Goal: Task Accomplishment & Management: Manage account settings

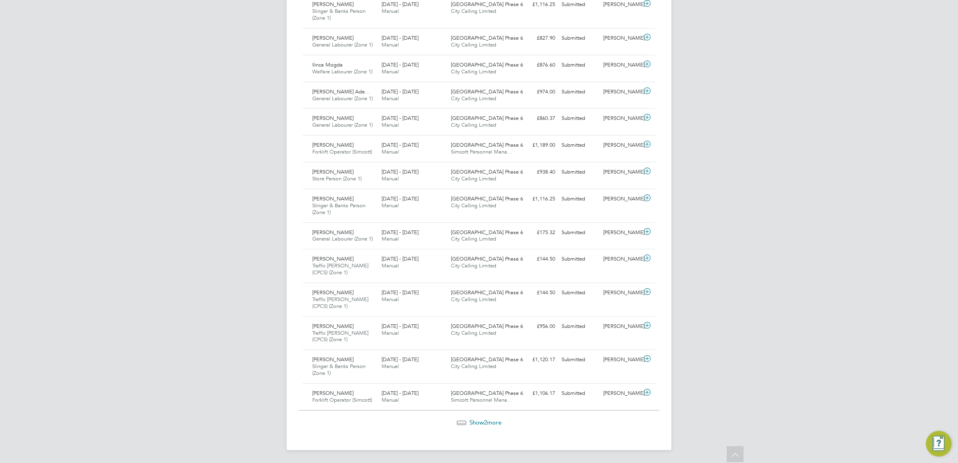
click at [479, 420] on span "Show 2 more" at bounding box center [485, 422] width 32 height 8
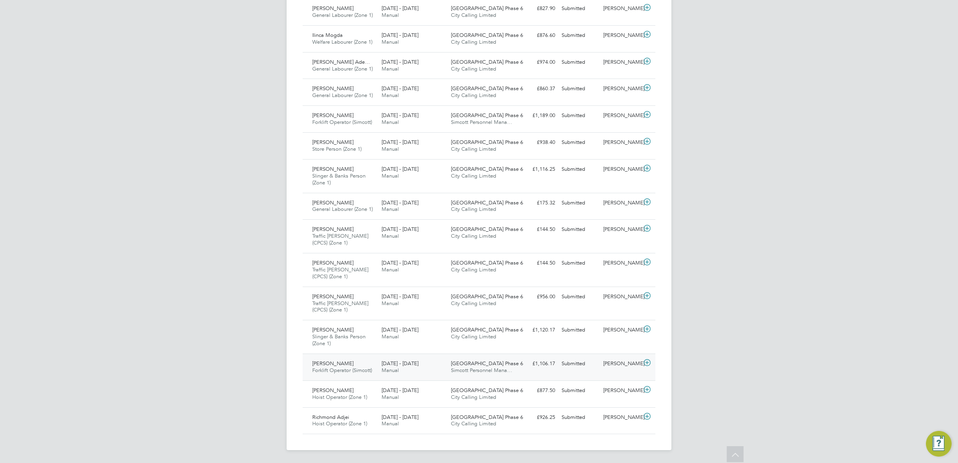
scroll to position [720, 0]
click at [607, 261] on div "[PERSON_NAME]" at bounding box center [621, 262] width 42 height 13
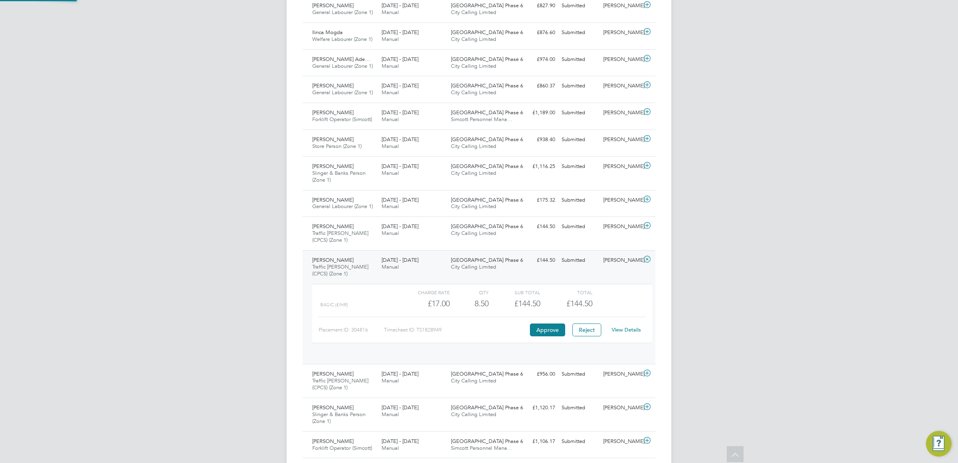
scroll to position [13, 78]
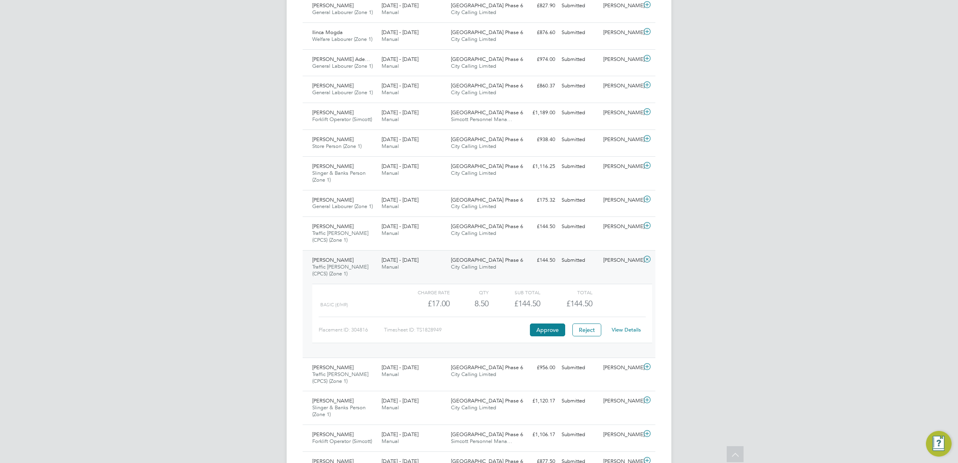
click at [631, 329] on link "View Details" at bounding box center [626, 329] width 29 height 7
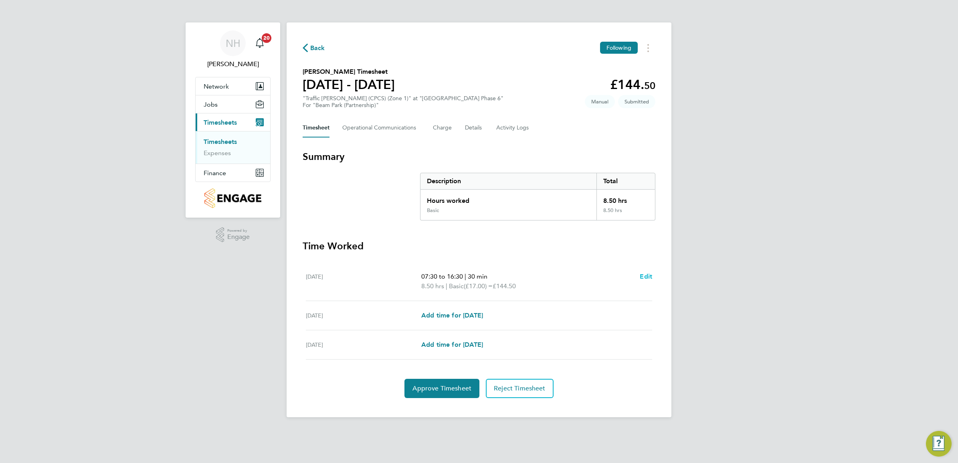
click at [646, 277] on span "Edit" at bounding box center [646, 276] width 12 height 8
select select "30"
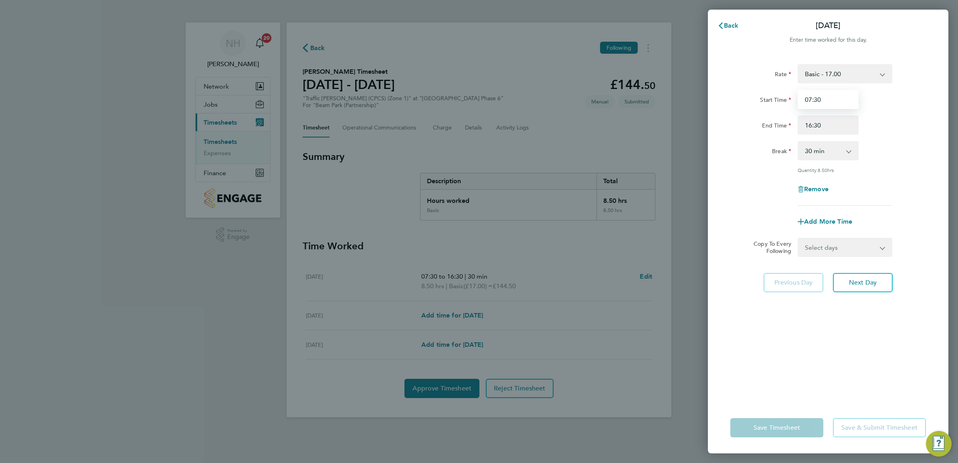
click at [808, 99] on input "07:30" at bounding box center [827, 99] width 61 height 19
type input "10:30"
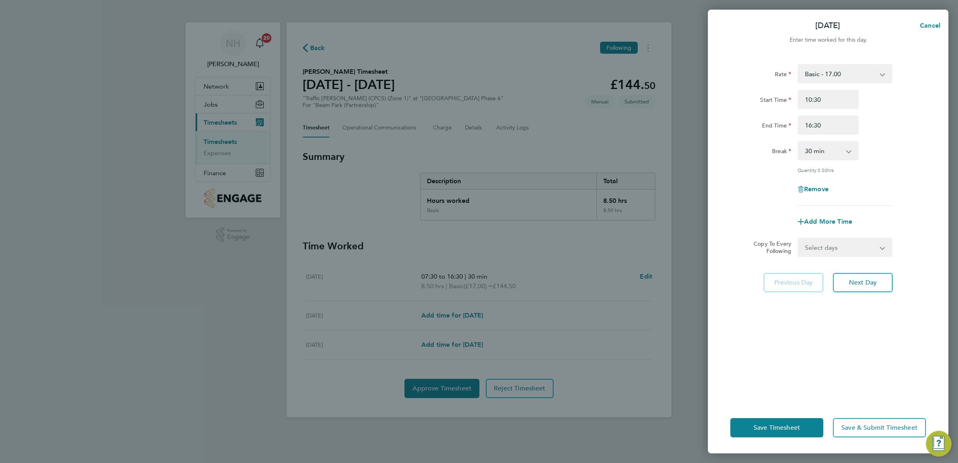
click at [910, 142] on div "Break 0 min 15 min 30 min 45 min 60 min 75 min 90 min" at bounding box center [828, 150] width 202 height 19
click at [799, 429] on span "Save Timesheet" at bounding box center [776, 428] width 46 height 8
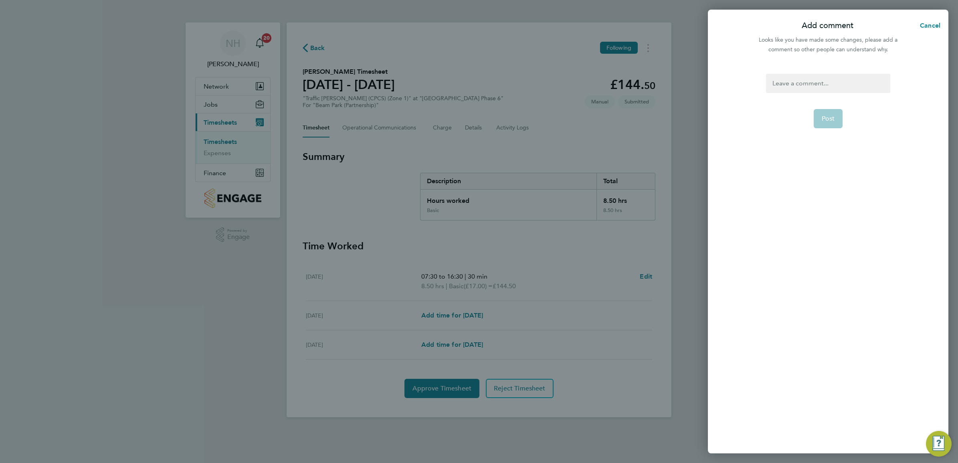
click at [807, 85] on div at bounding box center [828, 83] width 124 height 19
click at [832, 119] on span "Post" at bounding box center [827, 119] width 13 height 8
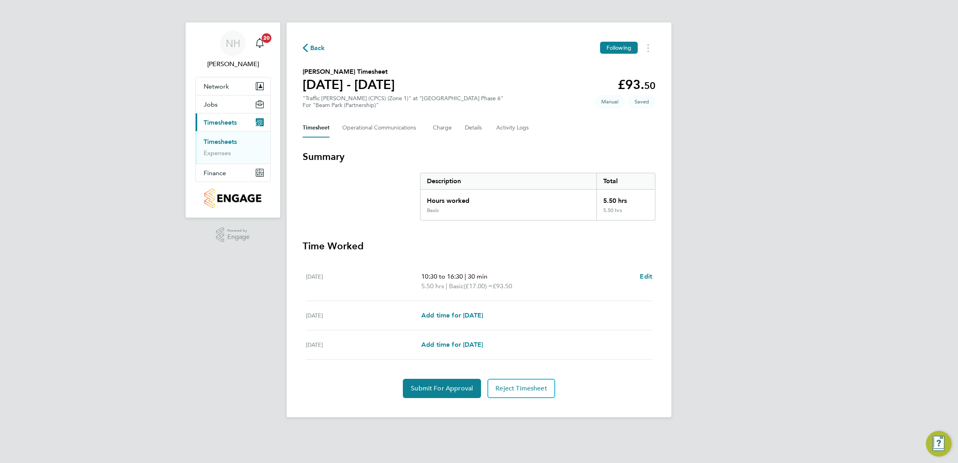
click at [444, 399] on div "Back Following Emmanuel Idumwonyi's Timesheet 15 - 21 Sept 2025 £93. 50 "Traffi…" at bounding box center [479, 219] width 385 height 395
click at [444, 388] on span "Submit For Approval" at bounding box center [442, 388] width 62 height 8
click at [505, 127] on Logs-tab "Activity Logs" at bounding box center [513, 127] width 34 height 19
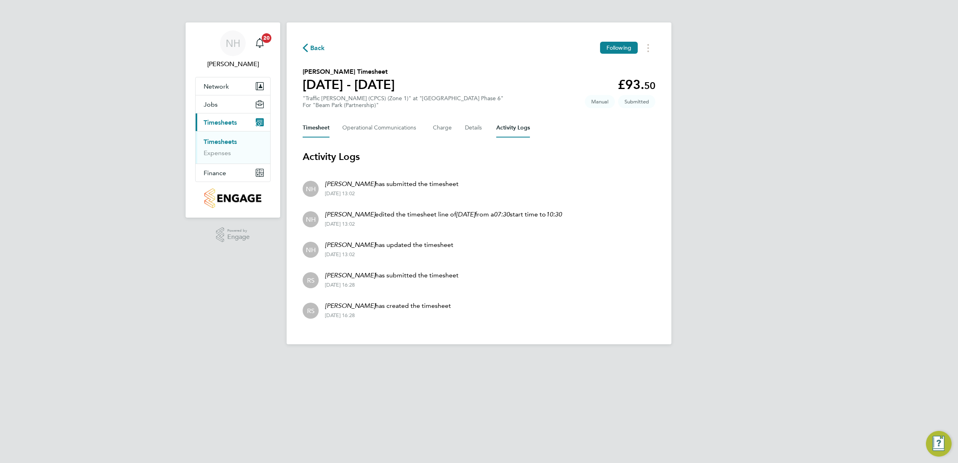
click at [319, 130] on button "Timesheet" at bounding box center [316, 127] width 27 height 19
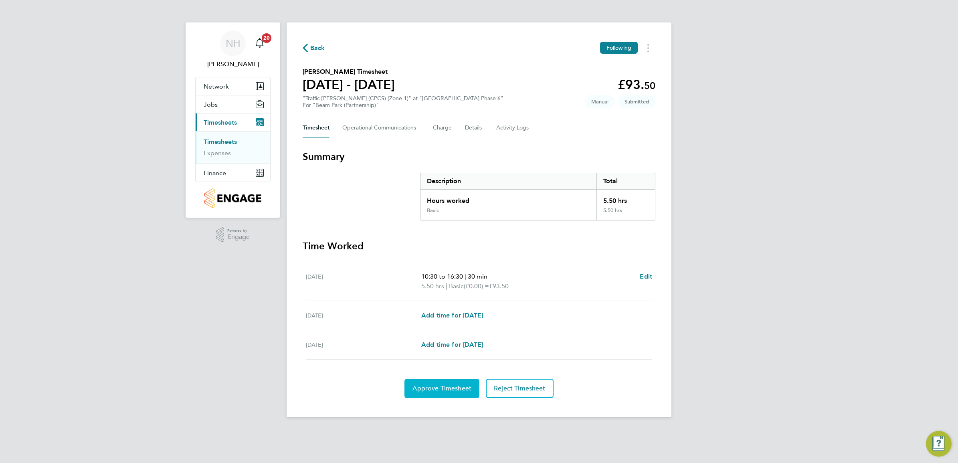
click at [440, 388] on span "Approve Timesheet" at bounding box center [441, 388] width 59 height 8
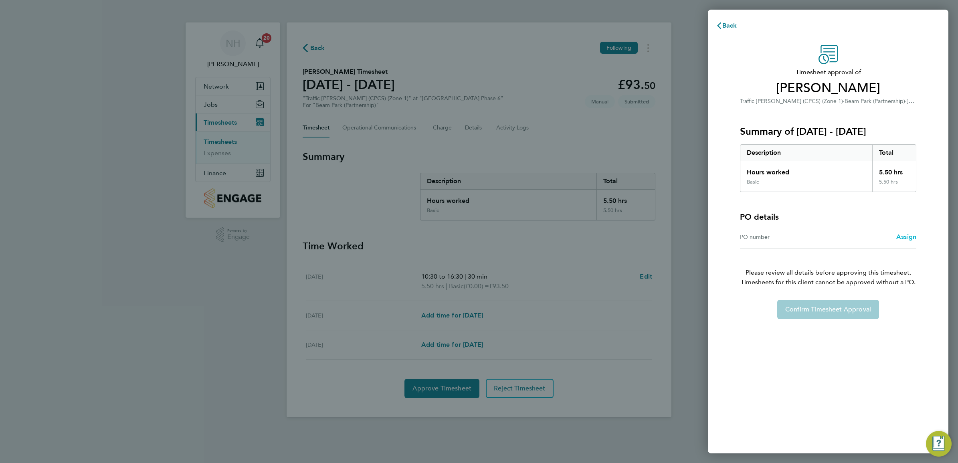
click at [906, 236] on span "Assign" at bounding box center [906, 237] width 20 height 8
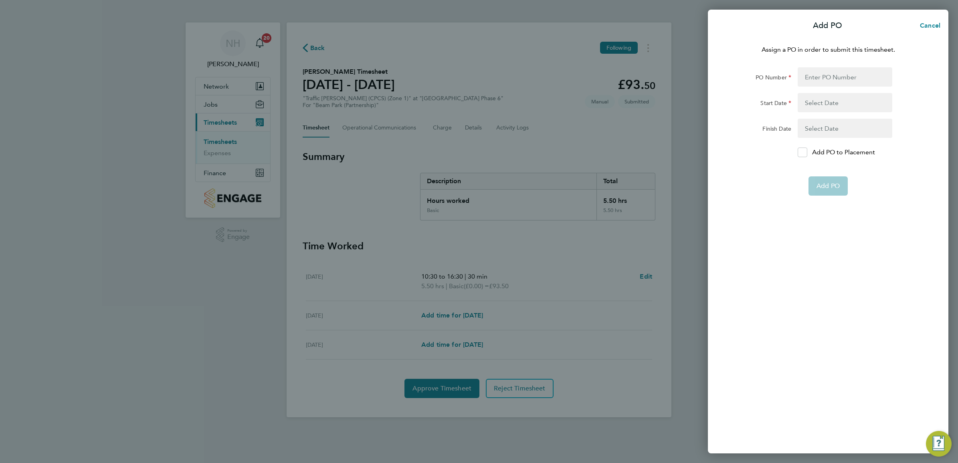
click at [795, 146] on form "PO Number Start Date Finish Date Add PO to Placement Add PO" at bounding box center [828, 131] width 196 height 128
click at [799, 150] on icon at bounding box center [802, 152] width 6 height 5
click at [805, 152] on input "Add PO to Placement" at bounding box center [805, 152] width 0 height 0
click at [812, 79] on input "PO Number" at bounding box center [844, 76] width 95 height 19
type input "H66979"
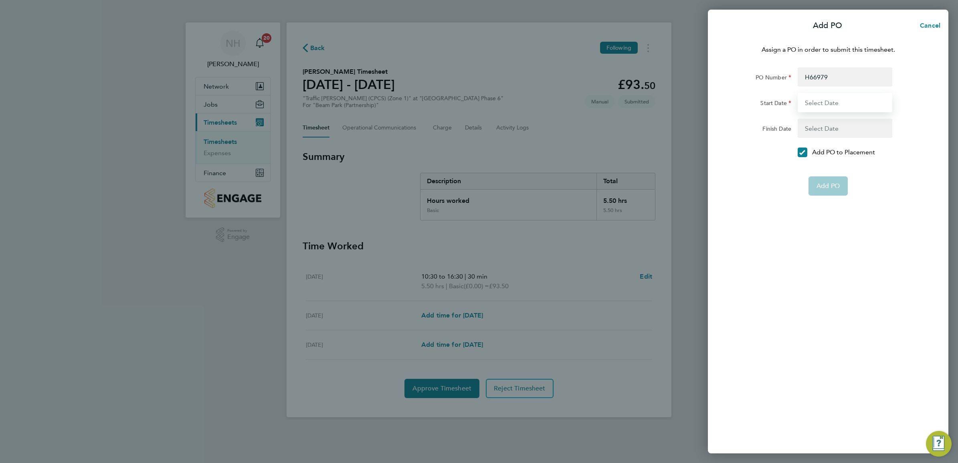
type input "02 Sep 24"
type input "[DATE]"
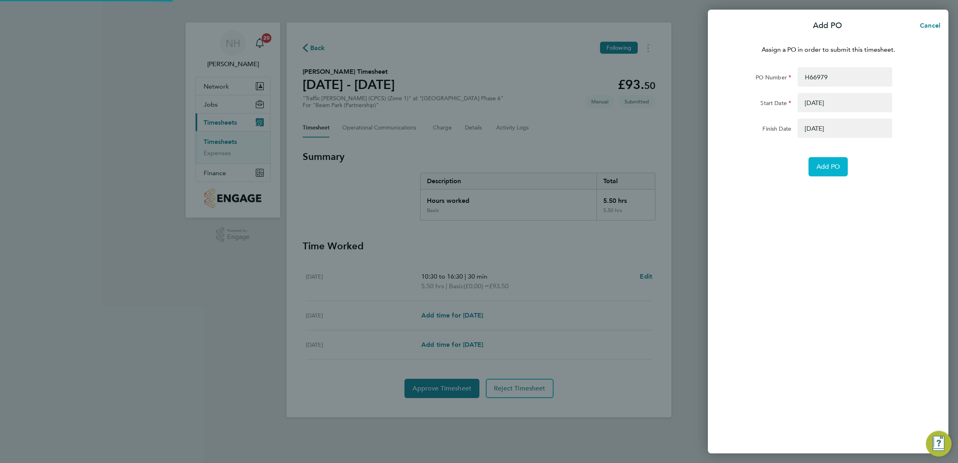
click at [824, 170] on span "Add PO" at bounding box center [827, 167] width 23 height 8
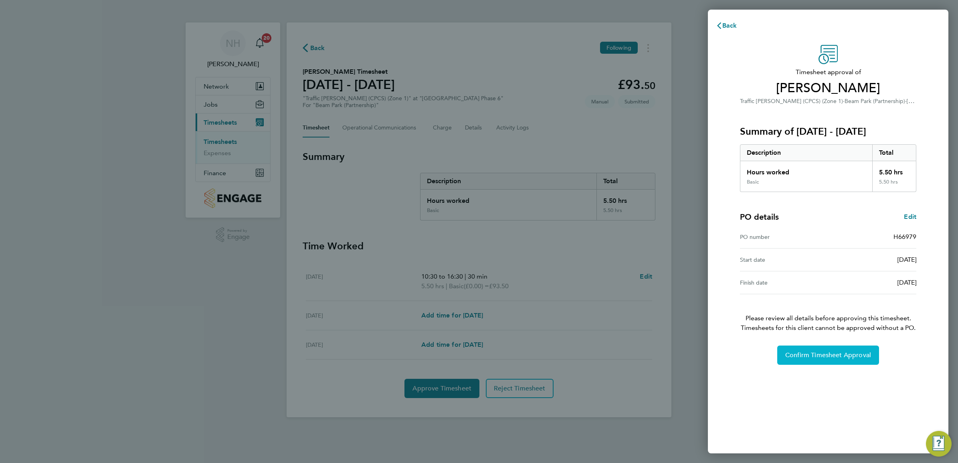
click at [816, 357] on span "Confirm Timesheet Approval" at bounding box center [828, 355] width 86 height 8
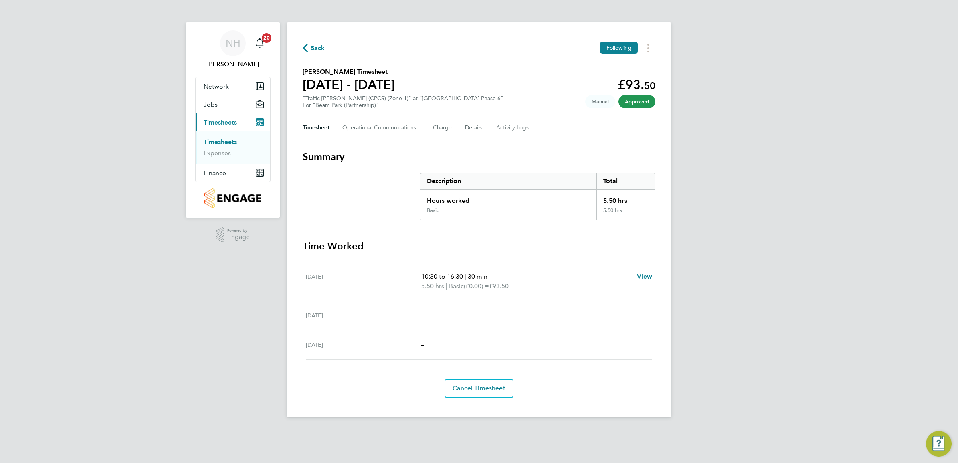
click at [313, 48] on span "Back" at bounding box center [317, 48] width 15 height 10
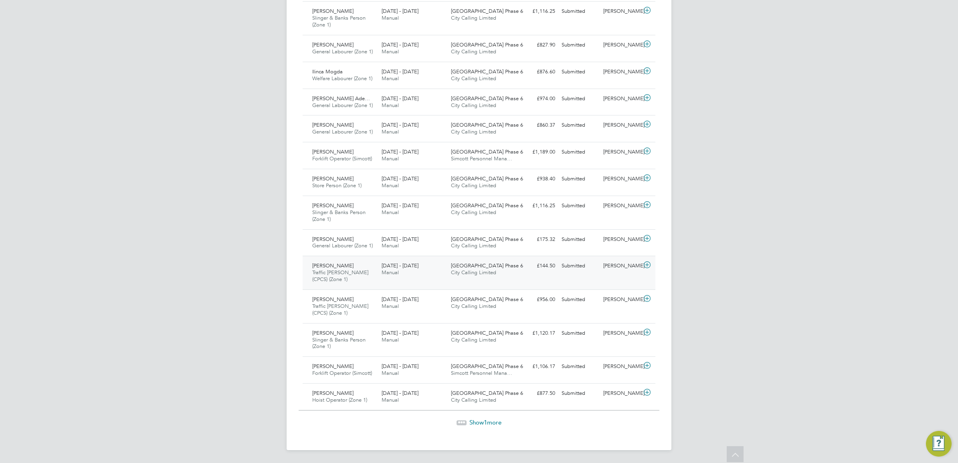
click at [619, 265] on div "[PERSON_NAME]" at bounding box center [621, 265] width 42 height 13
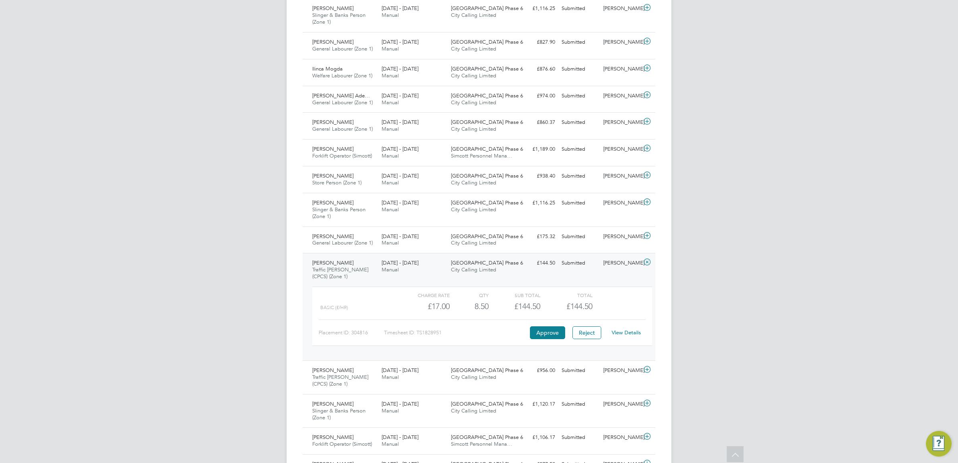
click at [618, 333] on link "View Details" at bounding box center [626, 332] width 29 height 7
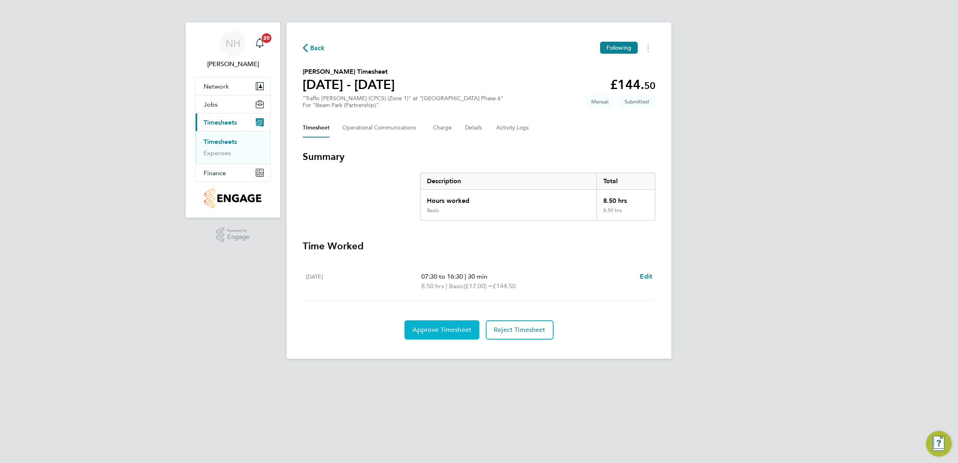
click at [446, 334] on button "Approve Timesheet" at bounding box center [441, 329] width 75 height 19
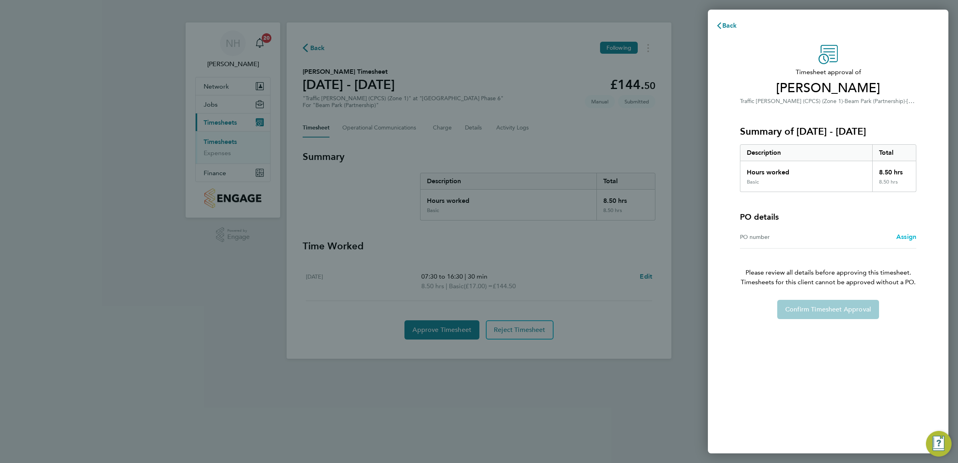
click at [904, 237] on span "Assign" at bounding box center [906, 237] width 20 height 8
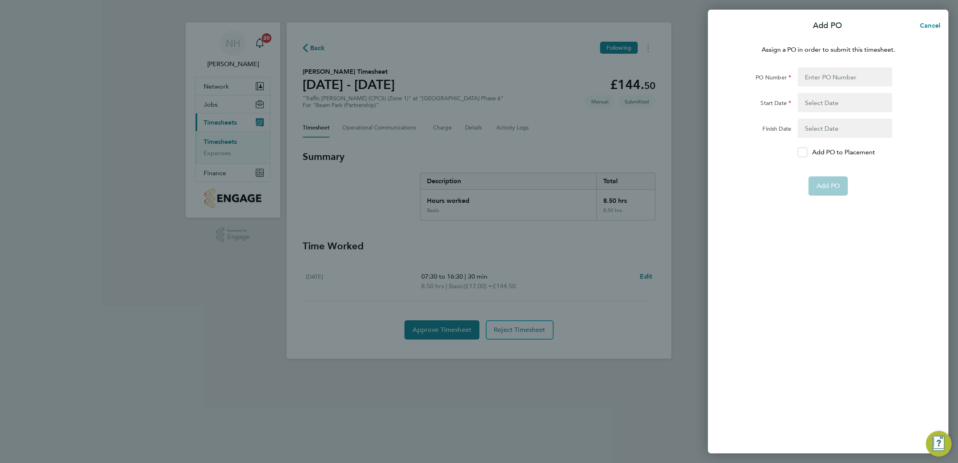
click at [802, 157] on form "PO Number Start Date Finish Date Add PO to Placement Add PO" at bounding box center [828, 131] width 196 height 128
click at [804, 153] on icon at bounding box center [802, 152] width 6 height 5
click at [805, 152] on input "Add PO to Placement" at bounding box center [805, 152] width 0 height 0
drag, startPoint x: 804, startPoint y: 73, endPoint x: 803, endPoint y: 78, distance: 5.3
click at [804, 73] on input "PO Number" at bounding box center [844, 76] width 95 height 19
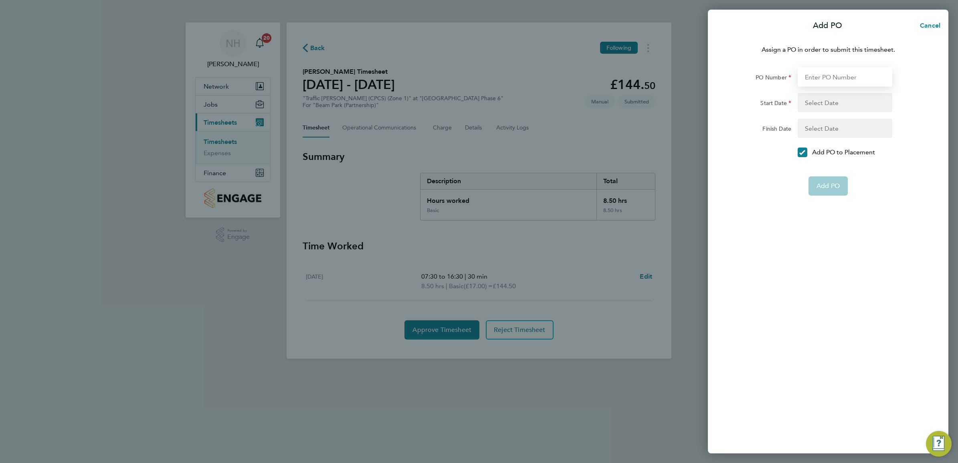
type input "H66979"
type input "02 Sep 24"
type input "31 Dec 26"
click at [832, 165] on span "Add PO" at bounding box center [827, 167] width 23 height 8
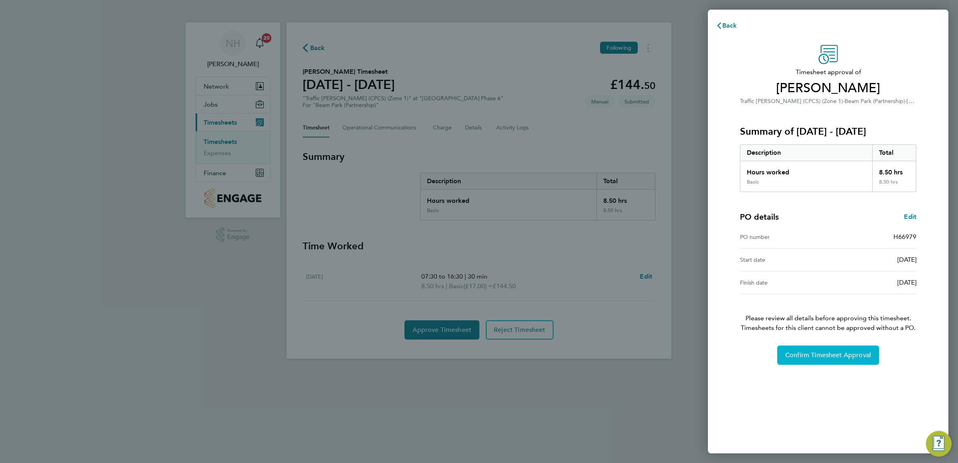
click at [826, 353] on span "Confirm Timesheet Approval" at bounding box center [828, 355] width 86 height 8
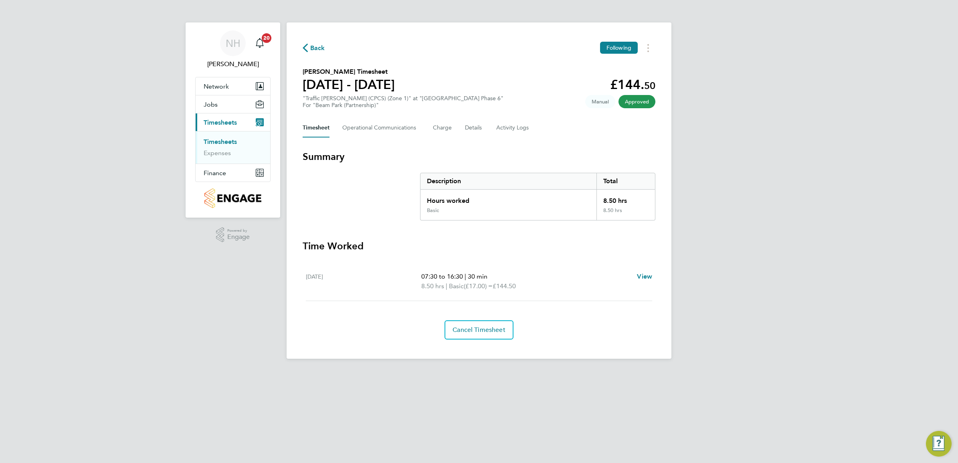
click at [323, 46] on span "Back" at bounding box center [317, 48] width 15 height 10
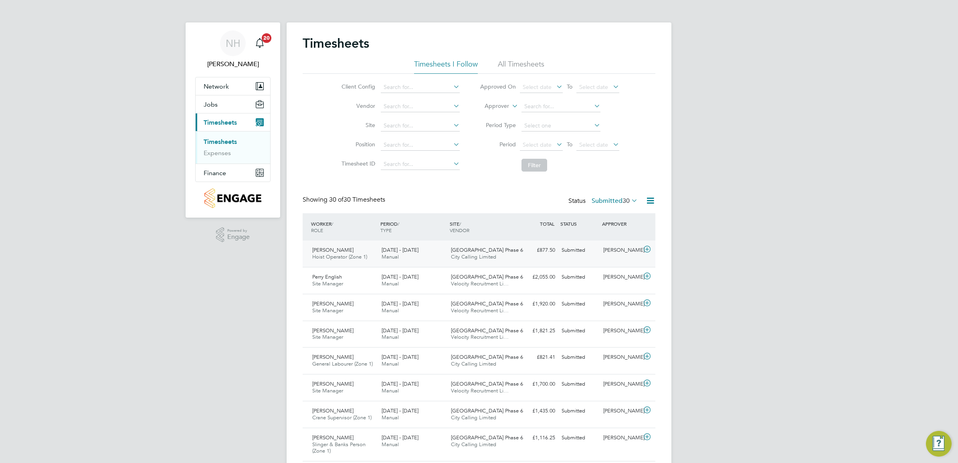
click at [612, 250] on div "[PERSON_NAME]" at bounding box center [621, 250] width 42 height 13
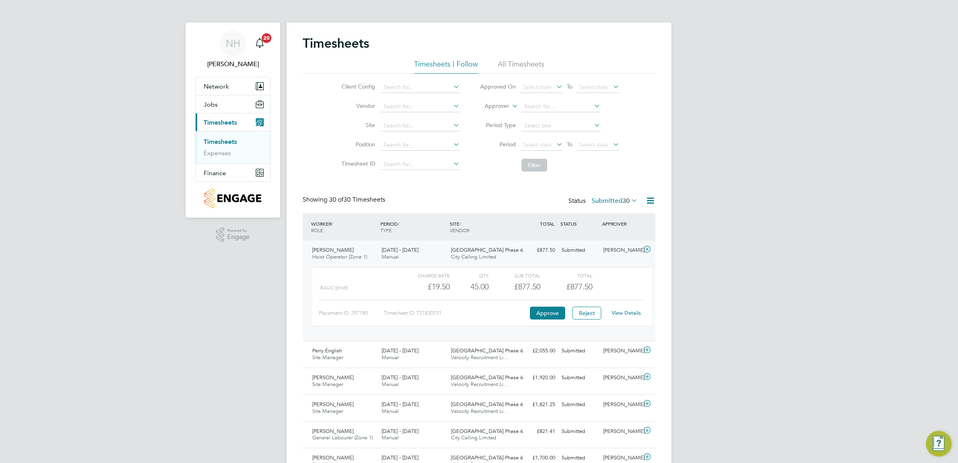
click at [622, 314] on link "View Details" at bounding box center [626, 312] width 29 height 7
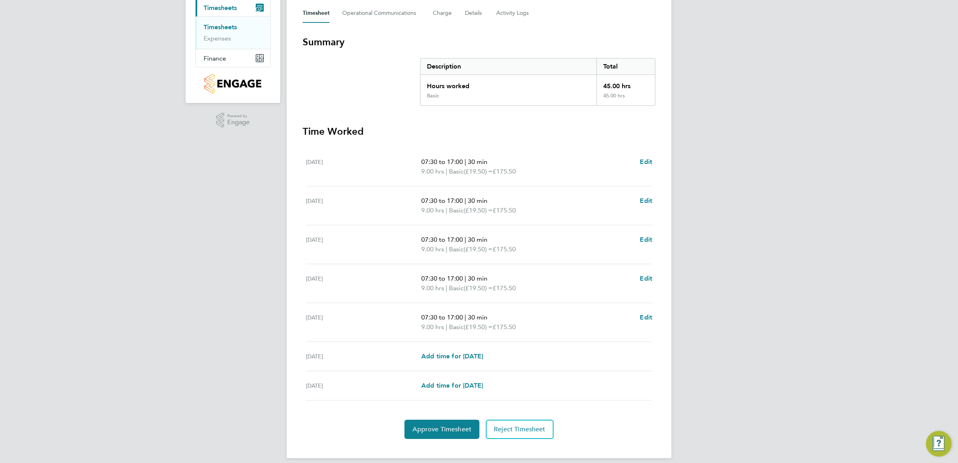
scroll to position [123, 0]
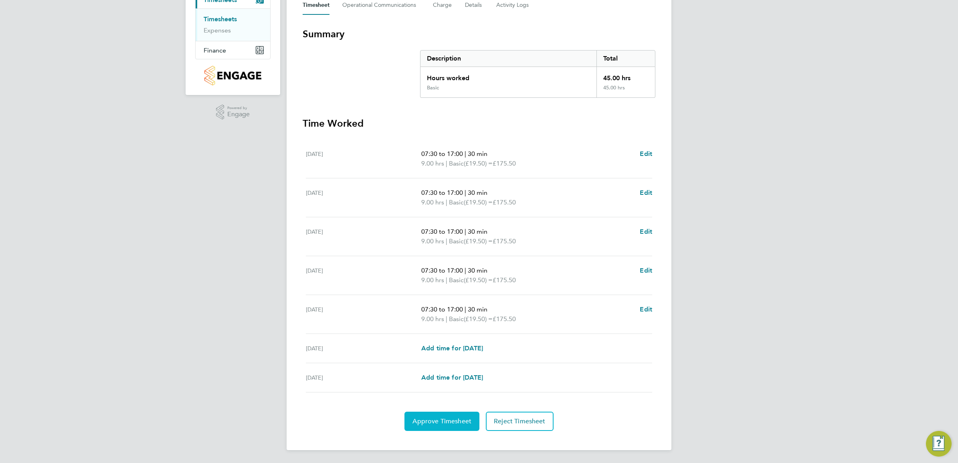
click at [419, 419] on span "Approve Timesheet" at bounding box center [441, 421] width 59 height 8
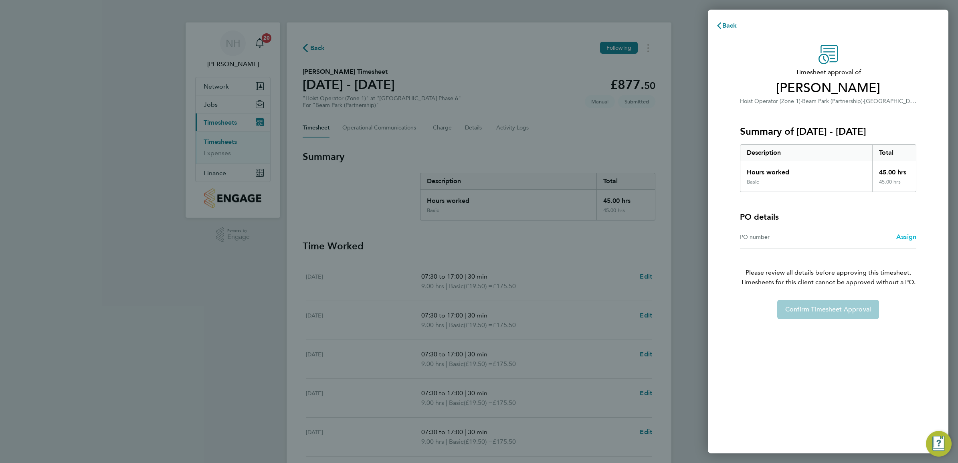
click at [904, 235] on span "Assign" at bounding box center [906, 237] width 20 height 8
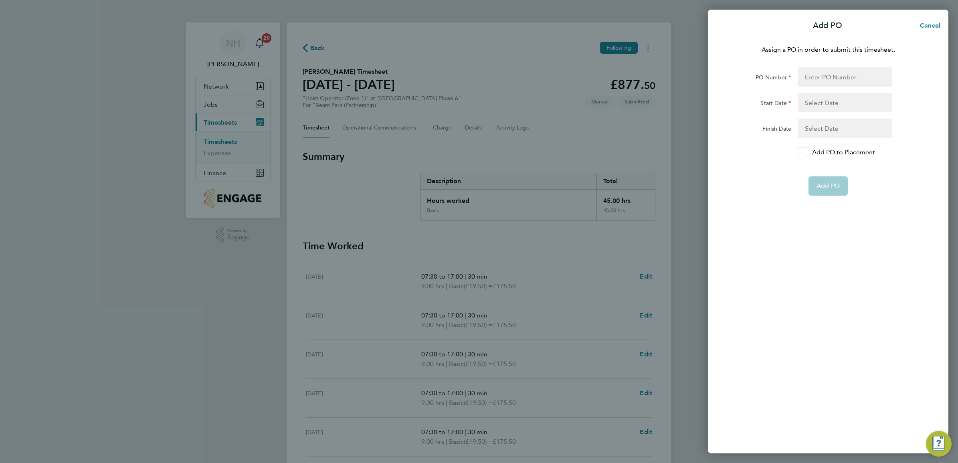
click at [804, 150] on icon at bounding box center [802, 152] width 6 height 5
click at [805, 152] on input "Add PO to Placement" at bounding box center [805, 152] width 0 height 0
click at [811, 77] on input "PO Number" at bounding box center [844, 76] width 95 height 19
type input "H66979"
type input "02 Sep 24"
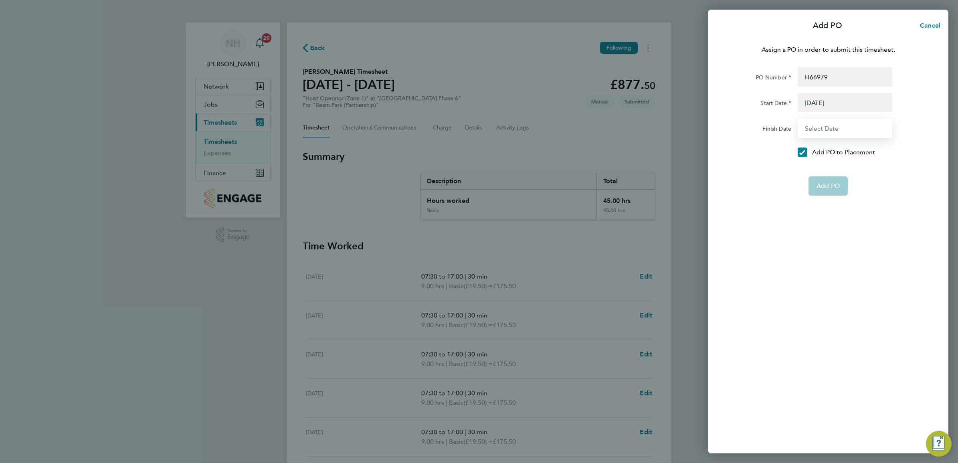
type input "31 Dec 26"
click at [823, 160] on button "Add PO" at bounding box center [827, 166] width 39 height 19
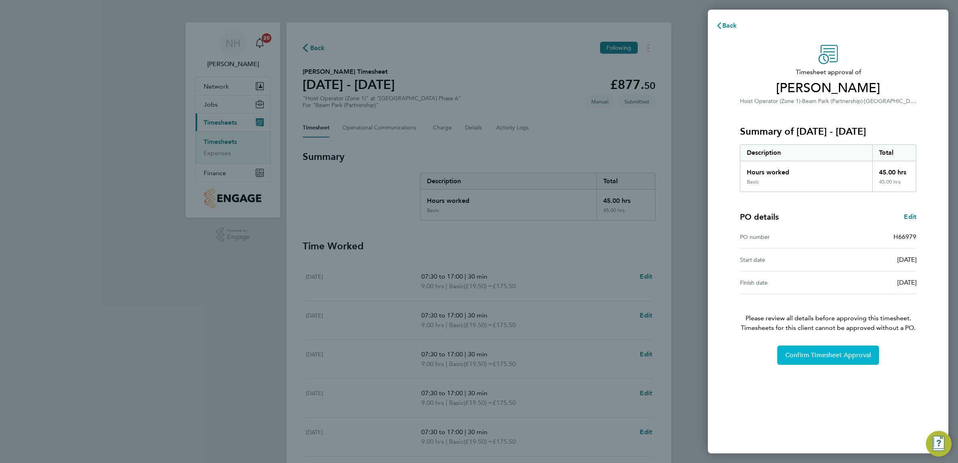
click at [829, 353] on span "Confirm Timesheet Approval" at bounding box center [828, 355] width 86 height 8
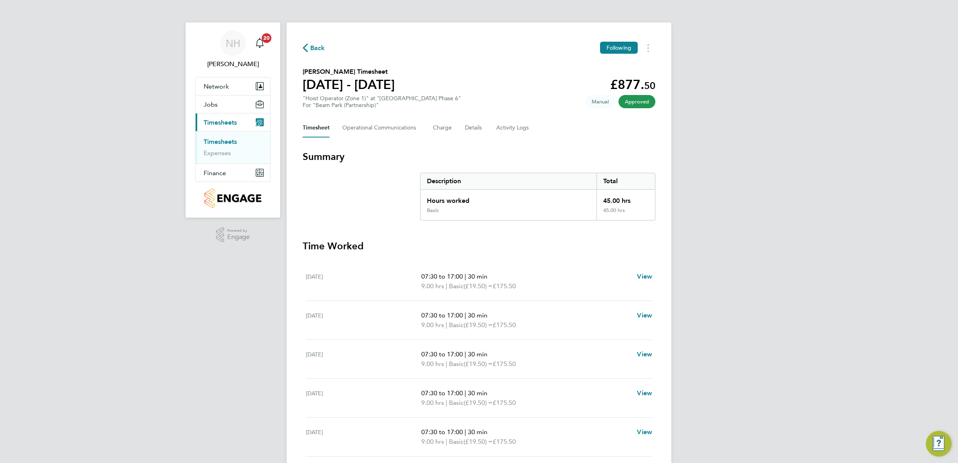
click at [319, 48] on span "Back" at bounding box center [317, 48] width 15 height 10
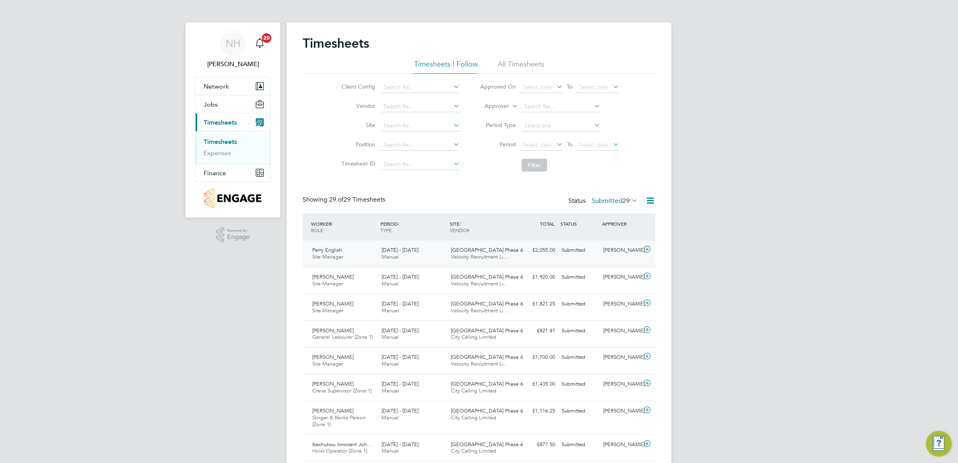
click at [620, 249] on div "[PERSON_NAME]" at bounding box center [621, 250] width 42 height 13
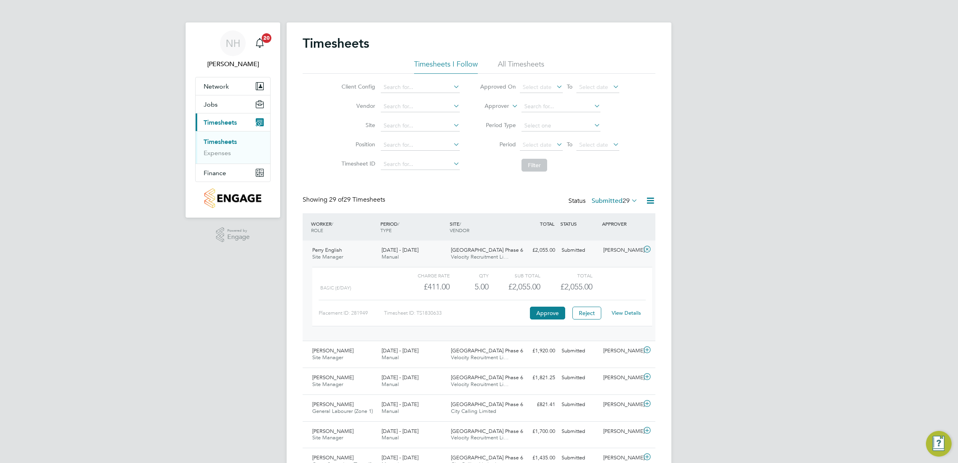
click at [622, 313] on link "View Details" at bounding box center [626, 312] width 29 height 7
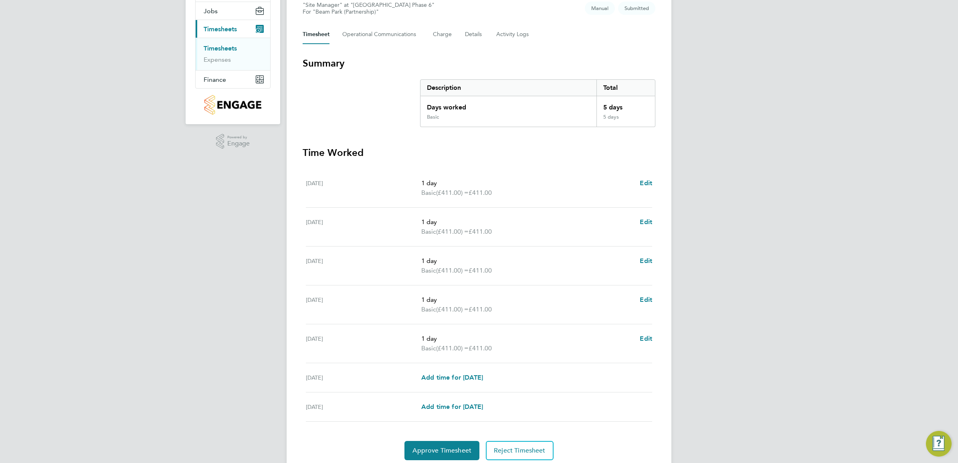
scroll to position [100, 0]
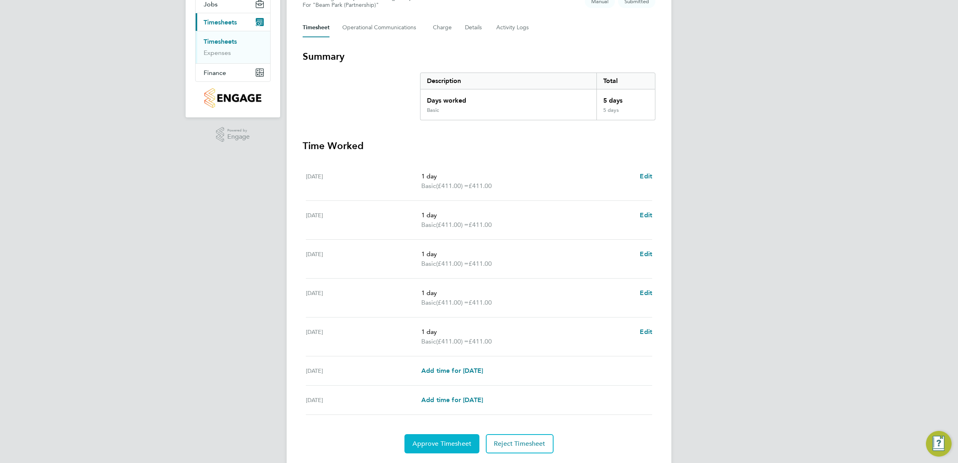
click at [435, 447] on span "Approve Timesheet" at bounding box center [441, 444] width 59 height 8
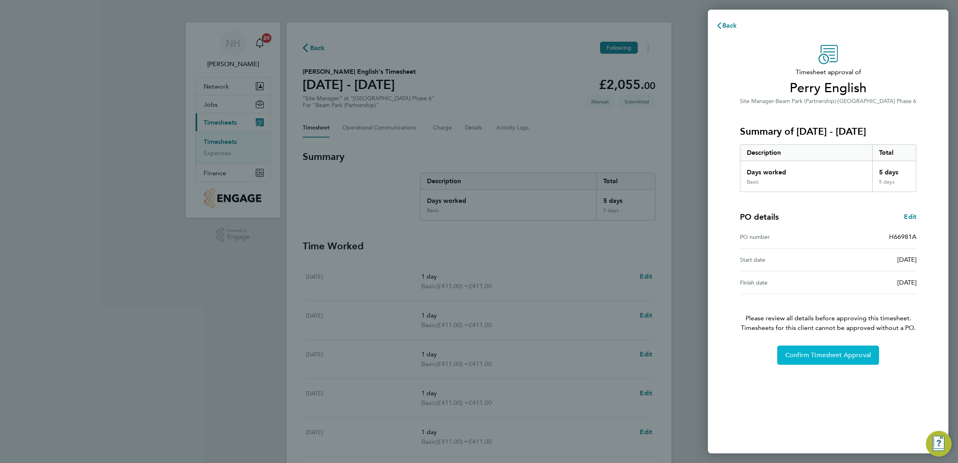
click at [805, 355] on span "Confirm Timesheet Approval" at bounding box center [828, 355] width 86 height 8
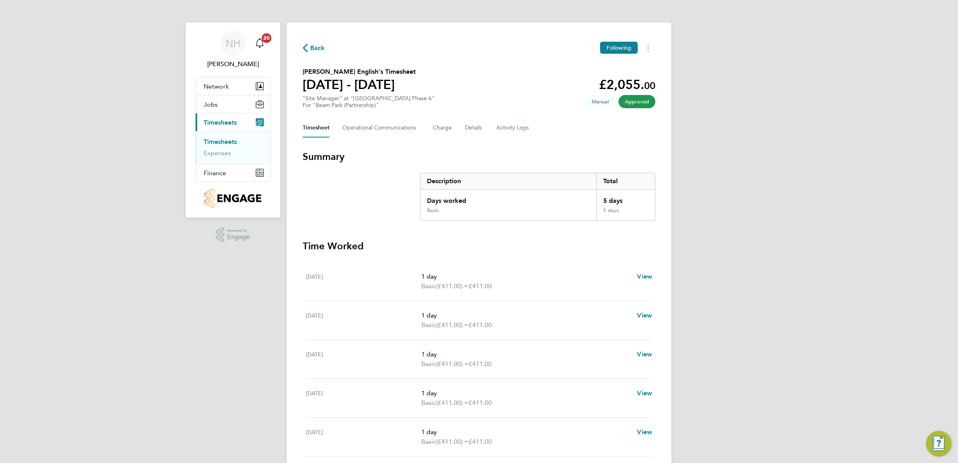
click at [317, 45] on span "Back" at bounding box center [317, 48] width 15 height 10
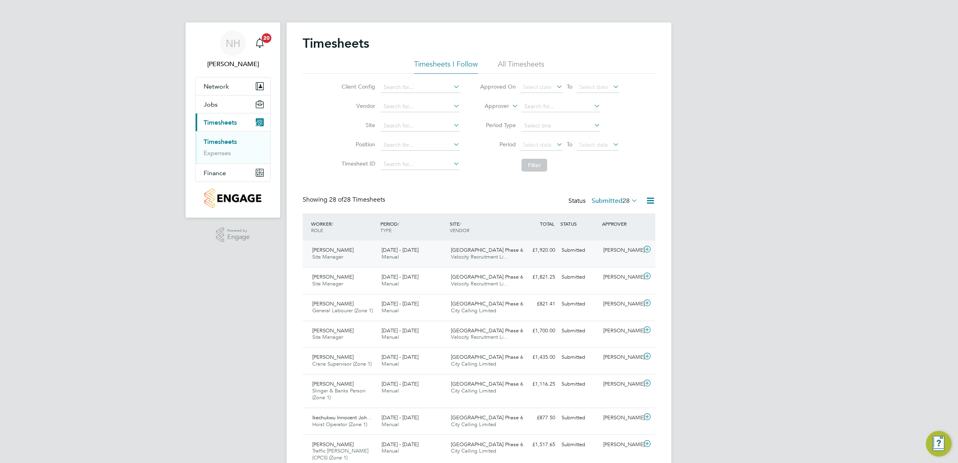
click at [622, 248] on div "[PERSON_NAME]" at bounding box center [621, 250] width 42 height 13
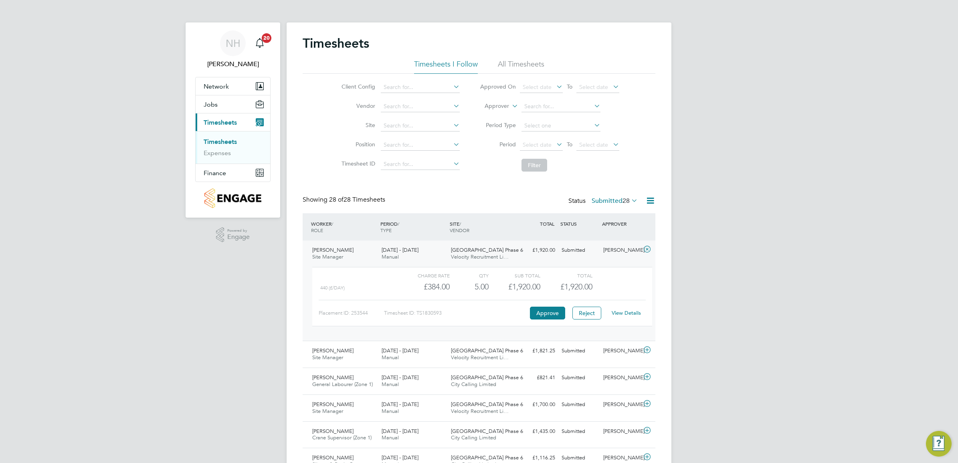
click at [622, 313] on link "View Details" at bounding box center [626, 312] width 29 height 7
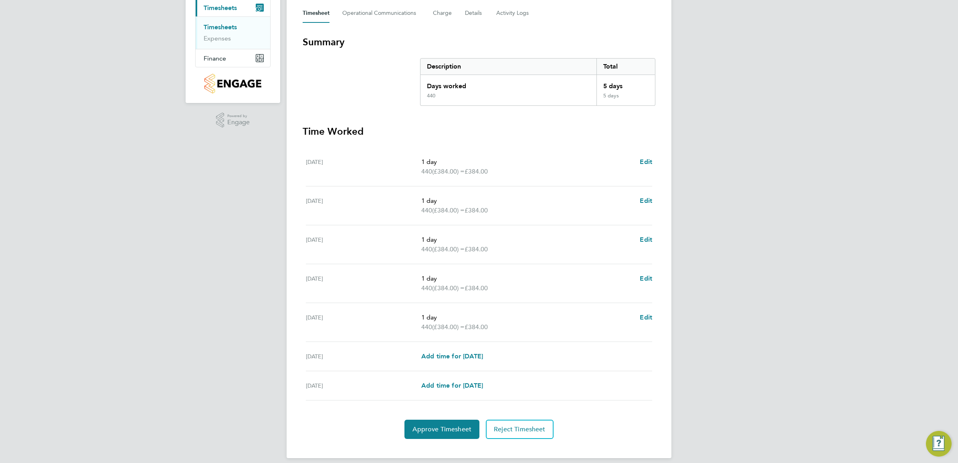
scroll to position [123, 0]
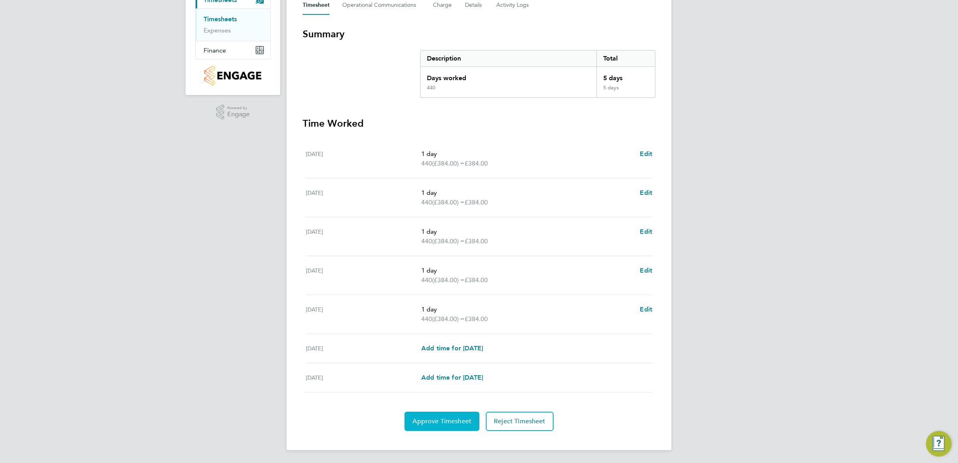
click at [436, 415] on button "Approve Timesheet" at bounding box center [441, 421] width 75 height 19
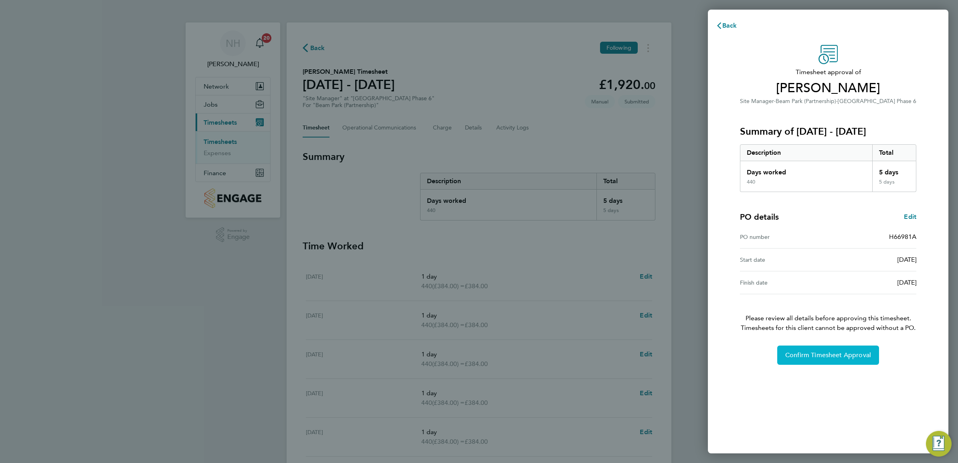
click at [804, 351] on span "Confirm Timesheet Approval" at bounding box center [828, 355] width 86 height 8
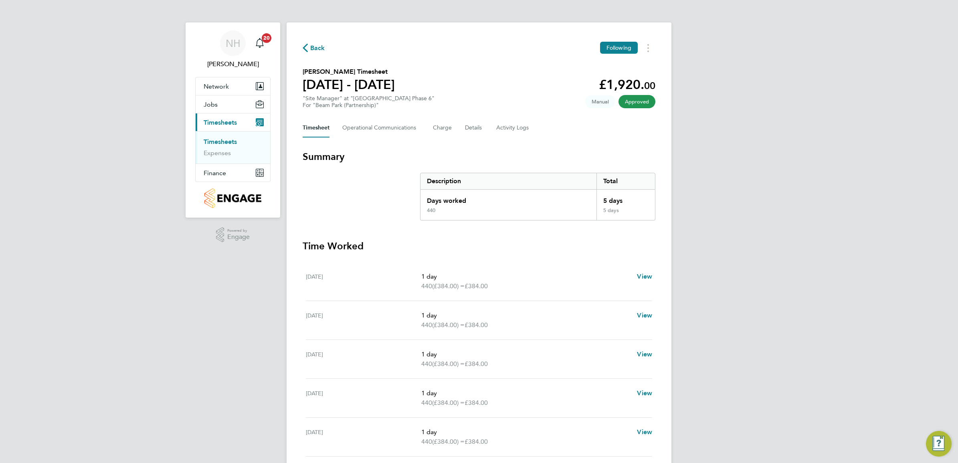
click at [312, 49] on span "Back" at bounding box center [317, 48] width 15 height 10
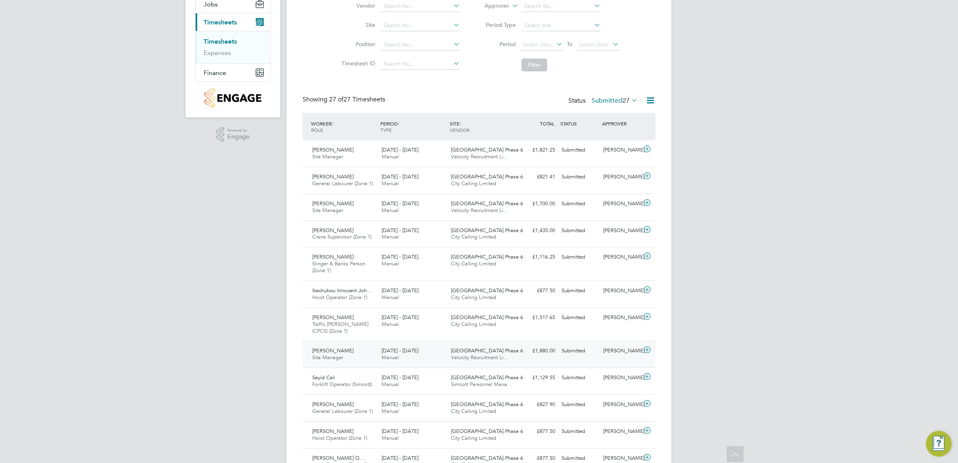
click at [620, 349] on div "[PERSON_NAME]" at bounding box center [621, 350] width 42 height 13
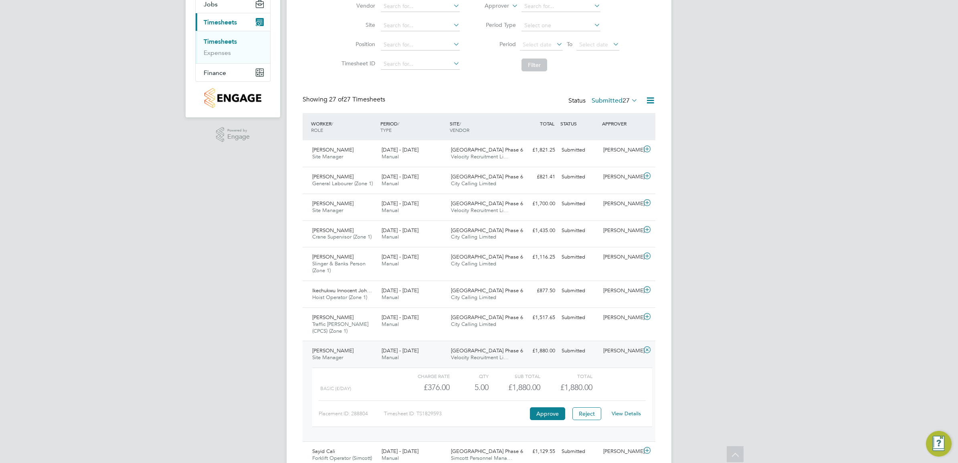
click at [628, 414] on link "View Details" at bounding box center [626, 413] width 29 height 7
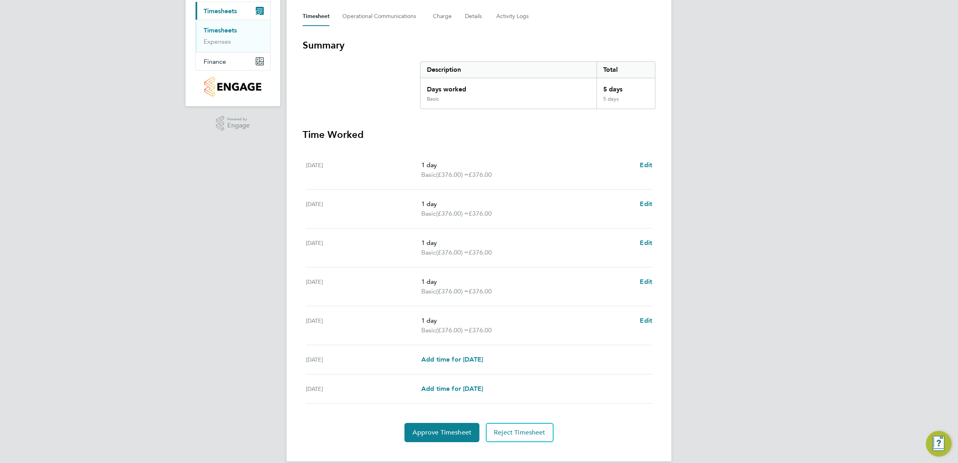
scroll to position [123, 0]
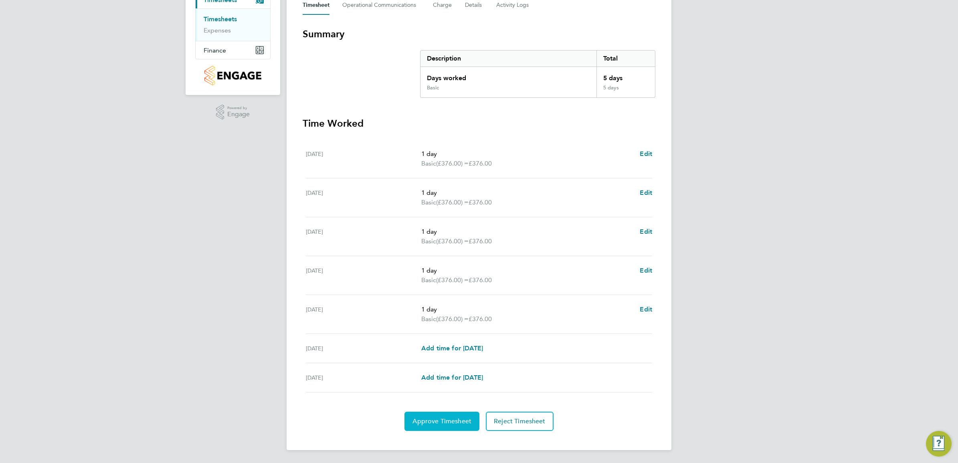
drag, startPoint x: 444, startPoint y: 414, endPoint x: 448, endPoint y: 411, distance: 5.1
click at [444, 414] on button "Approve Timesheet" at bounding box center [441, 421] width 75 height 19
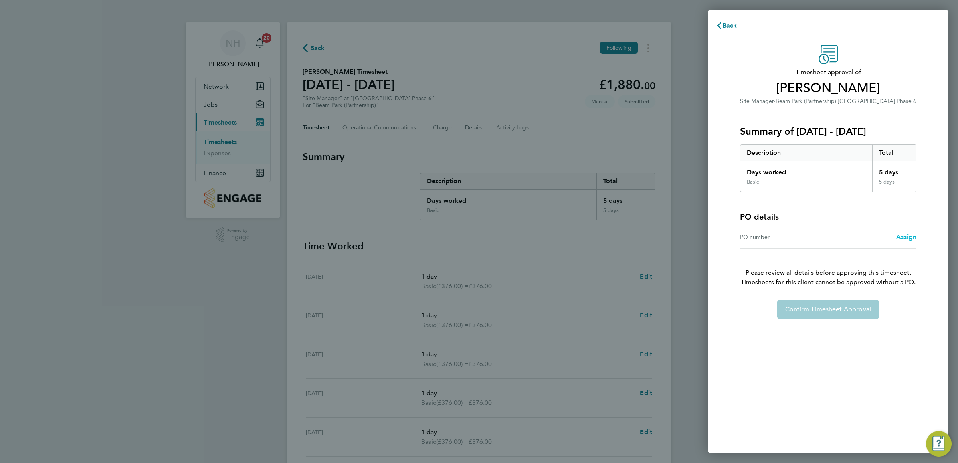
click at [900, 234] on span "Assign" at bounding box center [906, 237] width 20 height 8
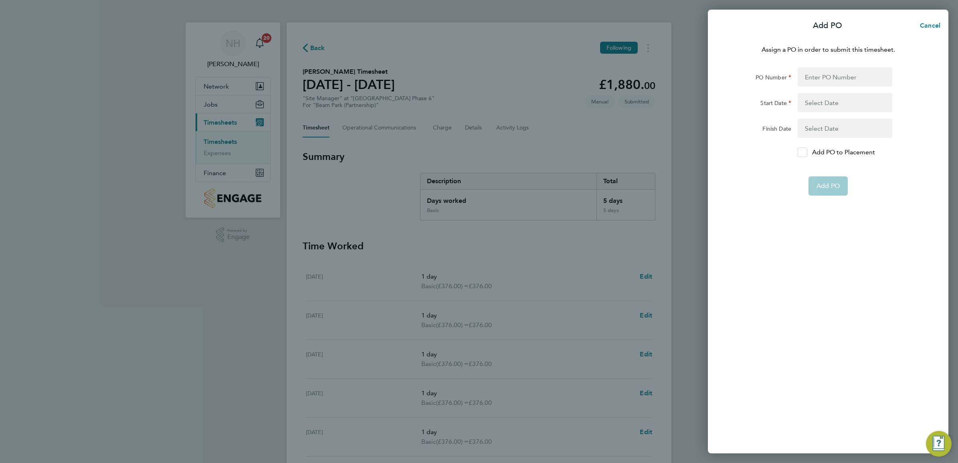
click at [802, 153] on icon at bounding box center [802, 152] width 6 height 5
click at [805, 152] on input "Add PO to Placement" at bounding box center [805, 152] width 0 height 0
click at [816, 72] on input "PO Number" at bounding box center [844, 76] width 95 height 19
type input "H66981A"
type input "[DATE]"
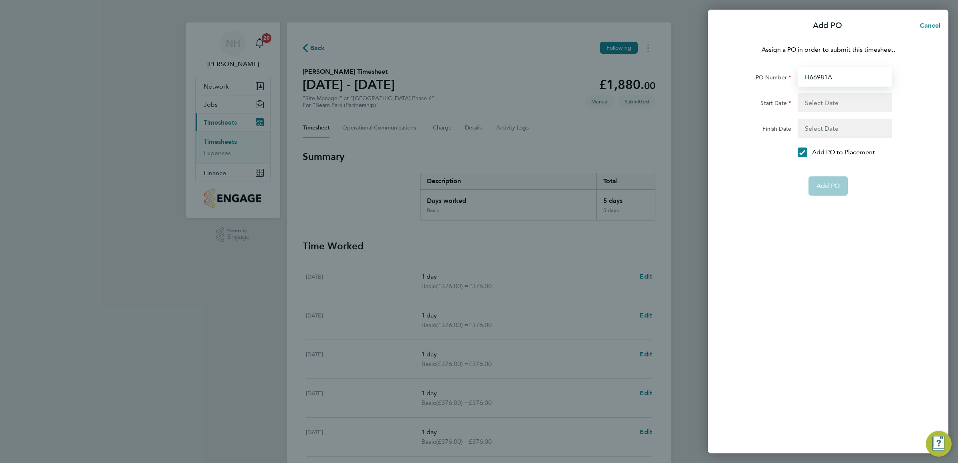
type input "[DATE]"
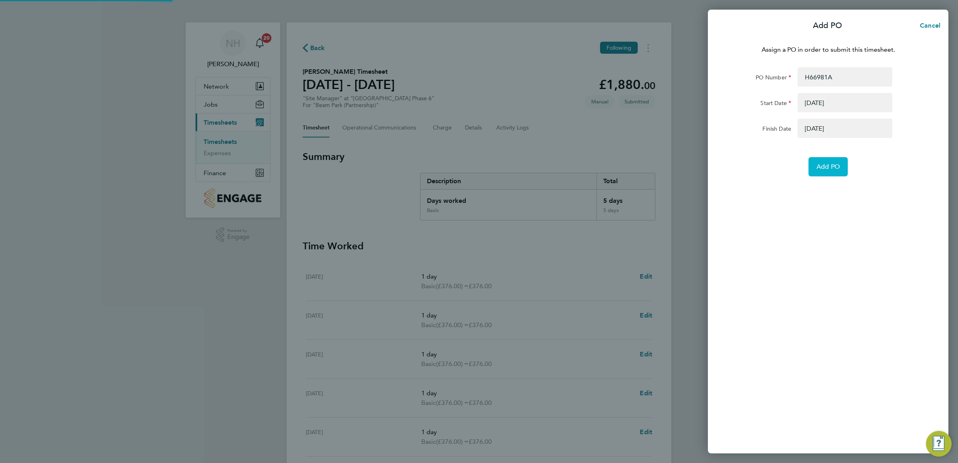
click at [826, 165] on span "Add PO" at bounding box center [827, 167] width 23 height 8
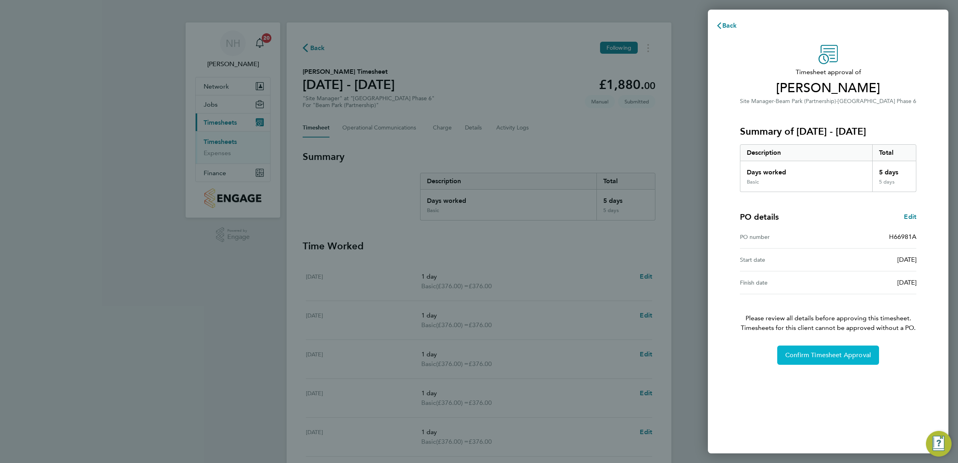
click at [806, 351] on span "Confirm Timesheet Approval" at bounding box center [828, 355] width 86 height 8
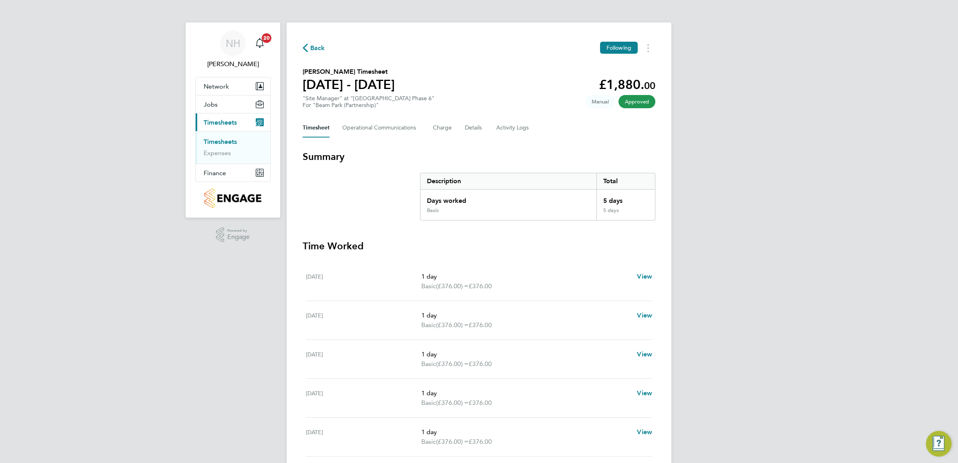
click at [311, 46] on span "Back" at bounding box center [317, 48] width 15 height 10
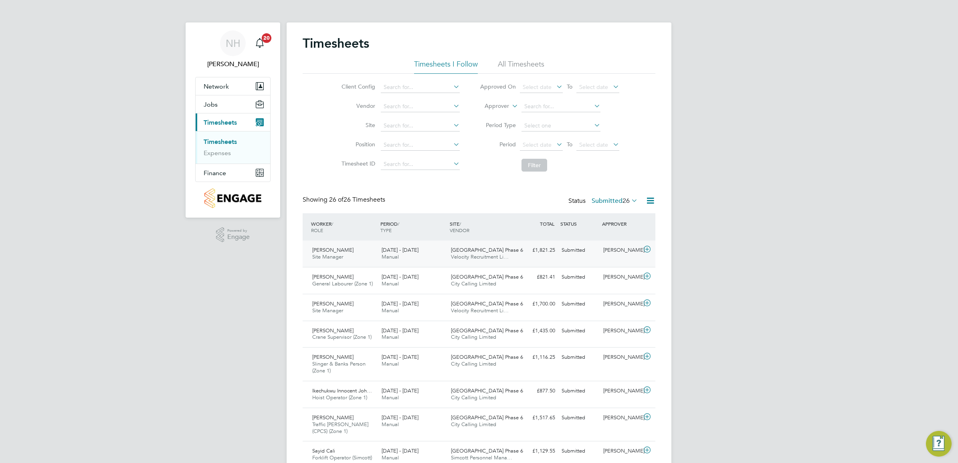
click at [615, 248] on div "[PERSON_NAME]" at bounding box center [621, 250] width 42 height 13
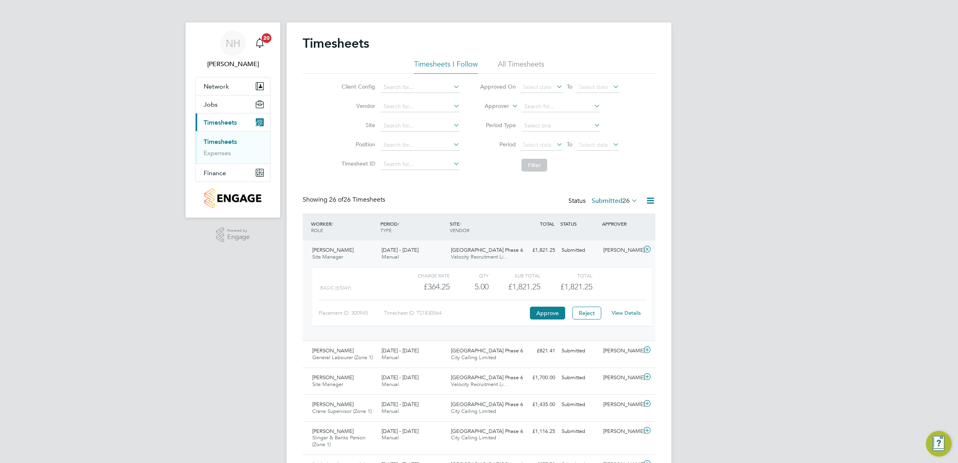
click at [626, 315] on link "View Details" at bounding box center [626, 312] width 29 height 7
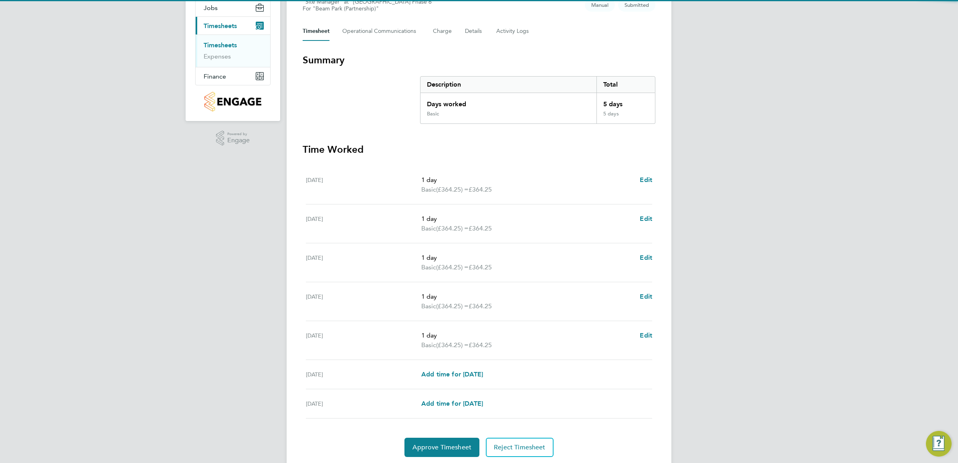
scroll to position [100, 0]
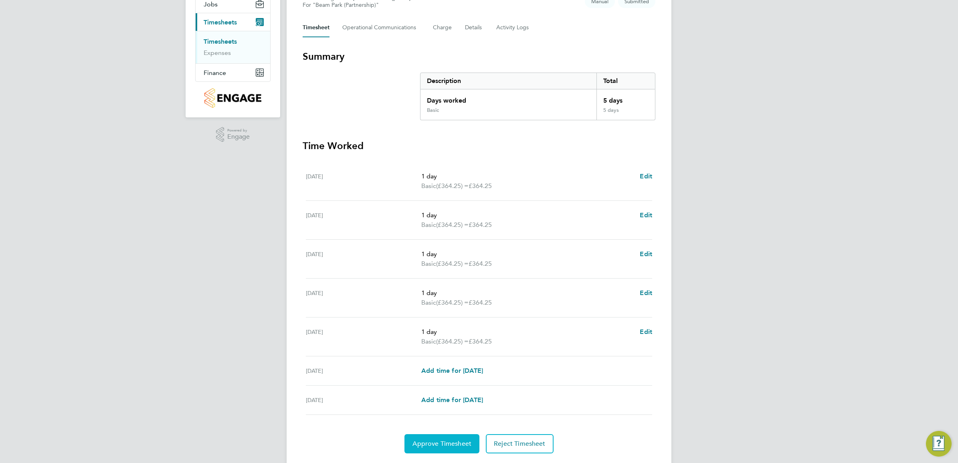
drag, startPoint x: 436, startPoint y: 446, endPoint x: 440, endPoint y: 441, distance: 5.7
click at [437, 444] on span "Approve Timesheet" at bounding box center [441, 444] width 59 height 8
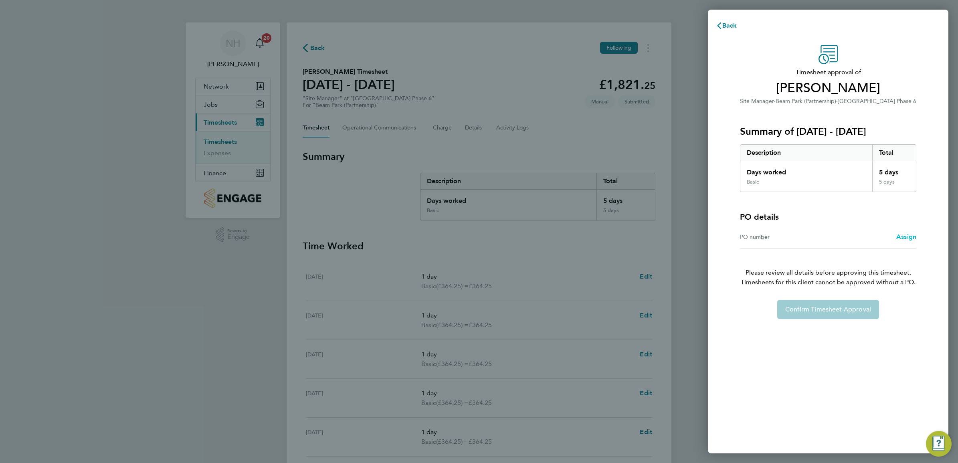
click at [901, 235] on span "Assign" at bounding box center [906, 237] width 20 height 8
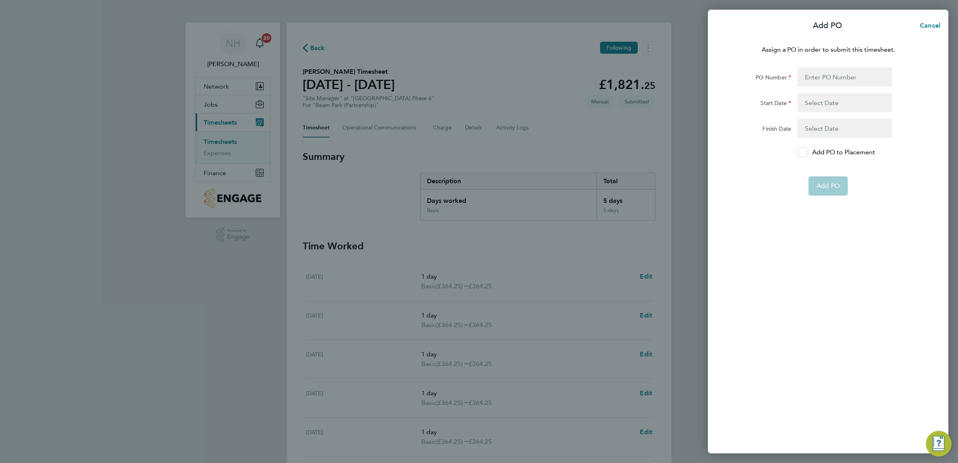
click at [803, 151] on icon at bounding box center [802, 152] width 6 height 5
click at [805, 152] on input "Add PO to Placement" at bounding box center [805, 152] width 0 height 0
click at [807, 83] on input "PO Number" at bounding box center [844, 76] width 95 height 19
type input "H66981A"
type input "[DATE]"
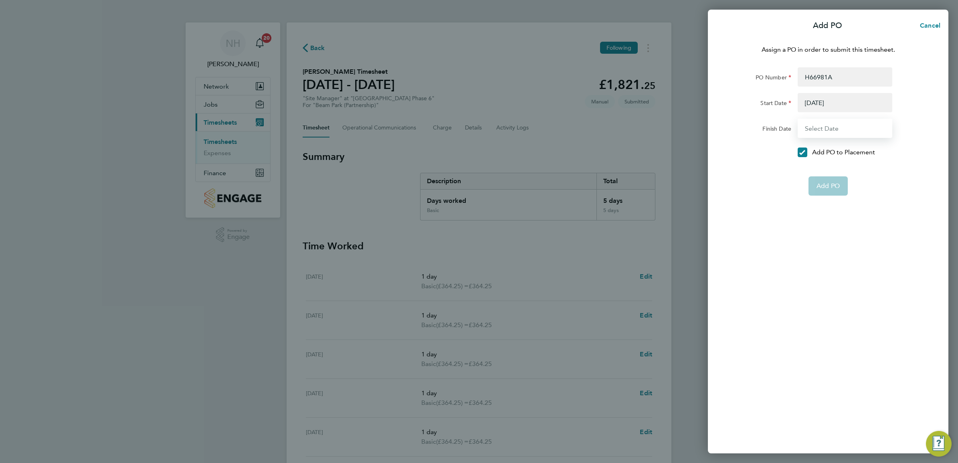
type input "[DATE]"
click at [828, 168] on span "Add PO" at bounding box center [827, 167] width 23 height 8
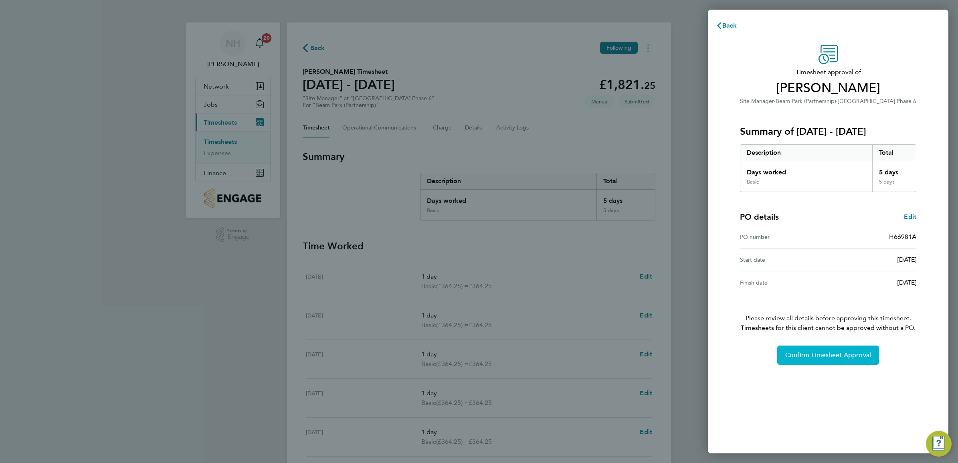
click at [826, 356] on span "Confirm Timesheet Approval" at bounding box center [828, 355] width 86 height 8
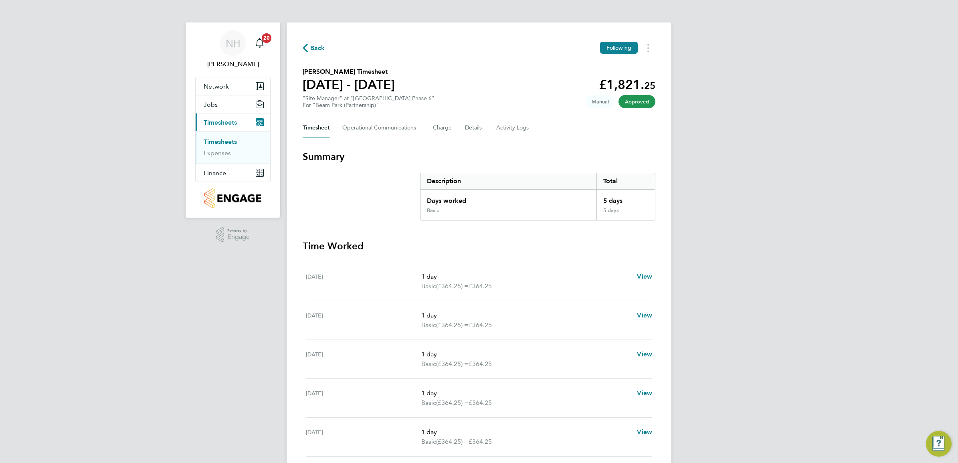
click at [314, 51] on span "Back" at bounding box center [317, 48] width 15 height 10
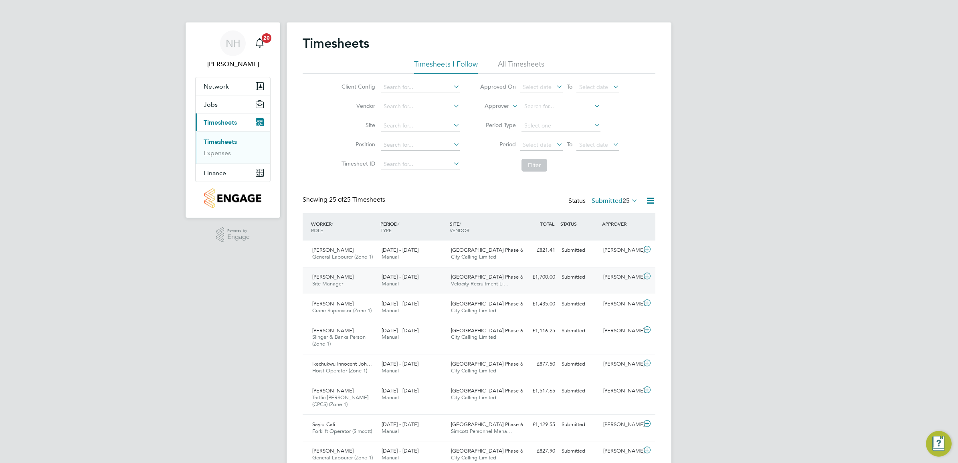
click at [614, 276] on div "[PERSON_NAME]" at bounding box center [621, 276] width 42 height 13
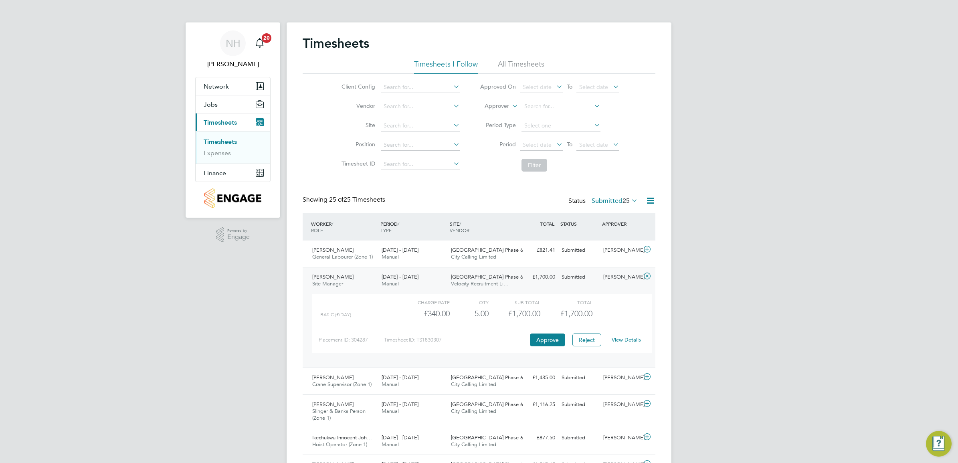
click at [619, 339] on link "View Details" at bounding box center [626, 339] width 29 height 7
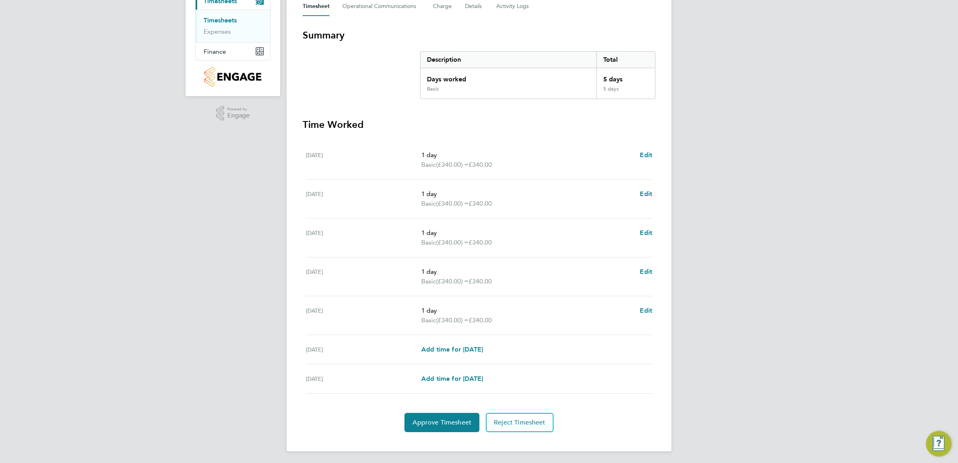
scroll to position [123, 0]
click at [459, 417] on span "Approve Timesheet" at bounding box center [441, 421] width 59 height 8
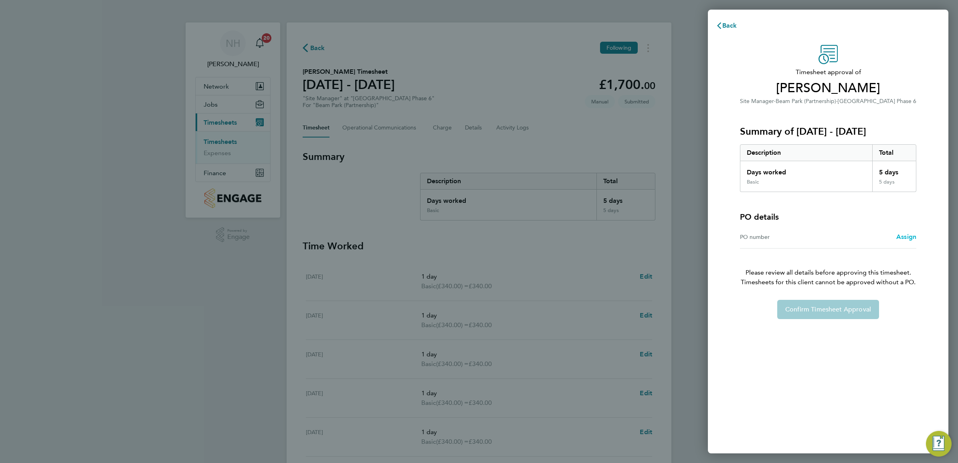
click at [903, 235] on span "Assign" at bounding box center [906, 237] width 20 height 8
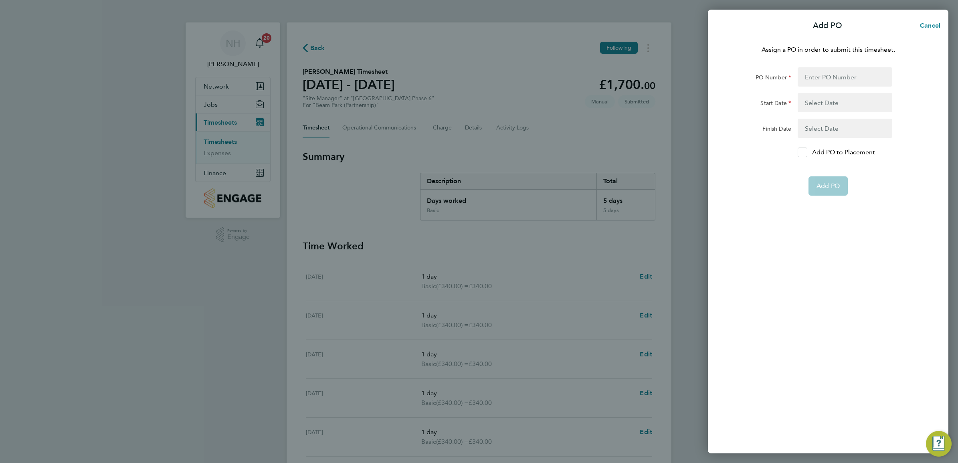
click at [798, 149] on div at bounding box center [802, 152] width 10 height 10
click at [805, 152] on input "Add PO to Placement" at bounding box center [805, 152] width 0 height 0
click at [815, 81] on input "PO Number" at bounding box center [844, 76] width 95 height 19
type input "H66981A"
type input "24 Mar 25"
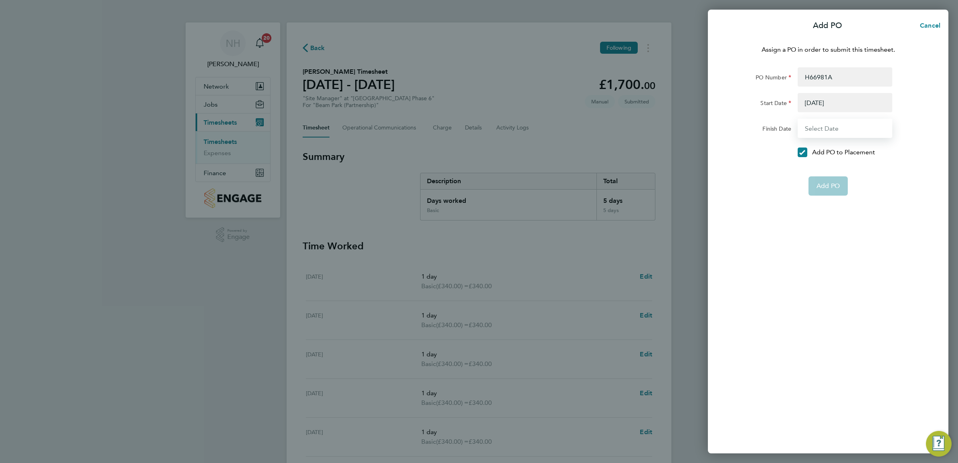
type input "06 Mar 26"
click at [824, 164] on span "Add PO" at bounding box center [827, 167] width 23 height 8
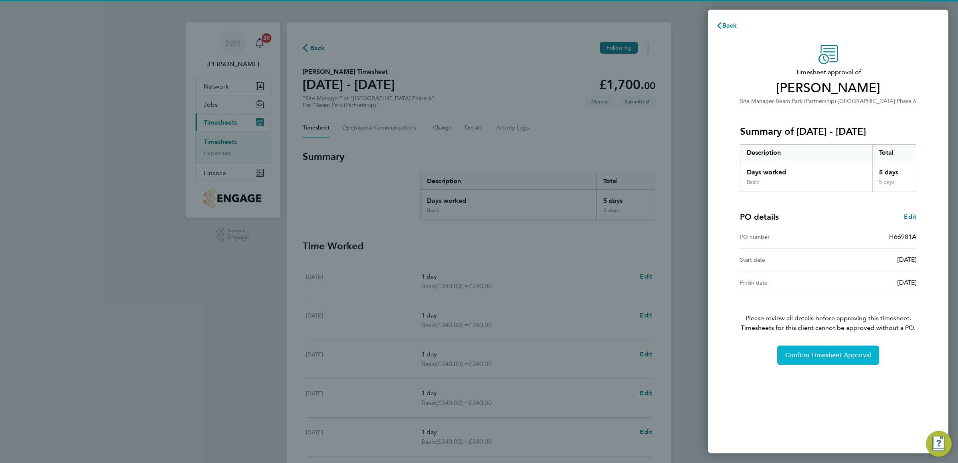
click at [817, 355] on span "Confirm Timesheet Approval" at bounding box center [828, 355] width 86 height 8
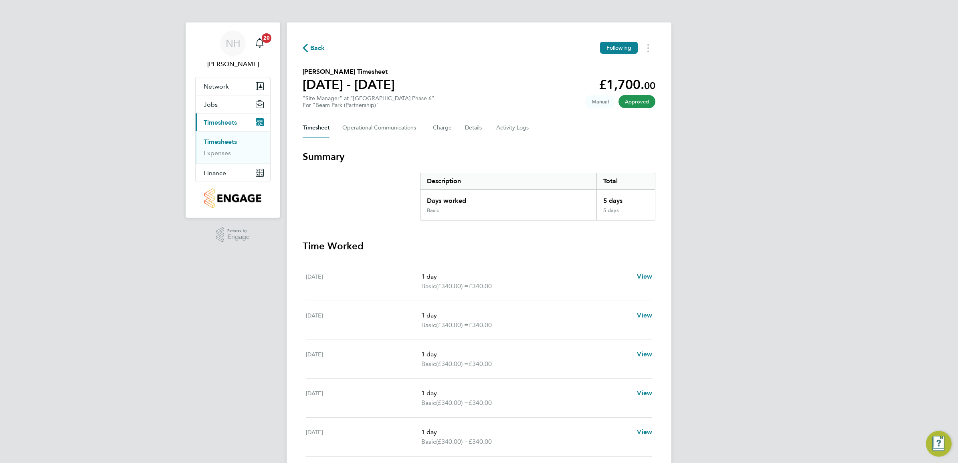
click at [309, 47] on span "Back" at bounding box center [314, 48] width 22 height 8
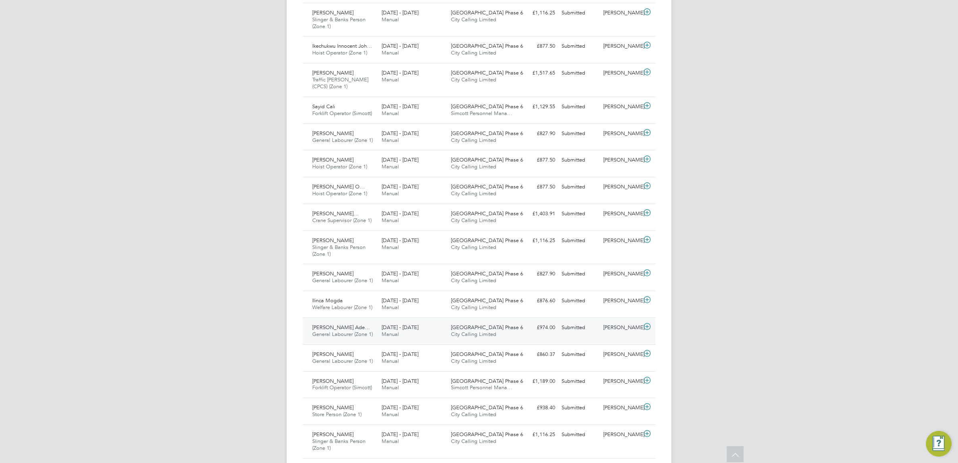
click at [626, 327] on div "[PERSON_NAME]" at bounding box center [621, 327] width 42 height 13
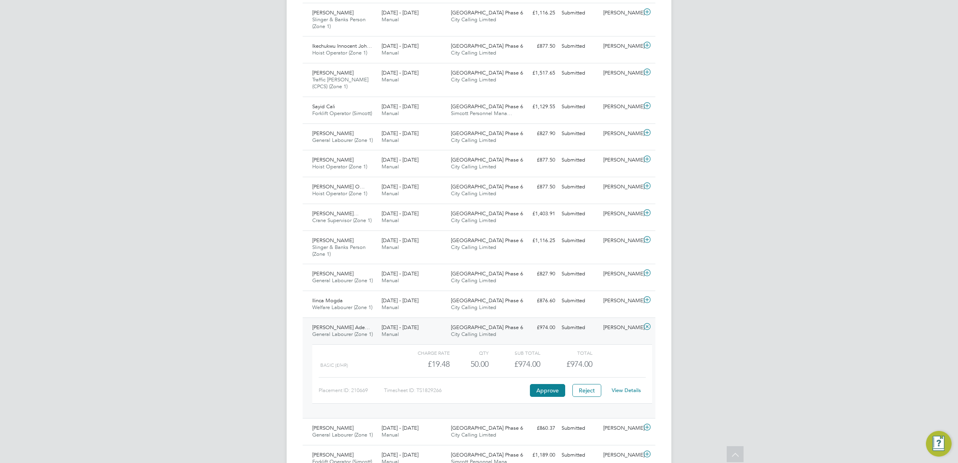
click at [618, 392] on link "View Details" at bounding box center [626, 390] width 29 height 7
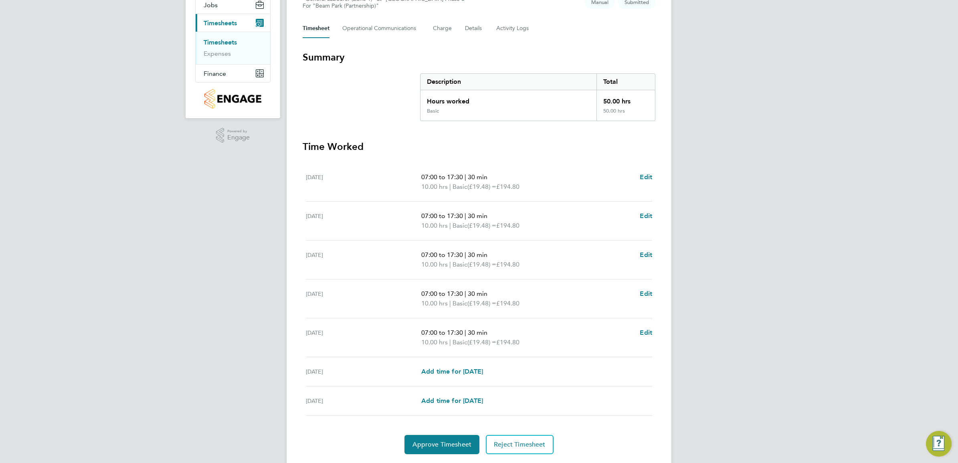
scroll to position [100, 0]
click at [449, 440] on span "Approve Timesheet" at bounding box center [441, 444] width 59 height 8
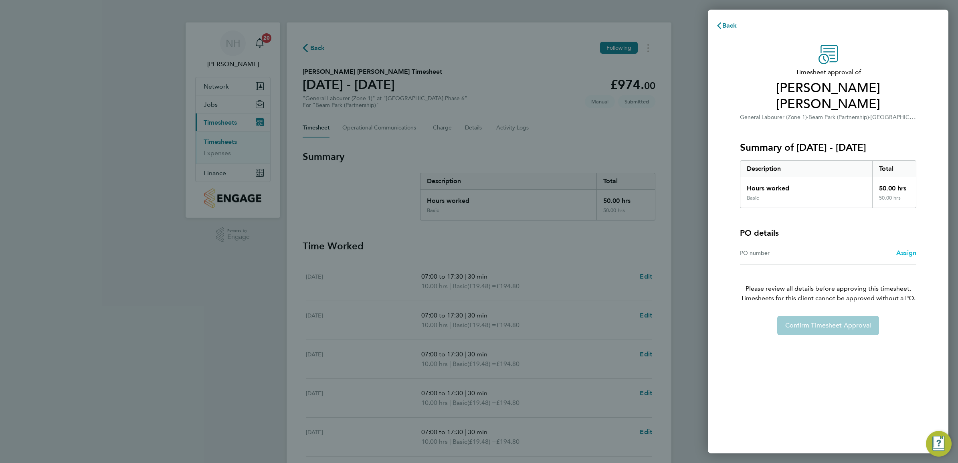
click at [900, 251] on span "Assign" at bounding box center [906, 253] width 20 height 8
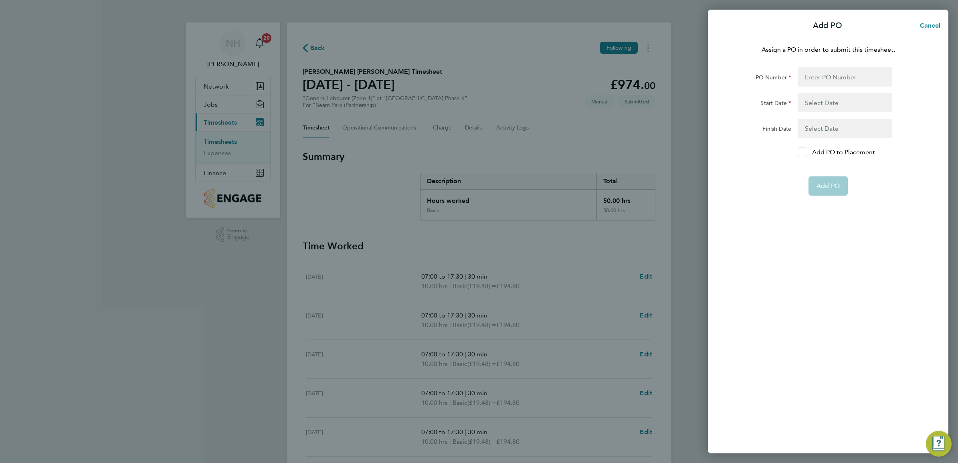
click at [803, 151] on icon at bounding box center [802, 152] width 6 height 5
click at [805, 152] on input "Add PO to Placement" at bounding box center [805, 152] width 0 height 0
click at [807, 63] on div "Assign a PO in order to submit this timesheet. PO Number Start Date Finish Date…" at bounding box center [828, 244] width 240 height 418
click at [812, 75] on input "PO Number" at bounding box center [844, 76] width 95 height 19
type input "H66979"
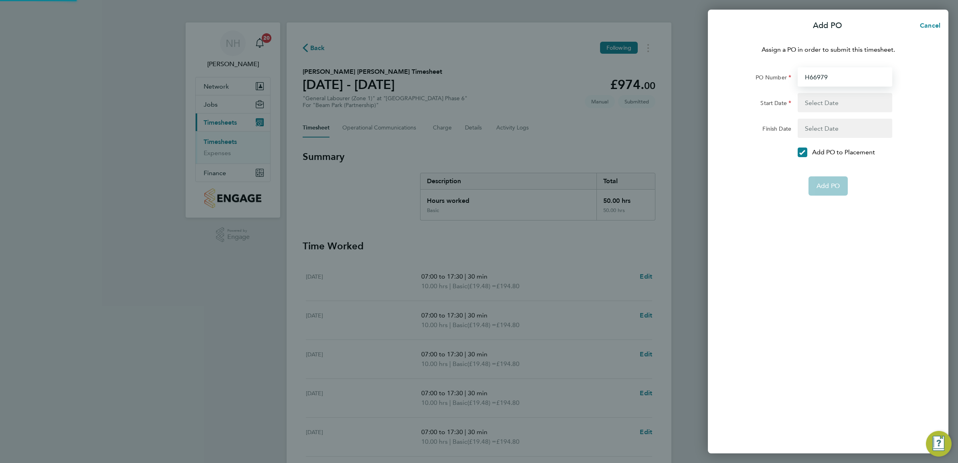
type input "[DATE]"
click at [830, 170] on button "Add PO" at bounding box center [827, 166] width 39 height 19
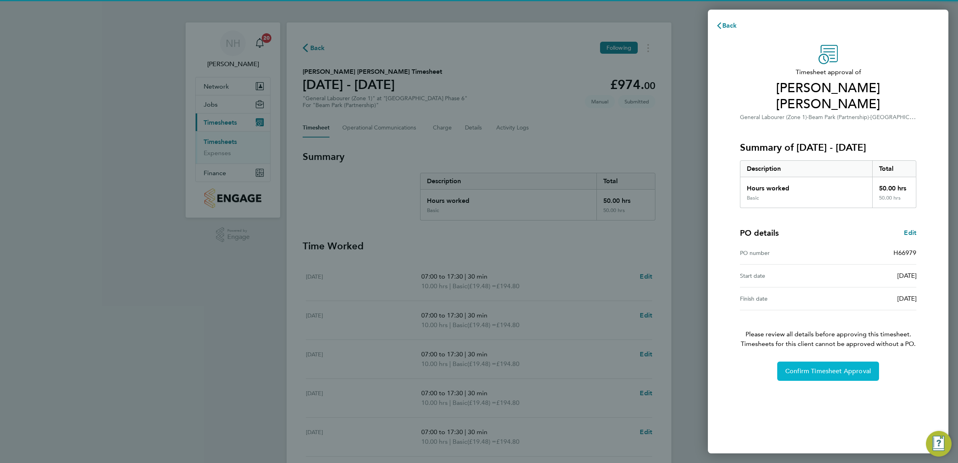
click at [836, 367] on span "Confirm Timesheet Approval" at bounding box center [828, 371] width 86 height 8
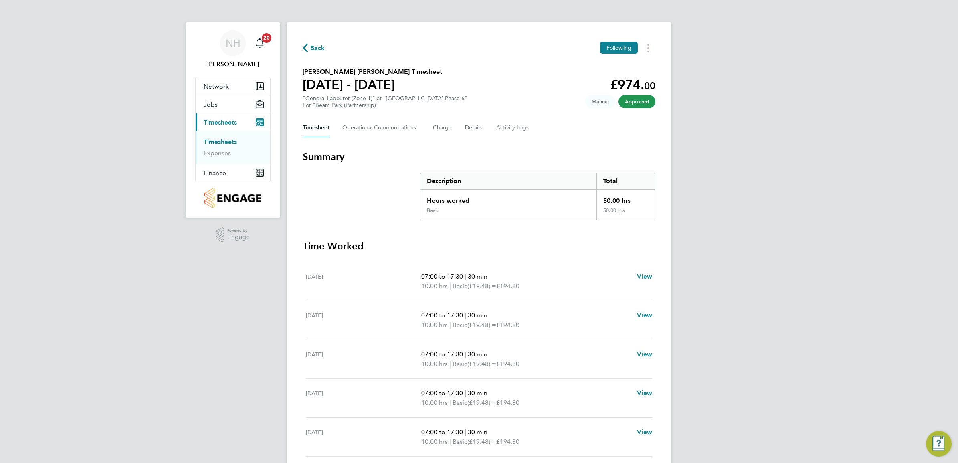
click at [313, 46] on span "Back" at bounding box center [317, 48] width 15 height 10
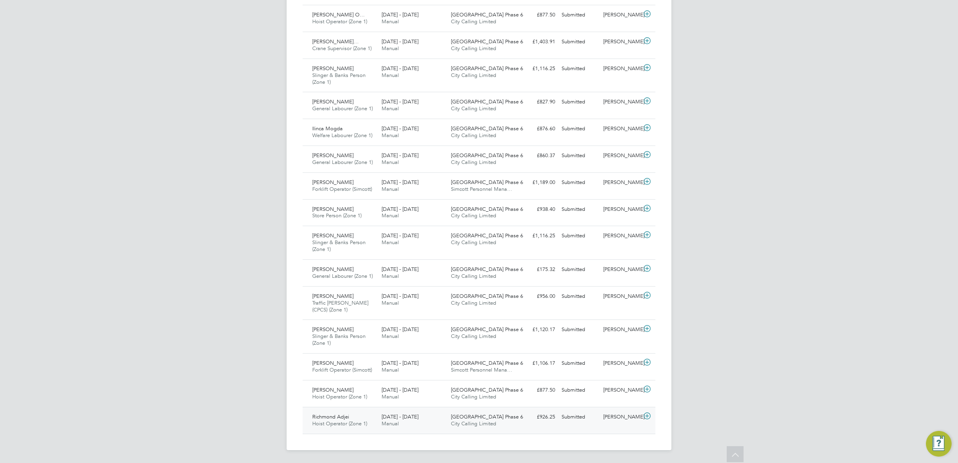
click at [620, 417] on div "[PERSON_NAME]" at bounding box center [621, 416] width 42 height 13
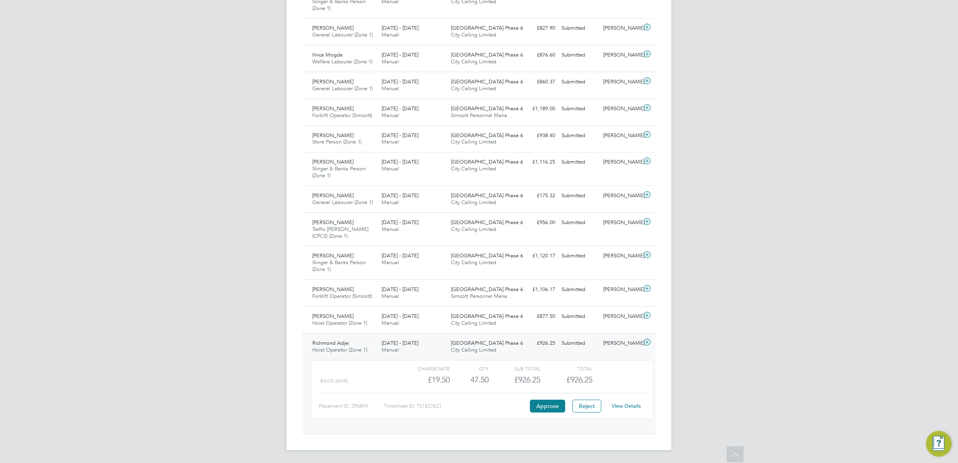
click at [621, 404] on link "View Details" at bounding box center [626, 405] width 29 height 7
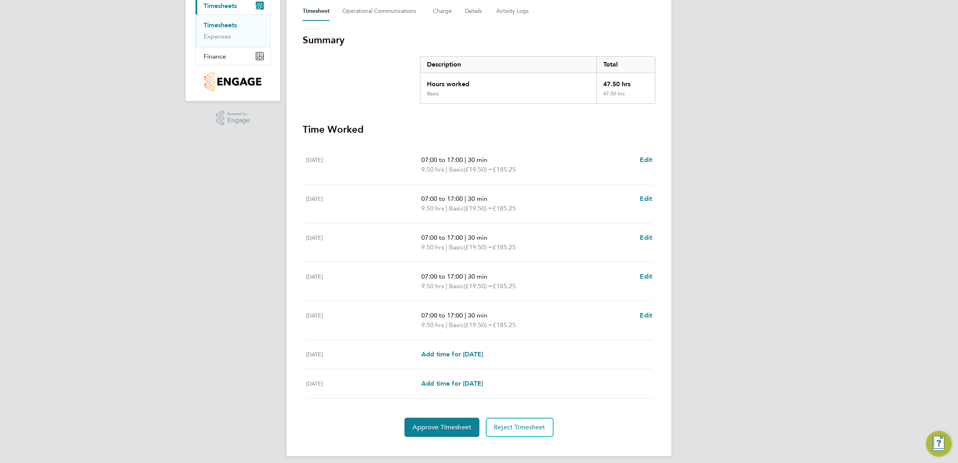
scroll to position [123, 0]
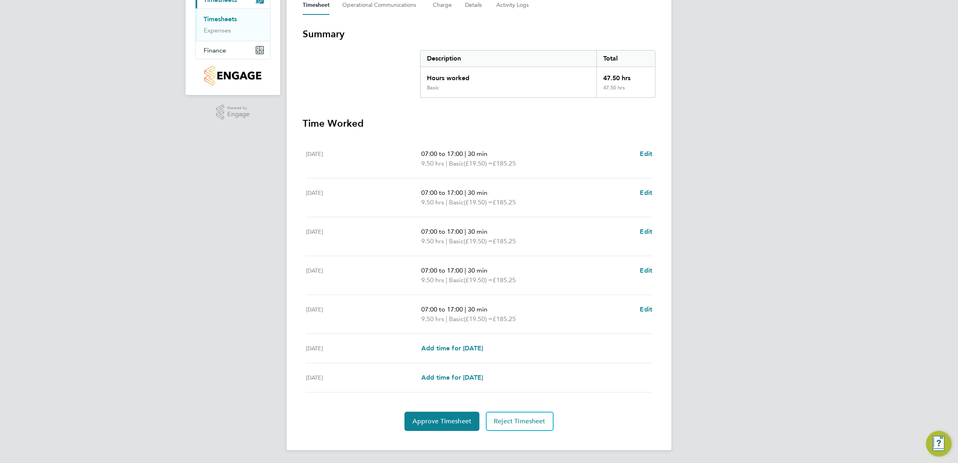
click at [447, 407] on section "Time Worked [DATE] 07:00 to 17:00 | 30 min 9.50 hrs | Basic (£19.50) = £185.25 …" at bounding box center [479, 274] width 353 height 314
click at [447, 418] on span "Approve Timesheet" at bounding box center [441, 421] width 59 height 8
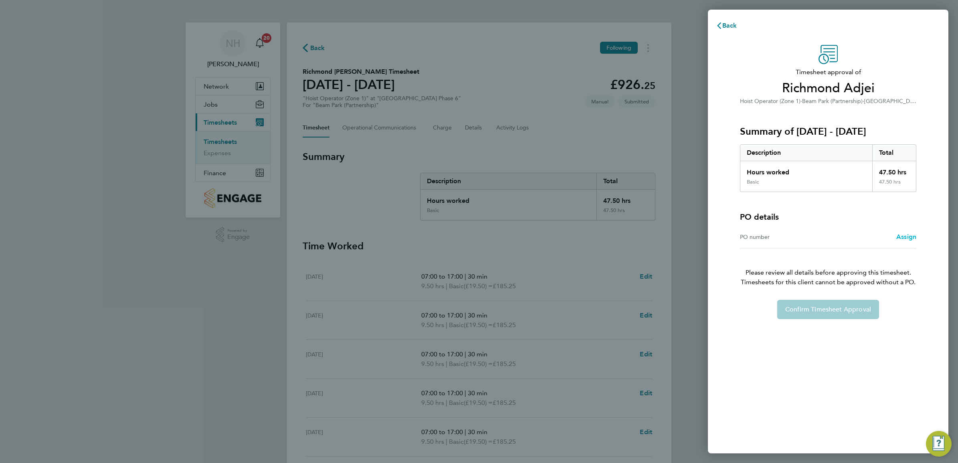
click at [901, 235] on span "Assign" at bounding box center [906, 237] width 20 height 8
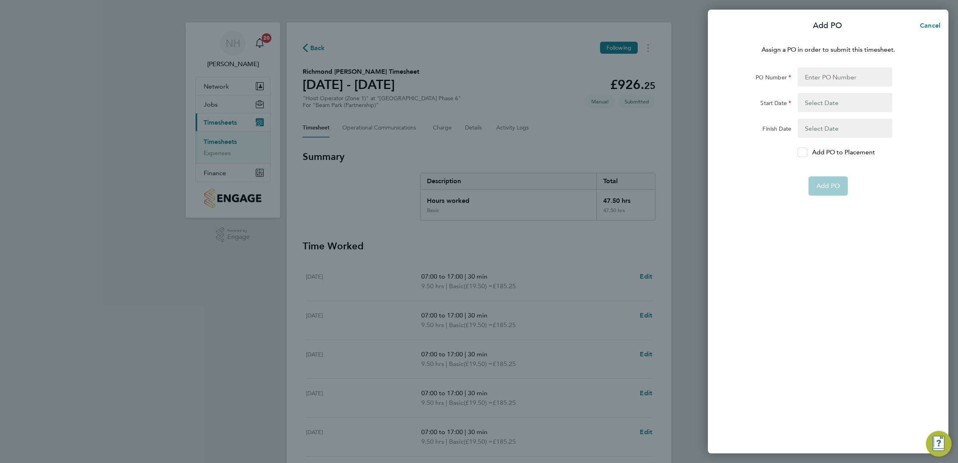
click at [801, 151] on icon at bounding box center [802, 152] width 6 height 5
click at [805, 152] on input "Add PO to Placement" at bounding box center [805, 152] width 0 height 0
click at [808, 81] on input "PO Number" at bounding box center [844, 76] width 95 height 19
type input "H66979"
type input "[DATE]"
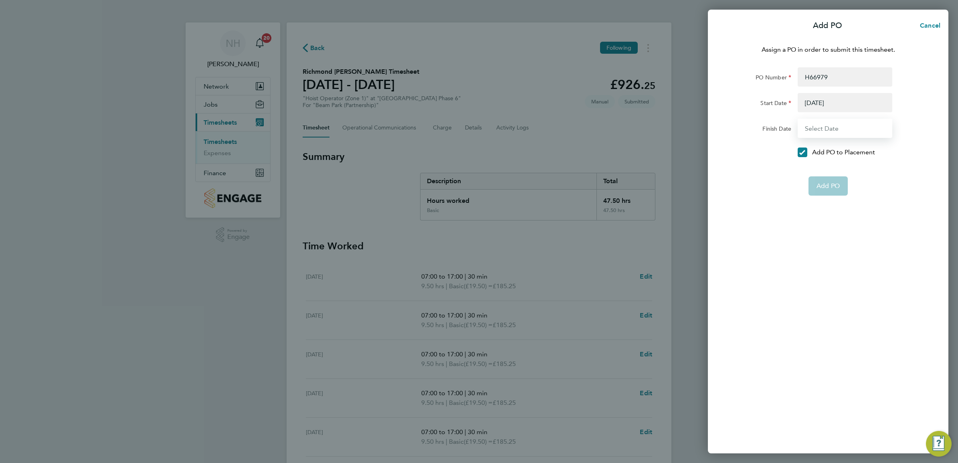
type input "[DATE]"
click at [828, 164] on span "Add PO" at bounding box center [827, 167] width 23 height 8
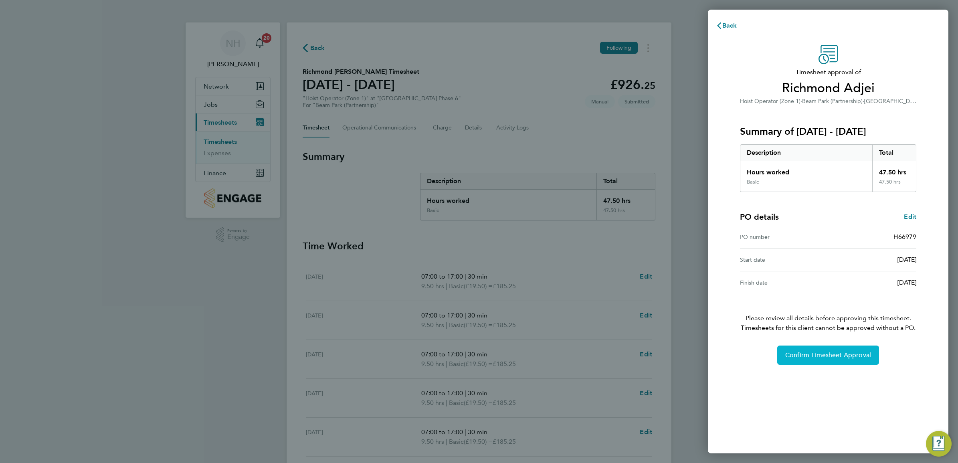
click at [821, 357] on span "Confirm Timesheet Approval" at bounding box center [828, 355] width 86 height 8
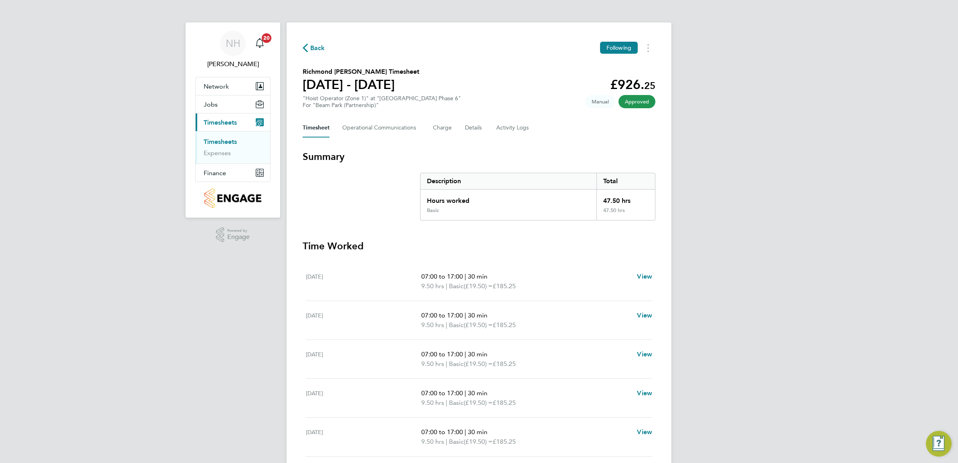
click at [317, 47] on span "Back" at bounding box center [317, 48] width 15 height 10
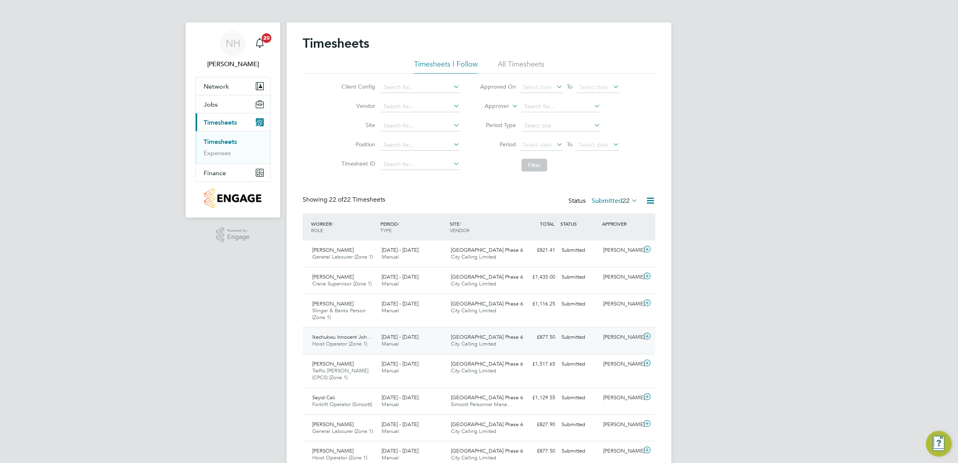
click at [610, 335] on div "[PERSON_NAME]" at bounding box center [621, 337] width 42 height 13
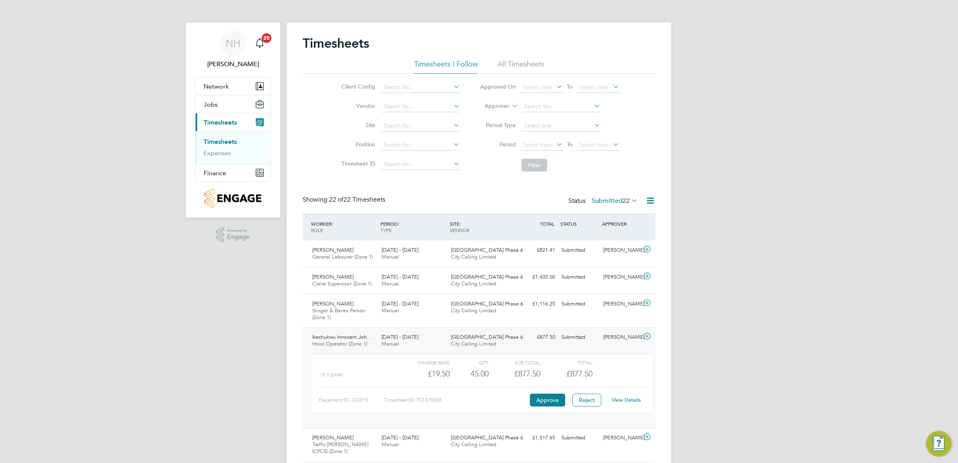
click at [621, 400] on link "View Details" at bounding box center [626, 399] width 29 height 7
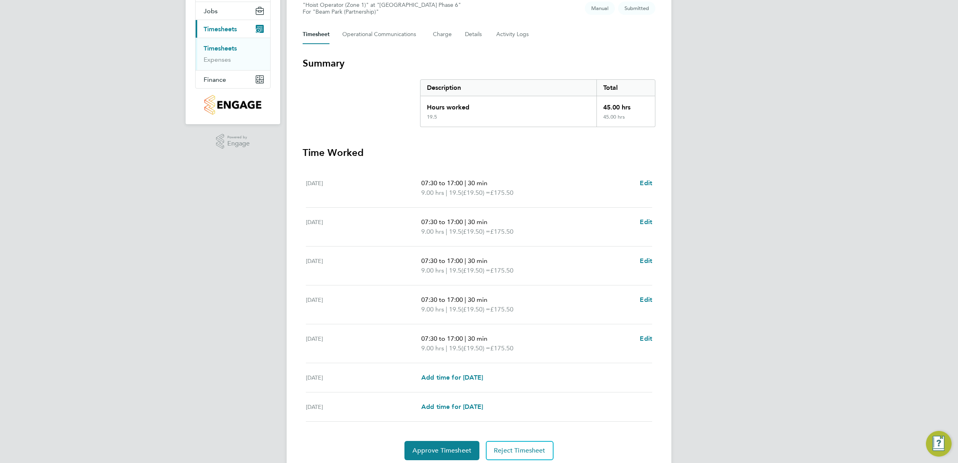
scroll to position [123, 0]
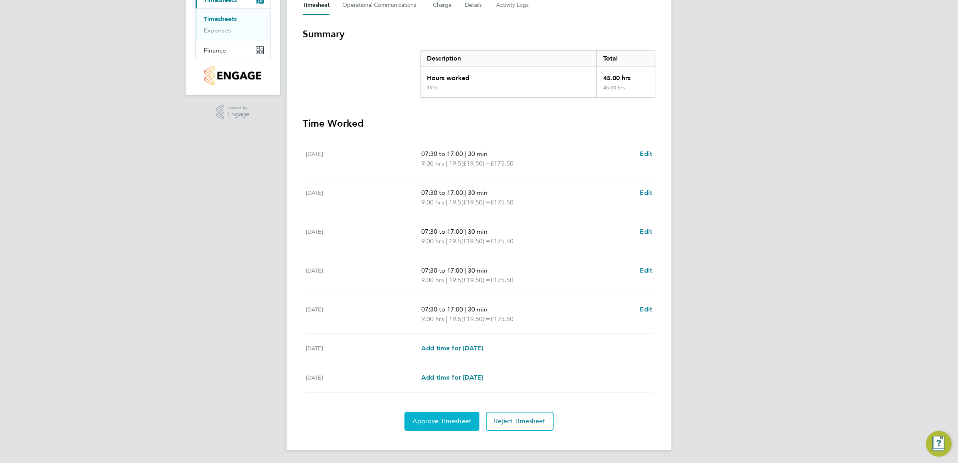
click at [433, 420] on span "Approve Timesheet" at bounding box center [441, 421] width 59 height 8
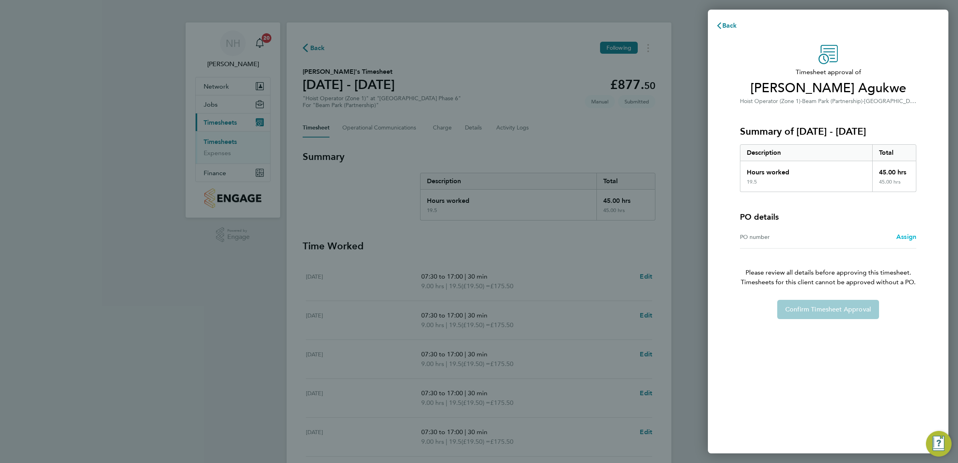
click at [906, 240] on span "Assign" at bounding box center [906, 237] width 20 height 8
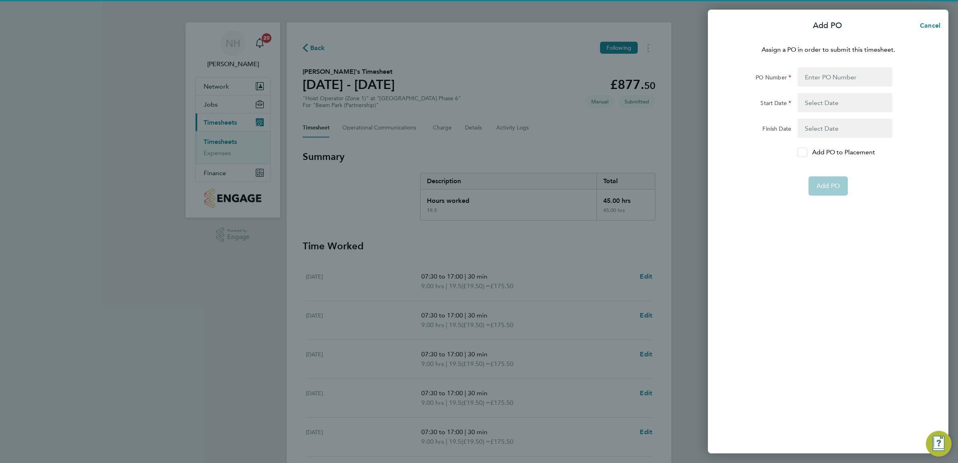
click at [803, 153] on icon at bounding box center [802, 152] width 6 height 5
click at [805, 152] on input "Add PO to Placement" at bounding box center [805, 152] width 0 height 0
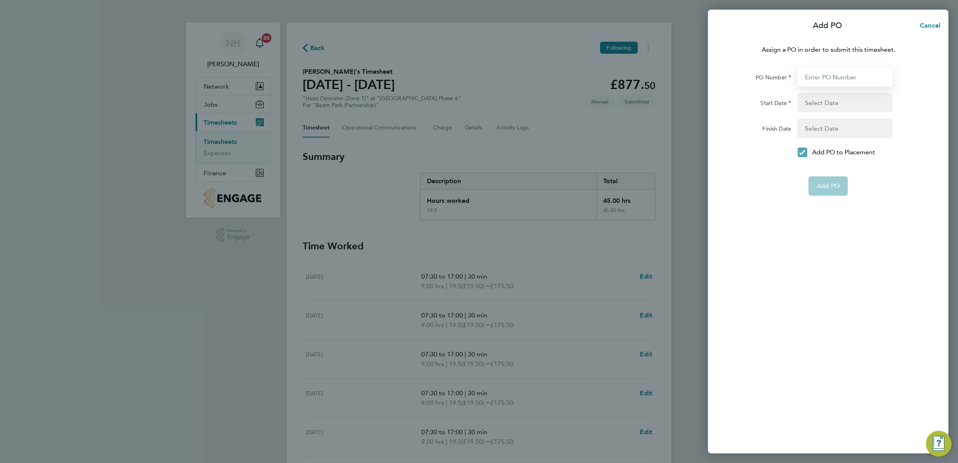
click at [817, 83] on input "PO Number" at bounding box center [844, 76] width 95 height 19
type input "H66979"
type input "[DATE]"
click at [827, 169] on span "Add PO" at bounding box center [827, 167] width 23 height 8
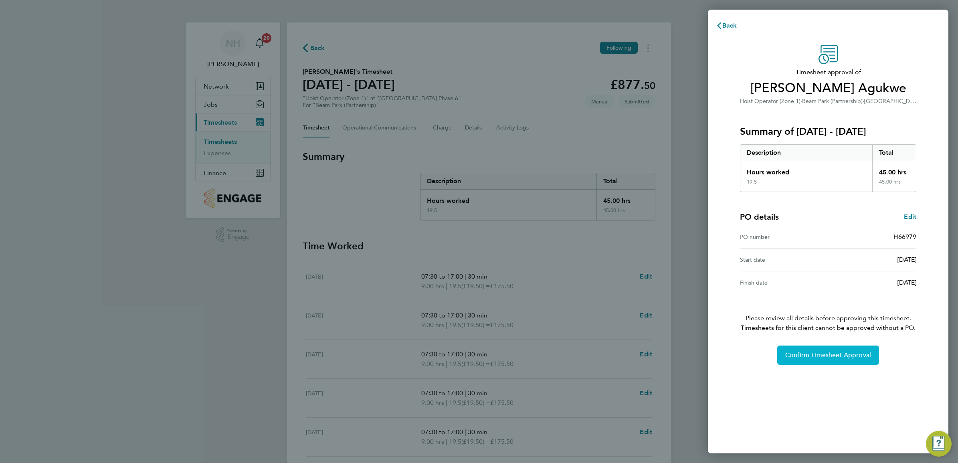
click at [839, 359] on span "Confirm Timesheet Approval" at bounding box center [828, 355] width 86 height 8
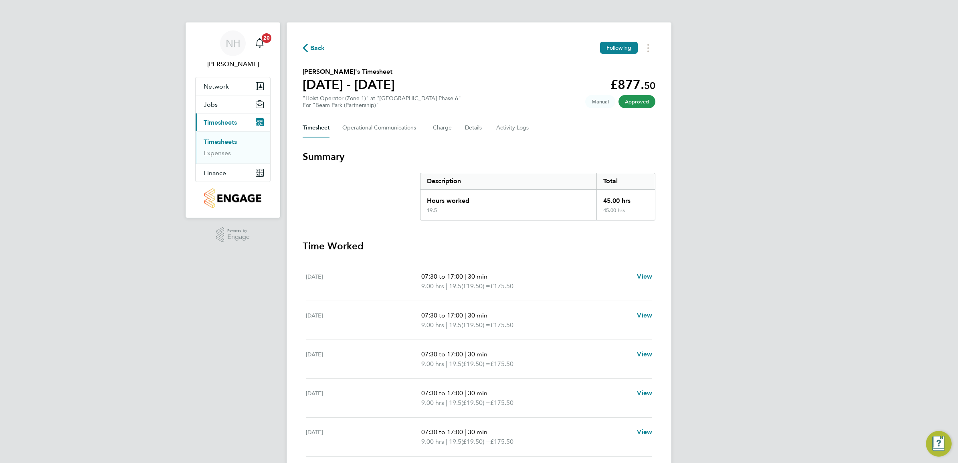
click at [303, 46] on icon "button" at bounding box center [305, 48] width 5 height 8
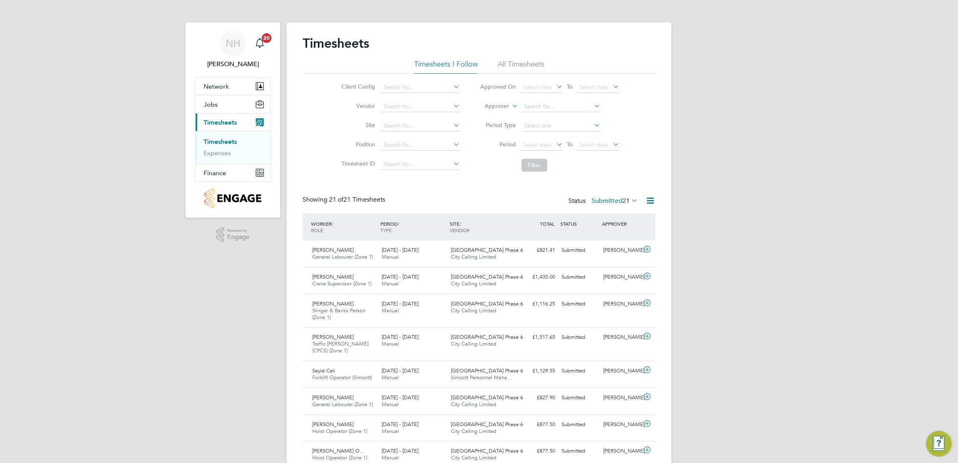
click at [595, 198] on label "Submitted 21" at bounding box center [614, 201] width 46 height 8
click at [607, 245] on li "Approved" at bounding box center [603, 249] width 37 height 11
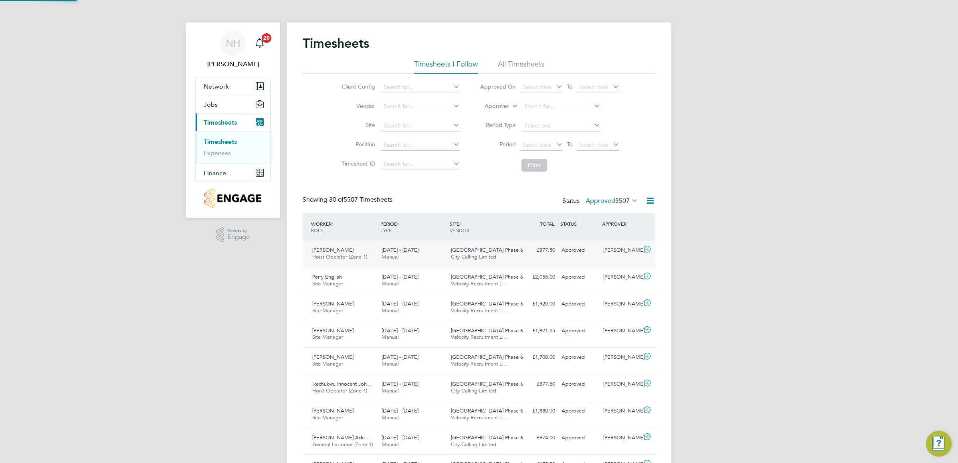
scroll to position [20, 69]
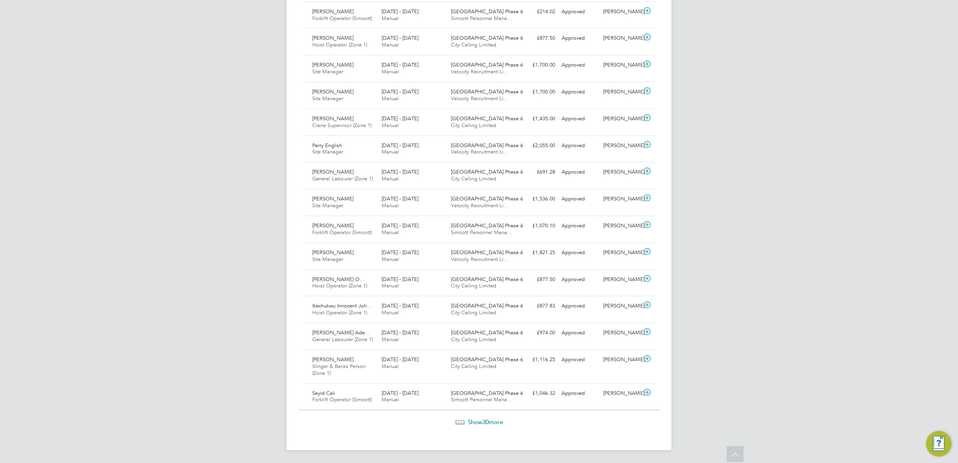
click at [484, 422] on span "30" at bounding box center [485, 422] width 6 height 8
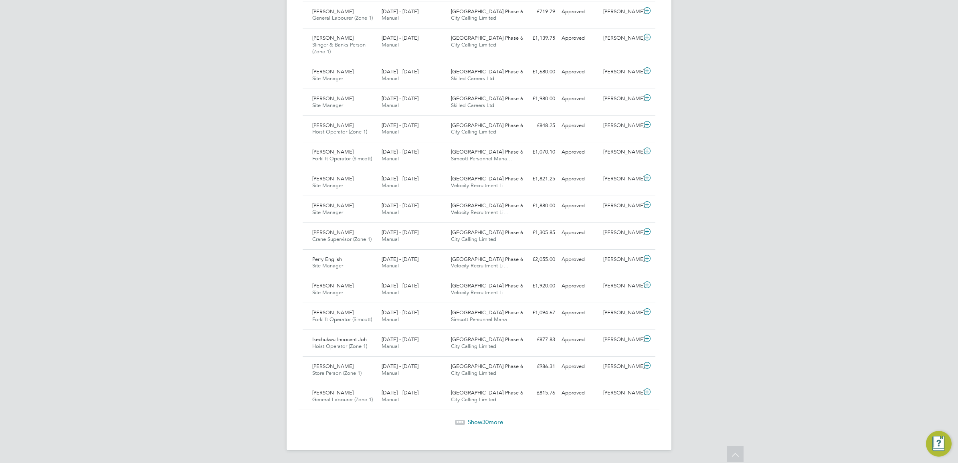
click at [486, 424] on span "30" at bounding box center [485, 422] width 6 height 8
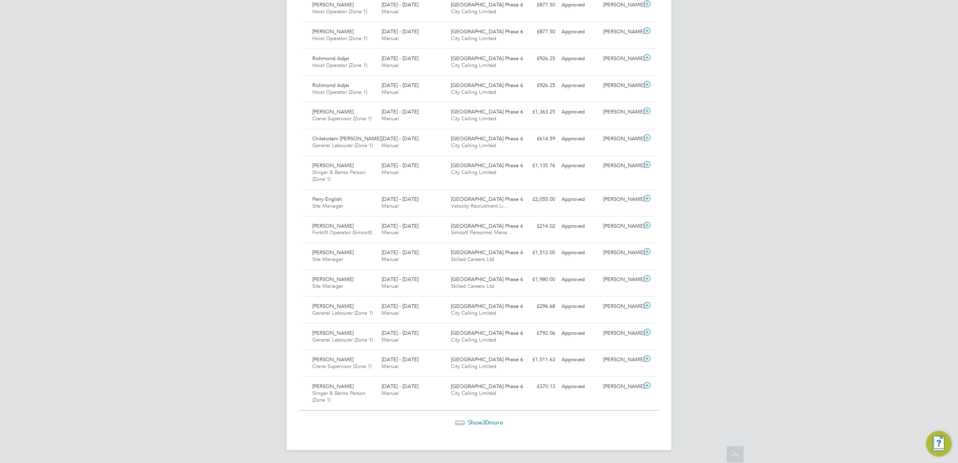
click at [487, 421] on span "30" at bounding box center [485, 422] width 6 height 8
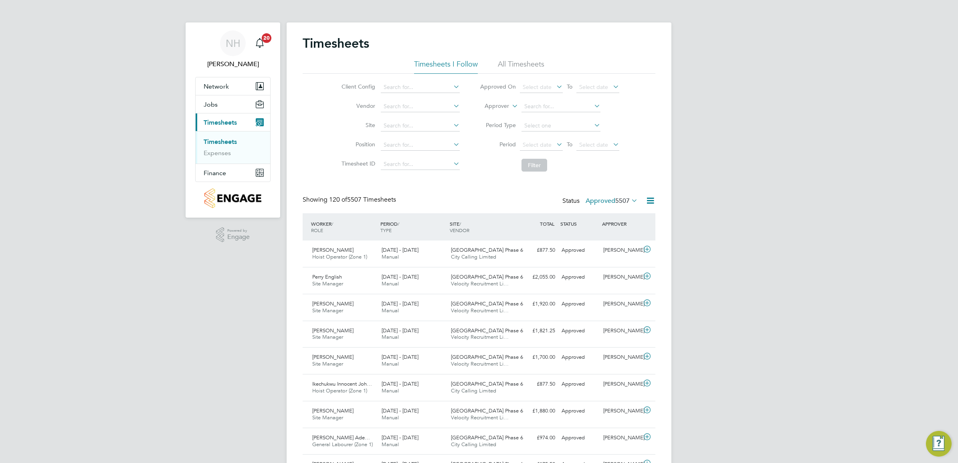
click at [596, 199] on label "Approved 5507" at bounding box center [611, 201] width 52 height 8
click at [609, 236] on li "Submitted" at bounding box center [600, 237] width 37 height 11
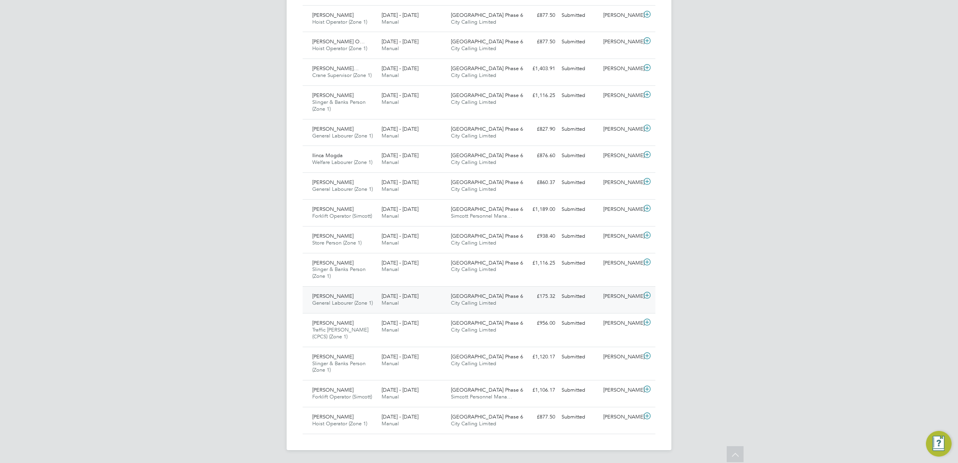
click at [614, 295] on div "[PERSON_NAME]" at bounding box center [621, 296] width 42 height 13
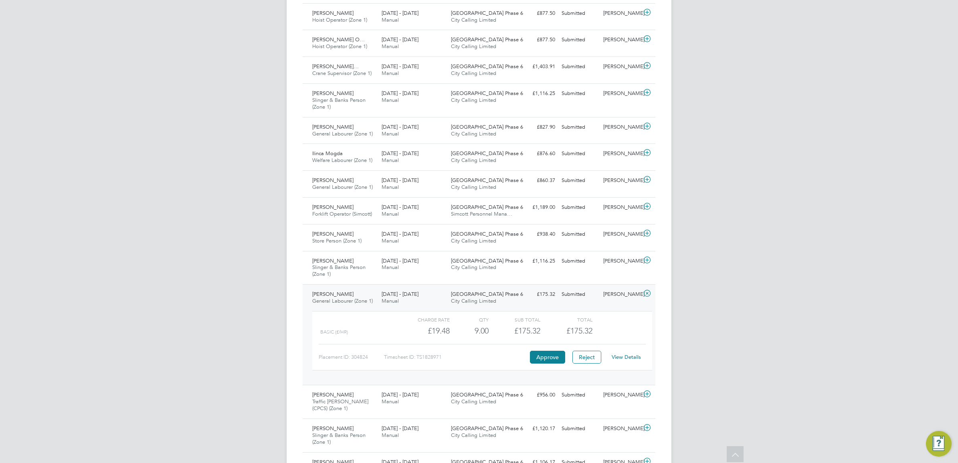
click at [632, 359] on link "View Details" at bounding box center [626, 356] width 29 height 7
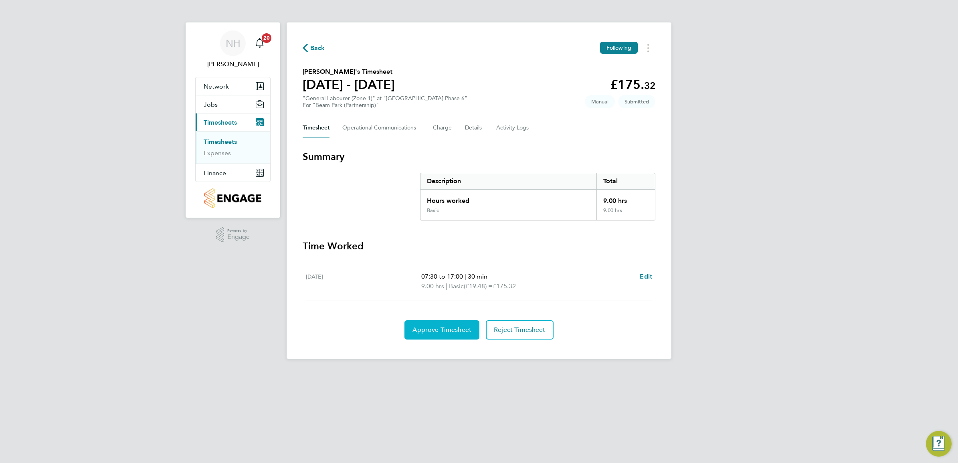
click at [448, 333] on span "Approve Timesheet" at bounding box center [441, 330] width 59 height 8
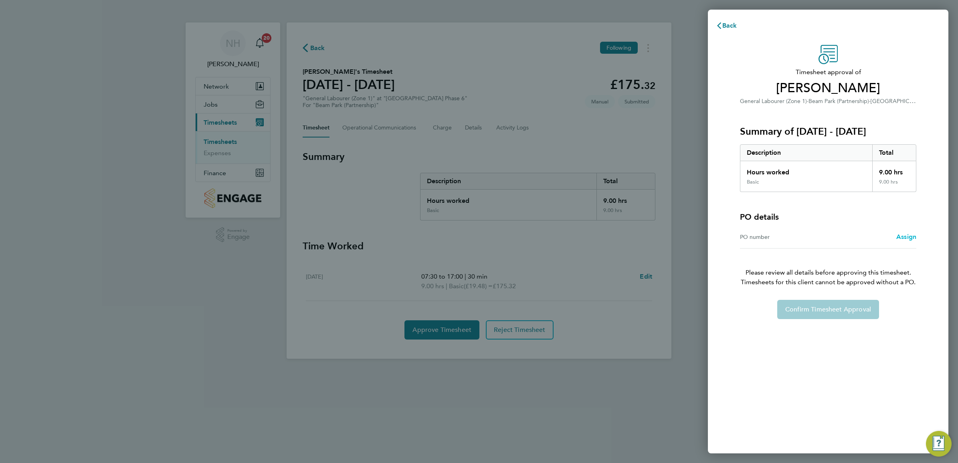
click at [896, 237] on span "Assign" at bounding box center [906, 237] width 20 height 8
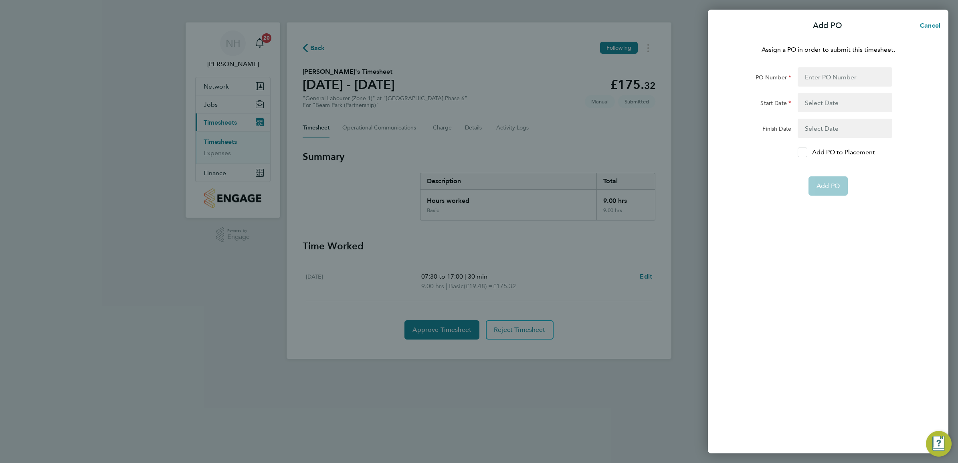
click at [803, 151] on icon at bounding box center [802, 152] width 6 height 5
click at [805, 152] on input "Add PO to Placement" at bounding box center [805, 152] width 0 height 0
click at [802, 87] on form "PO Number Start Date Finish Date Add PO to Placement Add PO" at bounding box center [828, 131] width 196 height 128
click at [804, 83] on input "PO Number" at bounding box center [844, 76] width 95 height 19
type input "H66979"
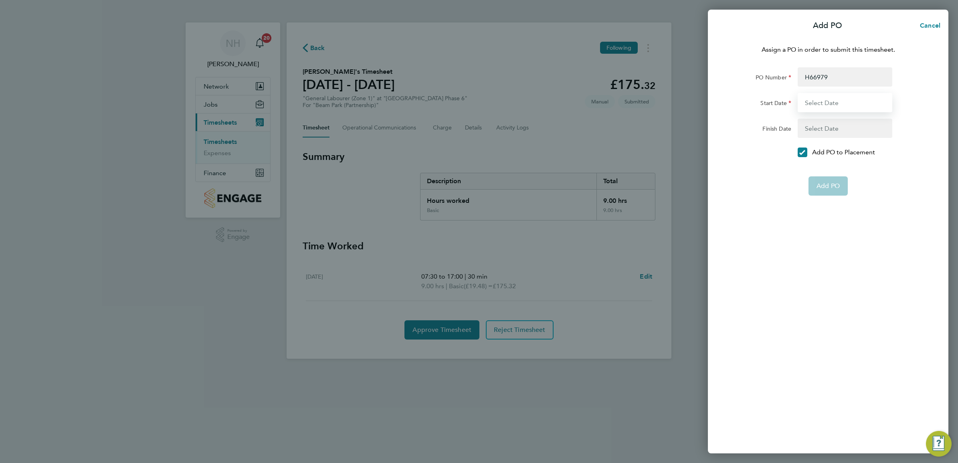
type input "[DATE]"
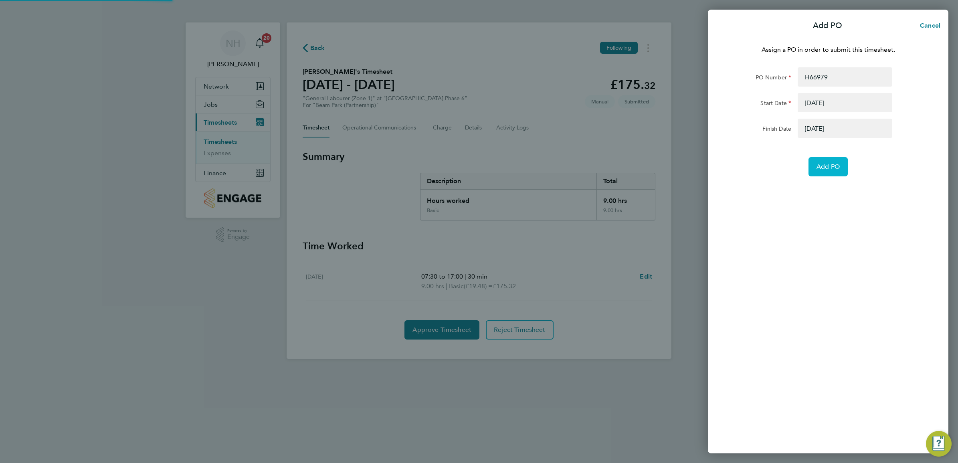
click at [829, 163] on span "Add PO" at bounding box center [827, 167] width 23 height 8
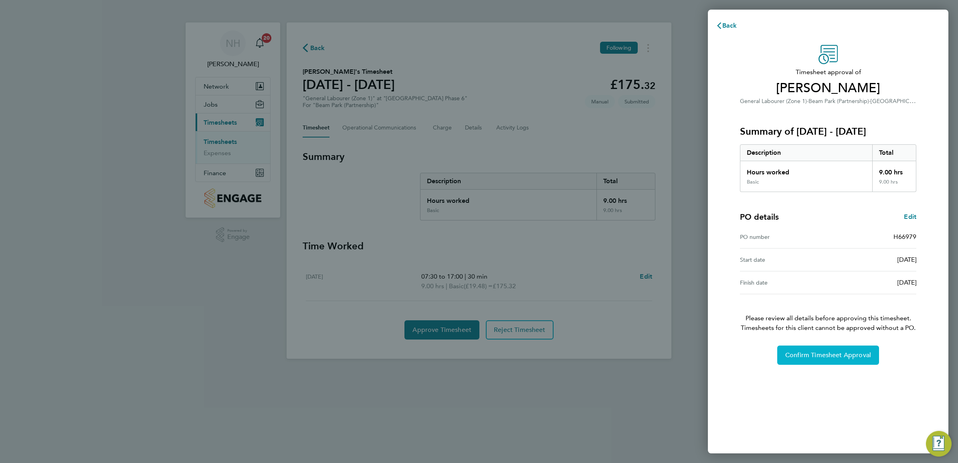
click at [848, 359] on span "Confirm Timesheet Approval" at bounding box center [828, 355] width 86 height 8
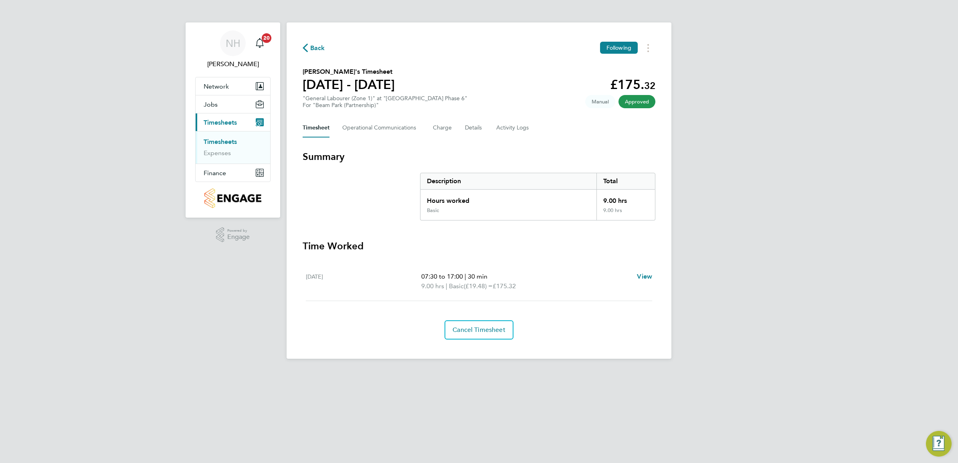
click at [313, 47] on span "Back" at bounding box center [317, 48] width 15 height 10
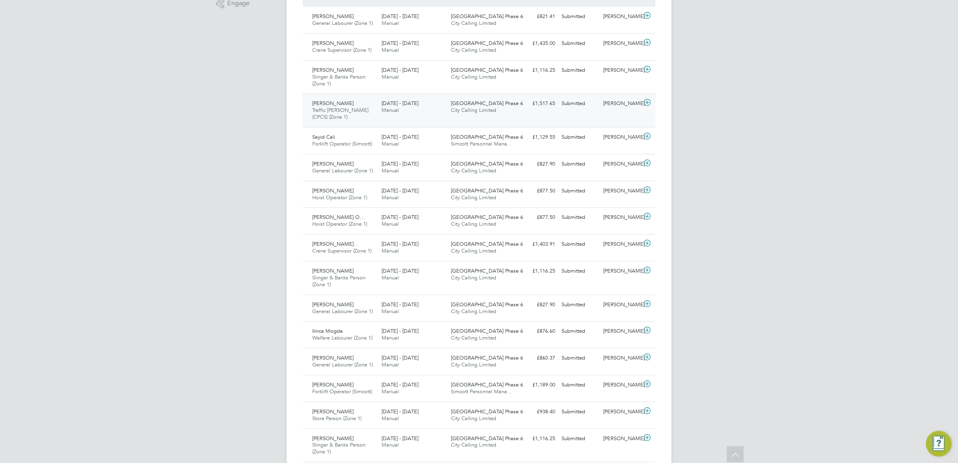
click at [611, 103] on div "[PERSON_NAME]" at bounding box center [621, 103] width 42 height 13
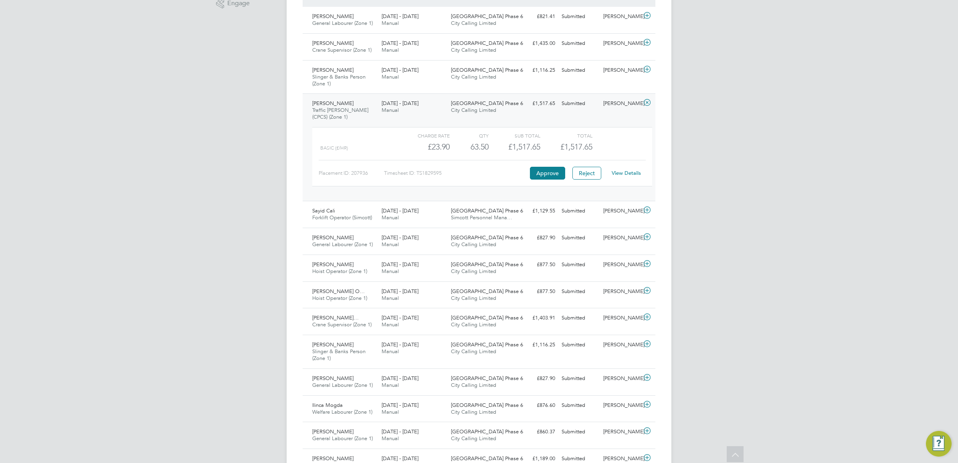
click at [622, 174] on link "View Details" at bounding box center [626, 173] width 29 height 7
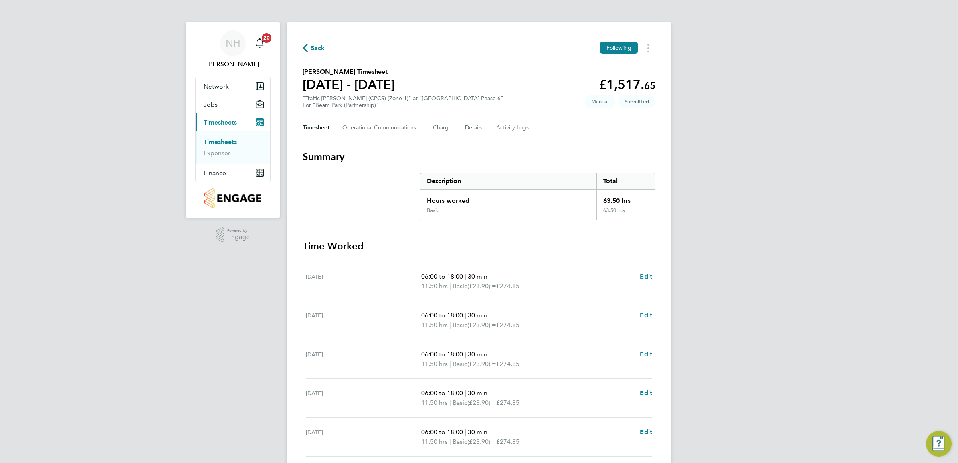
scroll to position [133, 0]
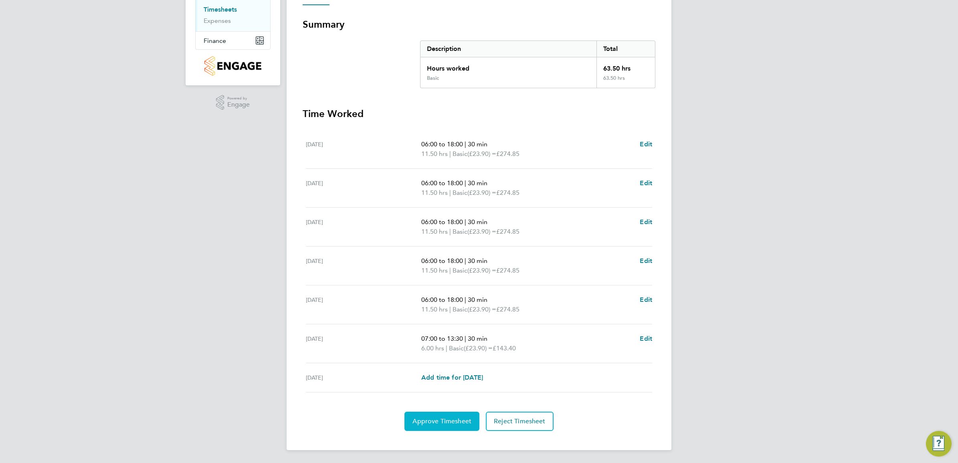
click at [451, 420] on span "Approve Timesheet" at bounding box center [441, 421] width 59 height 8
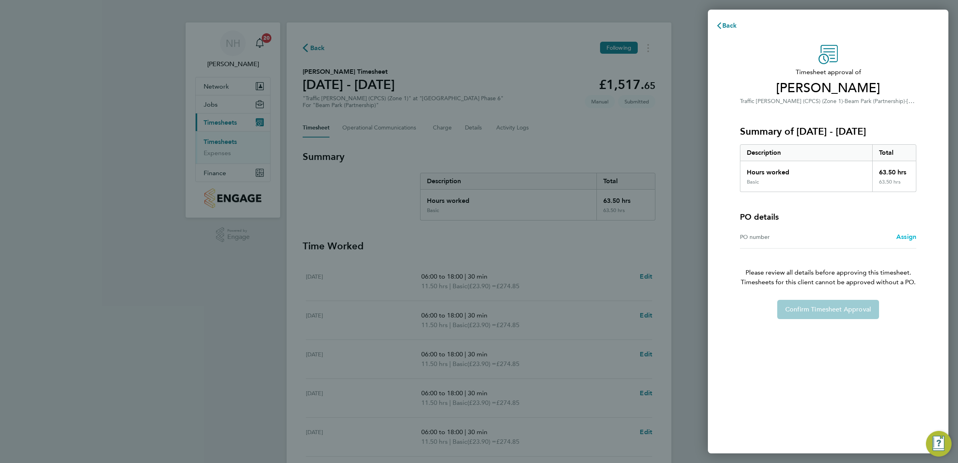
click at [900, 235] on span "Assign" at bounding box center [906, 237] width 20 height 8
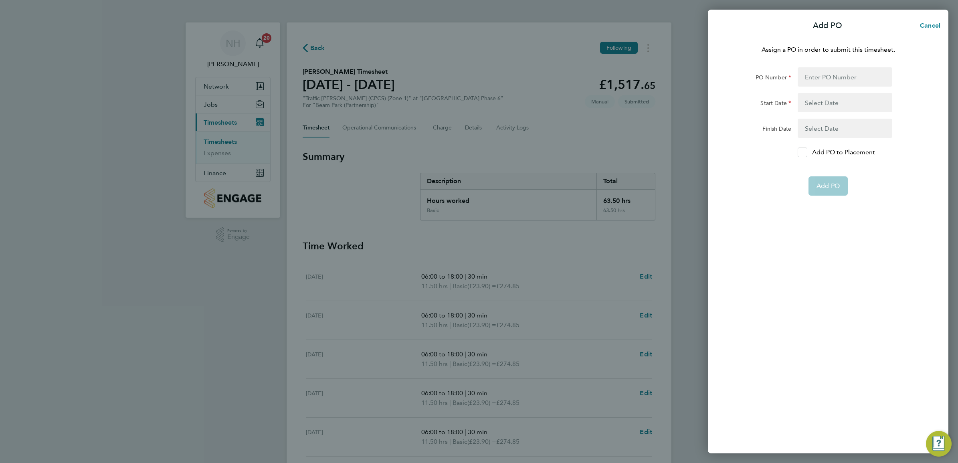
click at [802, 149] on div at bounding box center [802, 152] width 10 height 10
click at [805, 152] on input "Add PO to Placement" at bounding box center [805, 152] width 0 height 0
click at [809, 77] on input "PO Number" at bounding box center [844, 76] width 95 height 19
type input "H66979"
type input "02 Sep 24"
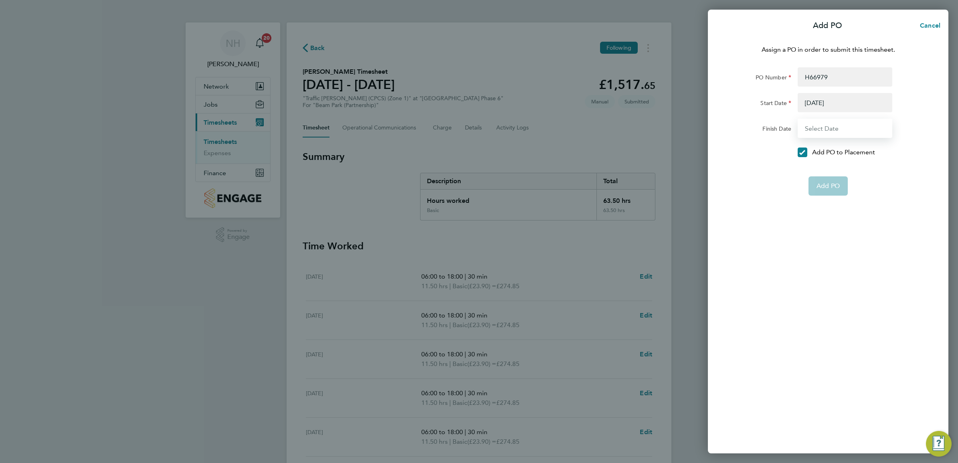
type input "[DATE]"
click at [830, 167] on span "Add PO" at bounding box center [827, 167] width 23 height 8
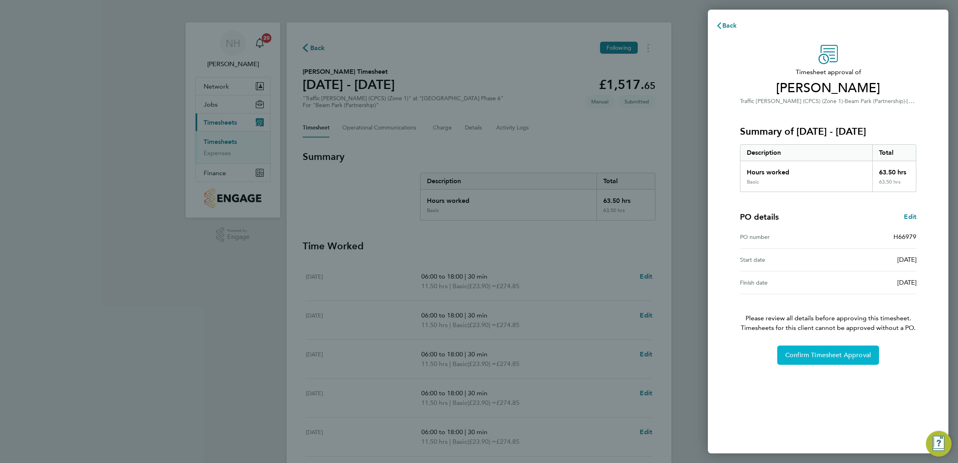
click at [840, 357] on span "Confirm Timesheet Approval" at bounding box center [828, 355] width 86 height 8
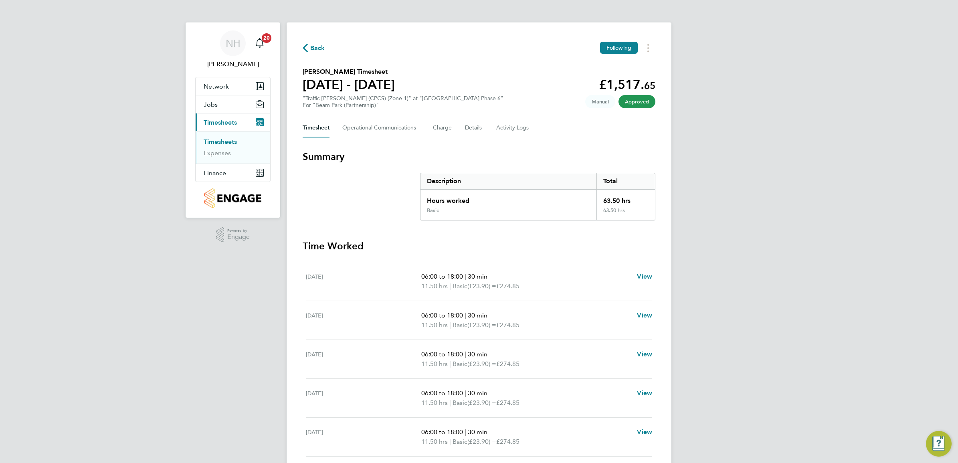
click at [317, 48] on span "Back" at bounding box center [317, 48] width 15 height 10
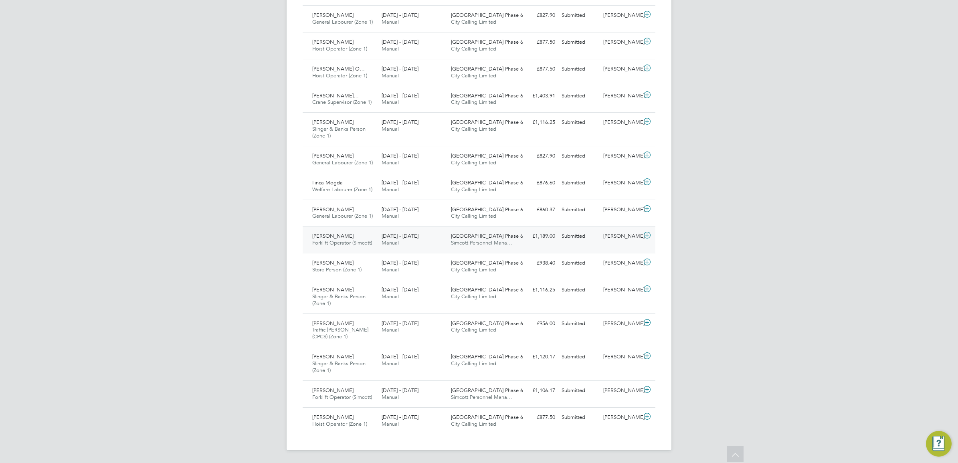
click at [622, 232] on div "[PERSON_NAME]" at bounding box center [621, 236] width 42 height 13
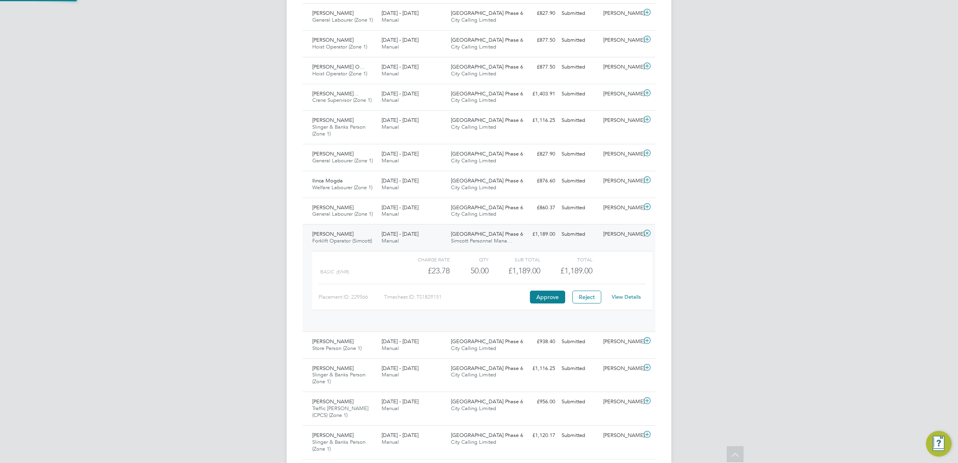
scroll to position [13, 78]
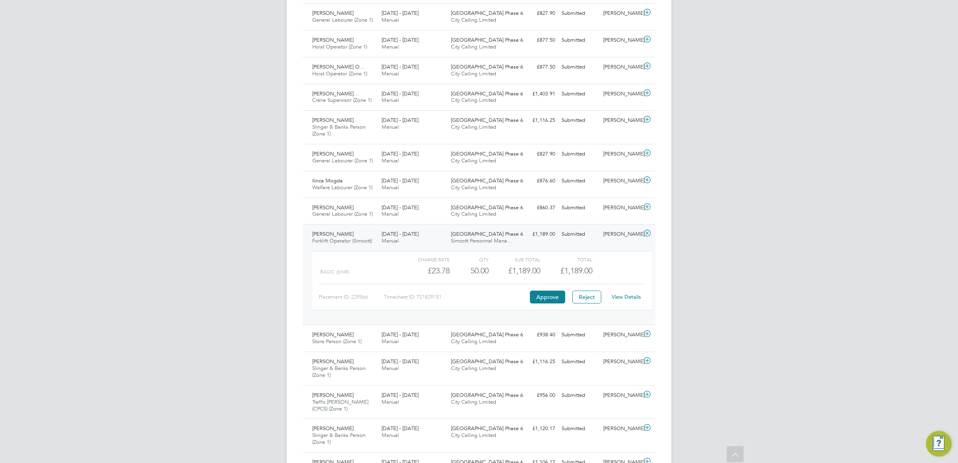
click at [625, 297] on link "View Details" at bounding box center [626, 296] width 29 height 7
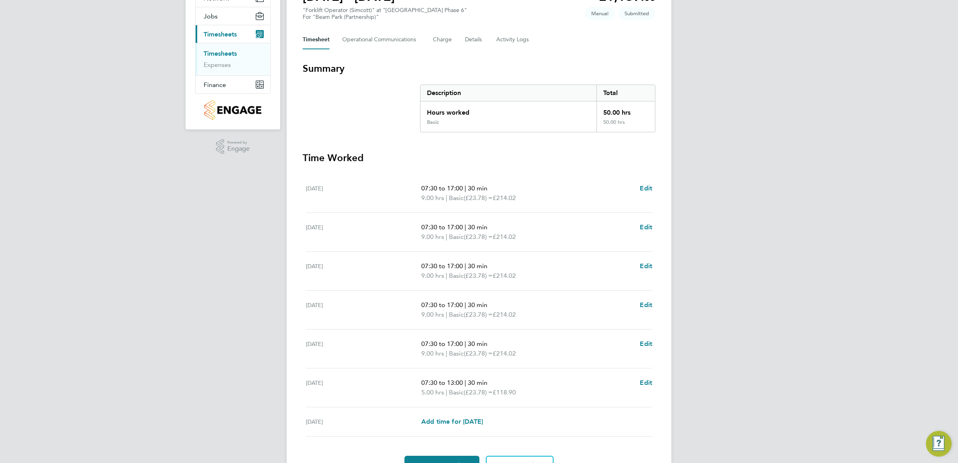
scroll to position [100, 0]
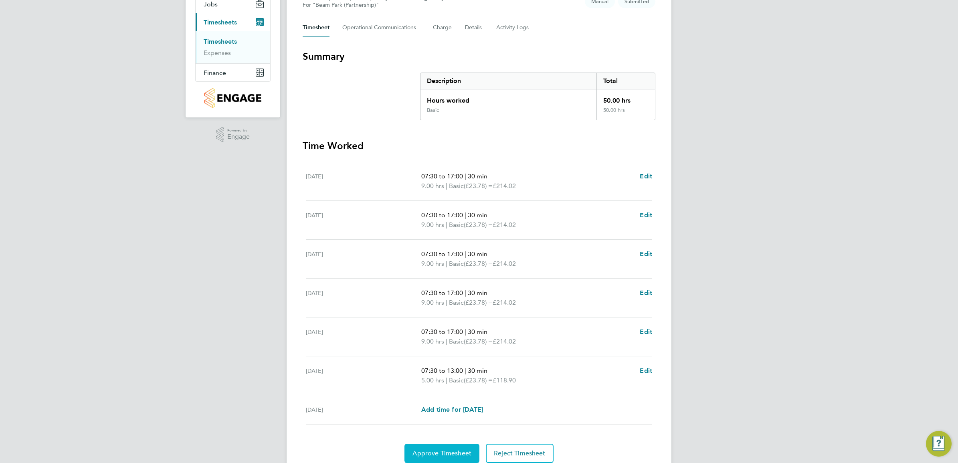
click at [452, 453] on span "Approve Timesheet" at bounding box center [441, 453] width 59 height 8
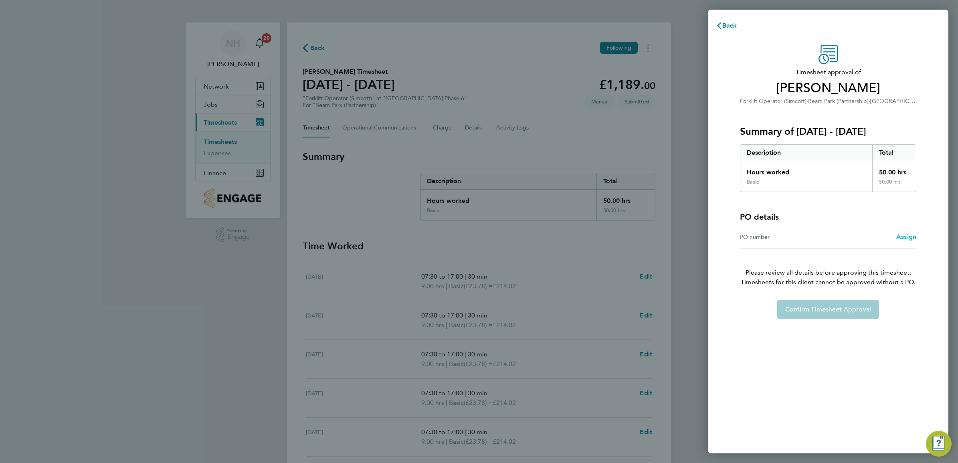
click at [907, 238] on span "Assign" at bounding box center [906, 237] width 20 height 8
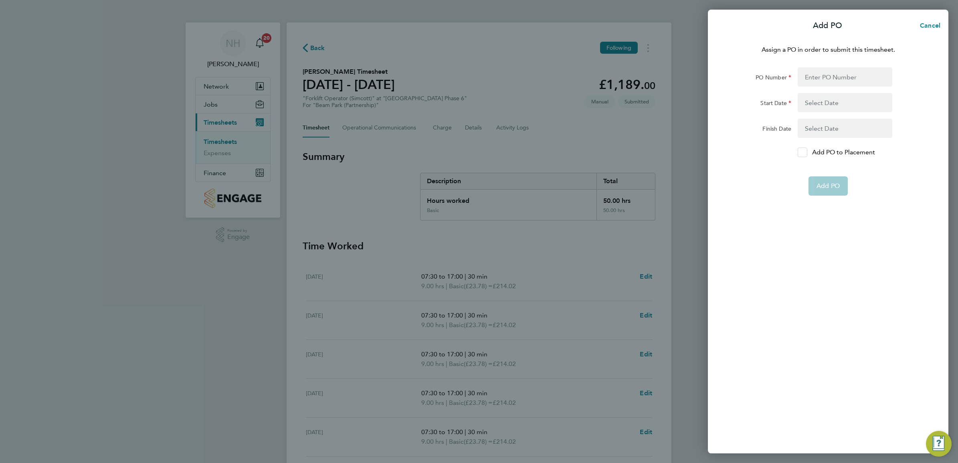
click at [801, 152] on icon at bounding box center [802, 152] width 6 height 5
click at [805, 152] on input "Add PO to Placement" at bounding box center [805, 152] width 0 height 0
click at [828, 81] on input "PO Number" at bounding box center [844, 76] width 95 height 19
type input "H66981B"
type input "19 Mar 25"
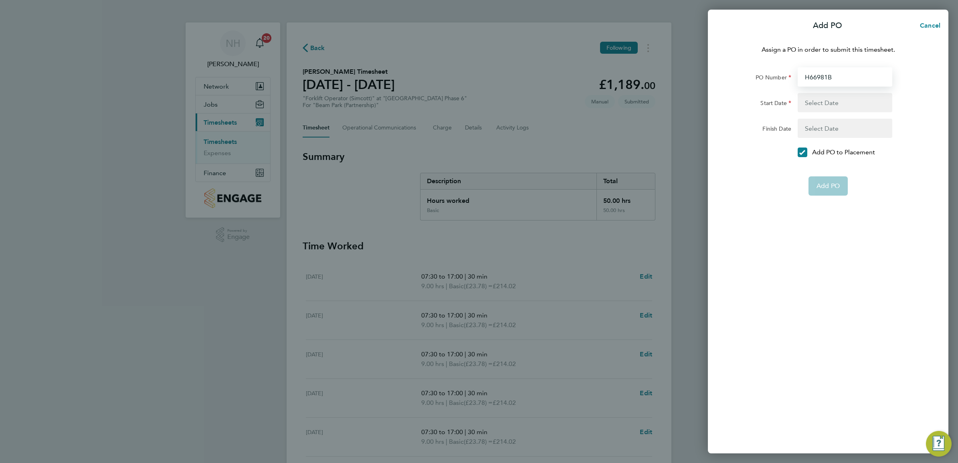
type input "31 Dec 26"
click at [822, 167] on span "Add PO" at bounding box center [827, 167] width 23 height 8
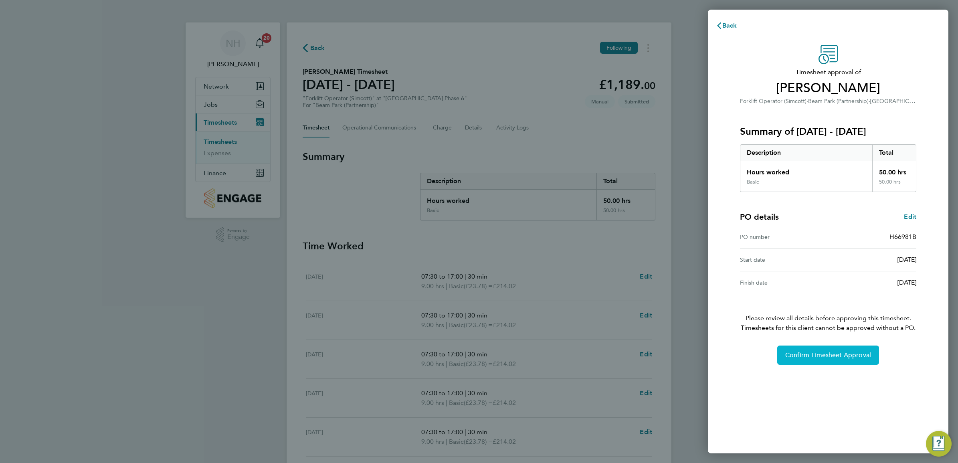
click at [822, 353] on span "Confirm Timesheet Approval" at bounding box center [828, 355] width 86 height 8
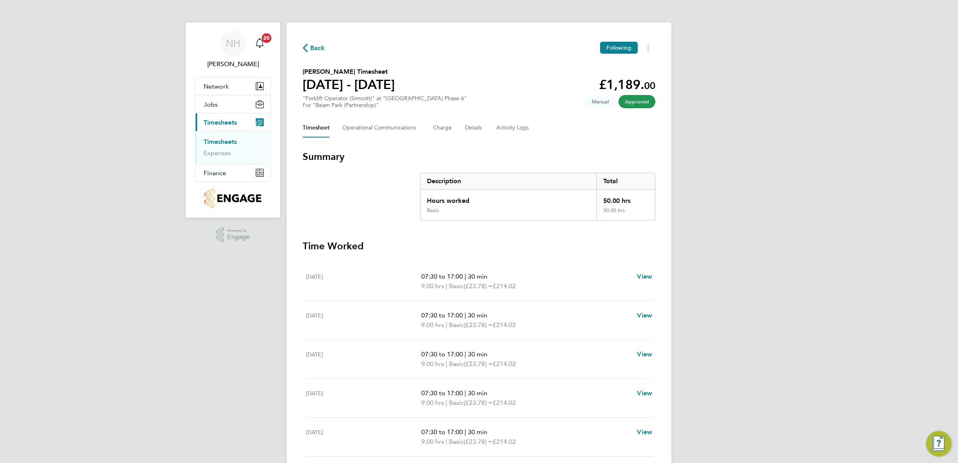
click at [307, 48] on icon "button" at bounding box center [305, 48] width 5 height 8
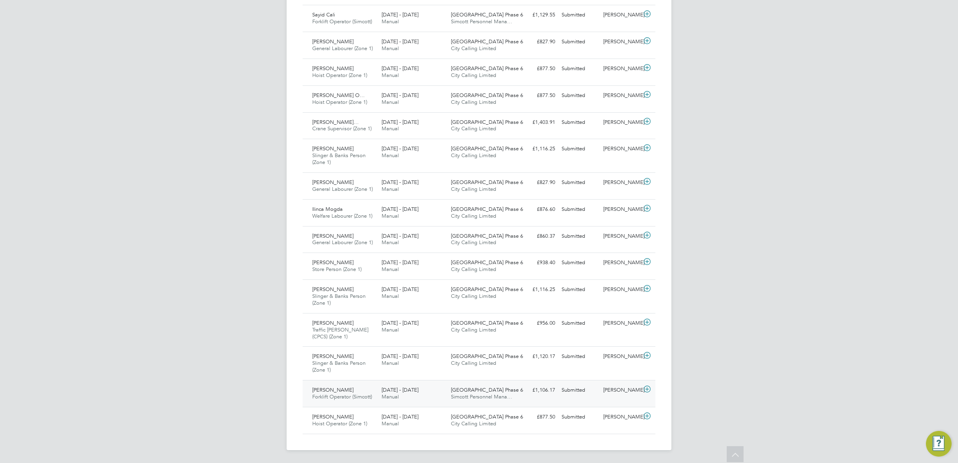
click at [617, 386] on div "[PERSON_NAME]" at bounding box center [621, 389] width 42 height 13
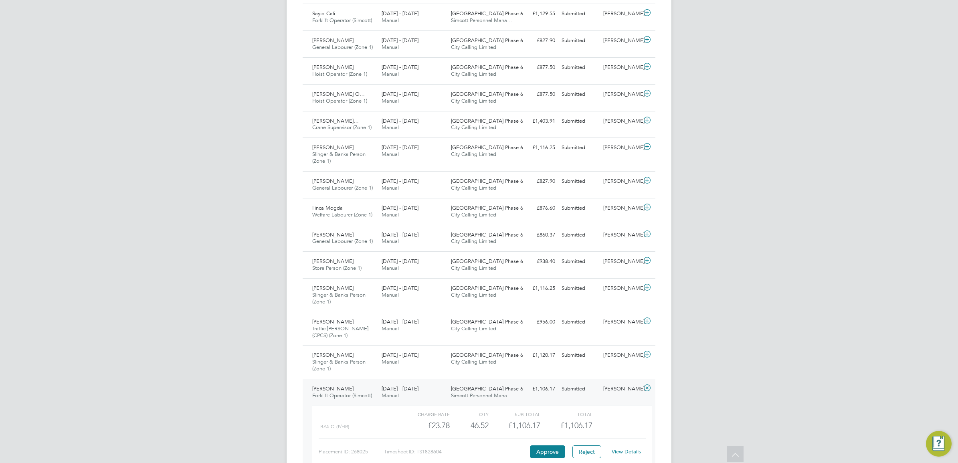
click at [626, 452] on link "View Details" at bounding box center [626, 451] width 29 height 7
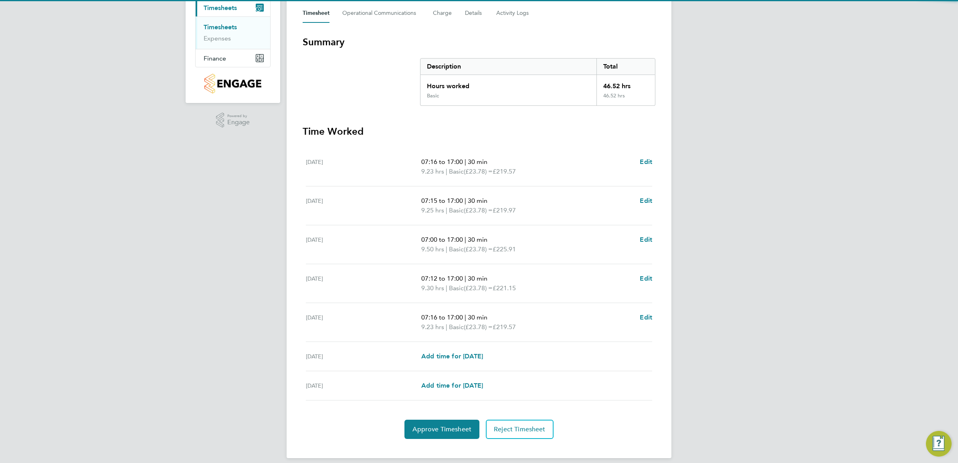
scroll to position [123, 0]
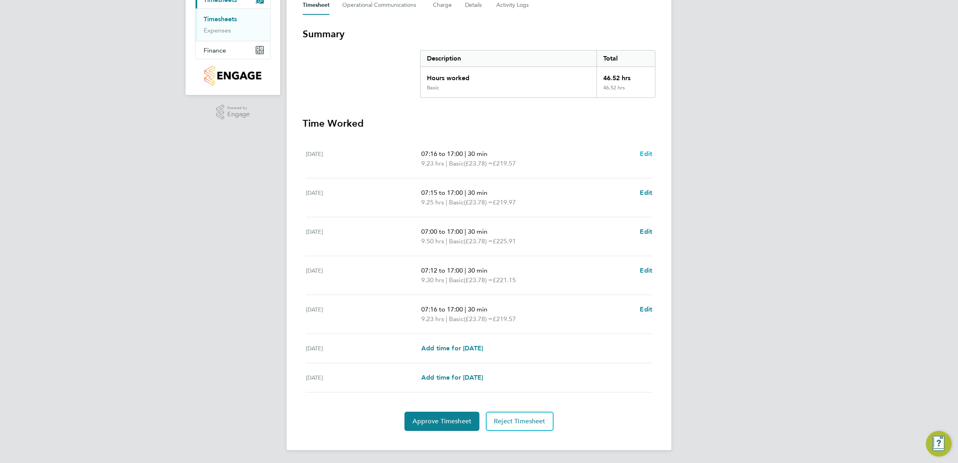
click at [643, 151] on span "Edit" at bounding box center [646, 154] width 12 height 8
select select "30"
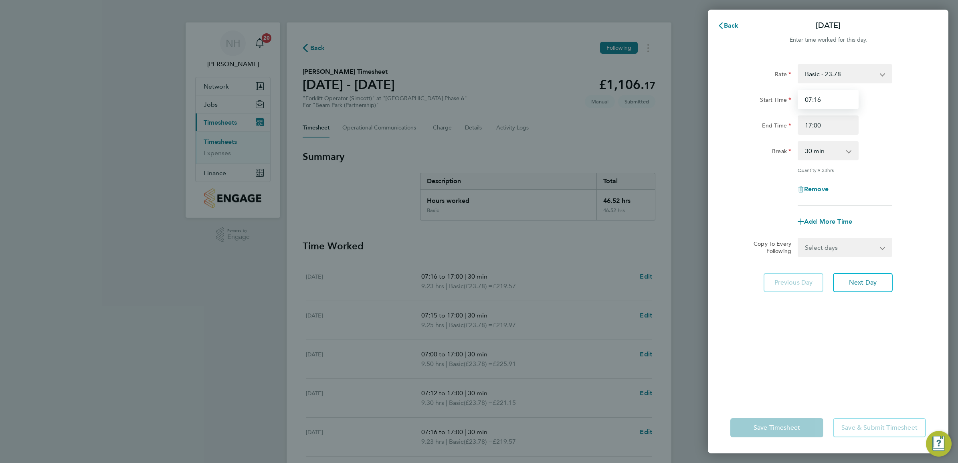
click at [810, 102] on input "07:16" at bounding box center [827, 99] width 61 height 19
click at [807, 101] on input "07:16" at bounding box center [827, 99] width 61 height 19
click at [817, 101] on input "08:16" at bounding box center [827, 99] width 61 height 19
type input "08:25"
click at [897, 139] on div "Rate Basic - 23.78 Start Time 08:25 End Time 17:00 Break 0 min 15 min 30 min 45…" at bounding box center [828, 134] width 196 height 141
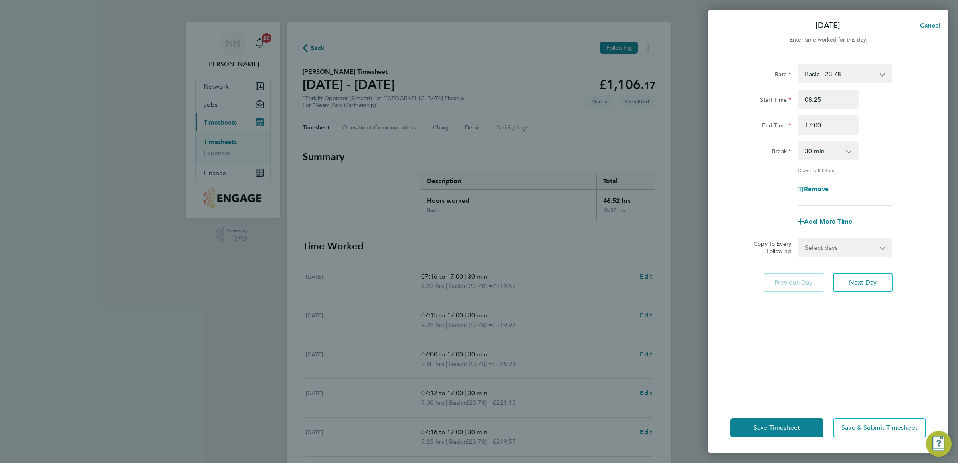
click at [945, 180] on div "Rate Basic - 23.78 Start Time 08:25 End Time 17:00 Break 0 min 15 min 30 min 45…" at bounding box center [828, 227] width 240 height 347
drag, startPoint x: 829, startPoint y: 373, endPoint x: 780, endPoint y: 410, distance: 61.2
click at [811, 386] on div "Rate Basic - 23.78 Start Time 08:25 End Time 17:00 Break 0 min 15 min 30 min 45…" at bounding box center [828, 227] width 240 height 347
click at [762, 428] on span "Save Timesheet" at bounding box center [776, 428] width 46 height 8
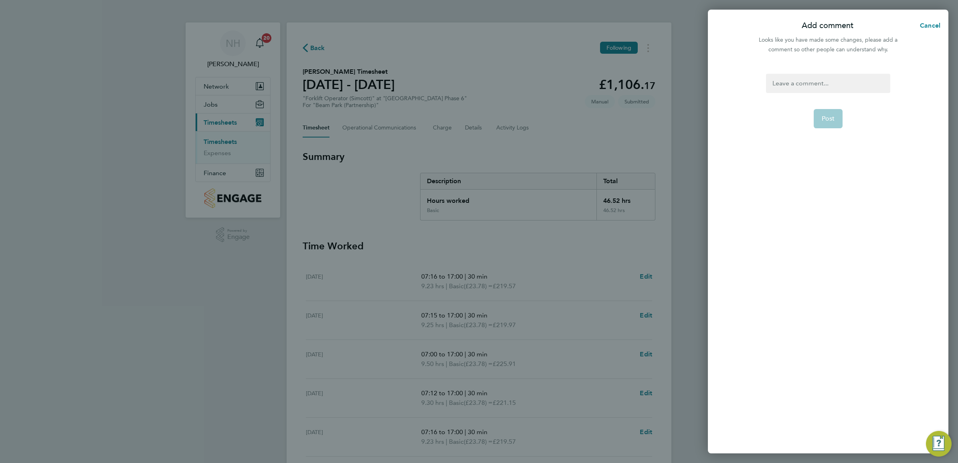
click at [795, 83] on div at bounding box center [828, 83] width 124 height 19
click at [831, 117] on span "Post" at bounding box center [827, 119] width 13 height 8
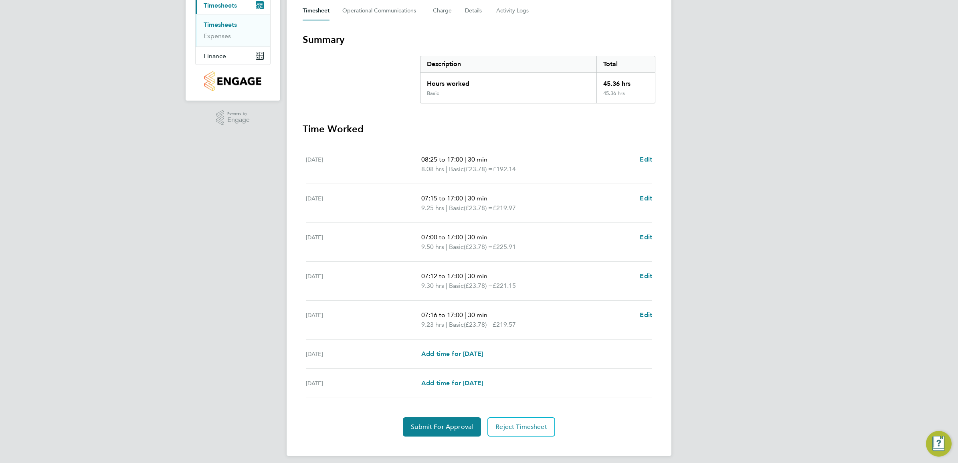
scroll to position [123, 0]
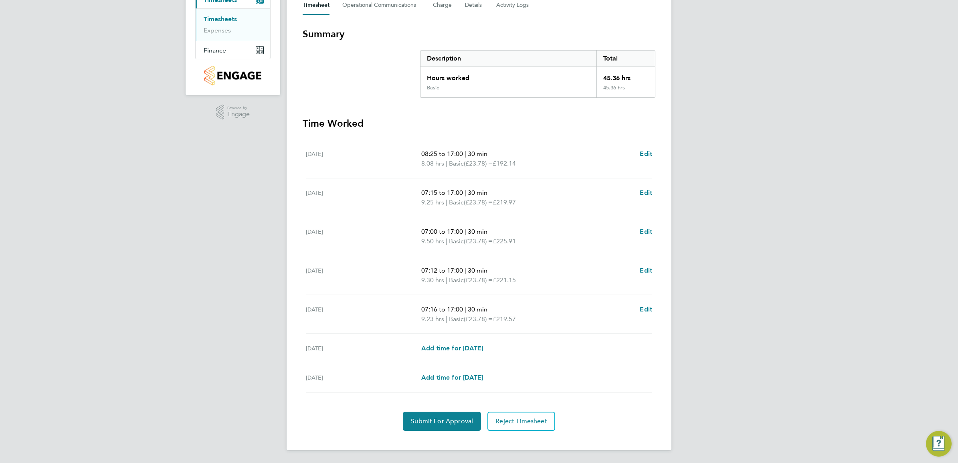
click at [652, 233] on ul "Mon 22 Sep 08:25 to 17:00 | 30 min 8.08 hrs | Basic (£23.78) = £192.14 Edit Tue…" at bounding box center [479, 265] width 353 height 253
click at [647, 232] on span "Edit" at bounding box center [646, 232] width 12 height 8
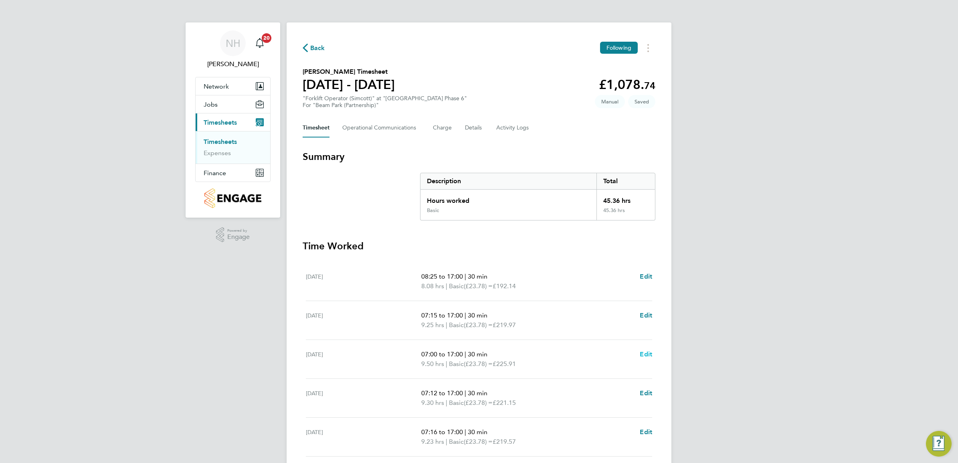
select select "30"
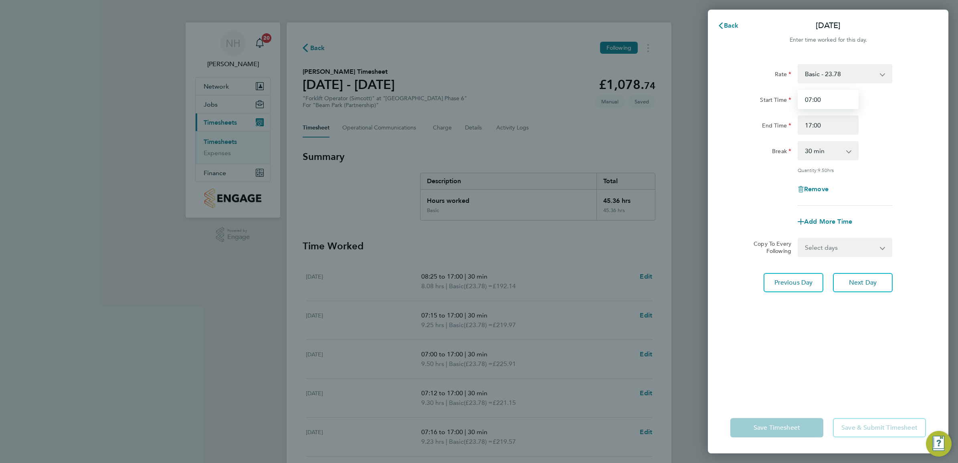
click at [816, 101] on input "07:00" at bounding box center [827, 99] width 61 height 19
type input "07:26"
click at [900, 135] on div "Rate Basic - 23.78 Start Time 07:26 End Time 17:00 Break 0 min 15 min 30 min 45…" at bounding box center [828, 134] width 196 height 141
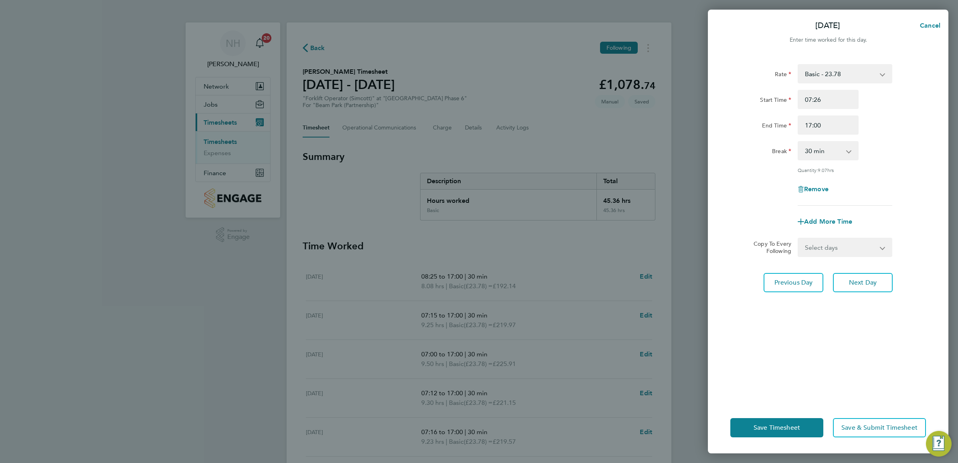
drag, startPoint x: 835, startPoint y: 353, endPoint x: 824, endPoint y: 370, distance: 20.2
click at [834, 353] on div "Rate Basic - 23.78 Start Time 07:26 End Time 17:00 Break 0 min 15 min 30 min 45…" at bounding box center [828, 227] width 240 height 347
drag, startPoint x: 783, startPoint y: 434, endPoint x: 784, endPoint y: 429, distance: 4.5
click at [783, 433] on button "Save Timesheet" at bounding box center [776, 427] width 93 height 19
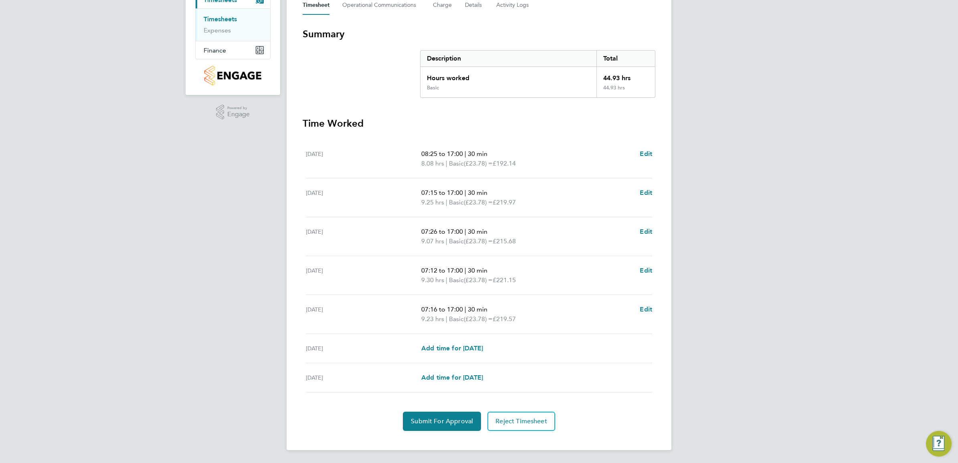
scroll to position [113, 0]
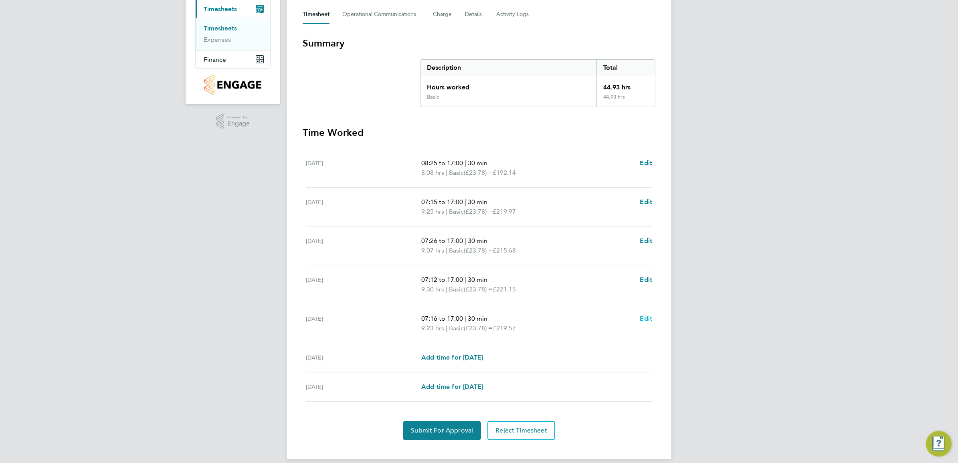
click at [646, 320] on span "Edit" at bounding box center [646, 319] width 12 height 8
select select "30"
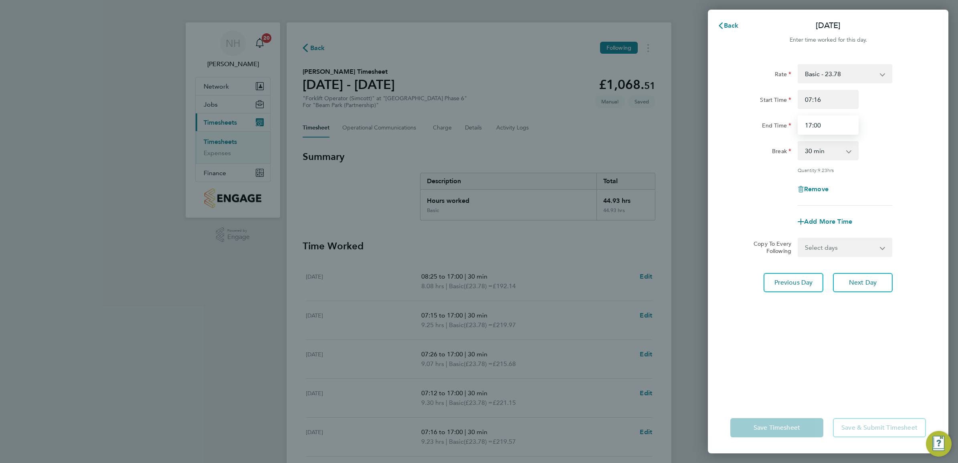
click at [809, 121] on input "17:00" at bounding box center [827, 124] width 61 height 19
drag, startPoint x: 820, startPoint y: 124, endPoint x: 814, endPoint y: 124, distance: 6.4
click at [814, 124] on input "16:00" at bounding box center [827, 124] width 61 height 19
type input "16:15"
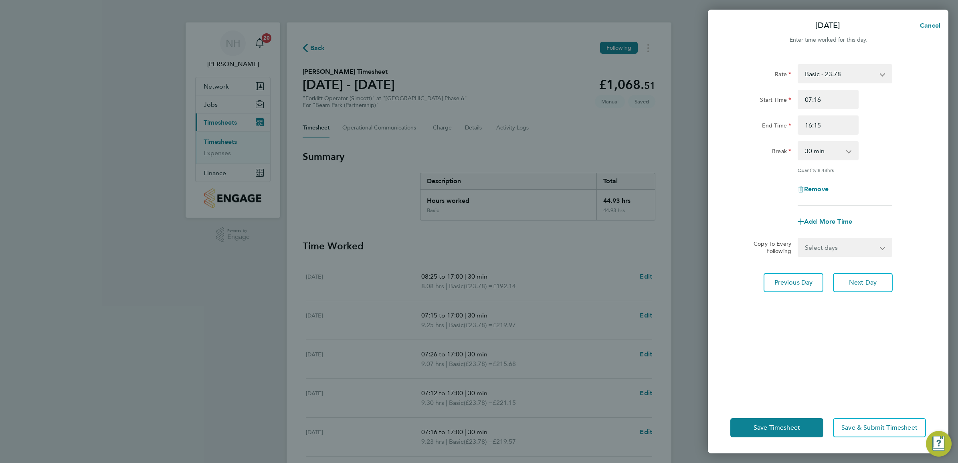
click at [908, 168] on div "Quantity: 8.48 hrs" at bounding box center [828, 170] width 202 height 6
click at [786, 426] on span "Save Timesheet" at bounding box center [776, 428] width 46 height 8
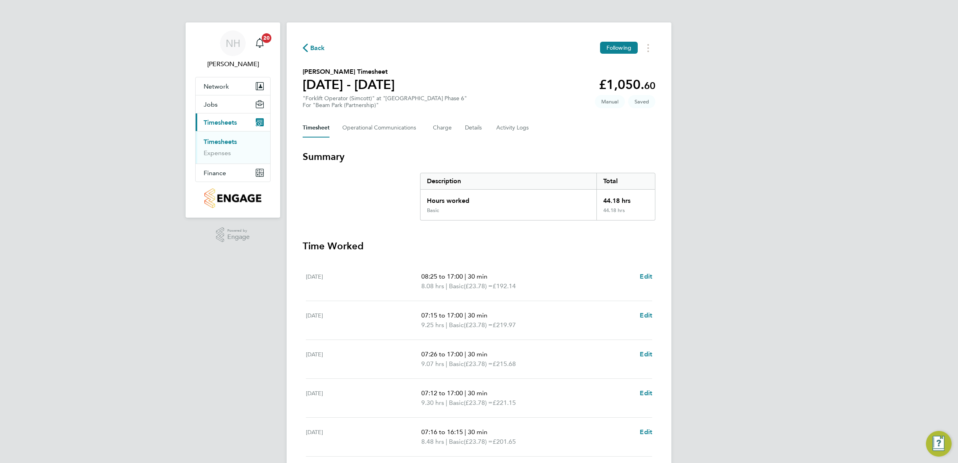
scroll to position [123, 0]
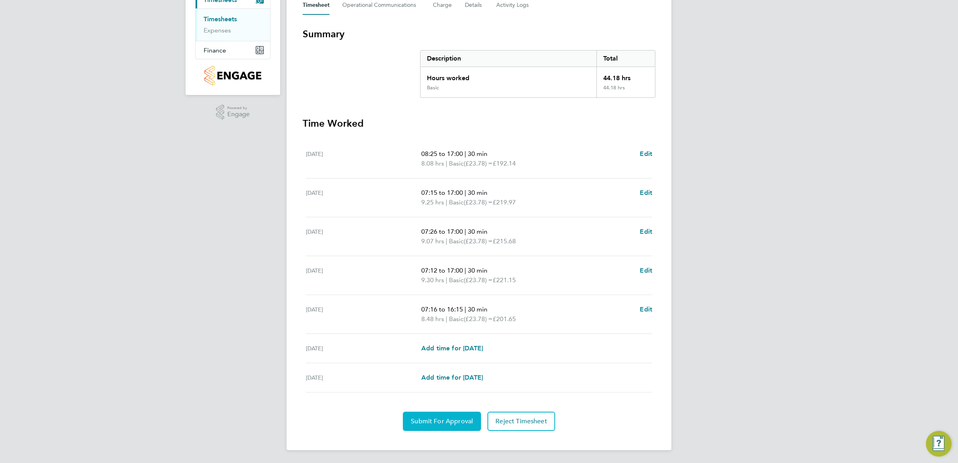
click at [433, 423] on span "Submit For Approval" at bounding box center [442, 421] width 62 height 8
click at [439, 419] on span "Approve Timesheet" at bounding box center [441, 421] width 59 height 8
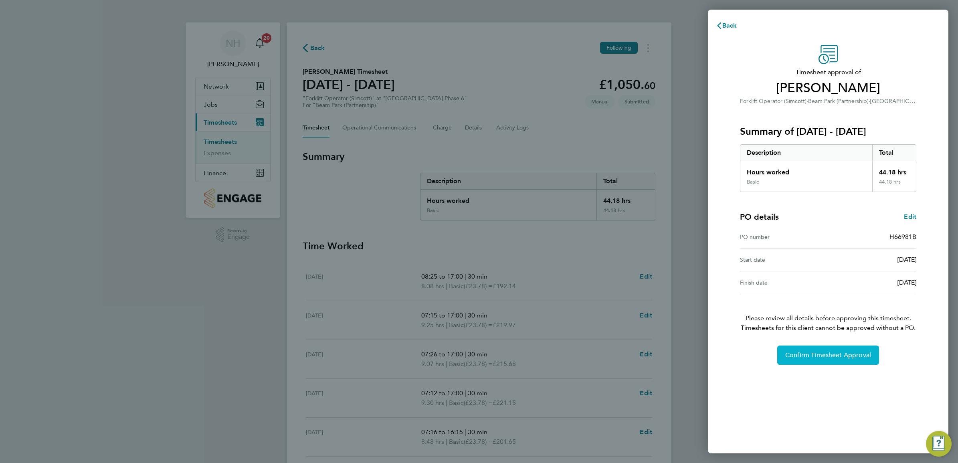
click at [811, 351] on span "Confirm Timesheet Approval" at bounding box center [828, 355] width 86 height 8
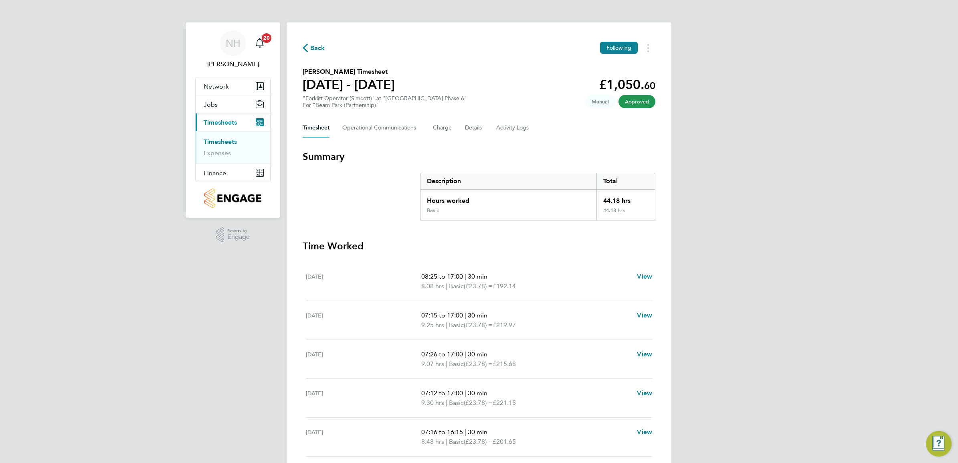
click at [313, 44] on span "Back" at bounding box center [317, 48] width 15 height 10
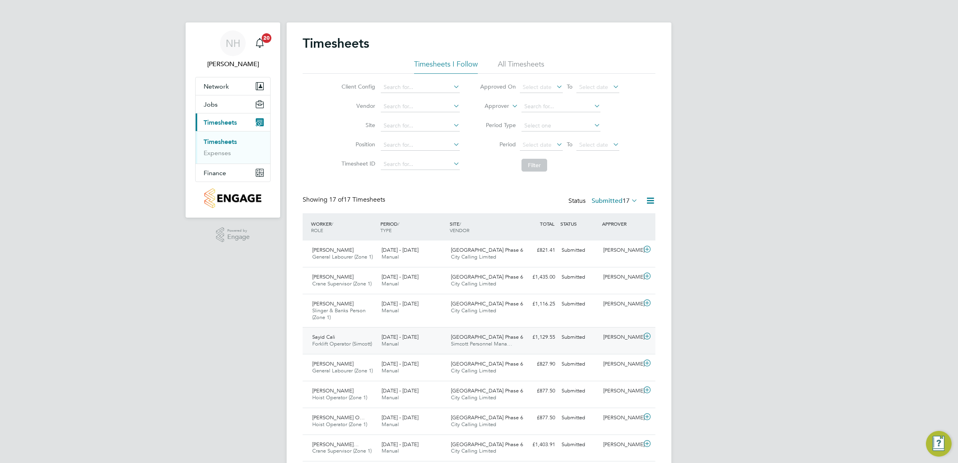
click at [607, 335] on div "[PERSON_NAME]" at bounding box center [621, 337] width 42 height 13
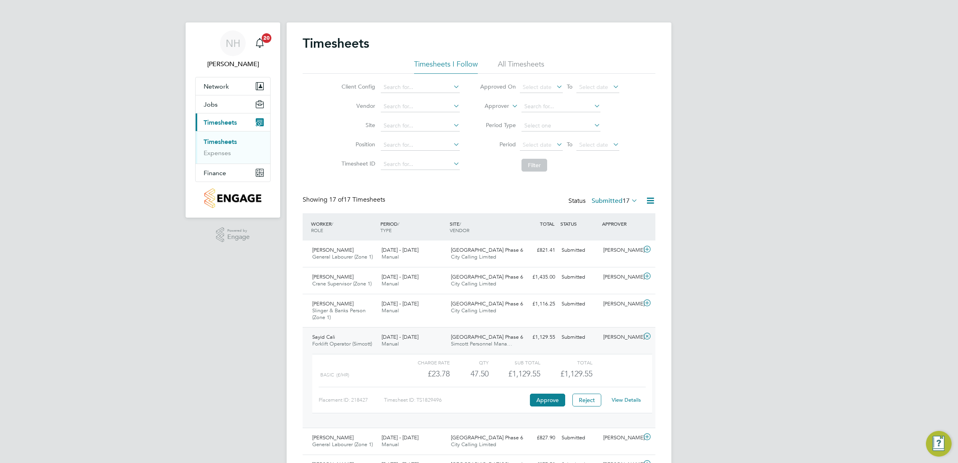
click at [618, 400] on link "View Details" at bounding box center [626, 399] width 29 height 7
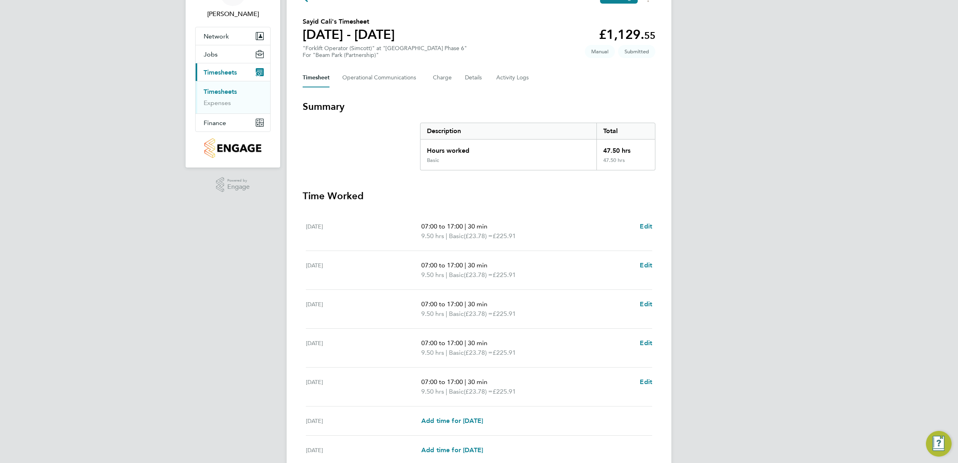
scroll to position [100, 0]
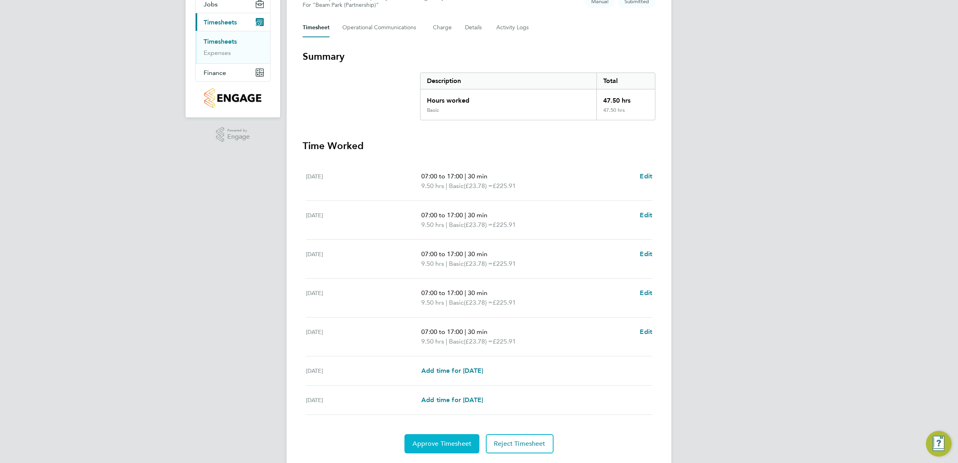
click at [446, 438] on button "Approve Timesheet" at bounding box center [441, 443] width 75 height 19
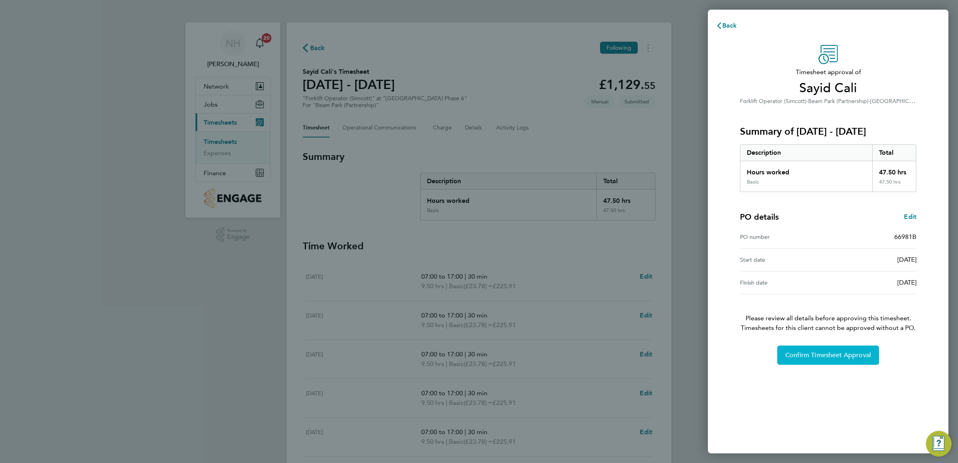
drag, startPoint x: 846, startPoint y: 353, endPoint x: 813, endPoint y: 347, distance: 33.3
click at [844, 353] on span "Confirm Timesheet Approval" at bounding box center [828, 355] width 86 height 8
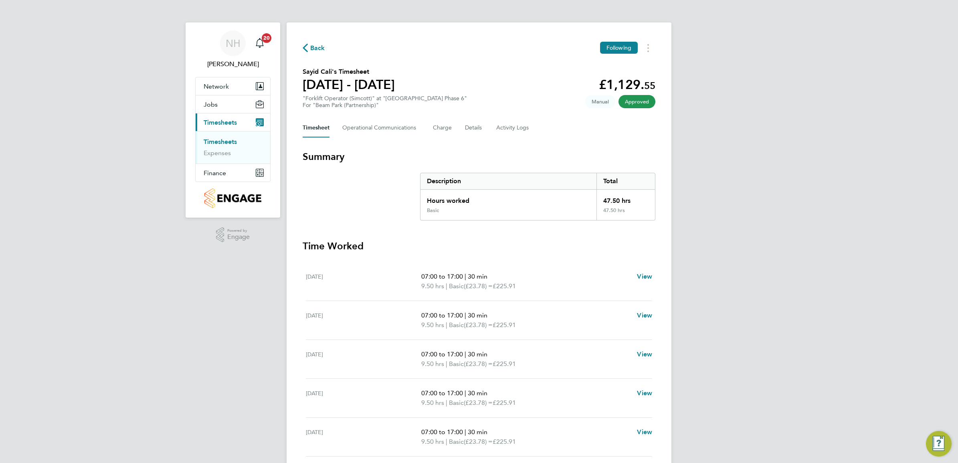
click at [303, 45] on icon "button" at bounding box center [305, 48] width 5 height 8
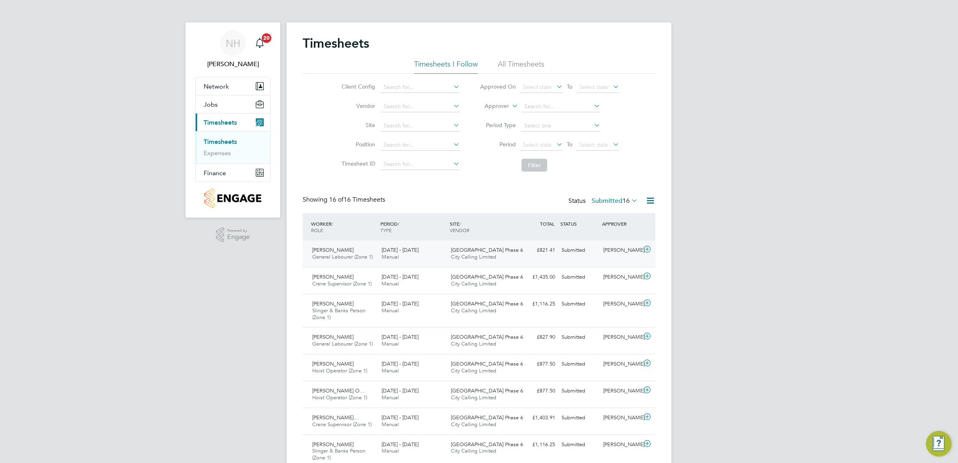
click at [616, 249] on div "[PERSON_NAME]" at bounding box center [621, 250] width 42 height 13
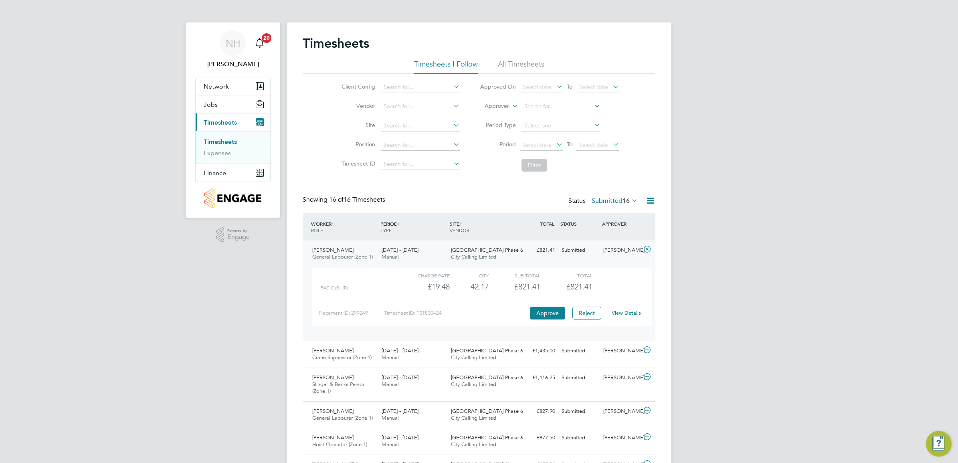
click at [618, 313] on link "View Details" at bounding box center [626, 312] width 29 height 7
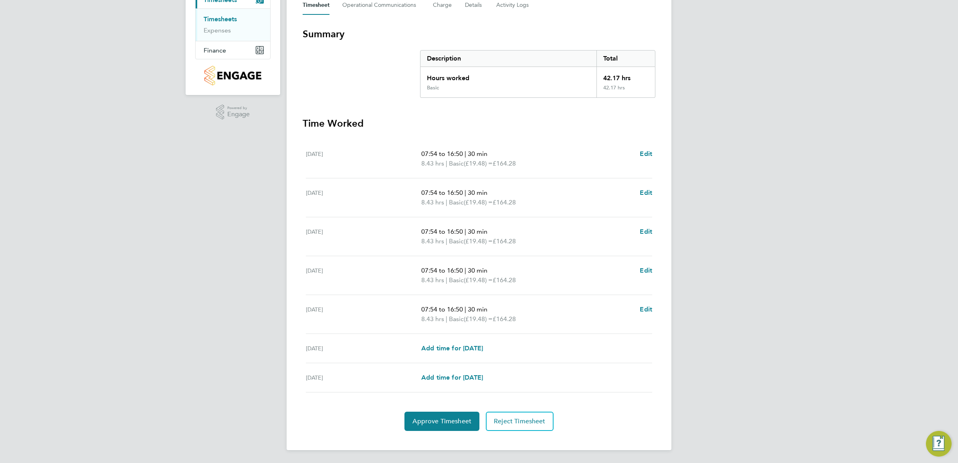
scroll to position [121, 0]
click at [650, 155] on span "Edit" at bounding box center [646, 155] width 12 height 8
select select "30"
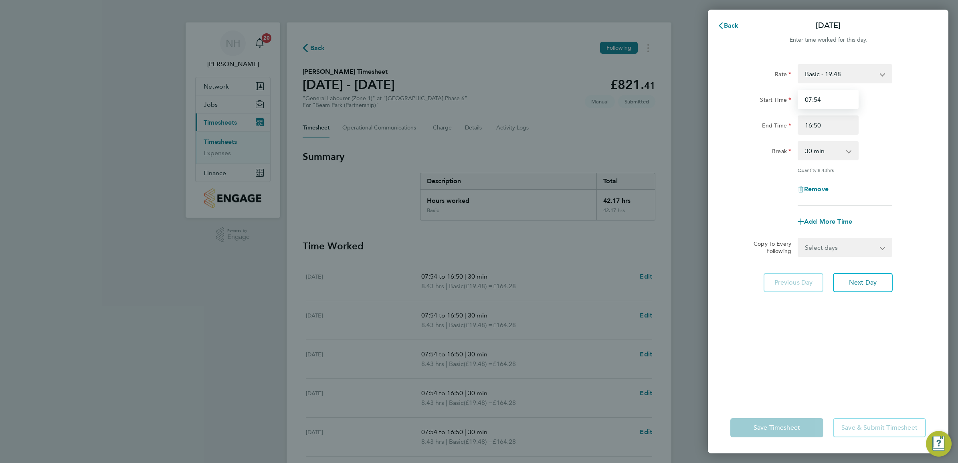
click at [817, 98] on input "07:54" at bounding box center [827, 99] width 61 height 19
type input "07:58"
click at [931, 155] on div "Rate Basic - 19.48 Start Time 07:58 End Time 16:50 Break 0 min 15 min 30 min 45…" at bounding box center [828, 227] width 240 height 347
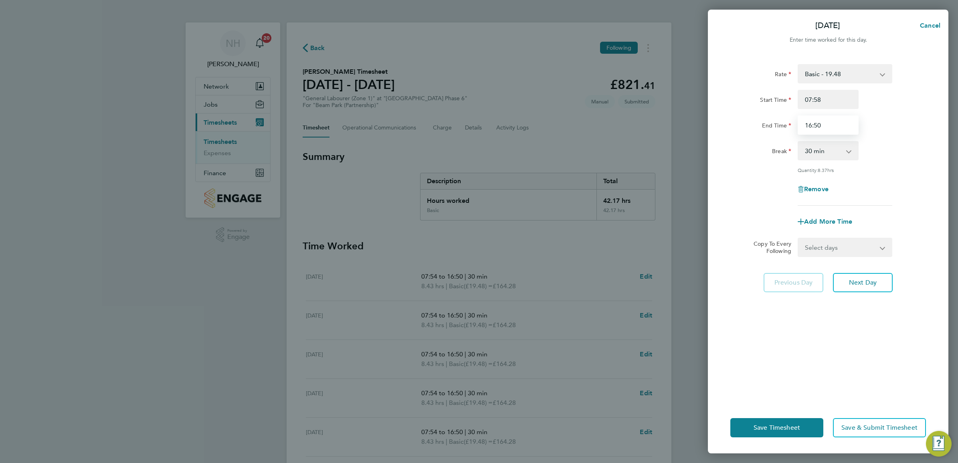
click at [816, 123] on input "16:50" at bounding box center [827, 124] width 61 height 19
type input "16:48"
click at [918, 147] on div "Break 0 min 15 min 30 min 45 min 60 min 75 min 90 min" at bounding box center [828, 150] width 202 height 19
click at [761, 433] on button "Save Timesheet" at bounding box center [776, 427] width 93 height 19
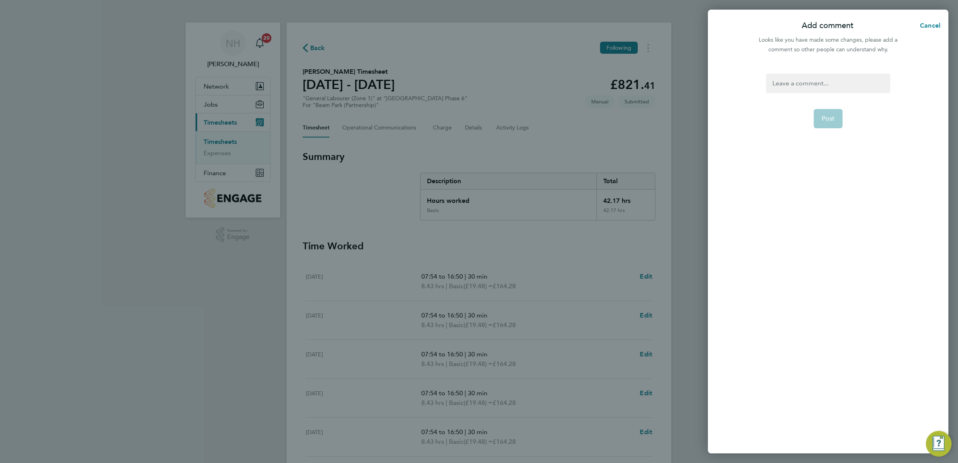
drag, startPoint x: 811, startPoint y: 93, endPoint x: 808, endPoint y: 86, distance: 7.6
click at [811, 93] on form "Post" at bounding box center [828, 197] width 130 height 246
click at [808, 86] on div at bounding box center [828, 83] width 124 height 19
click at [810, 79] on div at bounding box center [828, 83] width 124 height 19
click at [830, 115] on span "Post" at bounding box center [827, 119] width 13 height 8
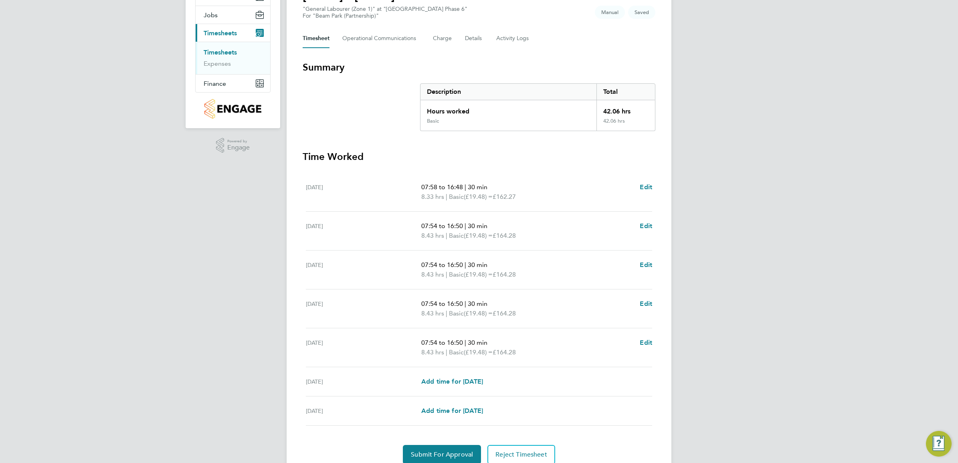
scroll to position [100, 0]
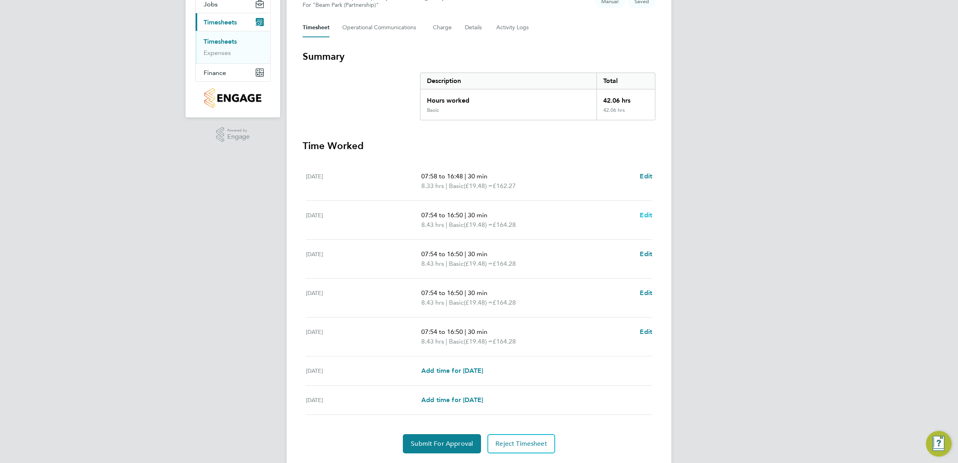
click at [647, 215] on span "Edit" at bounding box center [646, 215] width 12 height 8
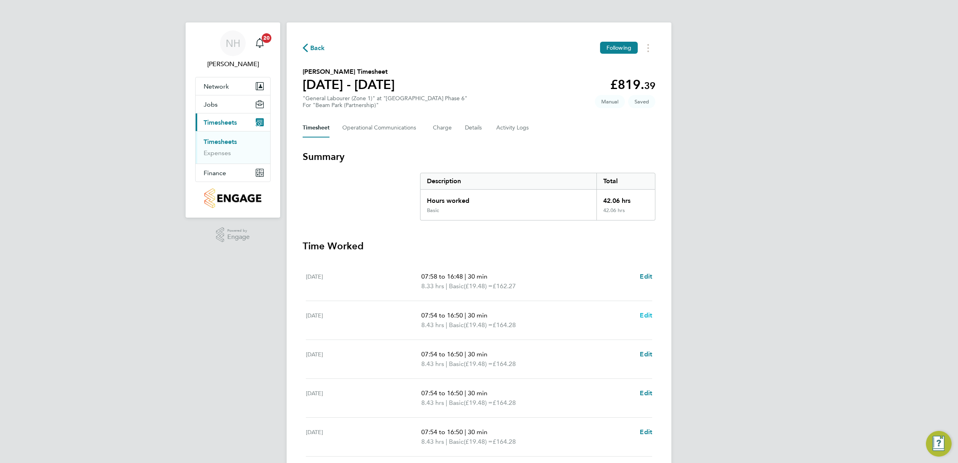
select select "30"
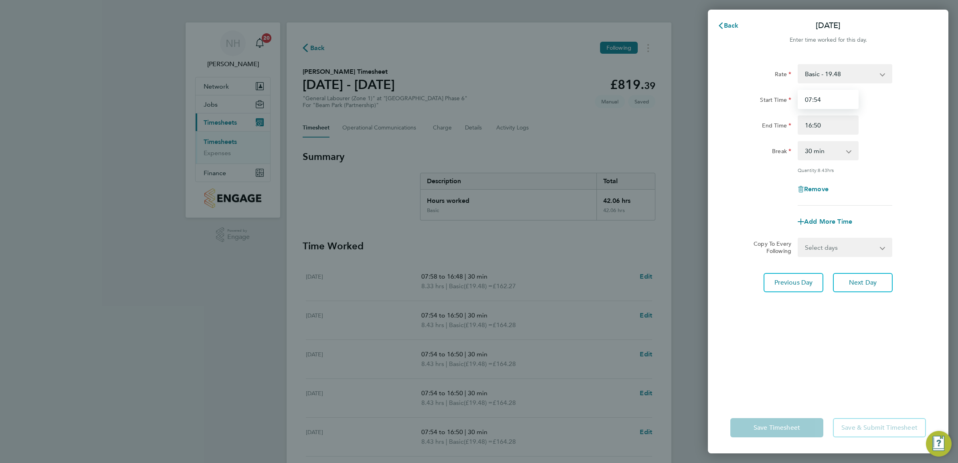
click at [817, 103] on input "07:54" at bounding box center [827, 99] width 61 height 19
type input "07:55"
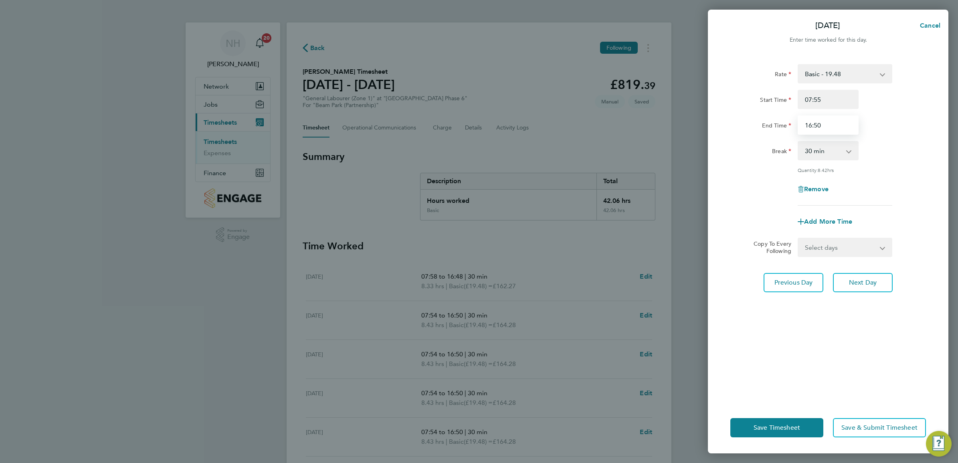
click at [816, 129] on input "16:50" at bounding box center [827, 124] width 61 height 19
type input "16:43"
click at [912, 144] on div "Break 0 min 15 min 30 min 45 min 60 min 75 min 90 min" at bounding box center [828, 150] width 202 height 19
click at [785, 428] on span "Save Timesheet" at bounding box center [776, 428] width 46 height 8
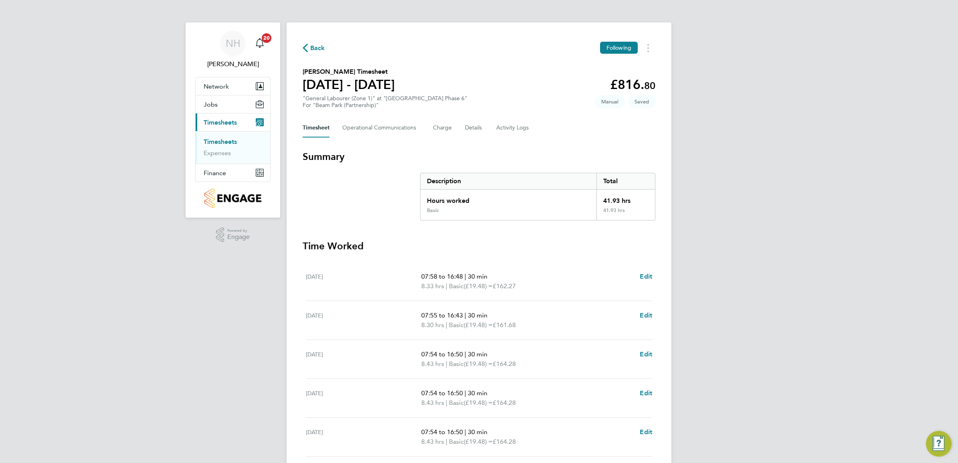
scroll to position [50, 0]
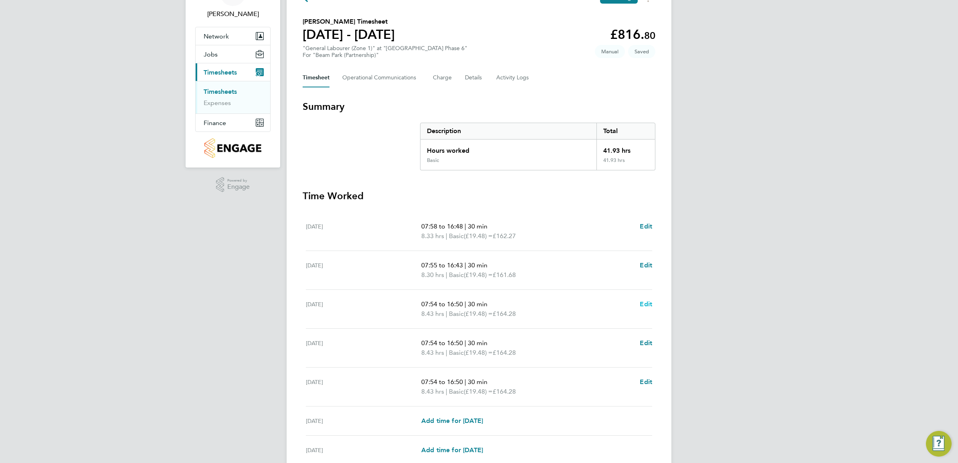
click at [648, 305] on span "Edit" at bounding box center [646, 304] width 12 height 8
select select "30"
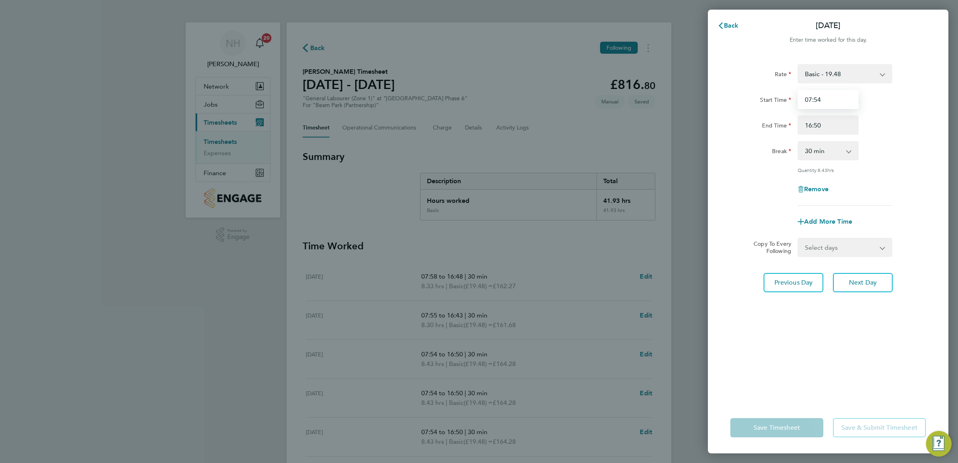
click at [814, 99] on input "07:54" at bounding box center [827, 99] width 61 height 19
click at [820, 99] on input "07:54" at bounding box center [827, 99] width 61 height 19
type input "07:59"
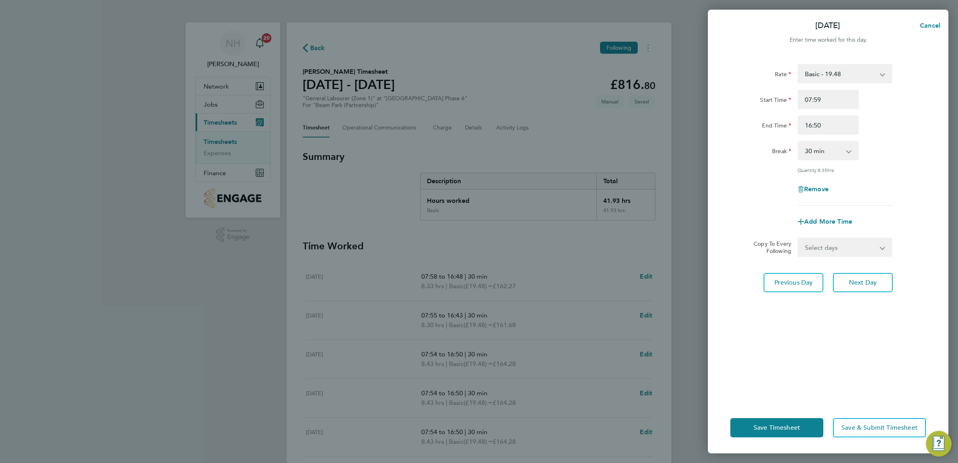
click at [914, 147] on div "Break 0 min 15 min 30 min 45 min 60 min 75 min 90 min" at bounding box center [828, 150] width 202 height 19
drag, startPoint x: 787, startPoint y: 432, endPoint x: 783, endPoint y: 419, distance: 13.4
click at [787, 429] on button "Save Timesheet" at bounding box center [776, 427] width 93 height 19
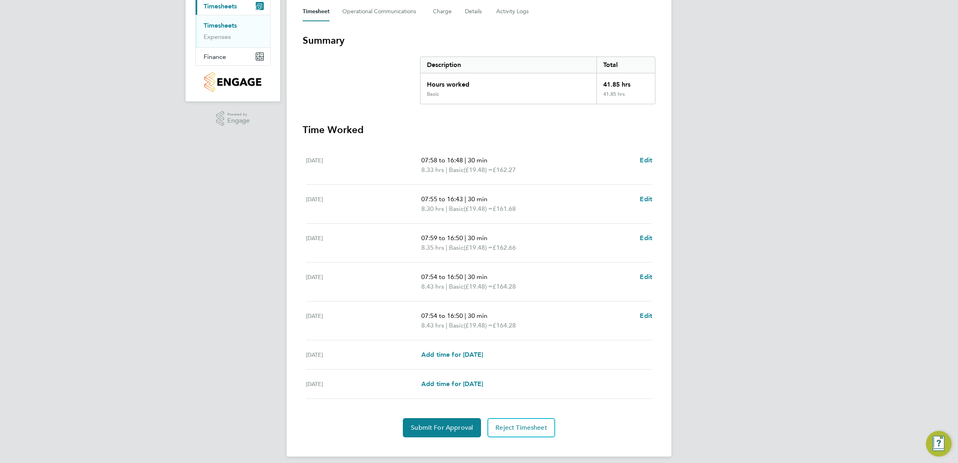
scroll to position [123, 0]
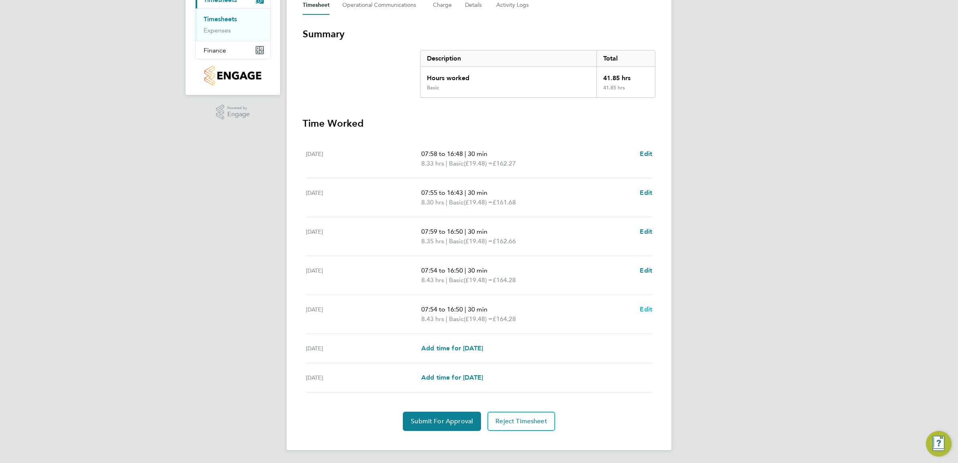
click at [642, 309] on span "Edit" at bounding box center [646, 309] width 12 height 8
select select "30"
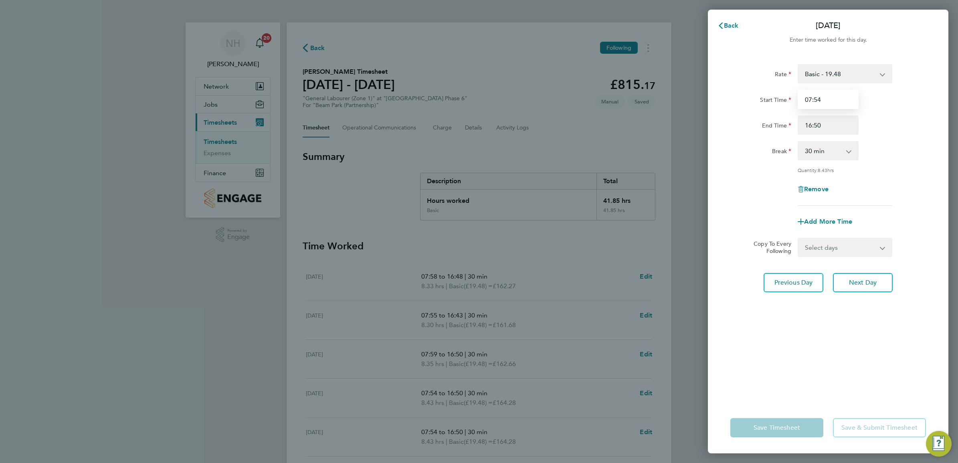
click at [807, 99] on input "07:54" at bounding box center [827, 99] width 61 height 19
click at [815, 100] on input "08:54" at bounding box center [827, 99] width 61 height 19
type input "08:00"
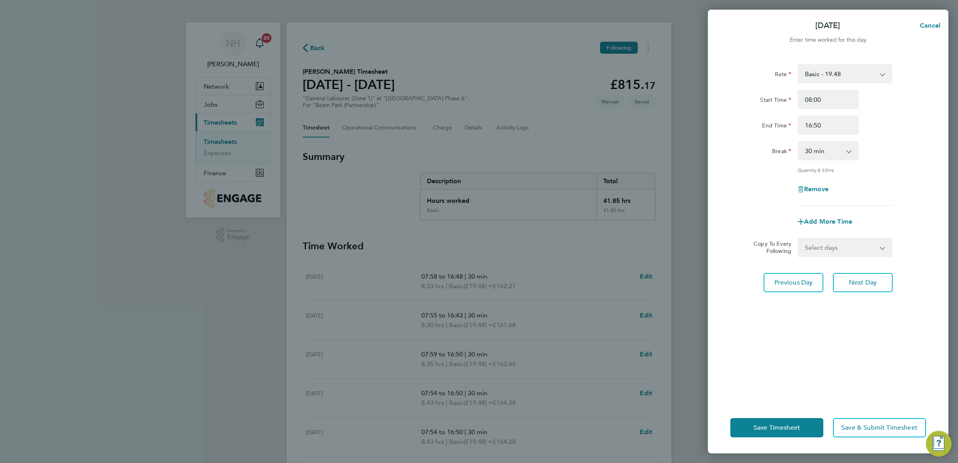
click at [909, 141] on div "Break 0 min 15 min 30 min 45 min 60 min 75 min 90 min" at bounding box center [828, 150] width 202 height 19
click at [815, 123] on input "16:50" at bounding box center [827, 124] width 61 height 19
type input "16:35"
click at [900, 145] on div "Break 0 min 15 min 30 min 45 min 60 min 75 min 90 min" at bounding box center [828, 150] width 202 height 19
click at [812, 353] on div "Rate Basic - 19.48 Start Time 08:00 End Time 16:35 Break 0 min 15 min 30 min 45…" at bounding box center [828, 227] width 240 height 347
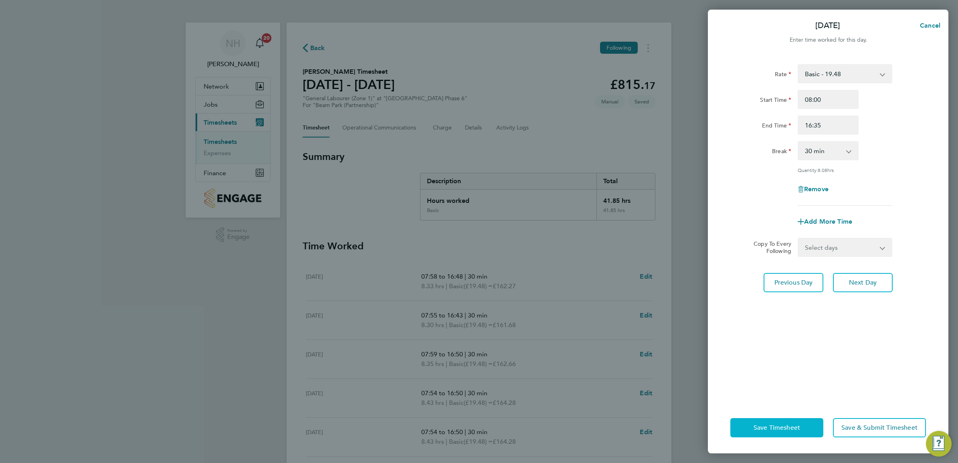
click at [780, 418] on button "Save Timesheet" at bounding box center [776, 427] width 93 height 19
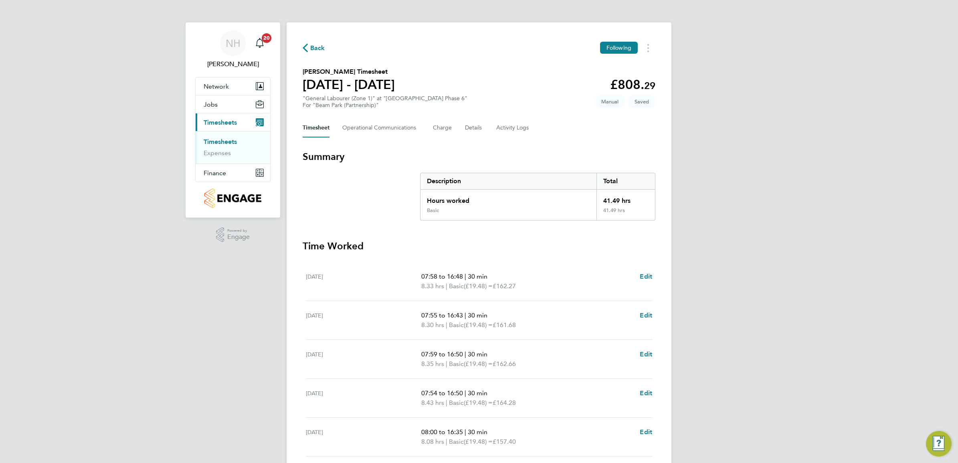
scroll to position [123, 0]
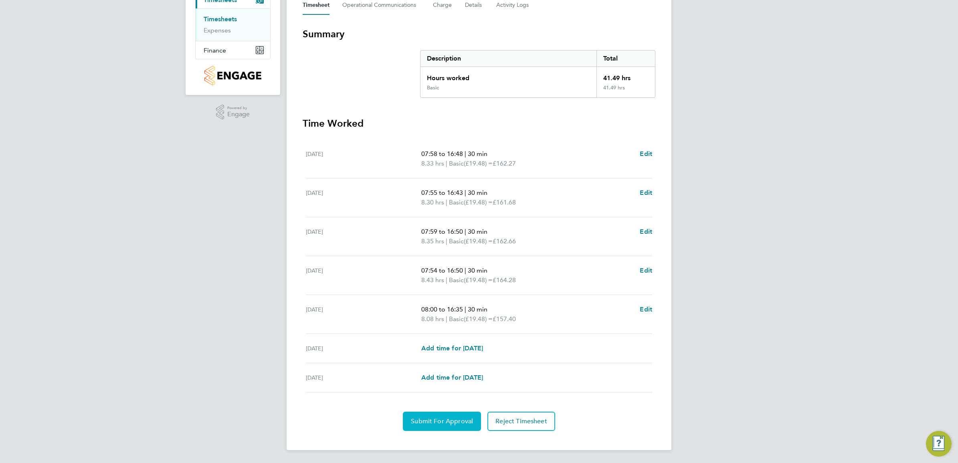
click at [433, 421] on span "Submit For Approval" at bounding box center [442, 421] width 62 height 8
click at [441, 419] on span "Approve Timesheet" at bounding box center [441, 421] width 59 height 8
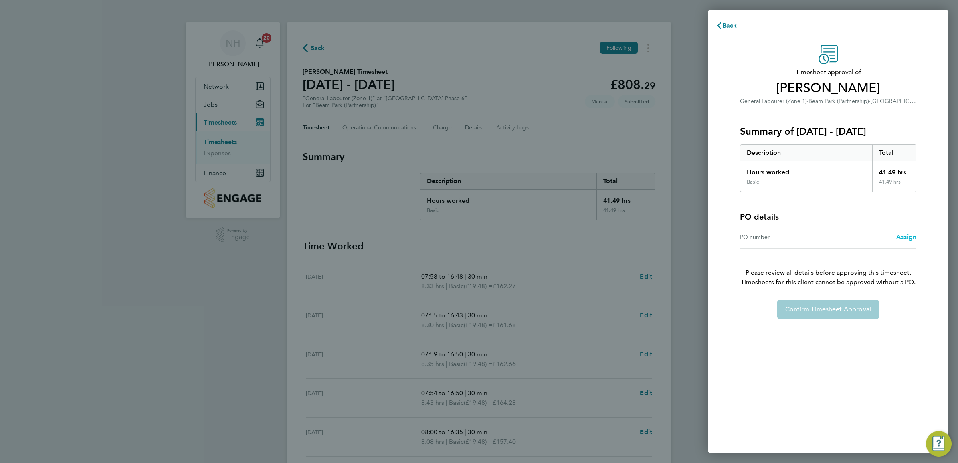
click at [906, 238] on span "Assign" at bounding box center [906, 237] width 20 height 8
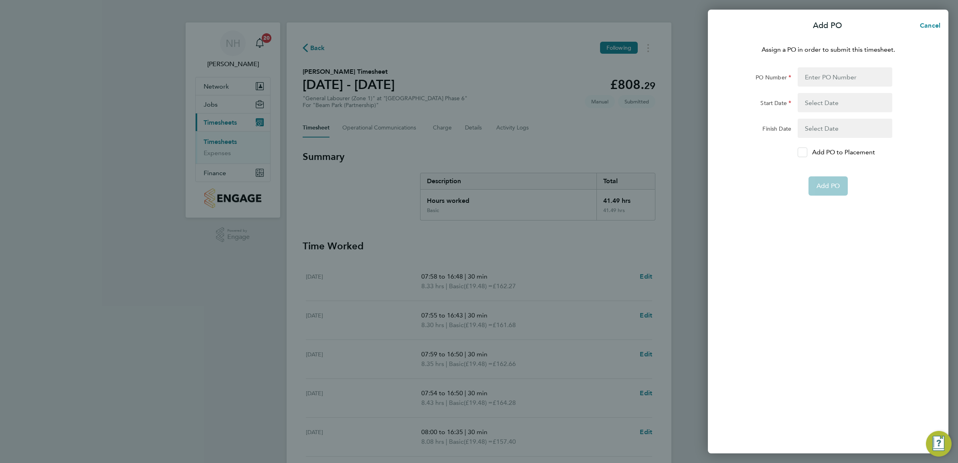
click at [799, 151] on icon at bounding box center [802, 152] width 6 height 5
click at [805, 152] on input "Add PO to Placement" at bounding box center [805, 152] width 0 height 0
click at [810, 79] on input "PO Number" at bounding box center [844, 76] width 95 height 19
type input "H66979"
type input "[DATE]"
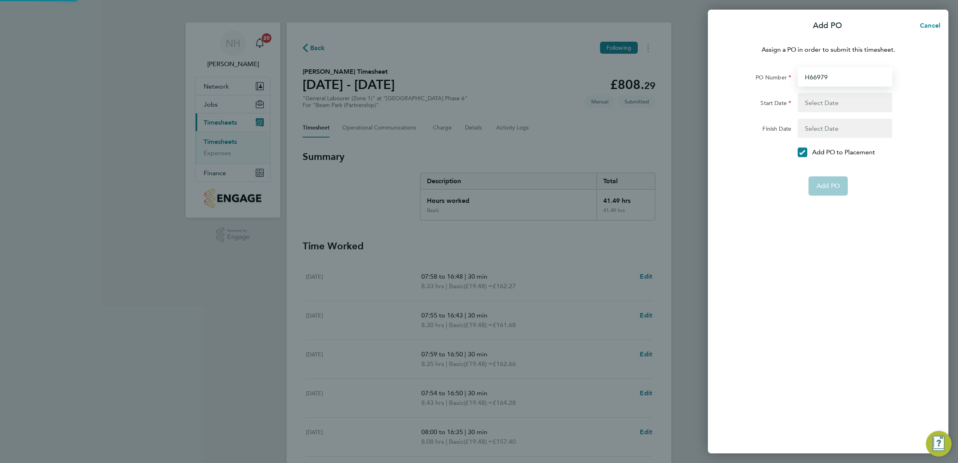
type input "[DATE]"
click at [820, 169] on span "Add PO" at bounding box center [827, 167] width 23 height 8
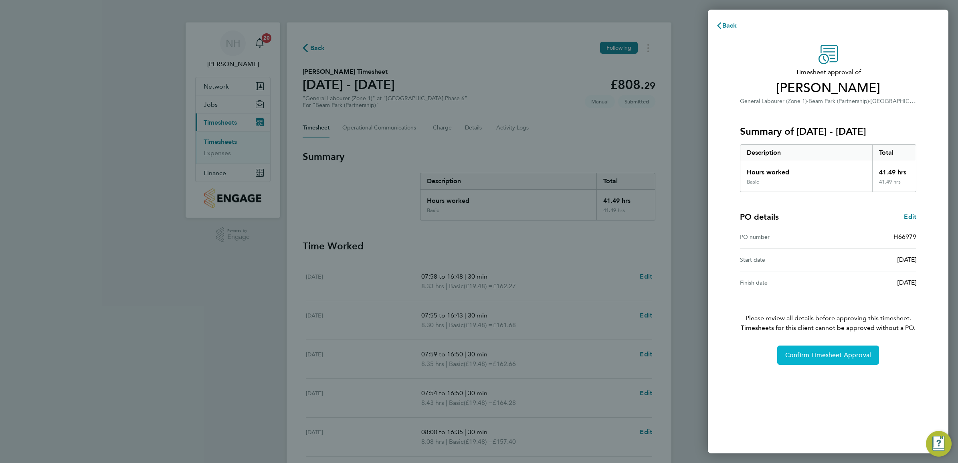
click at [845, 355] on span "Confirm Timesheet Approval" at bounding box center [828, 355] width 86 height 8
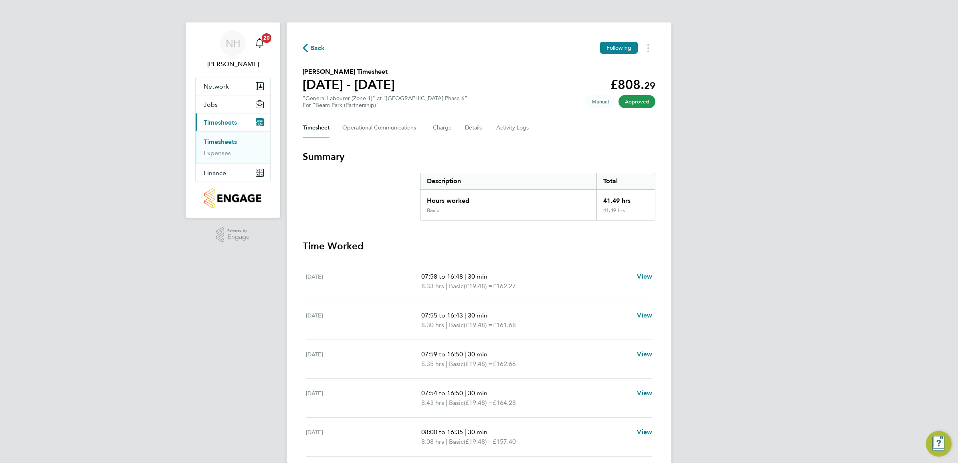
click at [313, 47] on span "Back" at bounding box center [317, 48] width 15 height 10
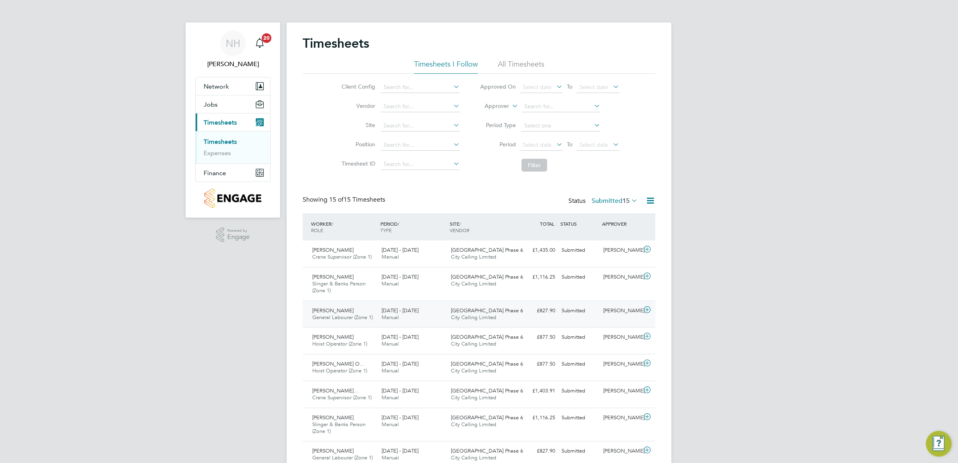
click at [611, 309] on div "[PERSON_NAME]" at bounding box center [621, 310] width 42 height 13
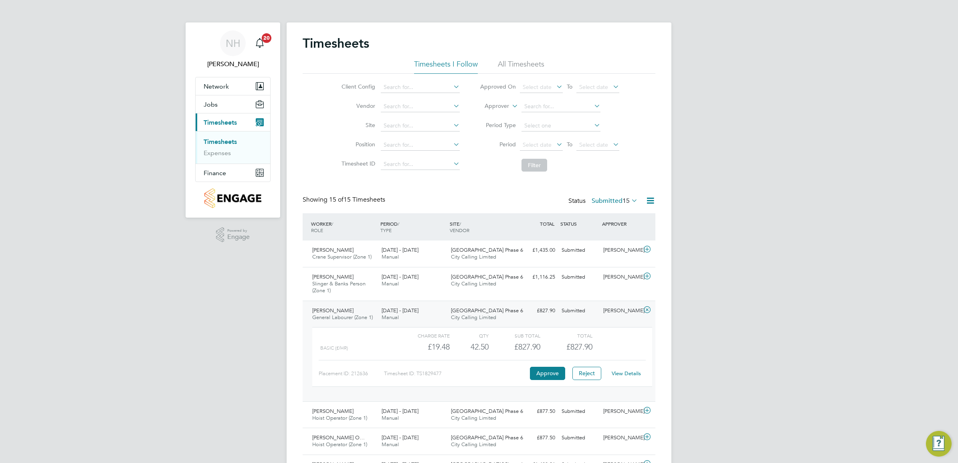
click at [620, 309] on div "[PERSON_NAME]" at bounding box center [621, 310] width 42 height 13
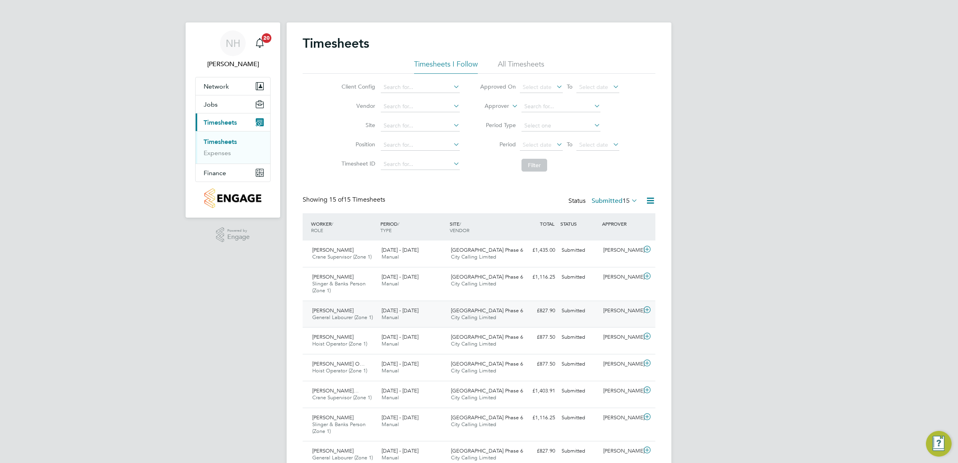
click at [614, 309] on div "[PERSON_NAME]" at bounding box center [621, 310] width 42 height 13
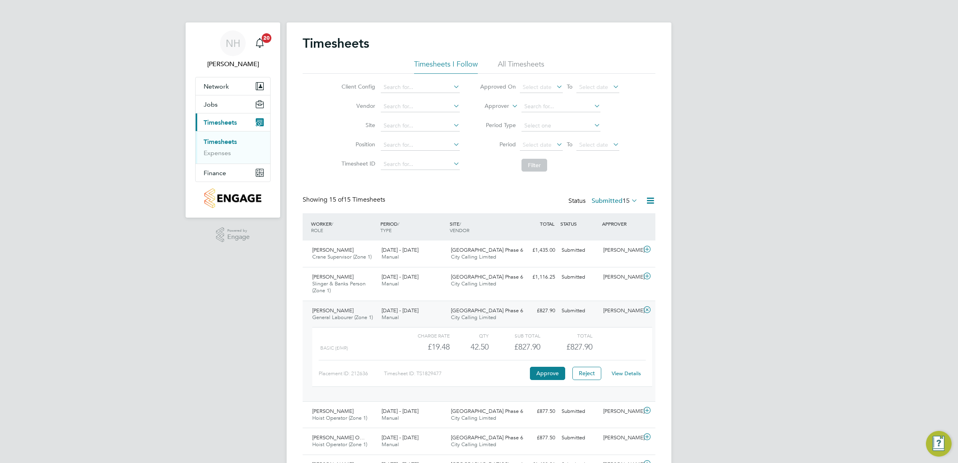
click at [626, 374] on link "View Details" at bounding box center [626, 373] width 29 height 7
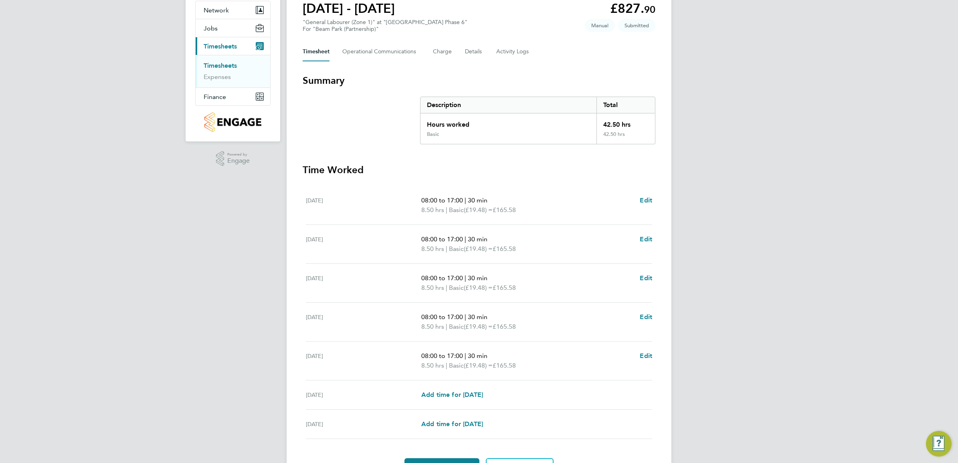
scroll to position [100, 0]
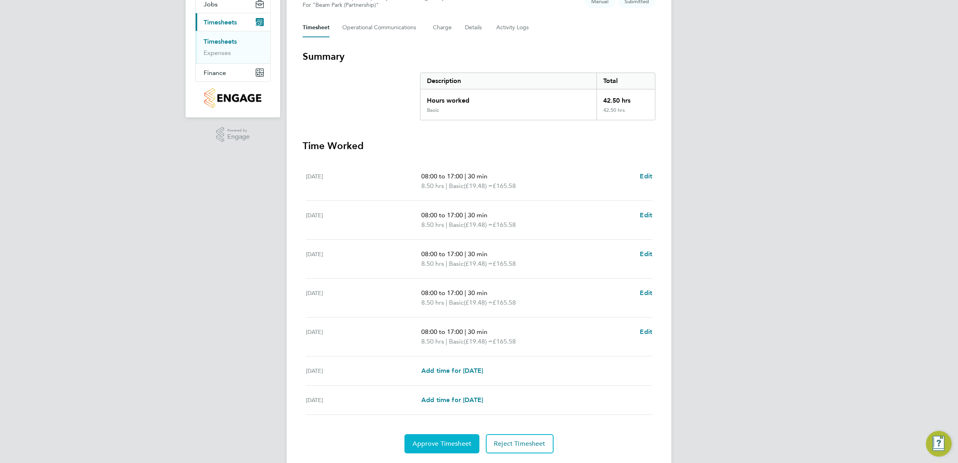
click at [445, 445] on span "Approve Timesheet" at bounding box center [441, 444] width 59 height 8
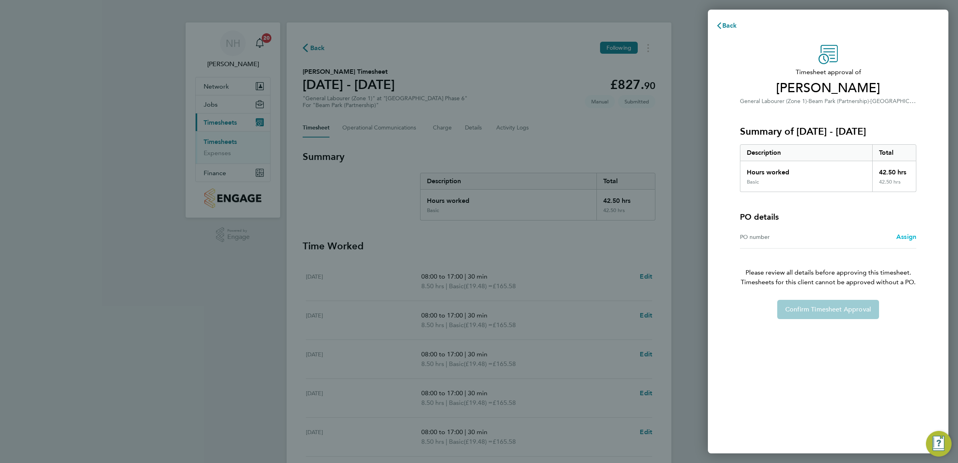
click at [898, 235] on span "Assign" at bounding box center [906, 237] width 20 height 8
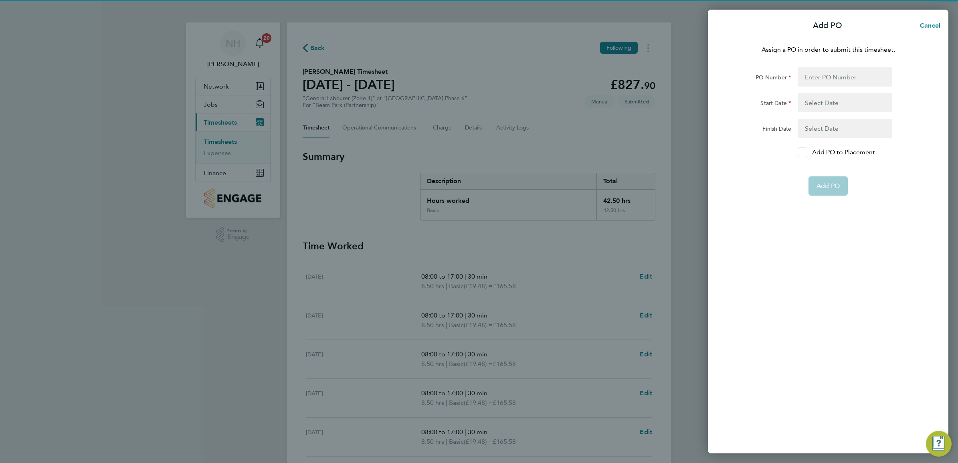
click at [801, 149] on div at bounding box center [802, 152] width 10 height 10
click at [805, 152] on input "Add PO to Placement" at bounding box center [805, 152] width 0 height 0
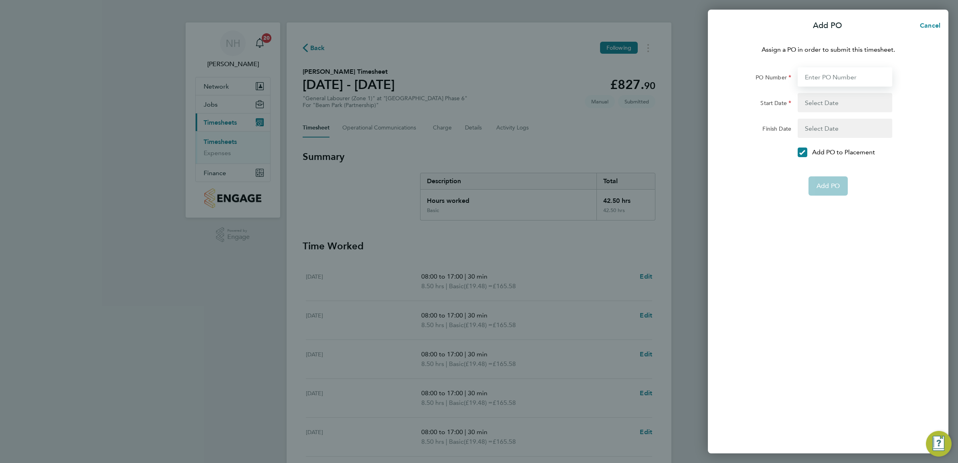
click at [801, 77] on input "PO Number" at bounding box center [844, 76] width 95 height 19
type input "H66979"
type input "[DATE]"
click at [825, 178] on app-form-button "Add PO" at bounding box center [827, 185] width 39 height 19
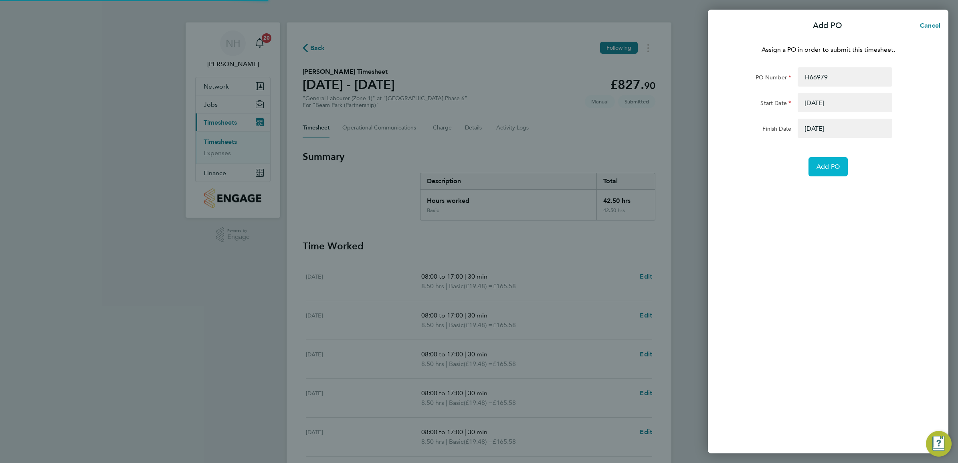
drag, startPoint x: 823, startPoint y: 169, endPoint x: 823, endPoint y: 182, distance: 12.4
click at [823, 170] on span "Add PO" at bounding box center [827, 167] width 23 height 8
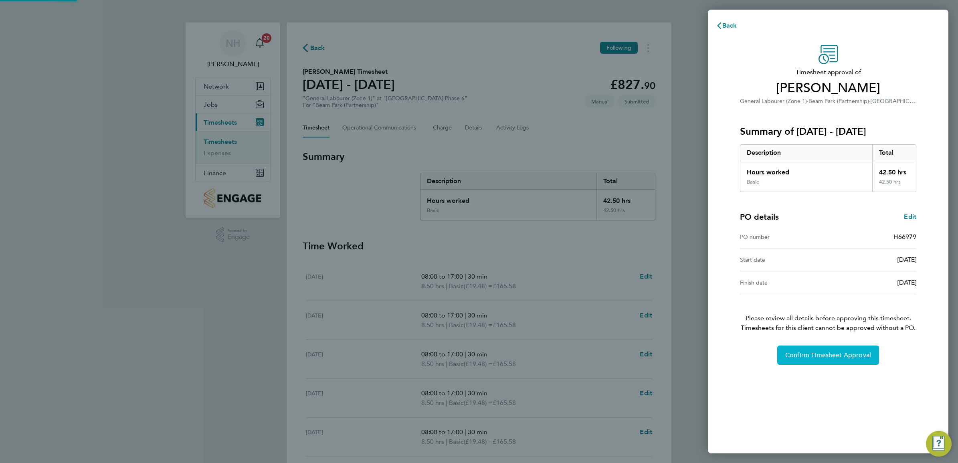
click at [836, 353] on span "Confirm Timesheet Approval" at bounding box center [828, 355] width 86 height 8
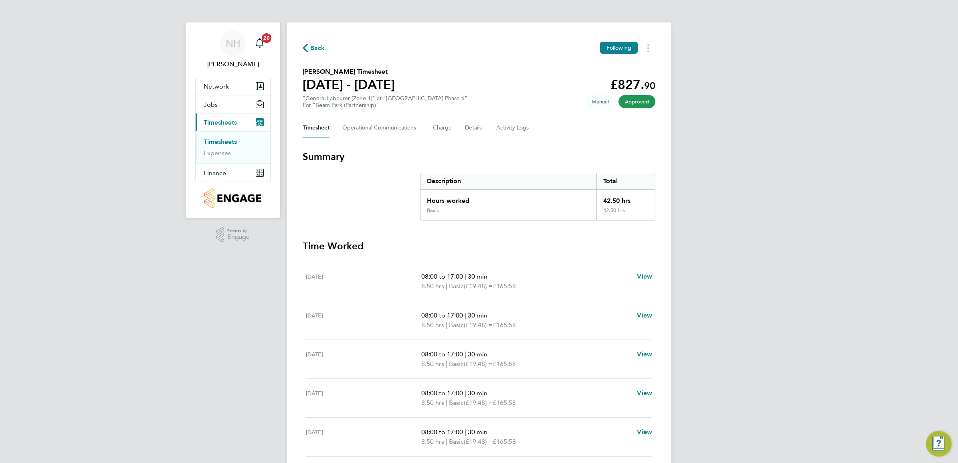
click at [319, 49] on span "Back" at bounding box center [317, 48] width 15 height 10
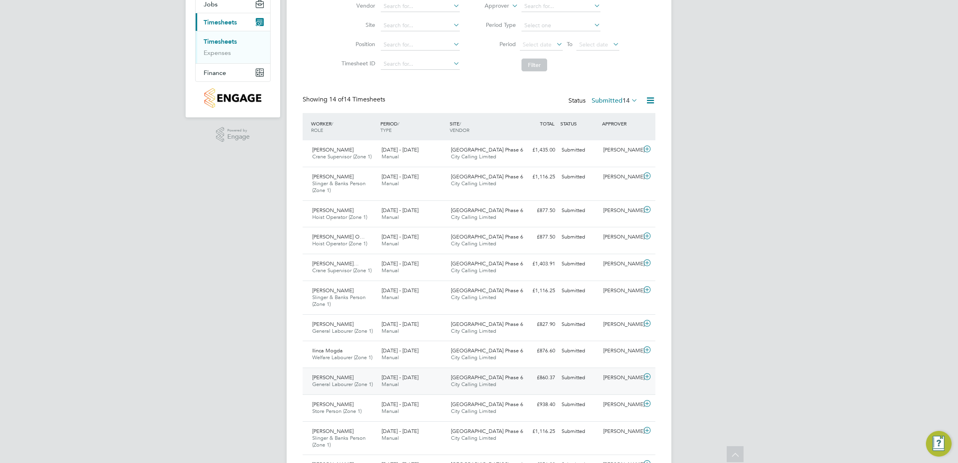
click at [610, 377] on div "[PERSON_NAME]" at bounding box center [621, 377] width 42 height 13
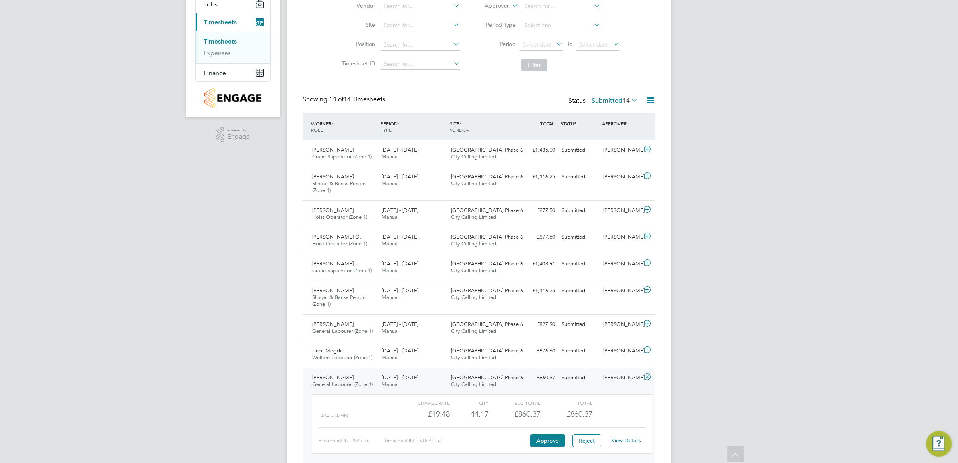
click at [624, 443] on link "View Details" at bounding box center [626, 440] width 29 height 7
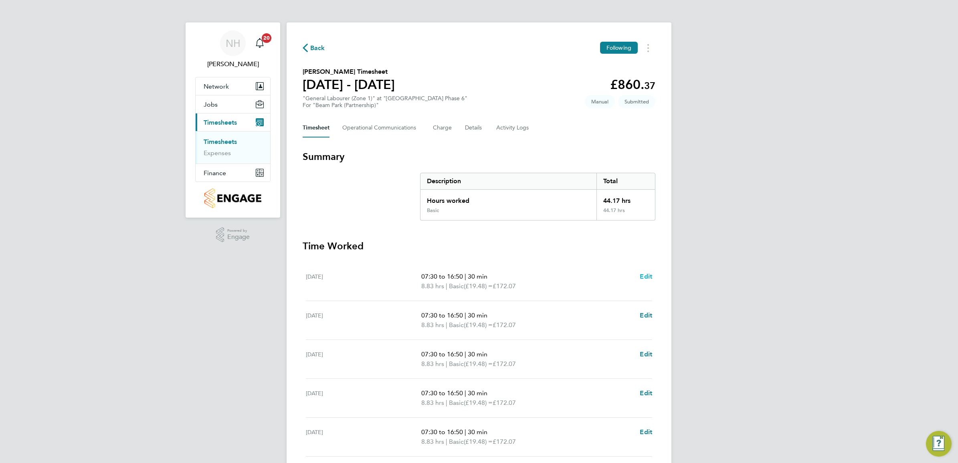
click at [644, 275] on span "Edit" at bounding box center [646, 276] width 12 height 8
select select "30"
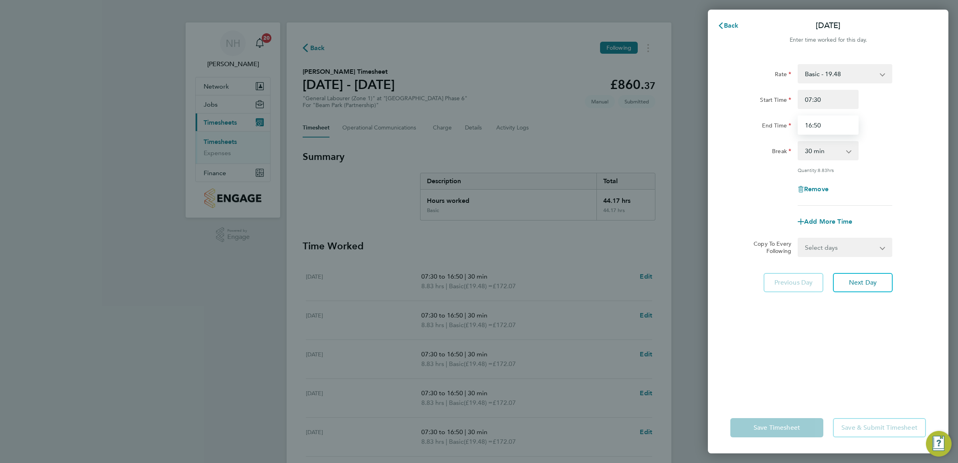
click at [808, 121] on input "16:50" at bounding box center [827, 124] width 61 height 19
click at [817, 122] on input "17:50" at bounding box center [827, 124] width 61 height 19
type input "17:00"
click at [900, 142] on div "Break 0 min 15 min 30 min 45 min 60 min 75 min 90 min" at bounding box center [828, 150] width 202 height 19
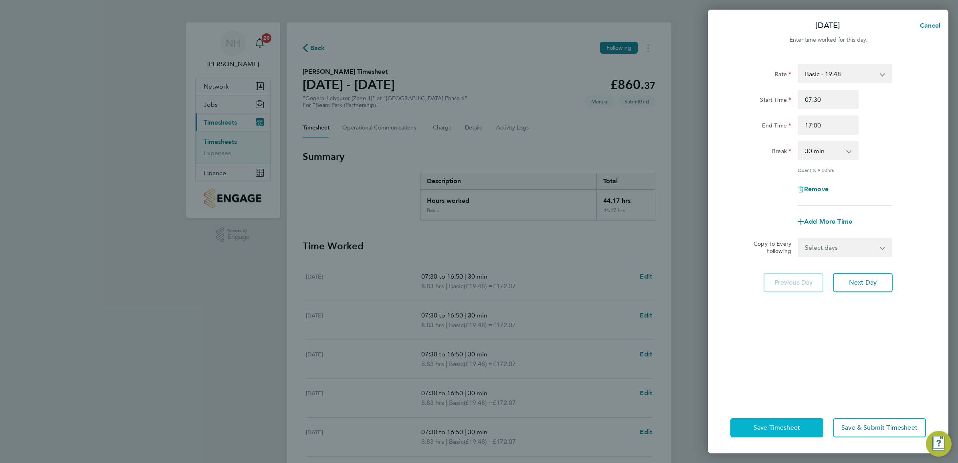
click at [791, 432] on button "Save Timesheet" at bounding box center [776, 427] width 93 height 19
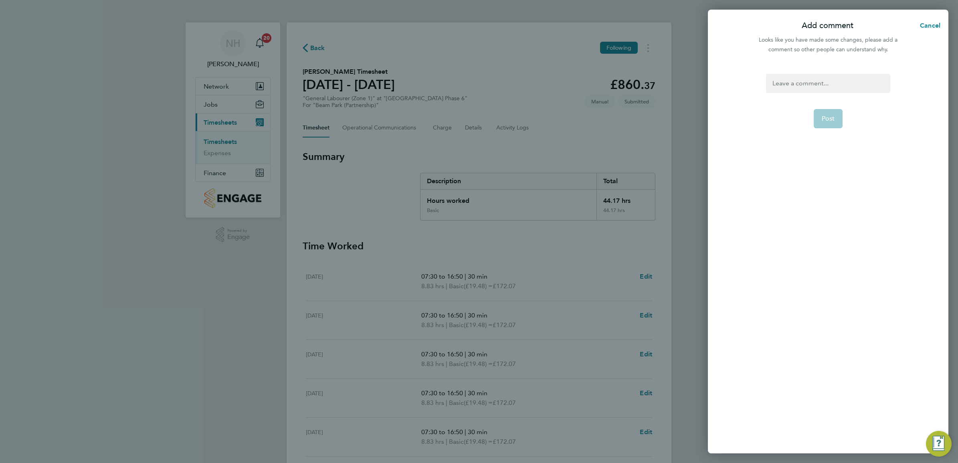
click at [775, 83] on div at bounding box center [828, 83] width 124 height 19
click at [824, 119] on span "Post" at bounding box center [827, 119] width 13 height 8
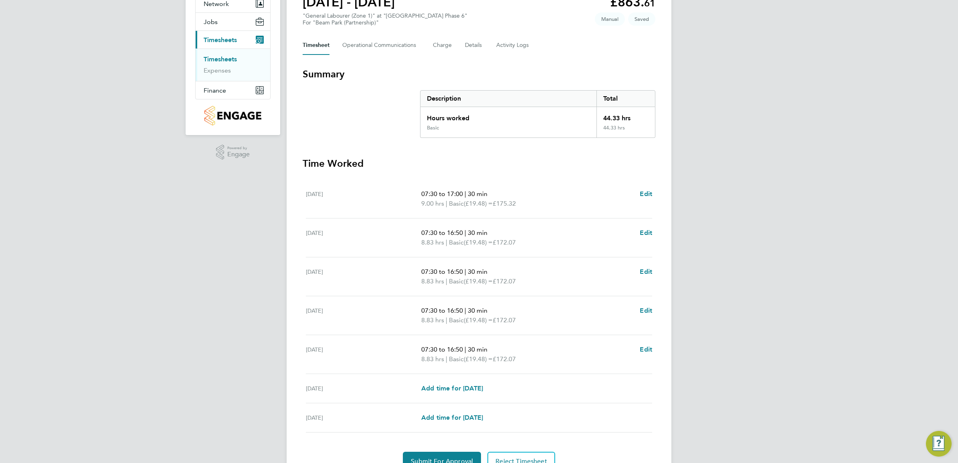
scroll to position [100, 0]
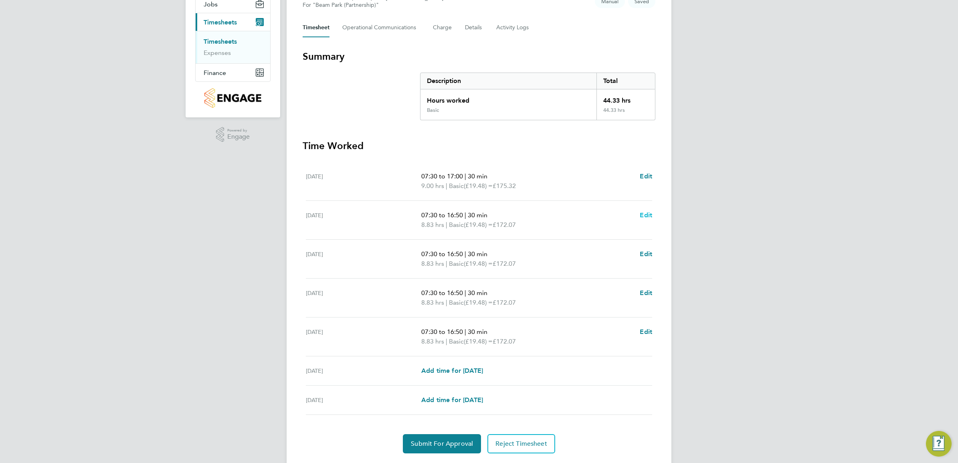
click at [645, 215] on span "Edit" at bounding box center [646, 215] width 12 height 8
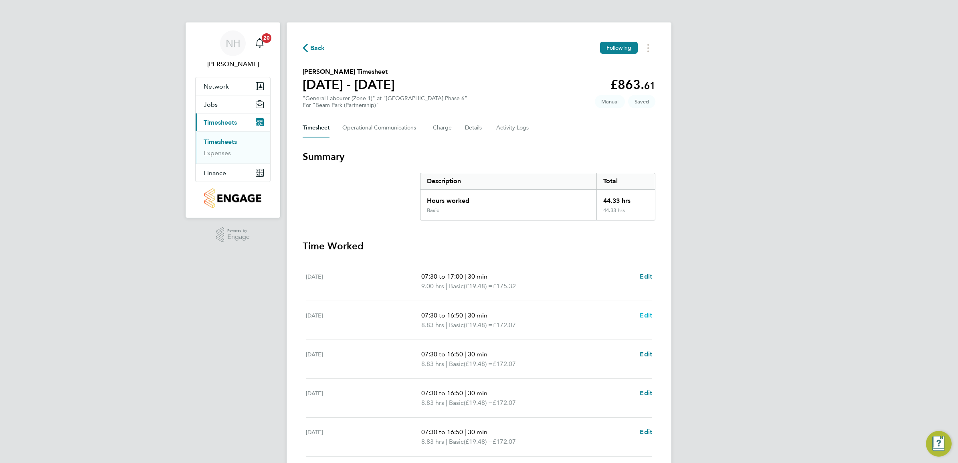
select select "30"
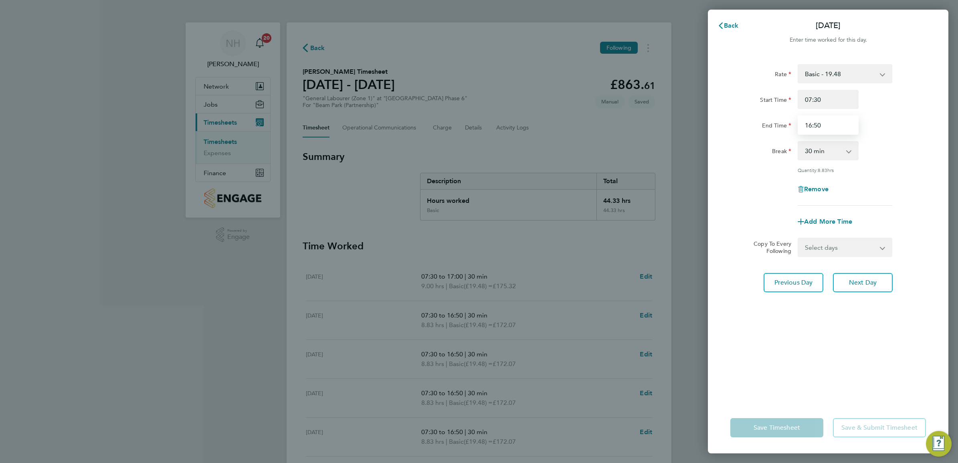
click at [816, 125] on input "16:50" at bounding box center [827, 124] width 61 height 19
click at [810, 123] on input "16:00" at bounding box center [827, 124] width 61 height 19
type input "17:00"
click at [894, 152] on div "Break 0 min 15 min 30 min 45 min 60 min 75 min 90 min" at bounding box center [828, 150] width 202 height 19
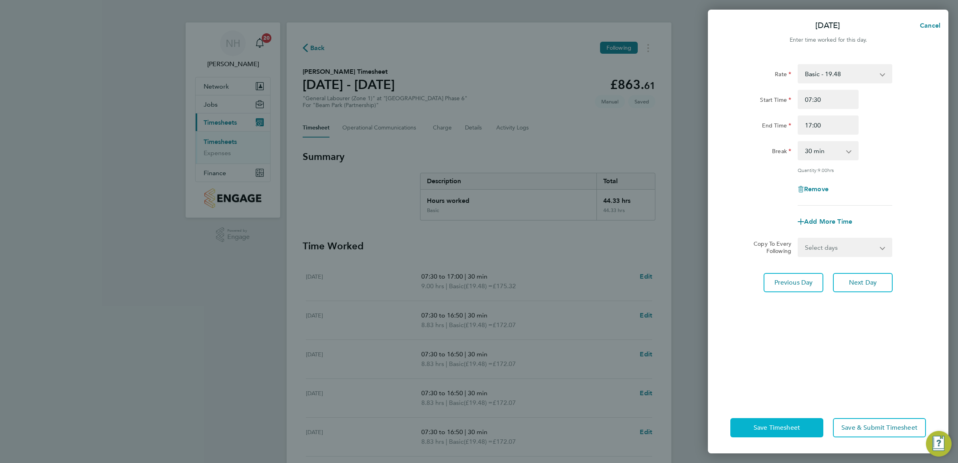
click at [770, 429] on span "Save Timesheet" at bounding box center [776, 428] width 46 height 8
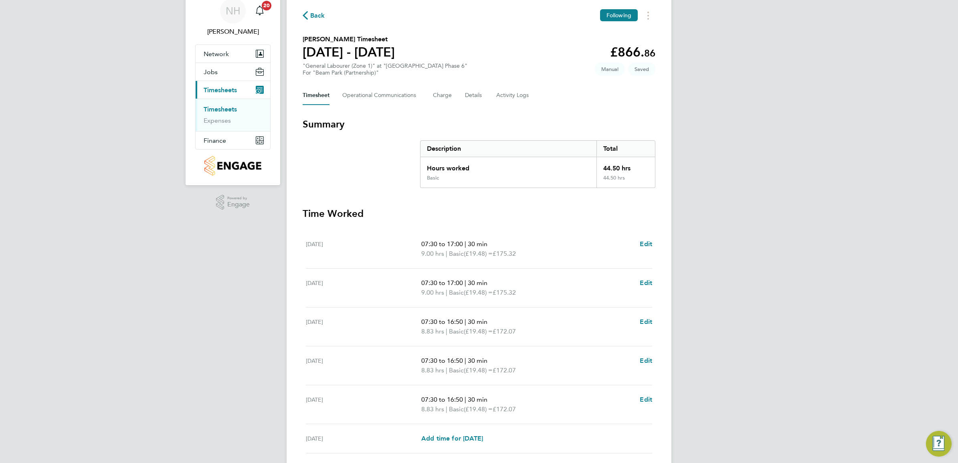
scroll to position [50, 0]
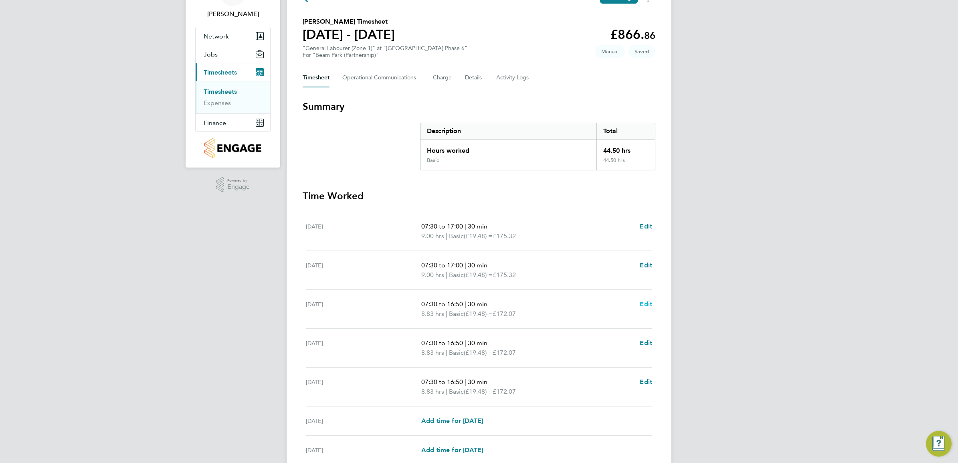
click at [648, 305] on span "Edit" at bounding box center [646, 304] width 12 height 8
select select "30"
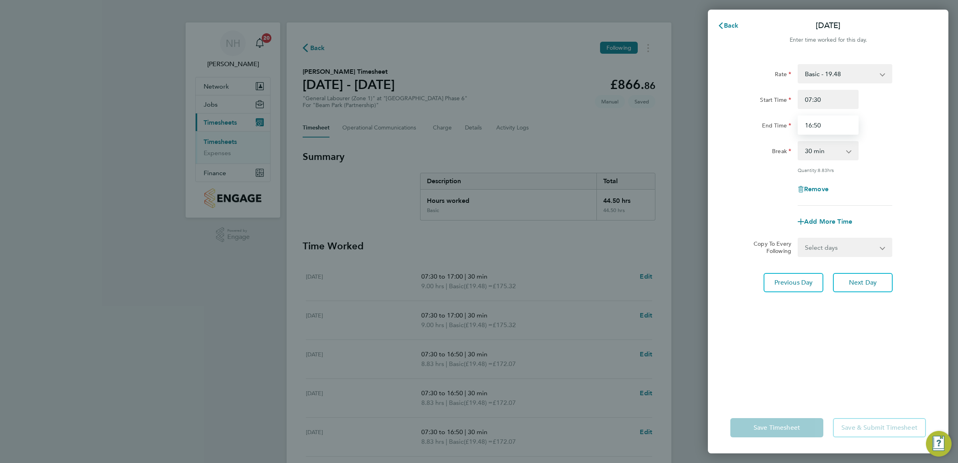
click at [807, 124] on input "16:50" at bounding box center [827, 124] width 61 height 19
type input "17:00"
drag, startPoint x: 892, startPoint y: 155, endPoint x: 886, endPoint y: 187, distance: 32.6
click at [892, 155] on div "Break 0 min 15 min 30 min 45 min 60 min 75 min 90 min" at bounding box center [828, 150] width 202 height 19
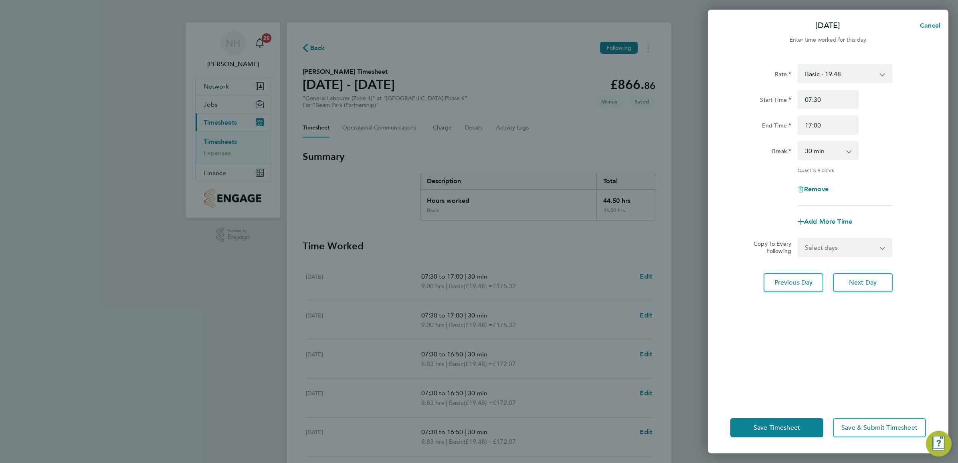
click at [880, 244] on select "Select days Day Weekday (Mon-Fri) Weekend (Sat-Sun) Thursday Friday Saturday Su…" at bounding box center [840, 247] width 84 height 18
select select "WEEKDAY"
click at [798, 238] on select "Select days Day Weekday (Mon-Fri) Weekend (Sat-Sun) Thursday Friday Saturday Su…" at bounding box center [840, 247] width 84 height 18
select select "2025-09-28"
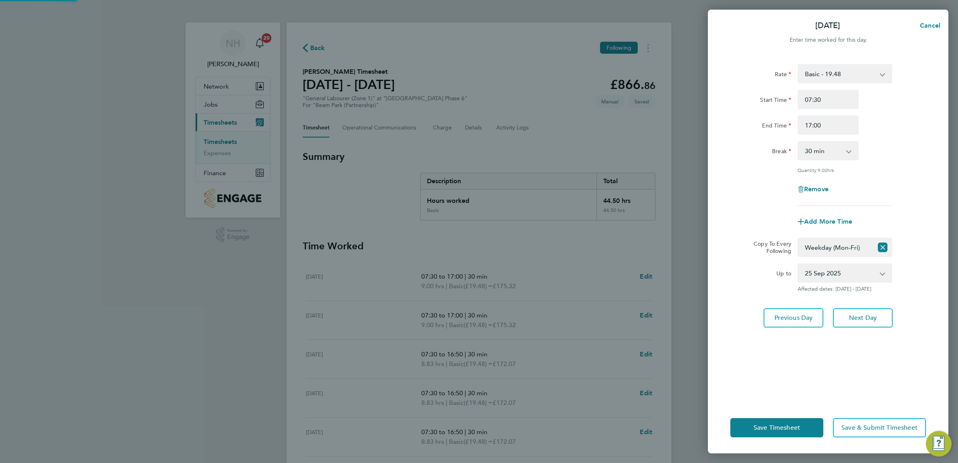
click at [918, 350] on div "Rate Basic - 19.48 Start Time 07:30 End Time 17:00 Break 0 min 15 min 30 min 45…" at bounding box center [828, 227] width 240 height 347
click at [786, 432] on button "Save Timesheet" at bounding box center [776, 427] width 93 height 19
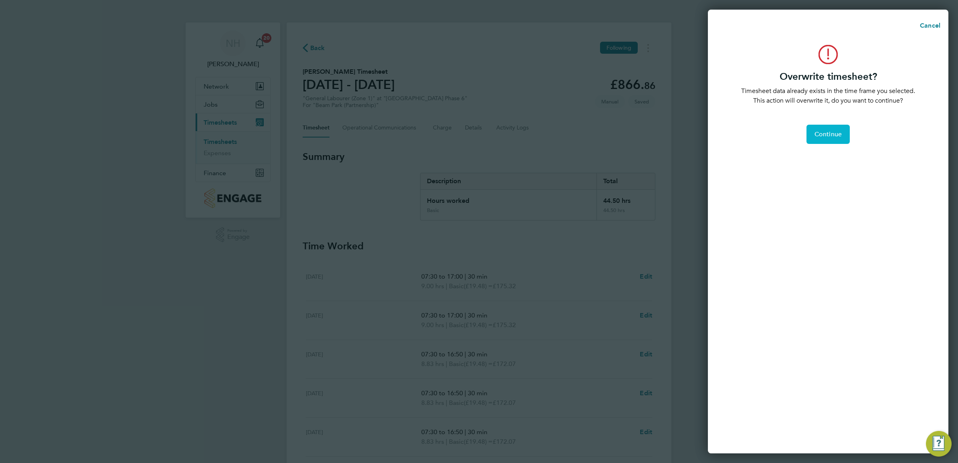
click at [826, 139] on button "Continue" at bounding box center [827, 134] width 43 height 19
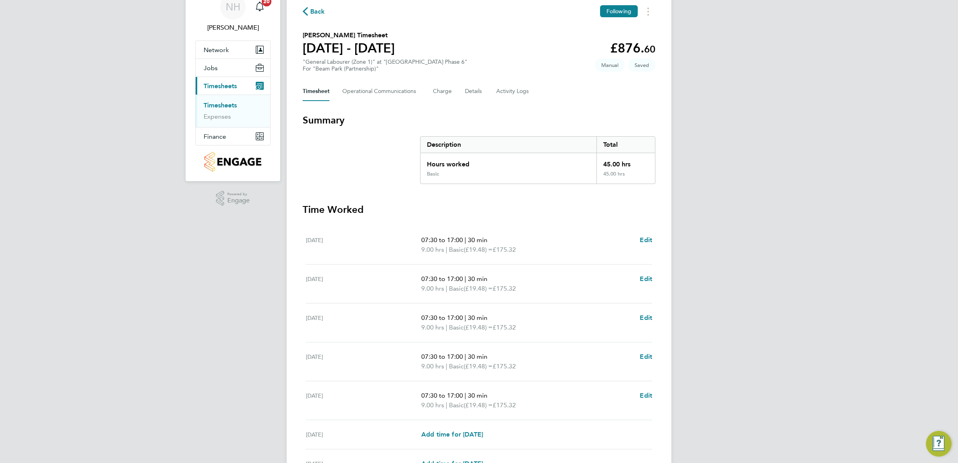
scroll to position [123, 0]
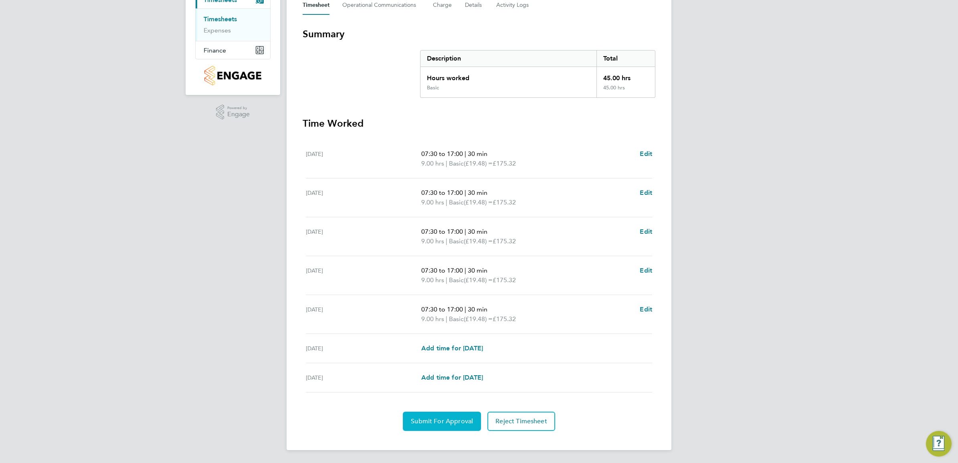
drag, startPoint x: 413, startPoint y: 418, endPoint x: 472, endPoint y: 416, distance: 59.3
click at [435, 418] on button "Submit For Approval" at bounding box center [442, 421] width 78 height 19
click at [443, 416] on button "Approve Timesheet" at bounding box center [441, 421] width 75 height 19
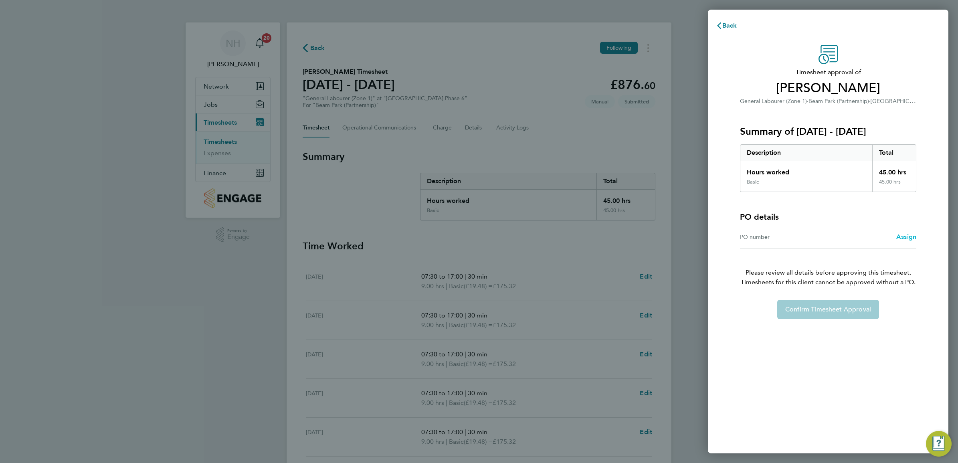
click at [903, 236] on span "Assign" at bounding box center [906, 237] width 20 height 8
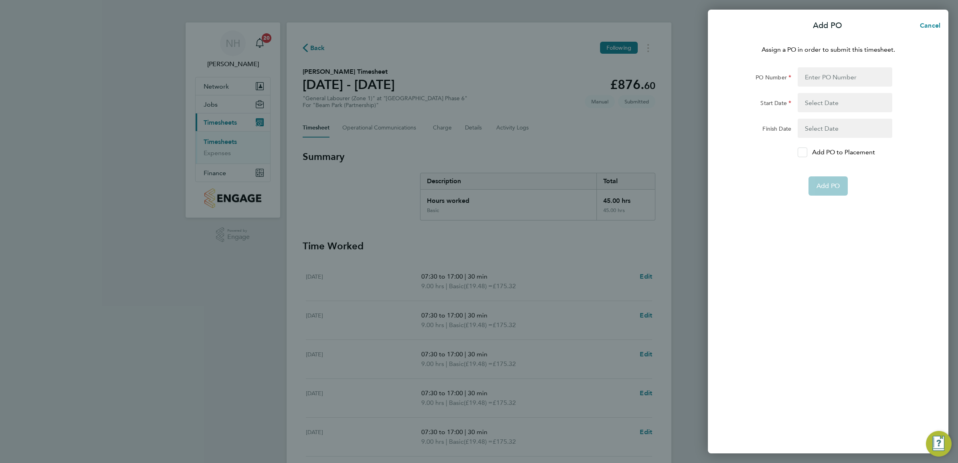
drag, startPoint x: 802, startPoint y: 153, endPoint x: 807, endPoint y: 129, distance: 24.9
click at [802, 153] on icon at bounding box center [802, 152] width 6 height 5
click at [805, 152] on input "Add PO to Placement" at bounding box center [805, 152] width 0 height 0
drag, startPoint x: 811, startPoint y: 73, endPoint x: 809, endPoint y: 77, distance: 4.6
click at [811, 73] on input "PO Number" at bounding box center [844, 76] width 95 height 19
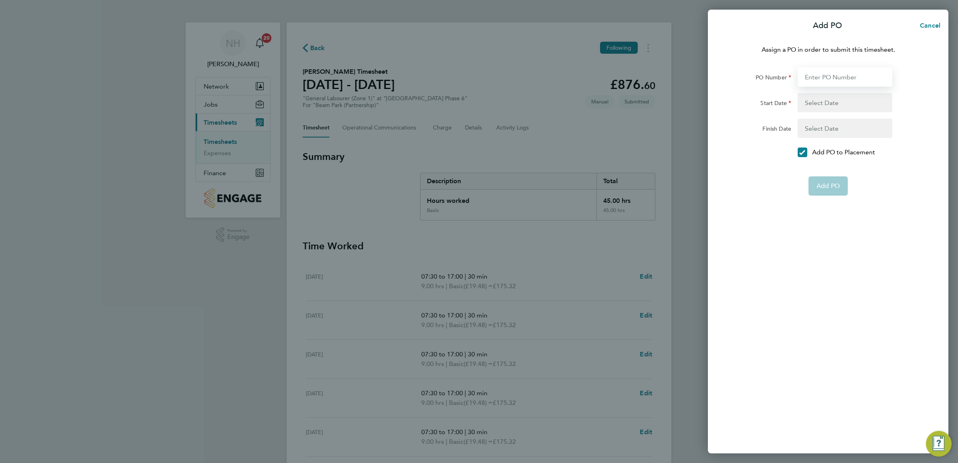
type input "H66979"
type input "[DATE]"
click at [828, 168] on span "Add PO" at bounding box center [827, 167] width 23 height 8
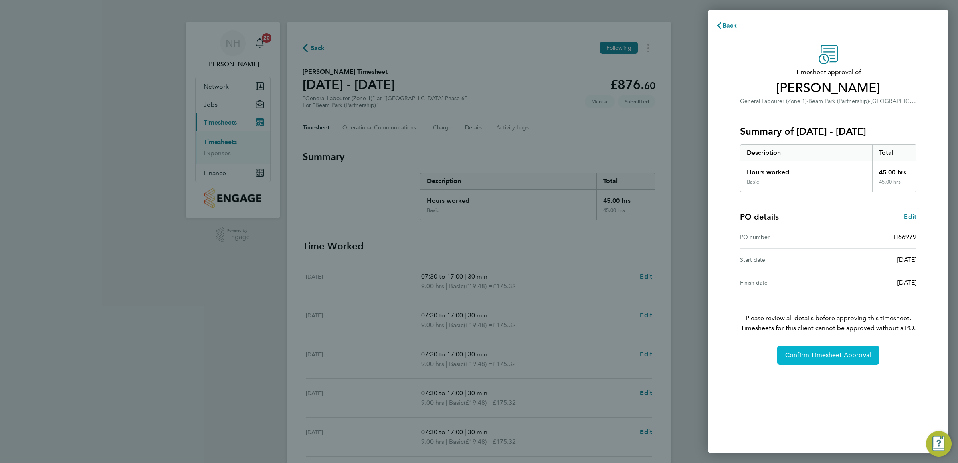
click at [826, 346] on button "Confirm Timesheet Approval" at bounding box center [828, 354] width 102 height 19
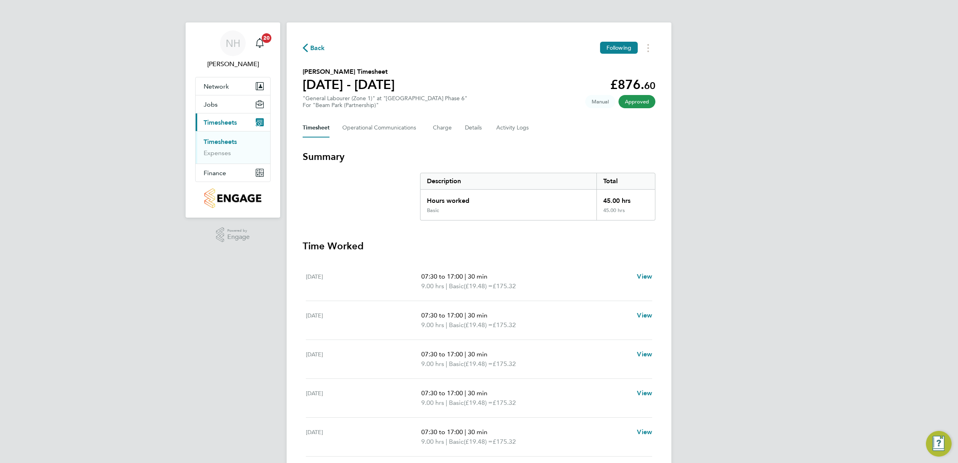
click at [319, 45] on span "Back" at bounding box center [317, 48] width 15 height 10
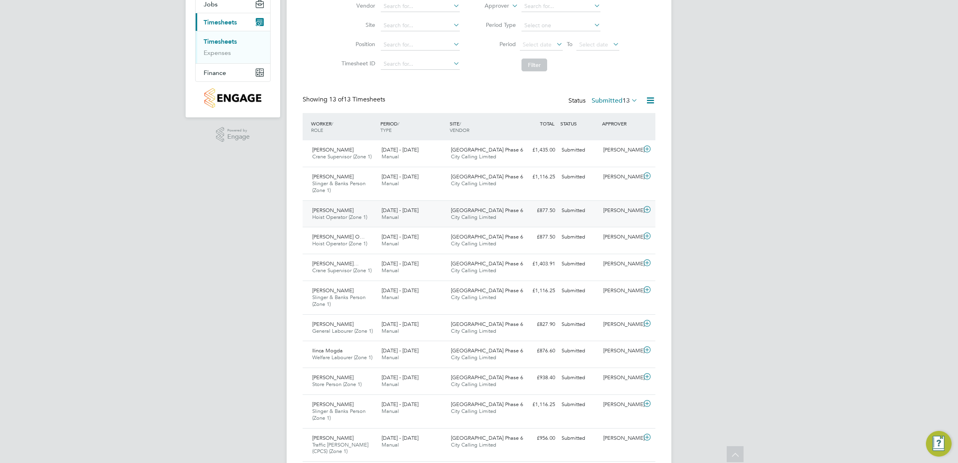
click at [622, 210] on div "[PERSON_NAME]" at bounding box center [621, 210] width 42 height 13
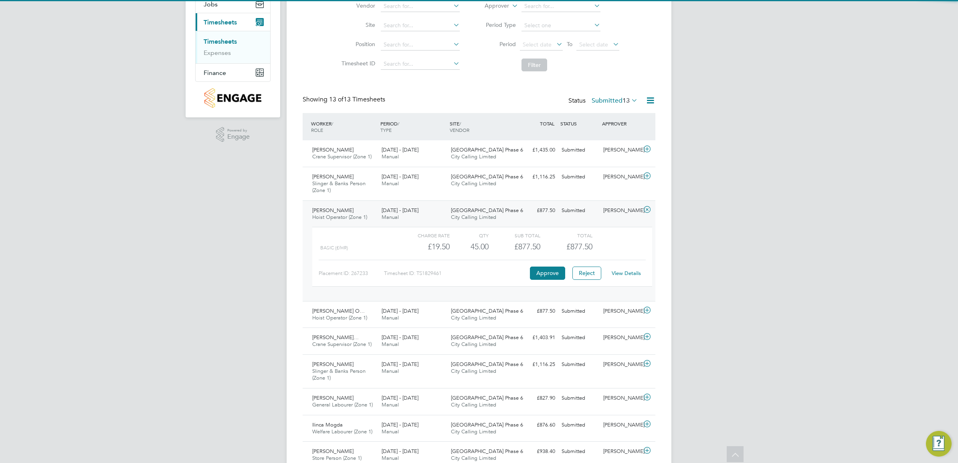
click at [618, 272] on link "View Details" at bounding box center [626, 273] width 29 height 7
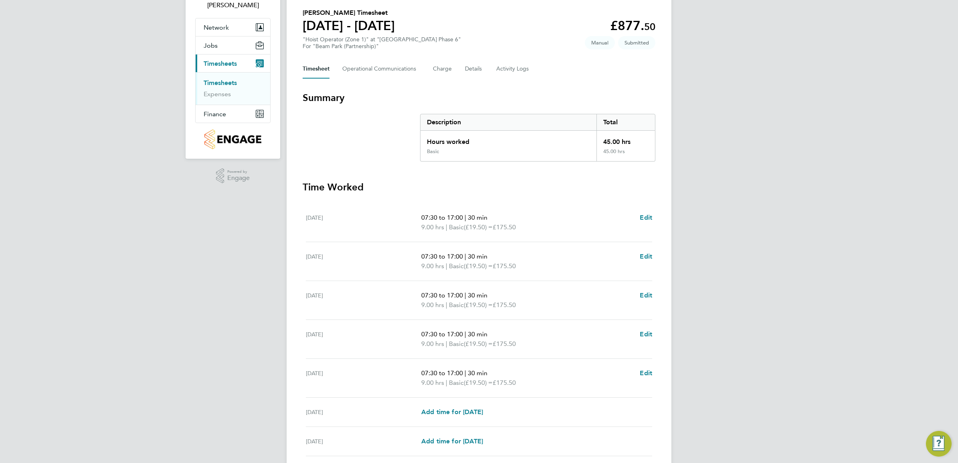
scroll to position [123, 0]
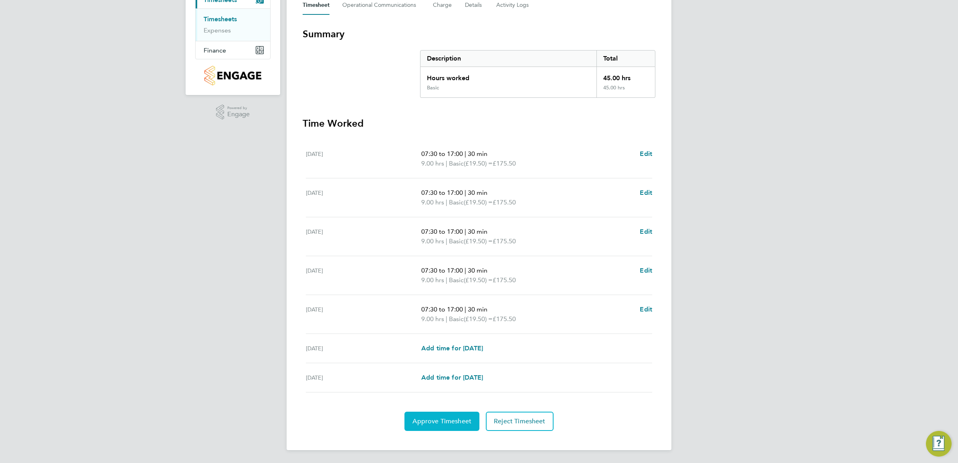
click at [450, 423] on span "Approve Timesheet" at bounding box center [441, 421] width 59 height 8
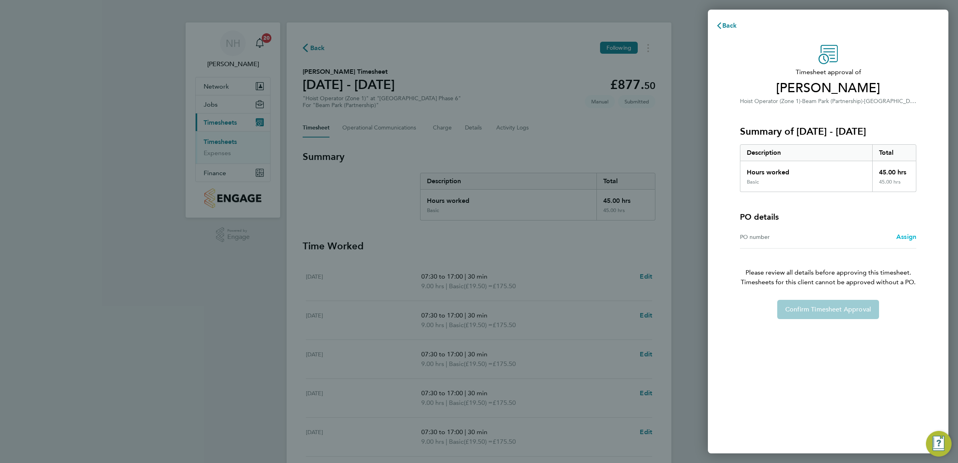
click at [902, 236] on span "Assign" at bounding box center [906, 237] width 20 height 8
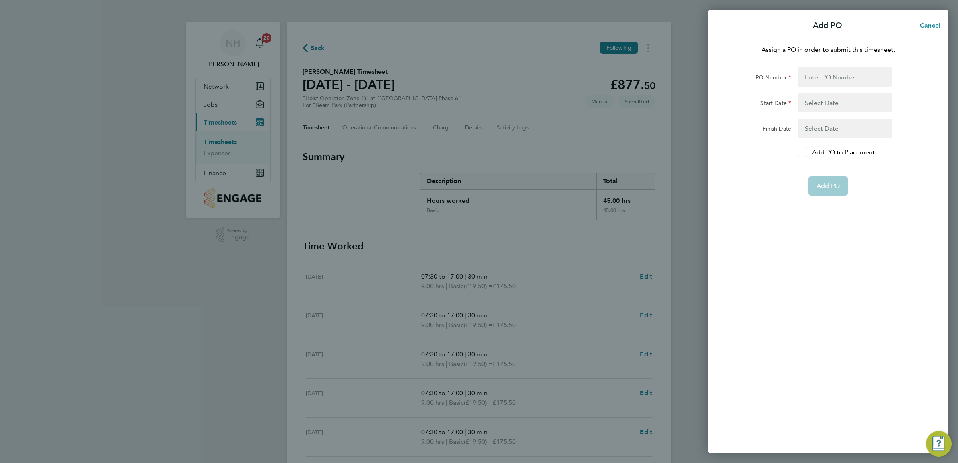
click at [802, 147] on div at bounding box center [802, 152] width 10 height 10
click at [805, 152] on input "Add PO to Placement" at bounding box center [805, 152] width 0 height 0
click at [797, 77] on div at bounding box center [844, 76] width 101 height 19
click at [810, 79] on input "PO Number" at bounding box center [844, 76] width 95 height 19
type input "H66979"
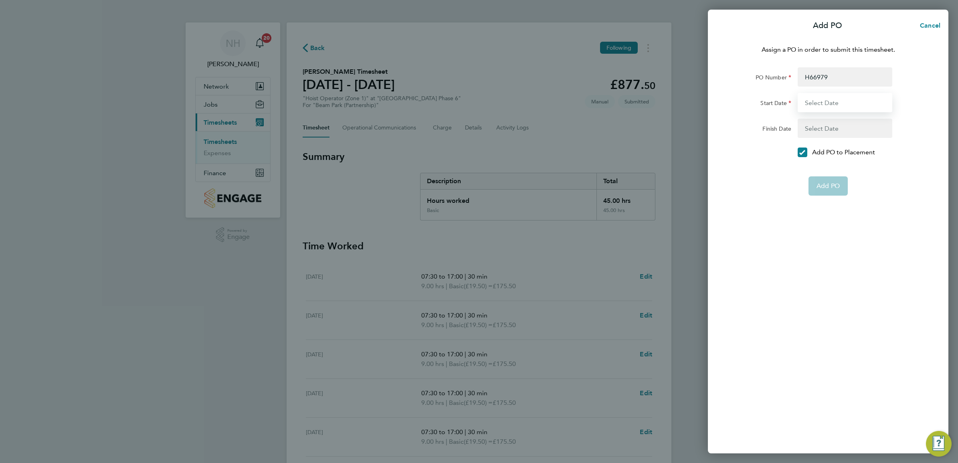
type input "[DATE]"
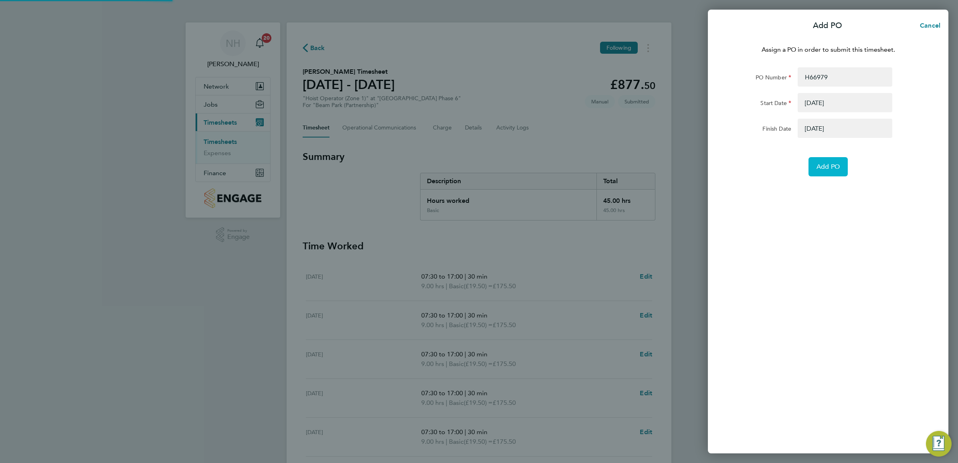
click at [828, 163] on span "Add PO" at bounding box center [827, 167] width 23 height 8
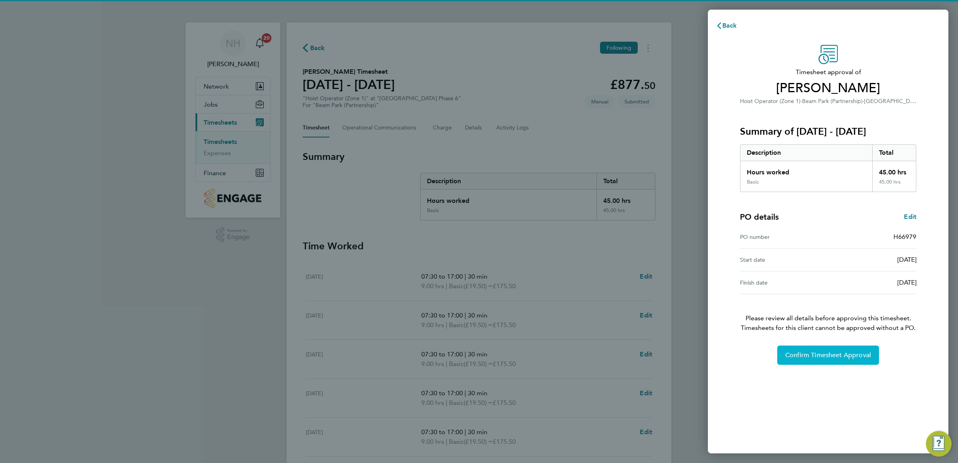
click at [836, 358] on span "Confirm Timesheet Approval" at bounding box center [828, 355] width 86 height 8
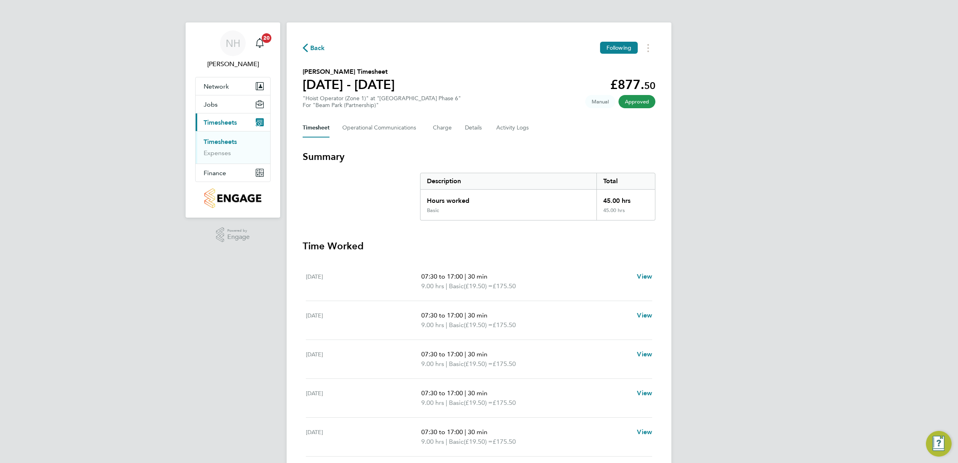
click at [314, 50] on span "Back" at bounding box center [317, 48] width 15 height 10
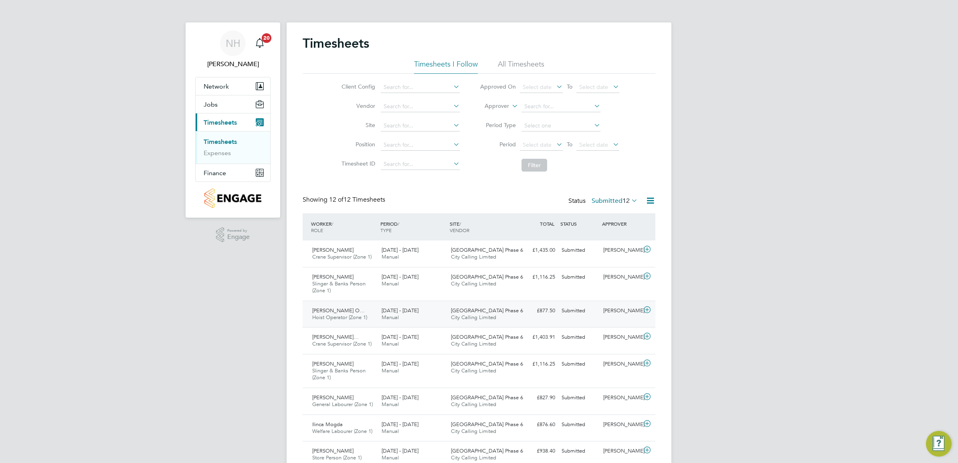
click at [620, 311] on div "[PERSON_NAME]" at bounding box center [621, 310] width 42 height 13
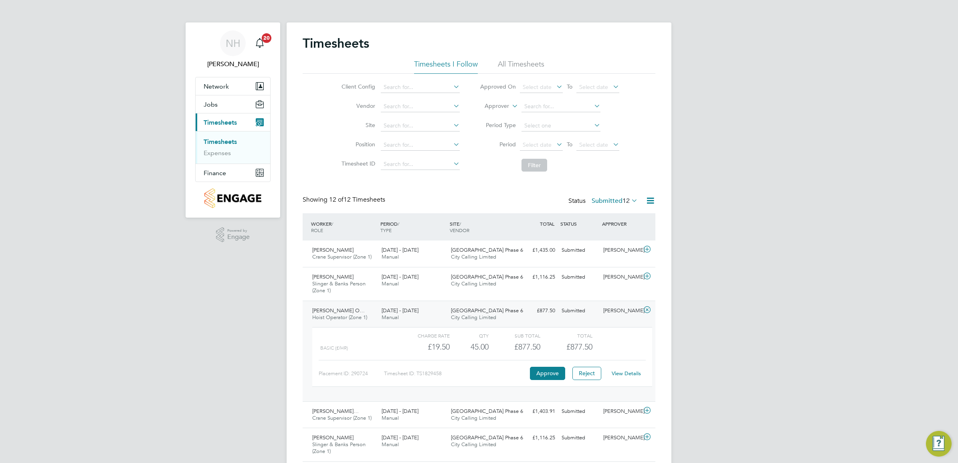
click at [620, 373] on link "View Details" at bounding box center [626, 373] width 29 height 7
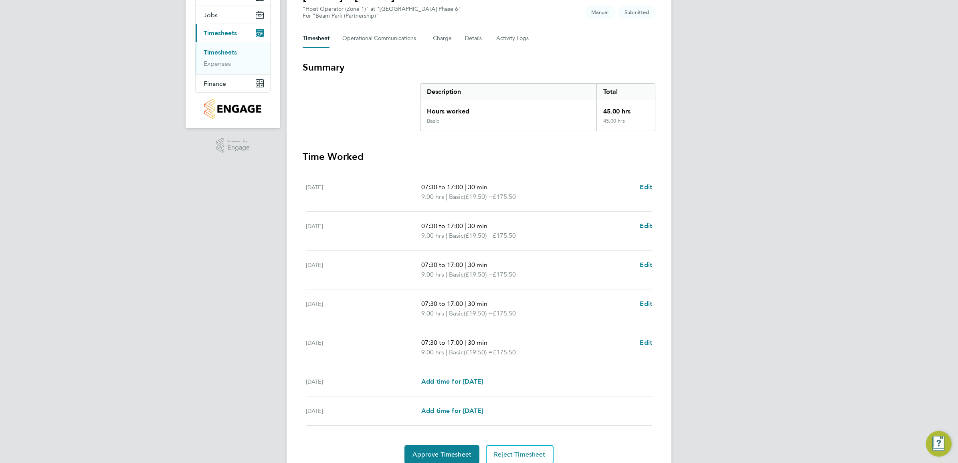
scroll to position [100, 0]
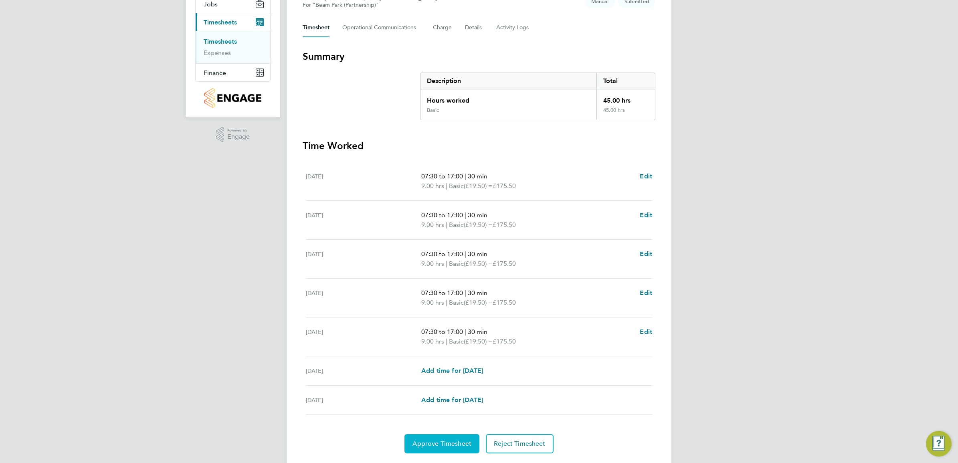
click at [454, 443] on span "Approve Timesheet" at bounding box center [441, 444] width 59 height 8
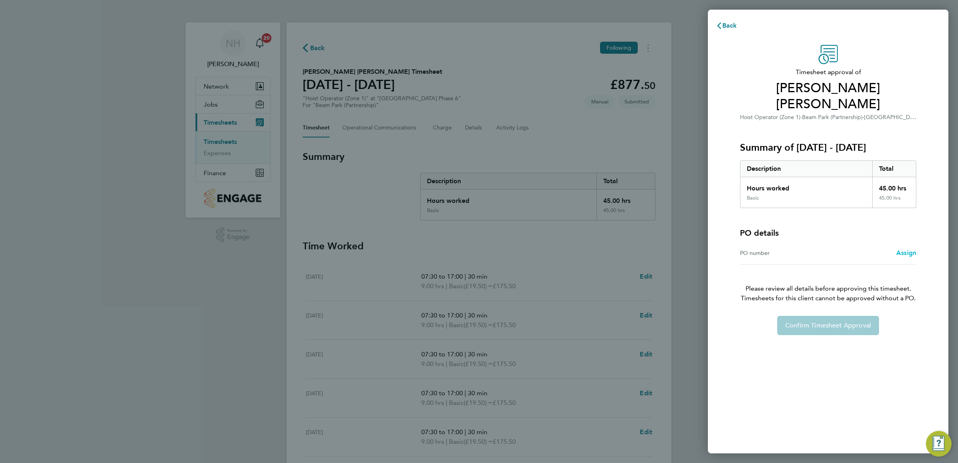
click at [911, 252] on span "Assign" at bounding box center [906, 253] width 20 height 8
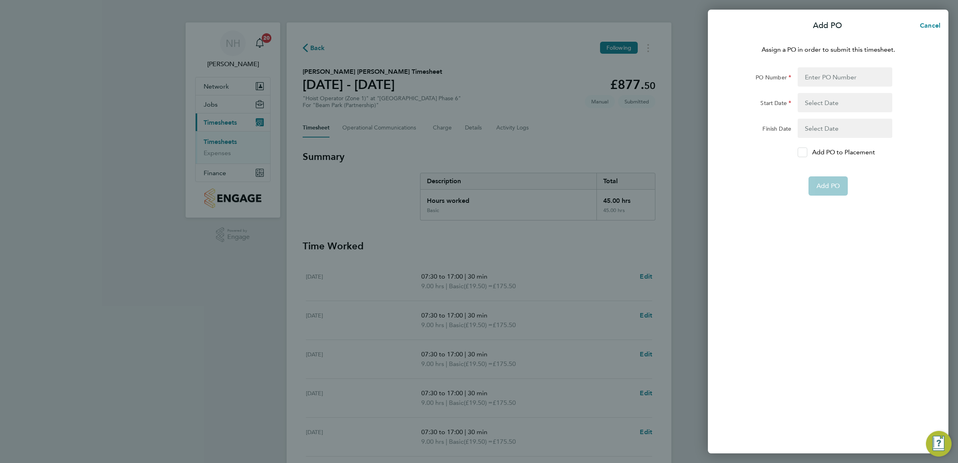
click at [800, 153] on icon at bounding box center [802, 152] width 6 height 5
click at [805, 152] on input "Add PO to Placement" at bounding box center [805, 152] width 0 height 0
click at [796, 77] on div at bounding box center [844, 76] width 101 height 19
click at [803, 77] on input "PO Number" at bounding box center [844, 76] width 95 height 19
type input "H66979"
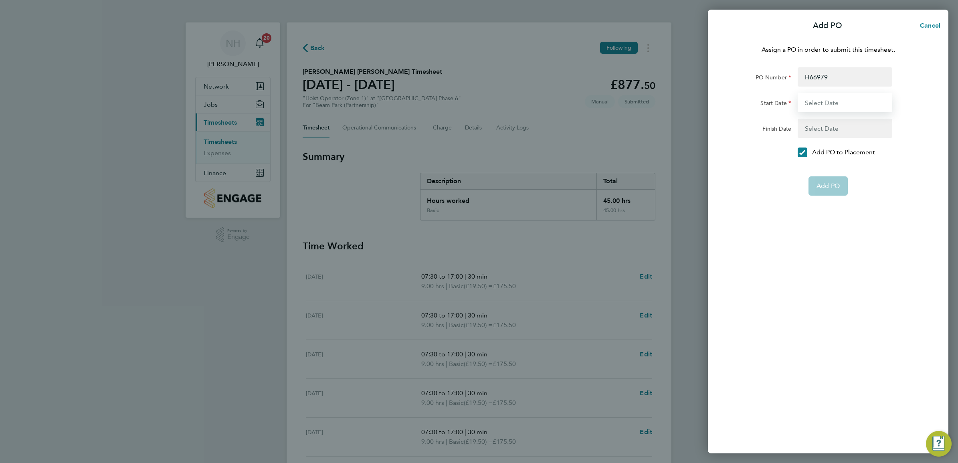
type input "[DATE]"
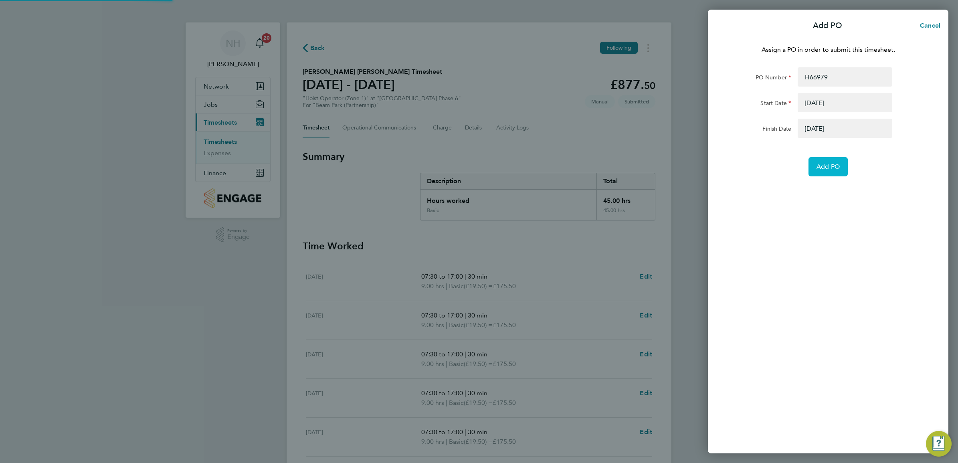
click at [828, 166] on span "Add PO" at bounding box center [827, 167] width 23 height 8
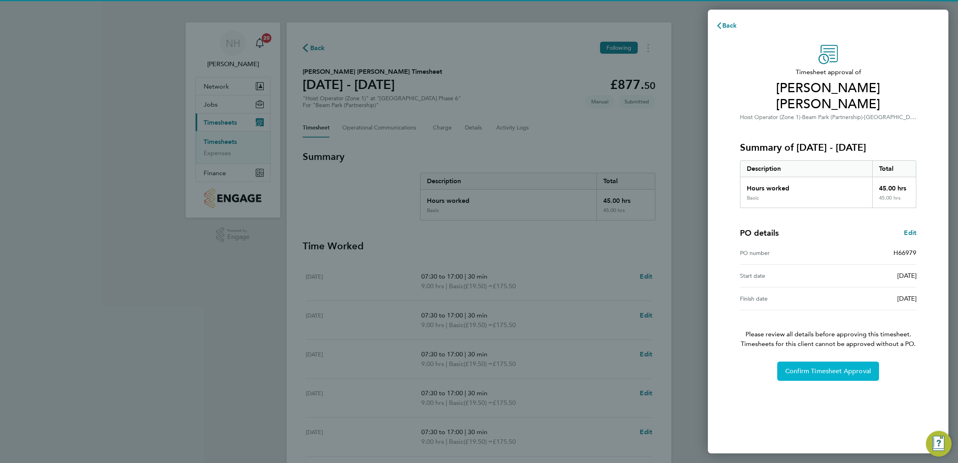
click at [807, 370] on span "Confirm Timesheet Approval" at bounding box center [828, 371] width 86 height 8
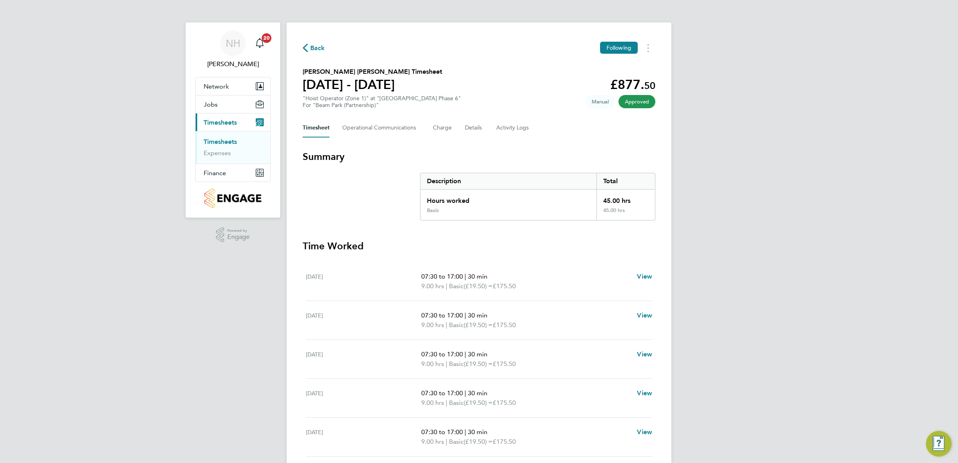
click at [312, 50] on span "Back" at bounding box center [317, 48] width 15 height 10
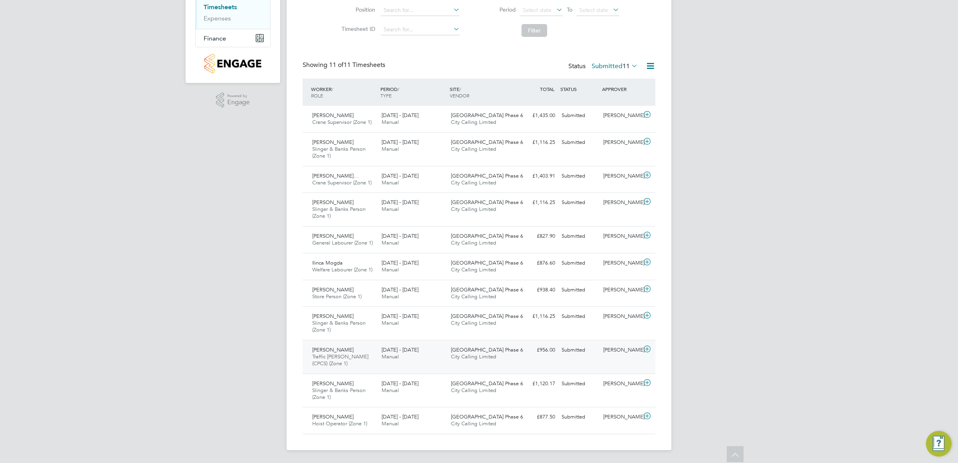
click at [613, 349] on div "[PERSON_NAME]" at bounding box center [621, 349] width 42 height 13
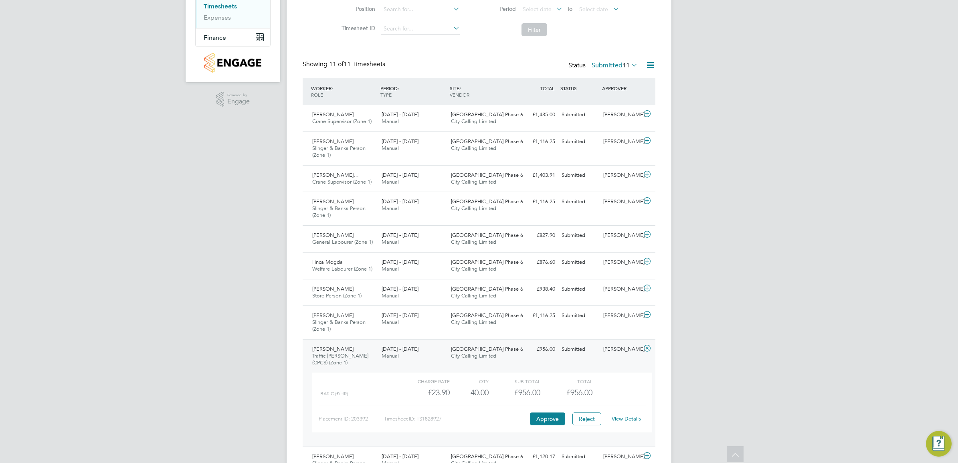
click at [619, 417] on link "View Details" at bounding box center [626, 418] width 29 height 7
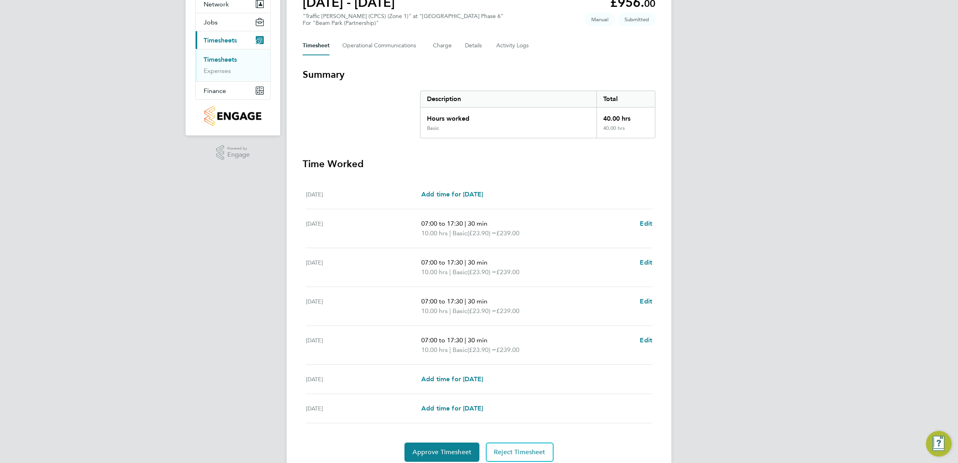
scroll to position [100, 0]
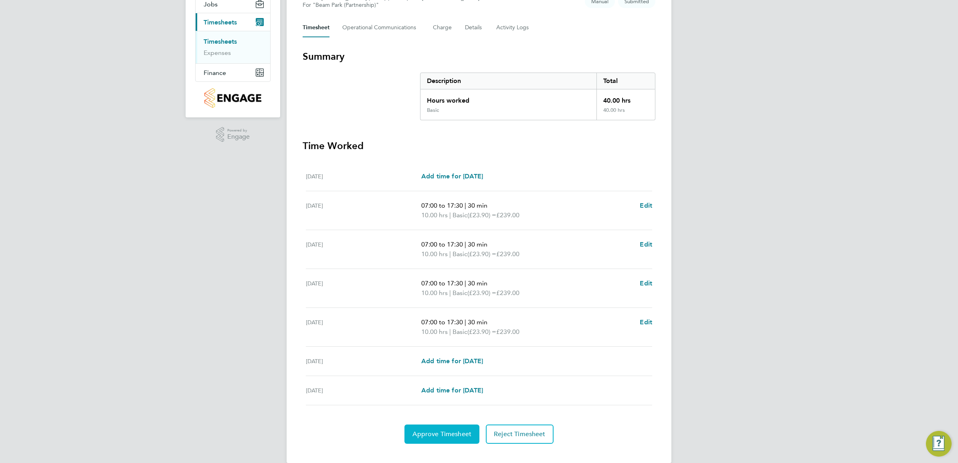
click at [440, 437] on span "Approve Timesheet" at bounding box center [441, 434] width 59 height 8
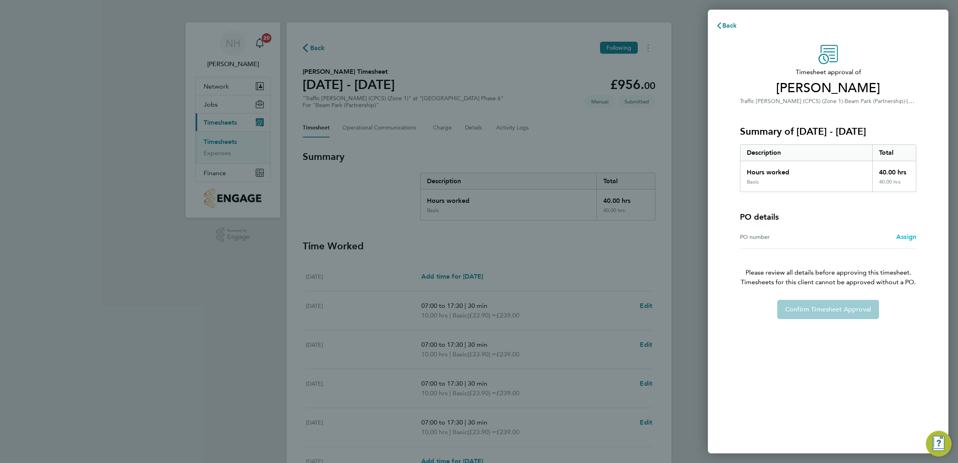
click at [912, 235] on span "Assign" at bounding box center [906, 237] width 20 height 8
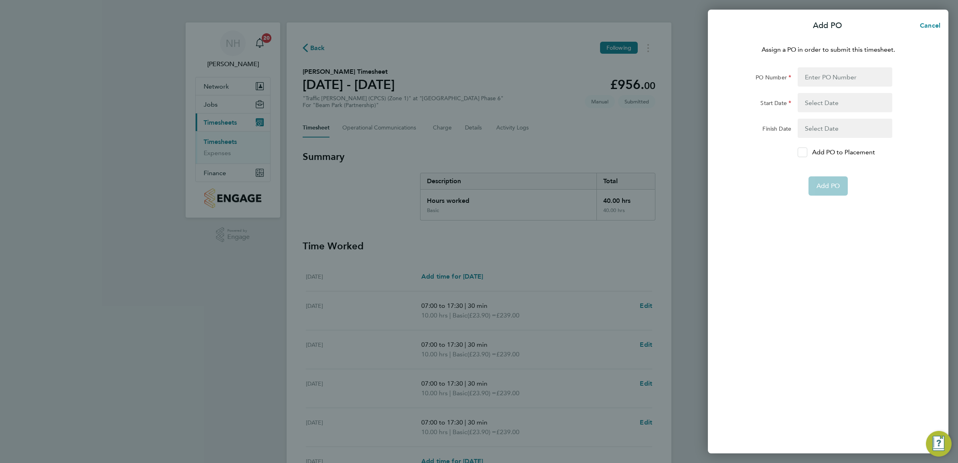
click at [802, 151] on icon at bounding box center [802, 152] width 6 height 5
click at [805, 152] on input "Add PO to Placement" at bounding box center [805, 152] width 0 height 0
click at [805, 85] on input "PO Number" at bounding box center [844, 76] width 95 height 19
type input "H66979"
type input "[DATE]"
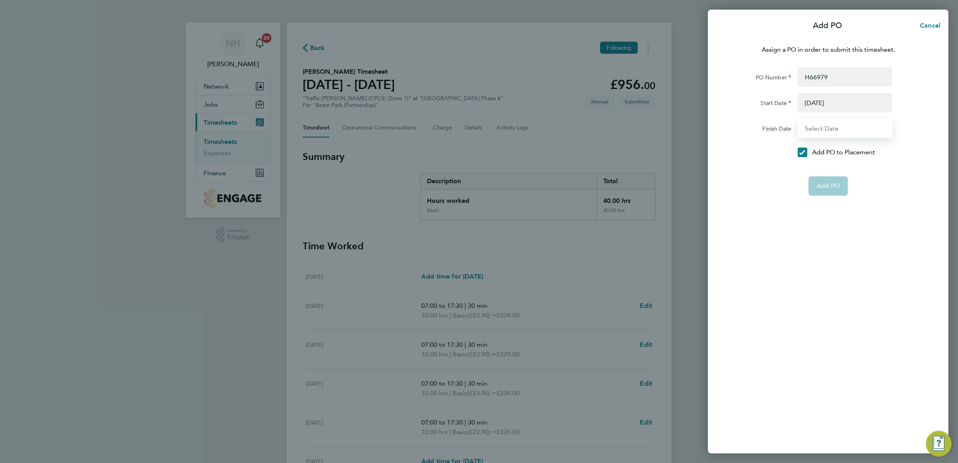
type input "[DATE]"
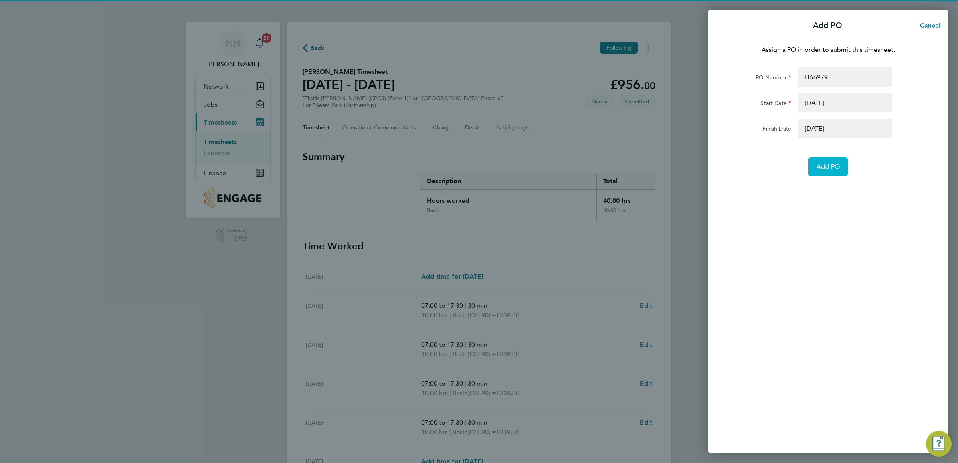
click at [825, 161] on button "Add PO" at bounding box center [827, 166] width 39 height 19
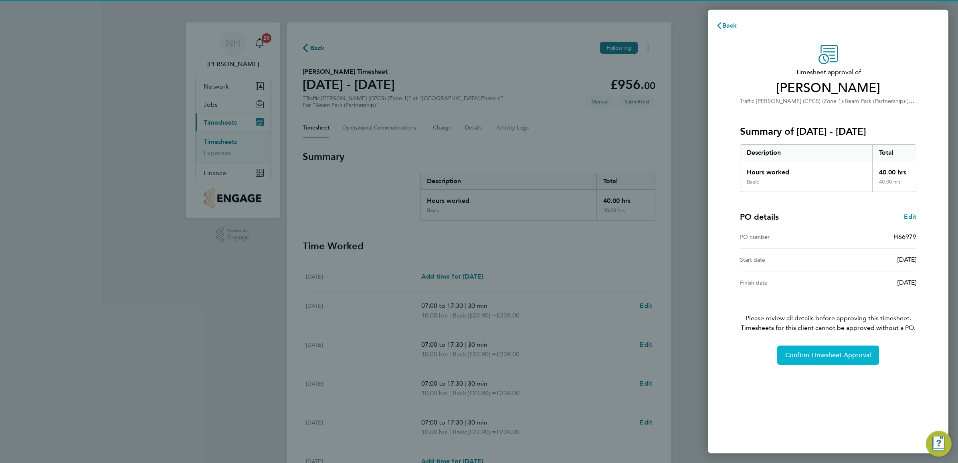
click at [810, 357] on span "Confirm Timesheet Approval" at bounding box center [828, 355] width 86 height 8
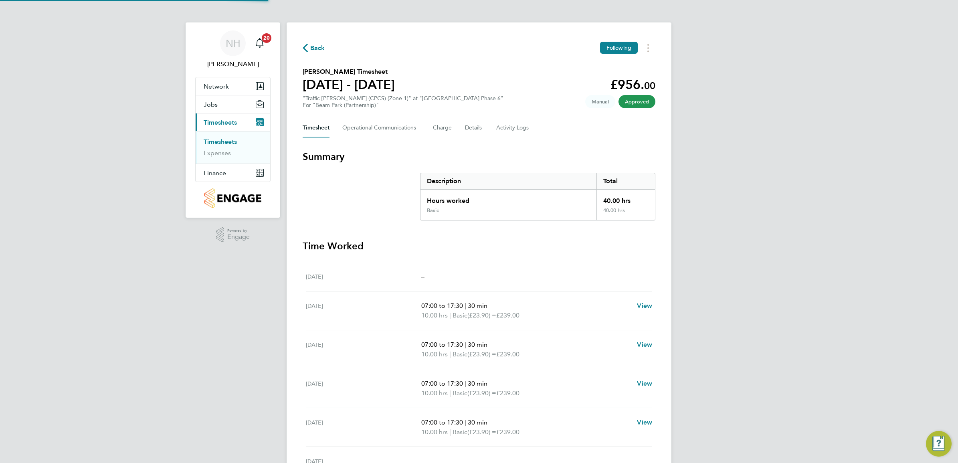
click at [315, 44] on span "Back" at bounding box center [317, 48] width 15 height 10
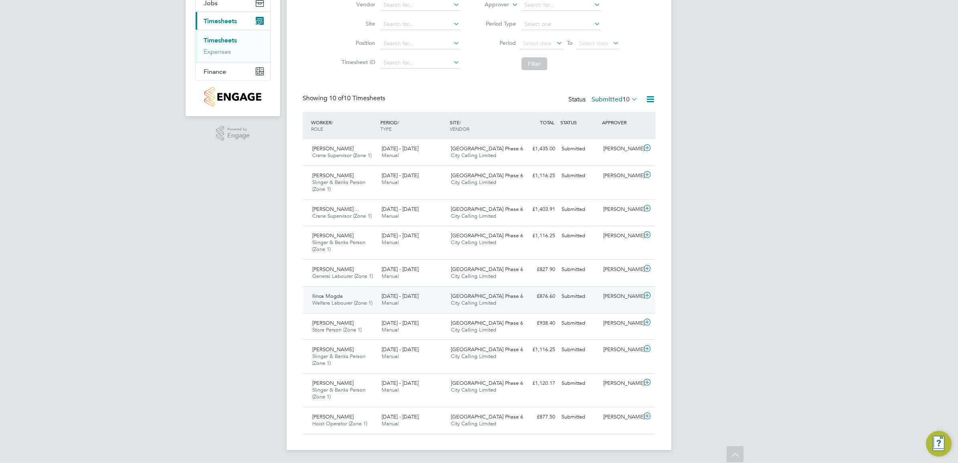
click at [614, 294] on div "[PERSON_NAME]" at bounding box center [621, 296] width 42 height 13
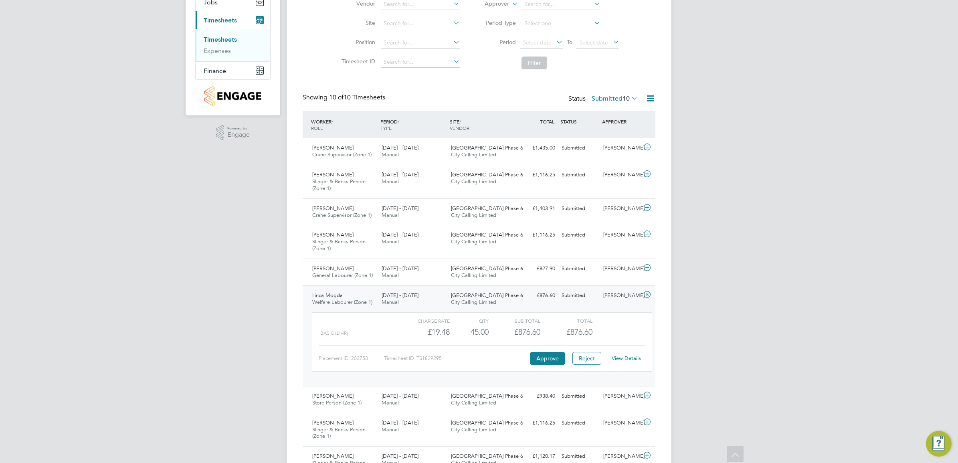
click at [622, 359] on link "View Details" at bounding box center [626, 358] width 29 height 7
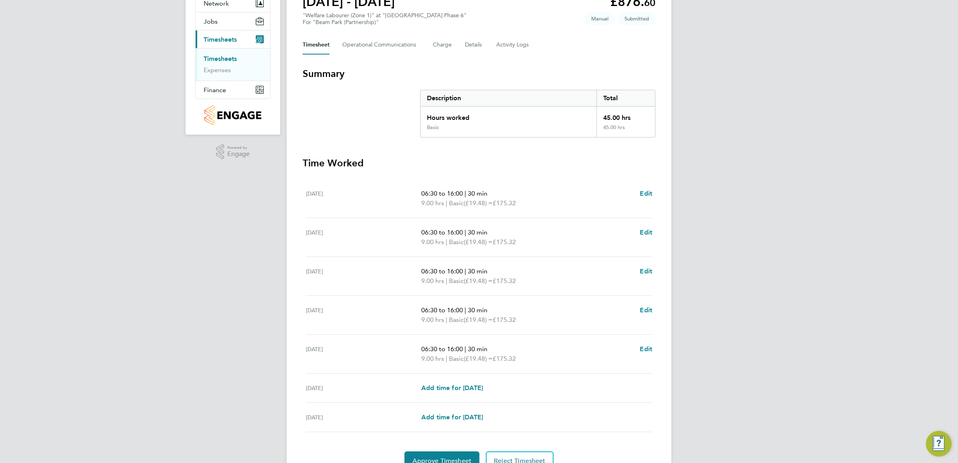
scroll to position [100, 0]
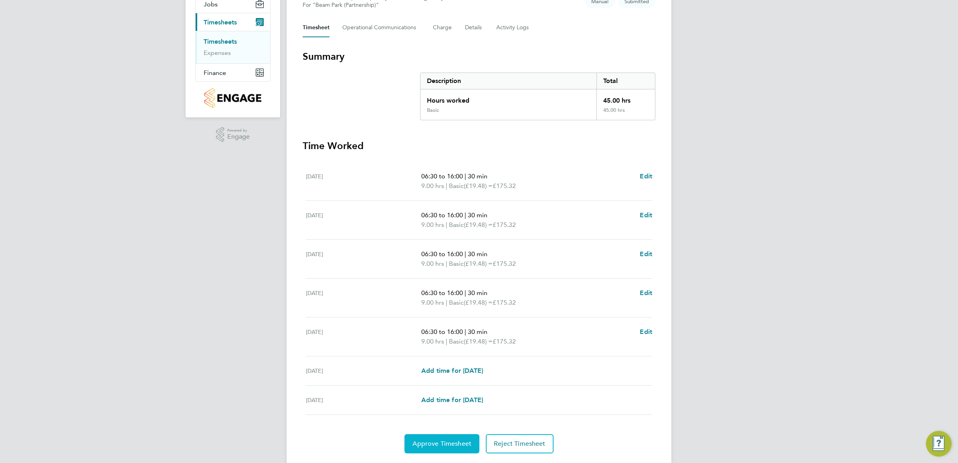
click at [446, 442] on span "Approve Timesheet" at bounding box center [441, 444] width 59 height 8
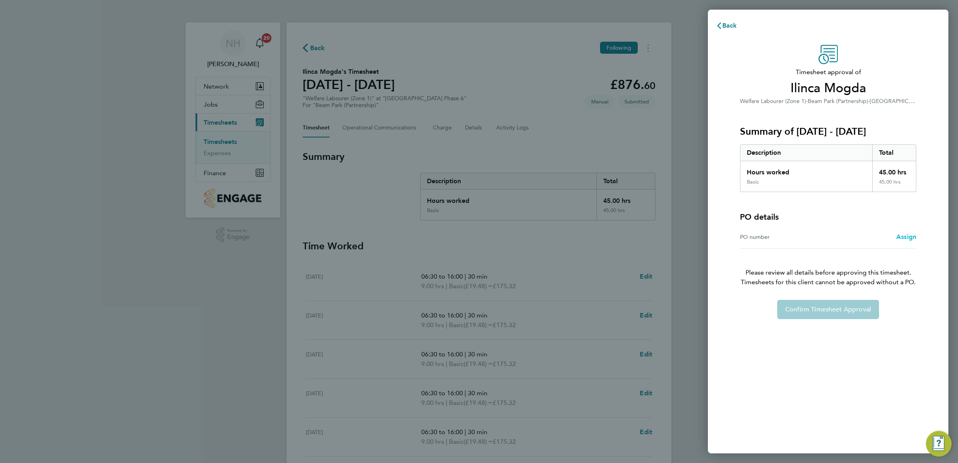
click at [902, 240] on span "Assign" at bounding box center [906, 237] width 20 height 8
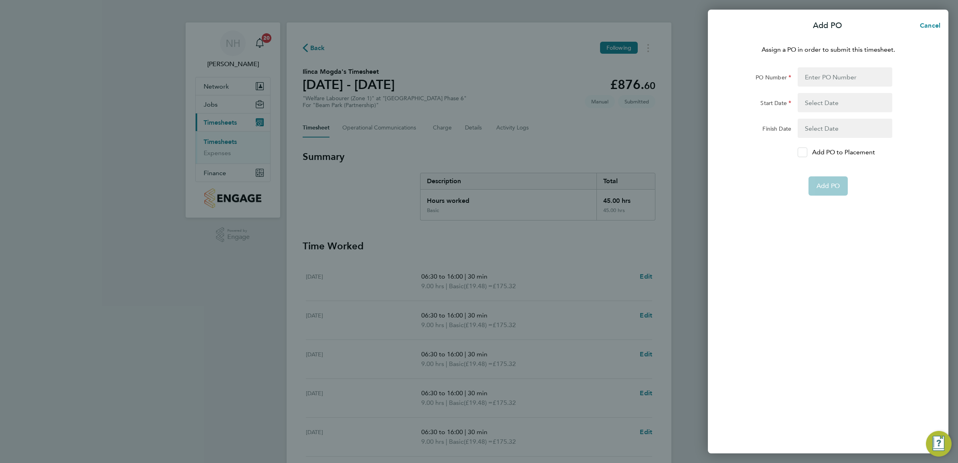
click at [805, 153] on icon at bounding box center [802, 152] width 6 height 5
click at [805, 152] on input "Add PO to Placement" at bounding box center [805, 152] width 0 height 0
click at [815, 78] on input "PO Number" at bounding box center [844, 76] width 95 height 19
type input "H66979"
type input "02 Sep 24"
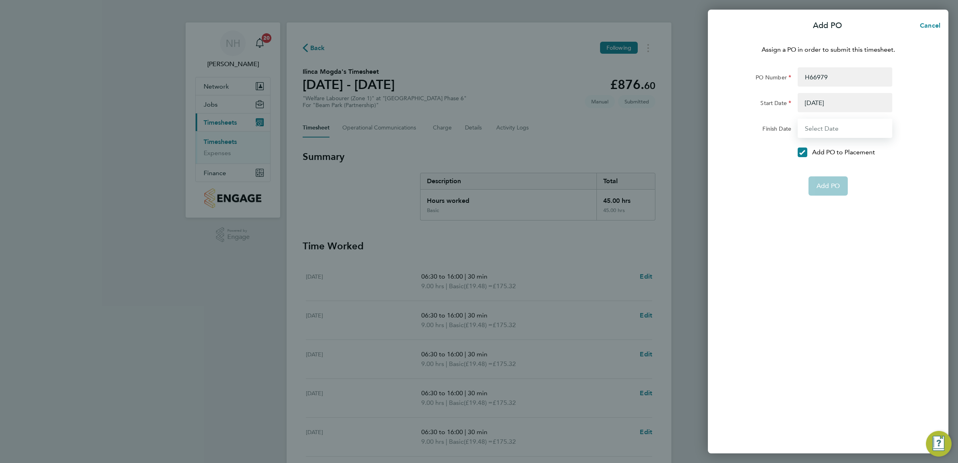
type input "31 Dec 26"
click at [832, 157] on button "Add PO" at bounding box center [827, 166] width 39 height 19
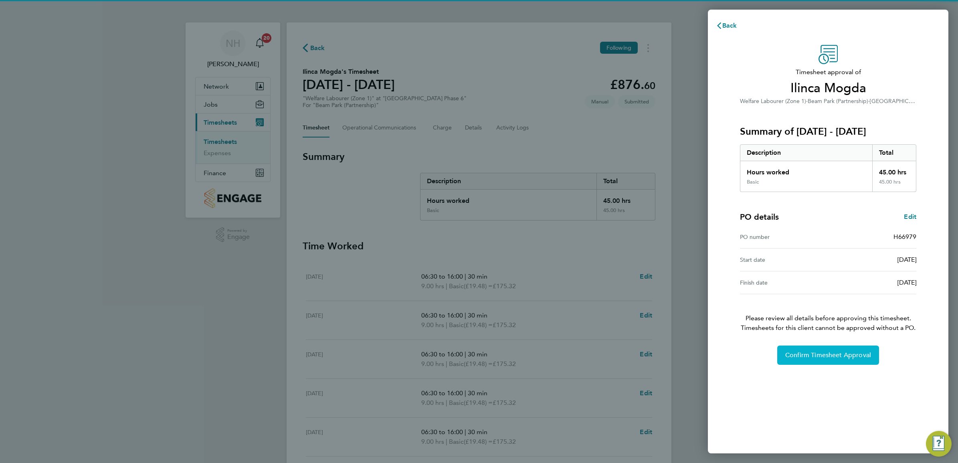
click at [844, 355] on span "Confirm Timesheet Approval" at bounding box center [828, 355] width 86 height 8
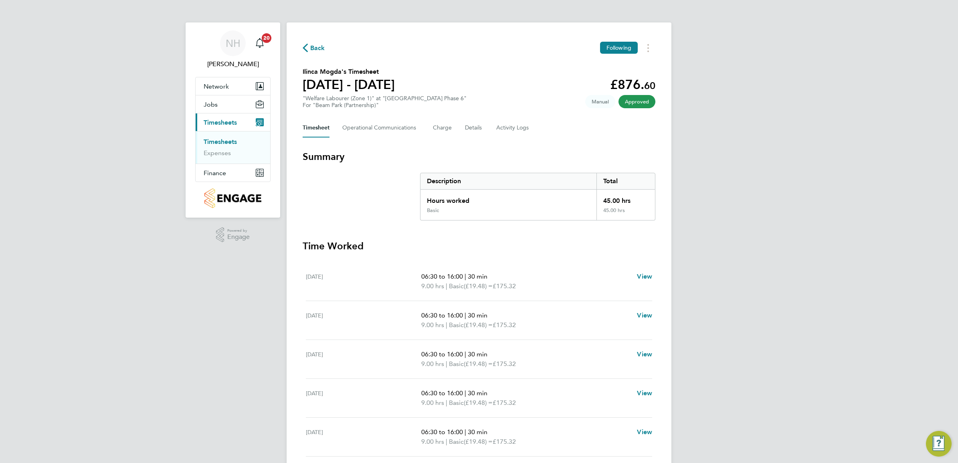
click at [309, 49] on span "Back" at bounding box center [314, 48] width 22 height 8
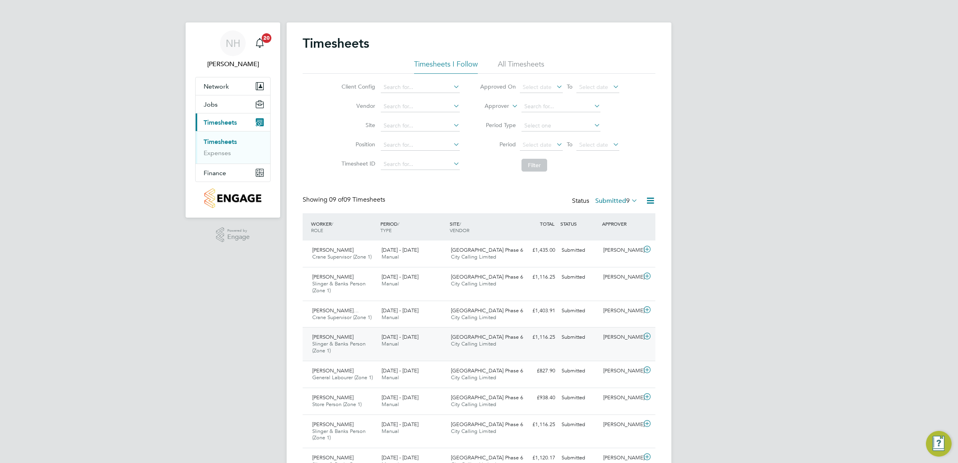
click at [616, 337] on div "[PERSON_NAME]" at bounding box center [621, 337] width 42 height 13
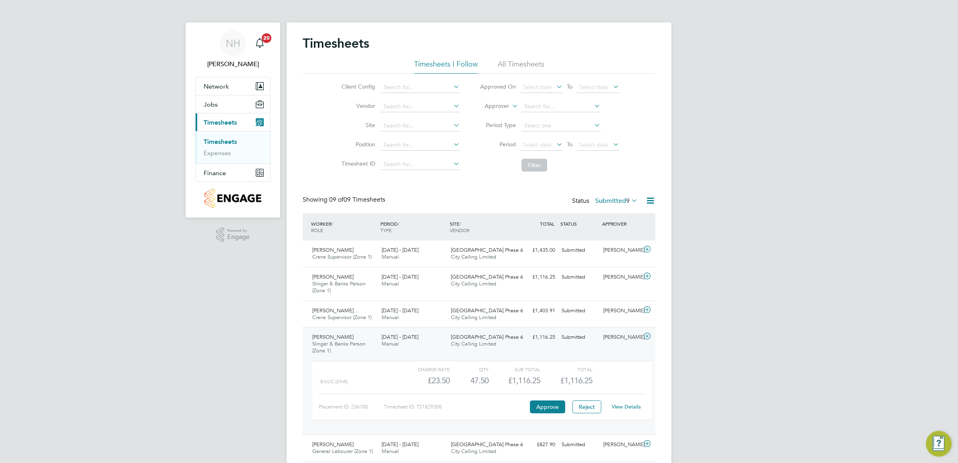
click at [621, 407] on link "View Details" at bounding box center [626, 406] width 29 height 7
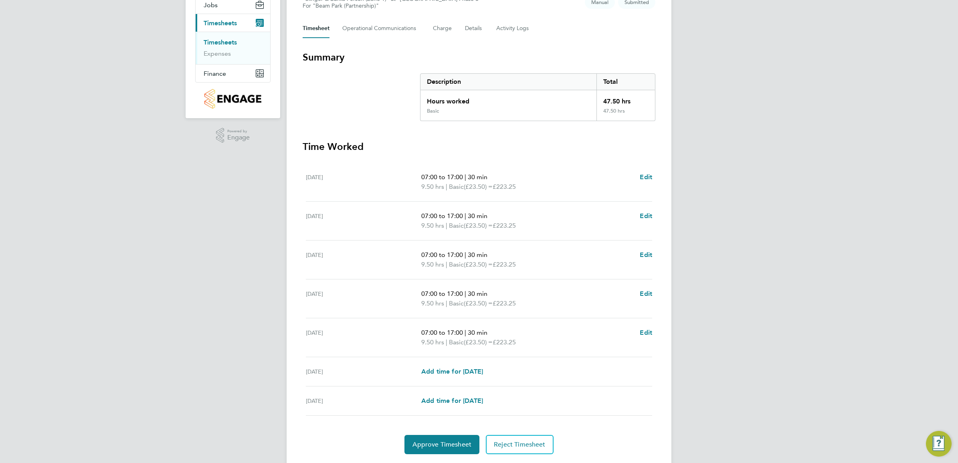
scroll to position [100, 0]
click at [453, 447] on span "Approve Timesheet" at bounding box center [441, 444] width 59 height 8
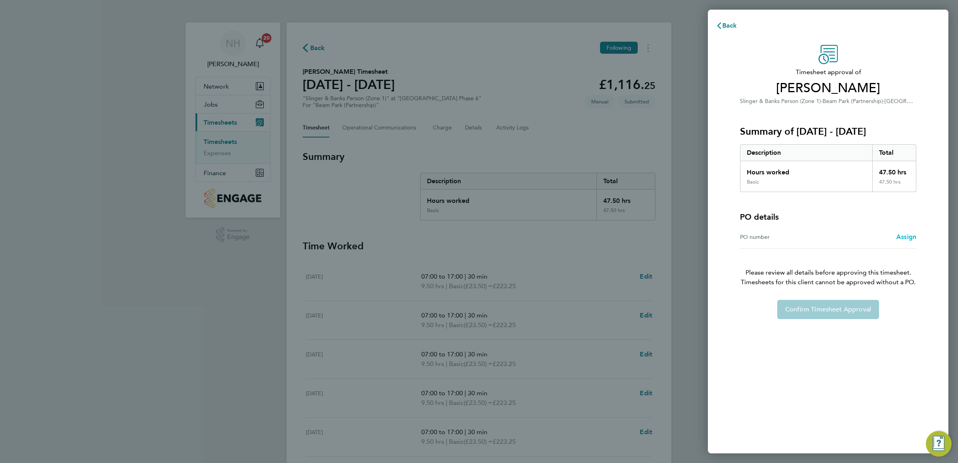
click at [903, 236] on span "Assign" at bounding box center [906, 237] width 20 height 8
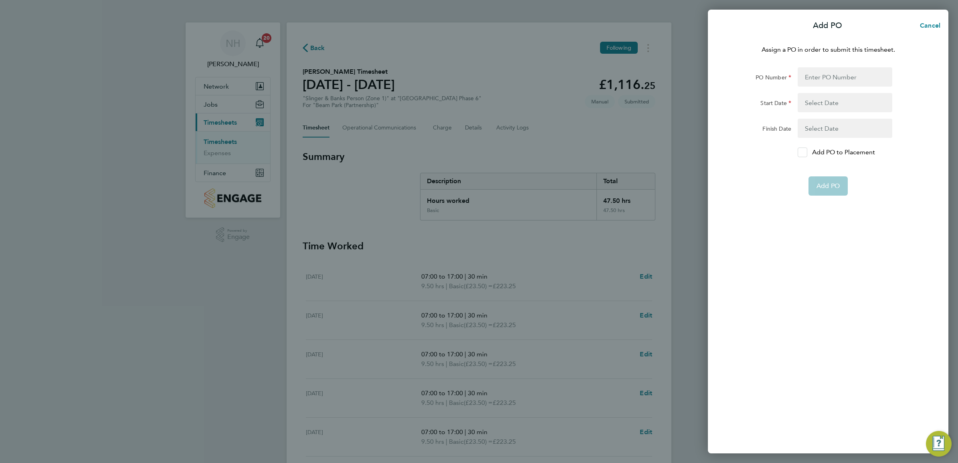
click at [803, 151] on icon at bounding box center [802, 152] width 6 height 5
click at [805, 152] on input "Add PO to Placement" at bounding box center [805, 152] width 0 height 0
click at [813, 79] on input "PO Number" at bounding box center [844, 76] width 95 height 19
type input "H66979"
type input "[DATE]"
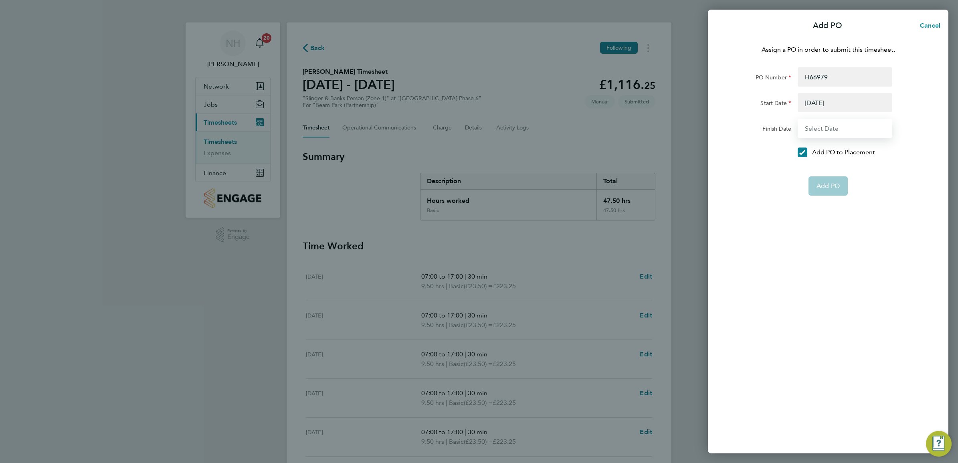
type input "[DATE]"
click at [826, 170] on span "Add PO" at bounding box center [827, 167] width 23 height 8
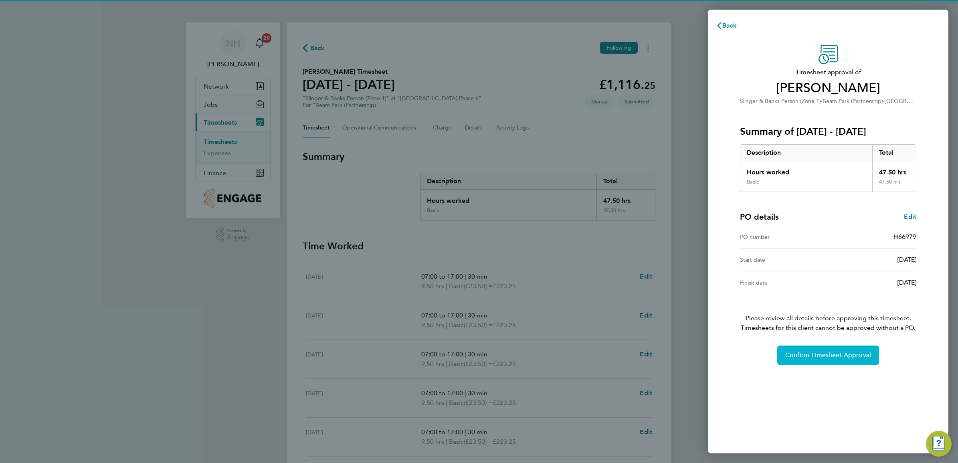
click at [821, 355] on span "Confirm Timesheet Approval" at bounding box center [828, 355] width 86 height 8
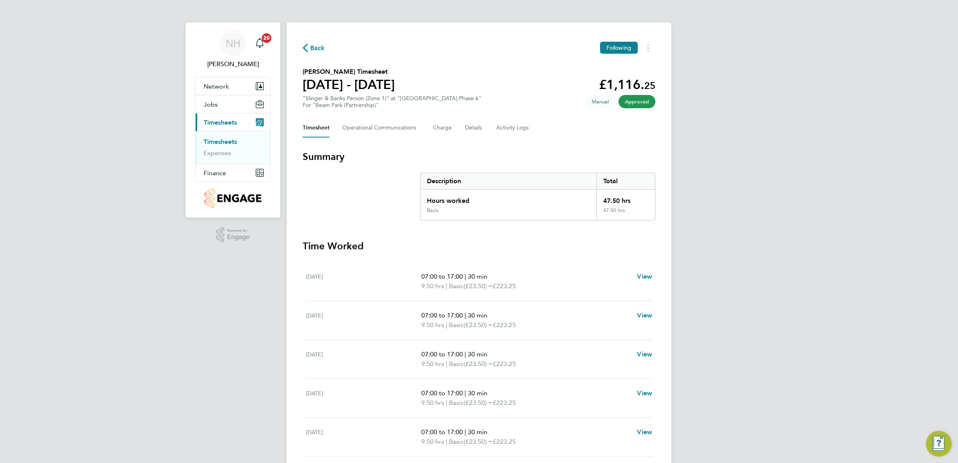
click at [311, 46] on span "Back" at bounding box center [317, 48] width 15 height 10
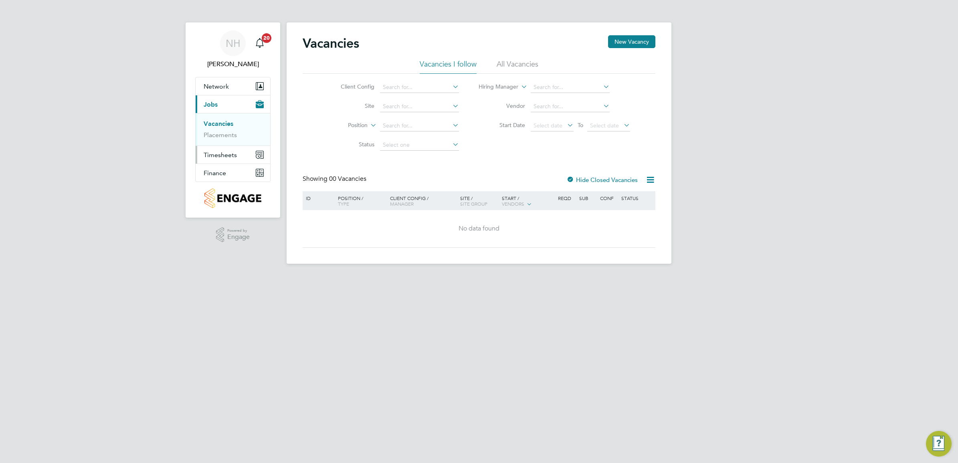
click at [224, 155] on span "Timesheets" at bounding box center [220, 155] width 33 height 8
click at [228, 139] on link "Timesheets" at bounding box center [220, 142] width 33 height 8
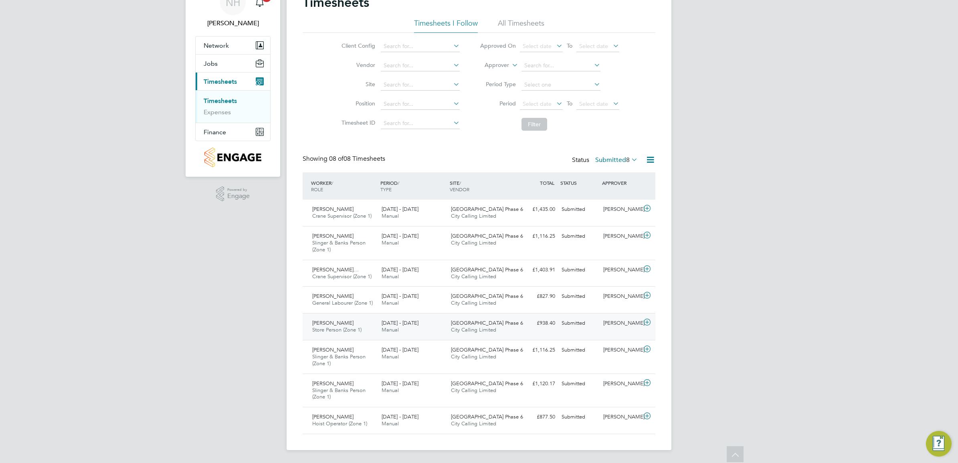
click at [610, 323] on div "[PERSON_NAME]" at bounding box center [621, 323] width 42 height 13
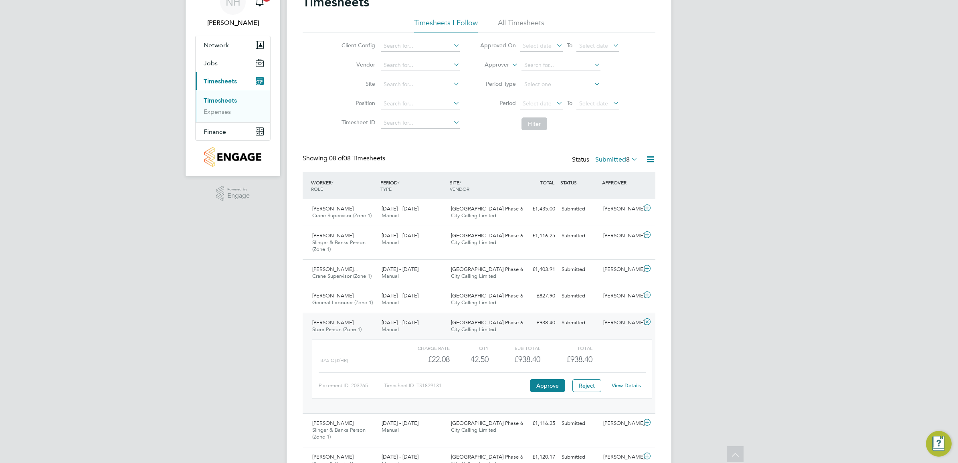
click at [627, 386] on link "View Details" at bounding box center [626, 385] width 29 height 7
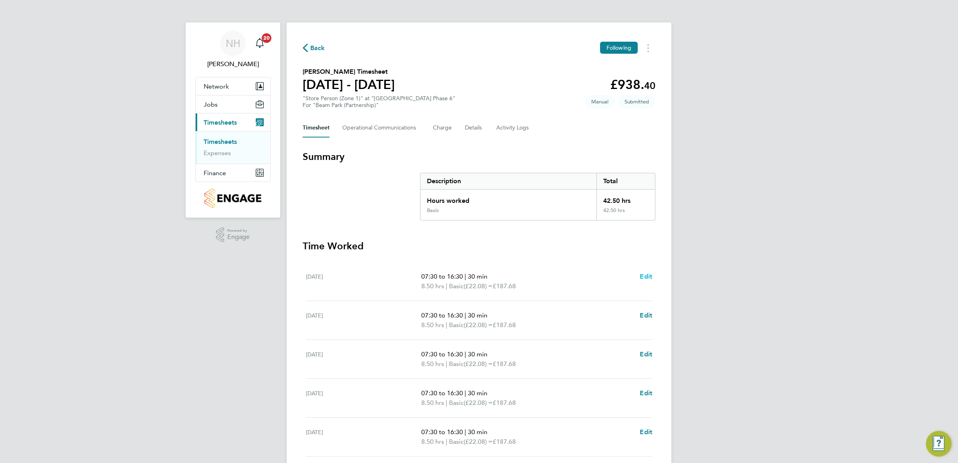
click at [646, 279] on span "Edit" at bounding box center [646, 276] width 12 height 8
select select "30"
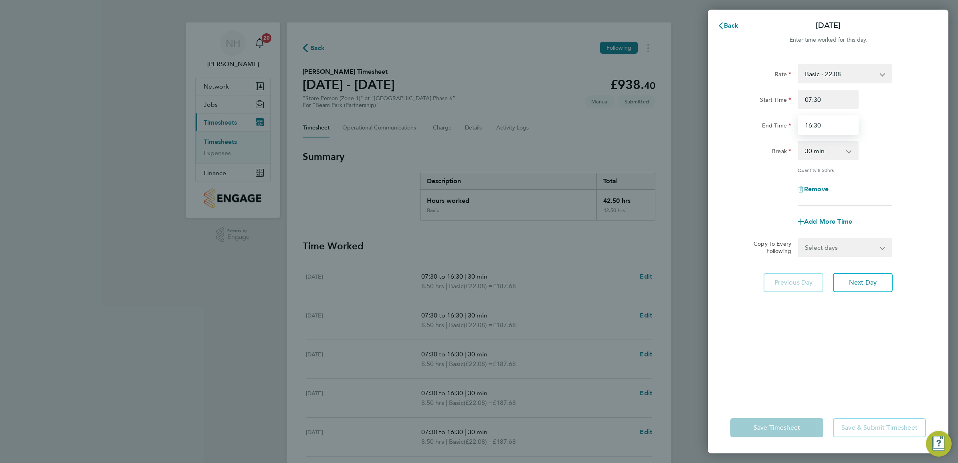
click at [809, 125] on input "16:30" at bounding box center [827, 124] width 61 height 19
type input "17:00"
click at [914, 188] on div "Remove" at bounding box center [828, 189] width 202 height 19
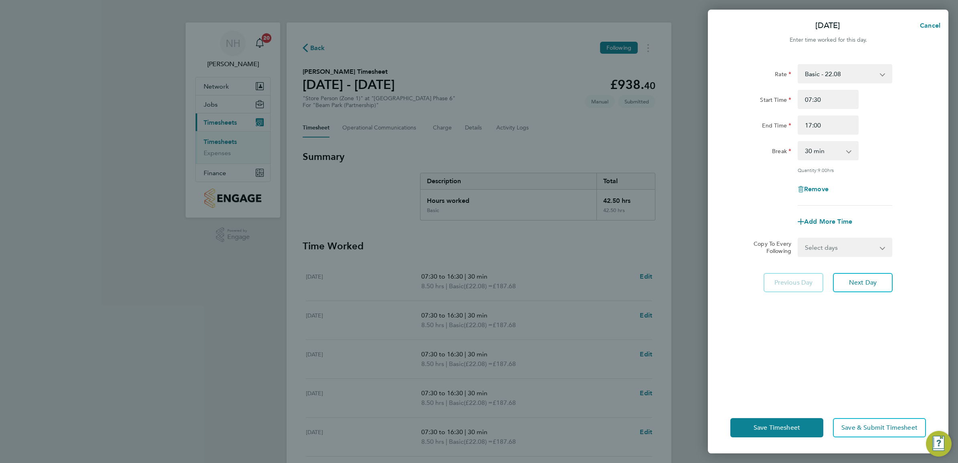
click at [887, 244] on app-icon-cross-button at bounding box center [887, 247] width 10 height 18
click at [850, 249] on select "Select days Day Weekday (Mon-Fri) Weekend (Sat-Sun) Tuesday Wednesday Thursday …" at bounding box center [840, 247] width 84 height 18
select select "WEEKDAY"
click at [798, 238] on select "Select days Day Weekday (Mon-Fri) Weekend (Sat-Sun) Tuesday Wednesday Thursday …" at bounding box center [840, 247] width 84 height 18
select select "2025-09-28"
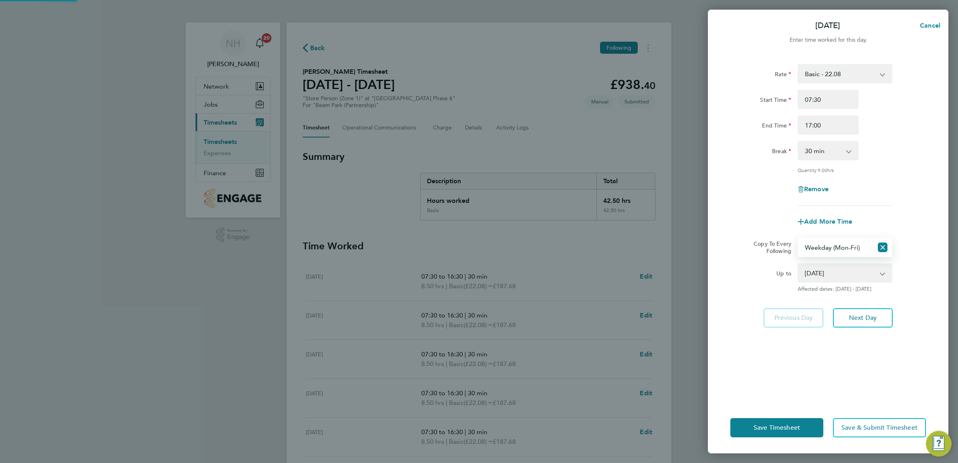
click at [916, 339] on div "Rate Basic - 22.08 Start Time 07:30 End Time 17:00 Break 0 min 15 min 30 min 45…" at bounding box center [828, 227] width 240 height 347
click at [776, 431] on button "Save Timesheet" at bounding box center [776, 427] width 93 height 19
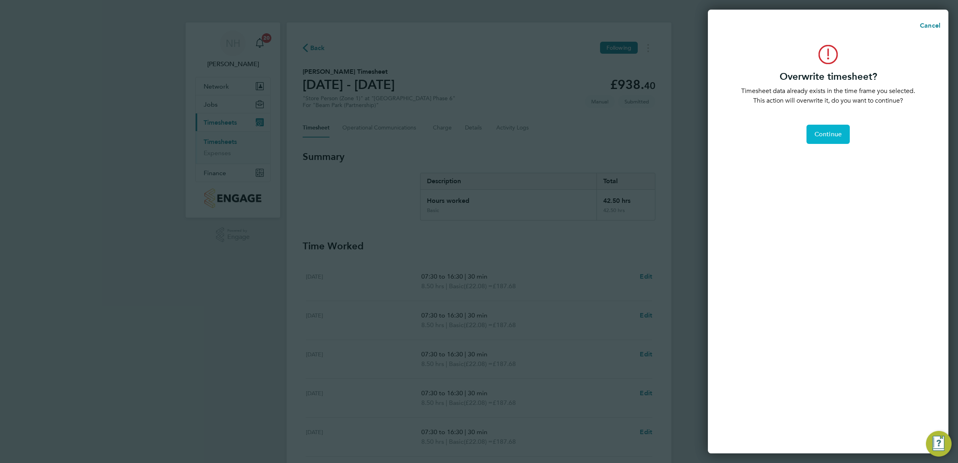
click at [834, 131] on span "Continue" at bounding box center [827, 134] width 27 height 8
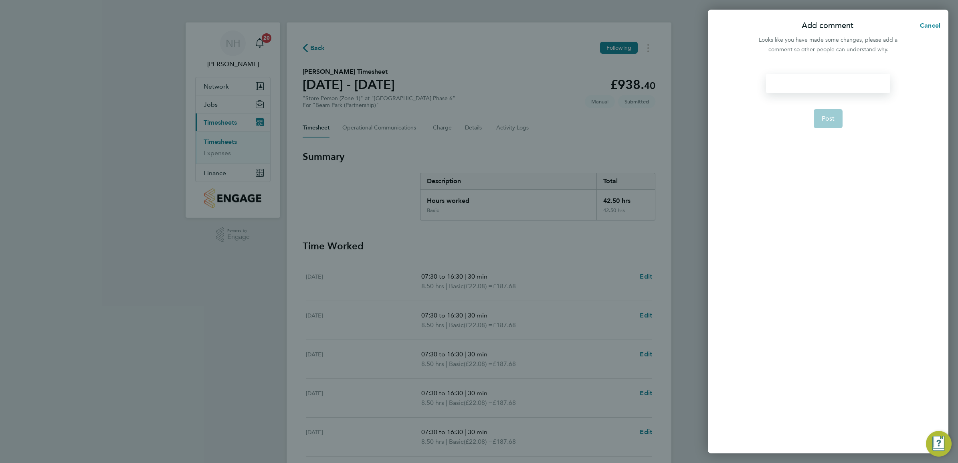
click at [800, 86] on div at bounding box center [828, 83] width 124 height 19
click at [832, 119] on span "Post" at bounding box center [827, 119] width 13 height 8
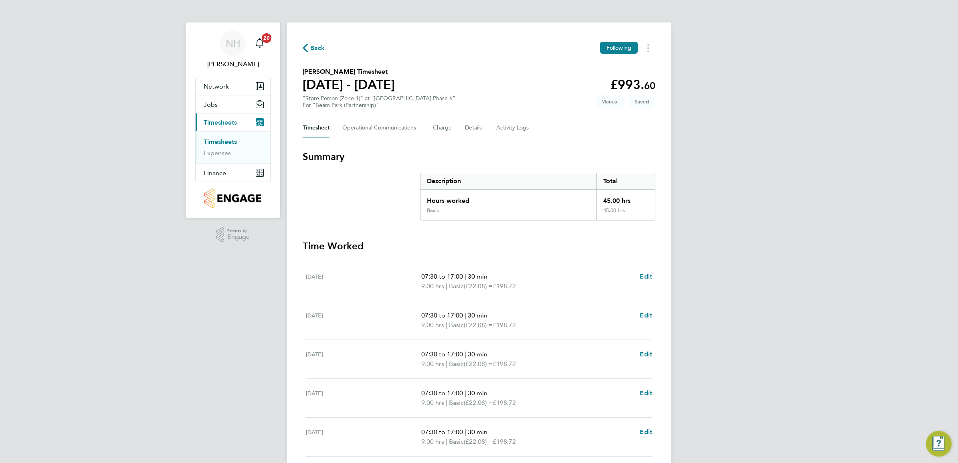
click at [309, 47] on span "Back" at bounding box center [314, 48] width 22 height 8
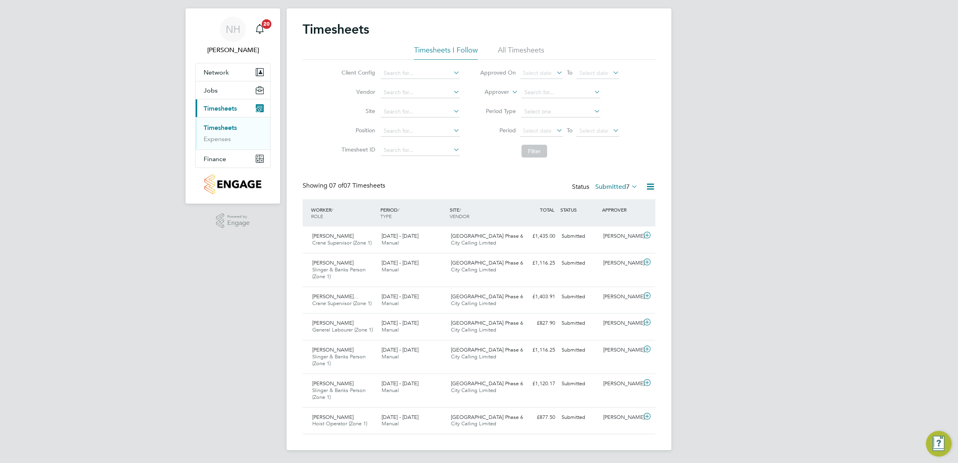
scroll to position [4, 4]
click at [612, 417] on div "[PERSON_NAME]" at bounding box center [621, 418] width 42 height 13
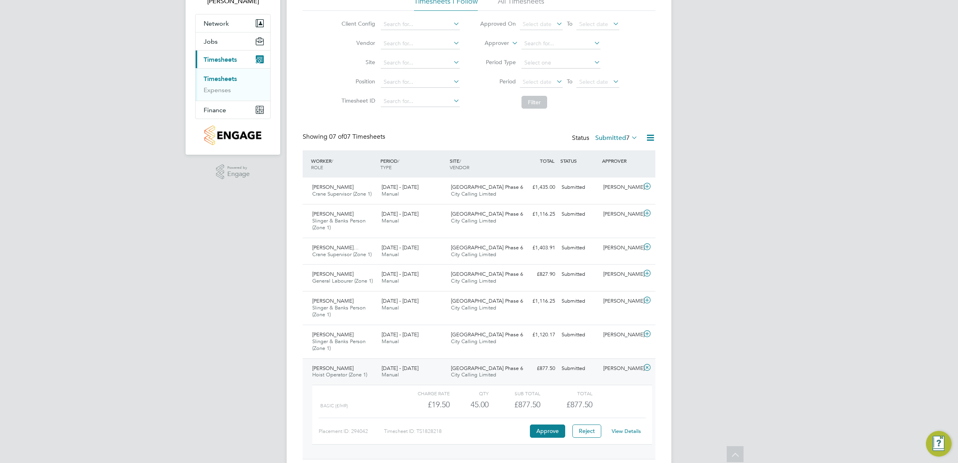
click at [618, 431] on link "View Details" at bounding box center [626, 431] width 29 height 7
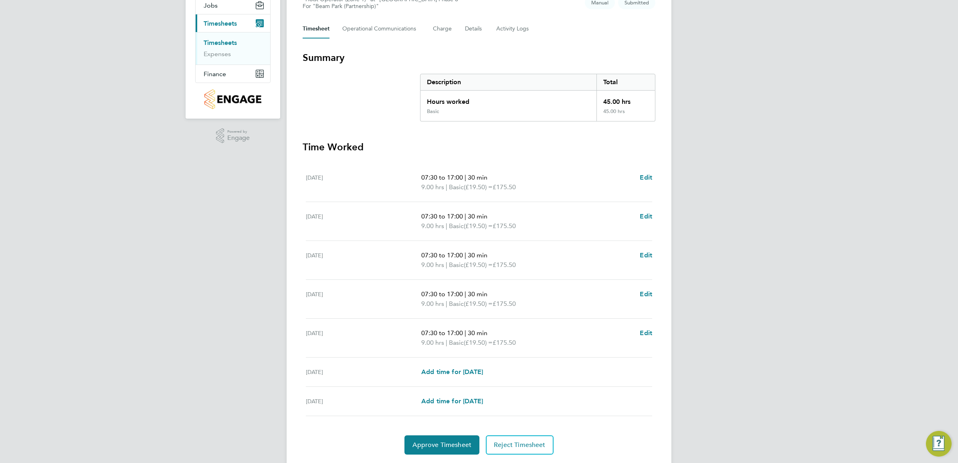
scroll to position [100, 0]
click at [465, 448] on button "Approve Timesheet" at bounding box center [441, 443] width 75 height 19
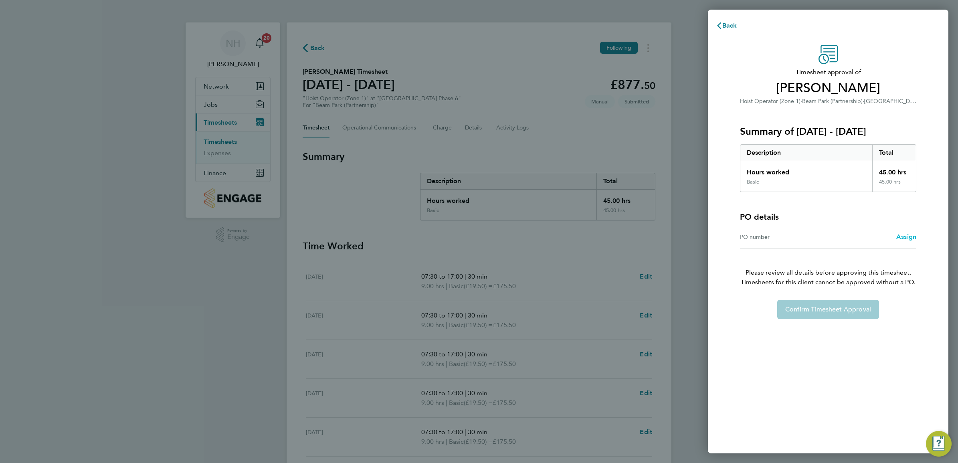
click at [909, 238] on span "Assign" at bounding box center [906, 237] width 20 height 8
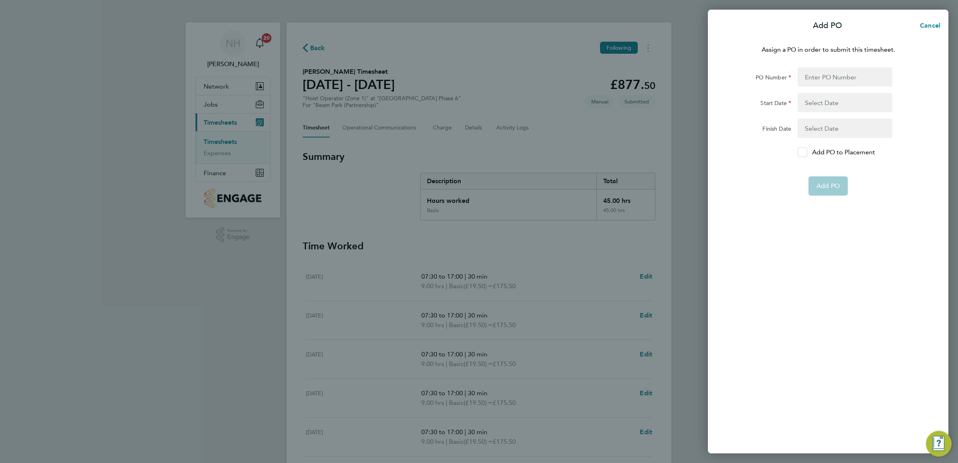
click at [802, 155] on icon at bounding box center [802, 152] width 6 height 5
click at [805, 152] on input "Add PO to Placement" at bounding box center [805, 152] width 0 height 0
click at [808, 76] on input "PO Number" at bounding box center [844, 76] width 95 height 19
type input "H66979"
type input "[DATE]"
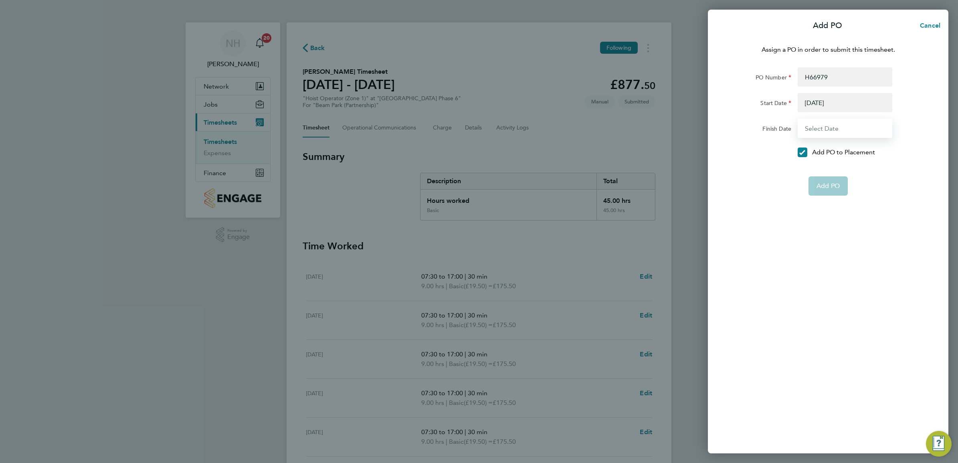
type input "[DATE]"
click at [830, 166] on span "Add PO" at bounding box center [827, 167] width 23 height 8
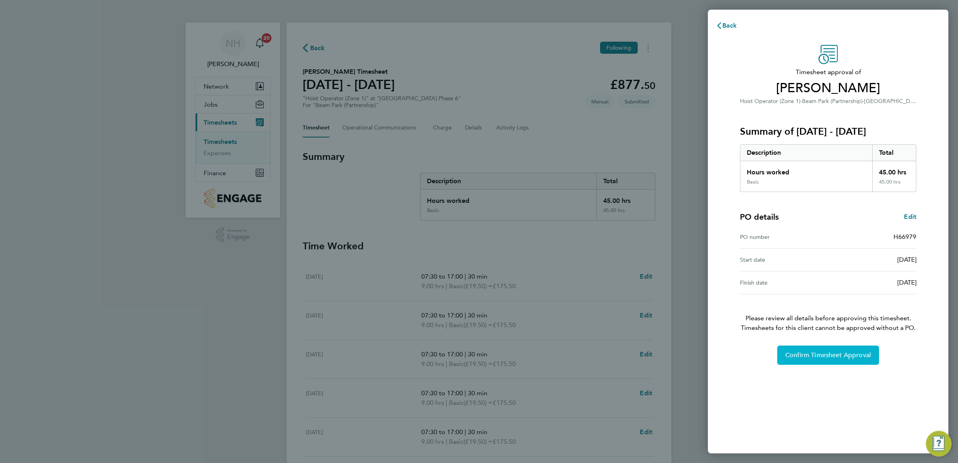
click at [828, 352] on span "Confirm Timesheet Approval" at bounding box center [828, 355] width 86 height 8
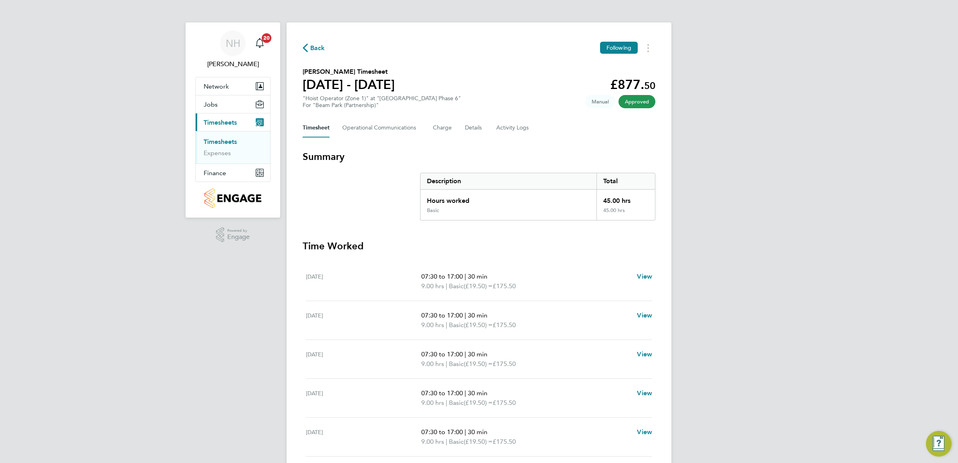
click at [313, 48] on span "Back" at bounding box center [317, 48] width 15 height 10
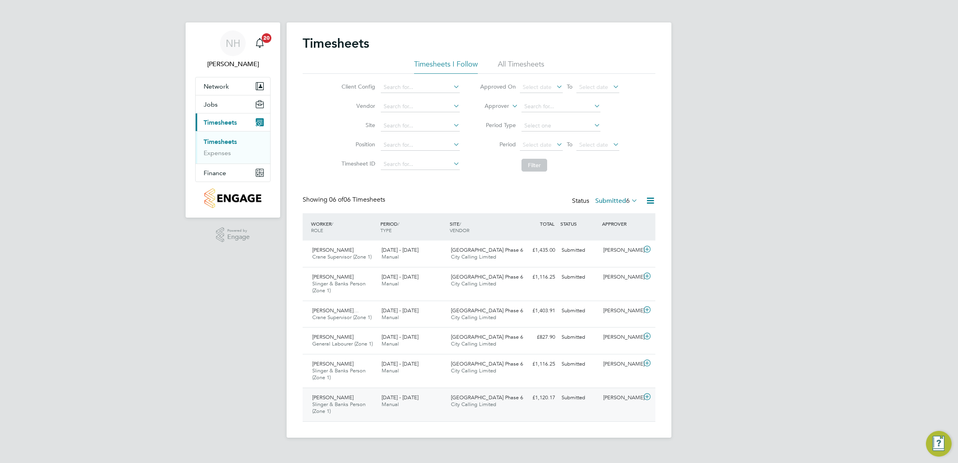
click at [619, 398] on div "[PERSON_NAME]" at bounding box center [621, 397] width 42 height 13
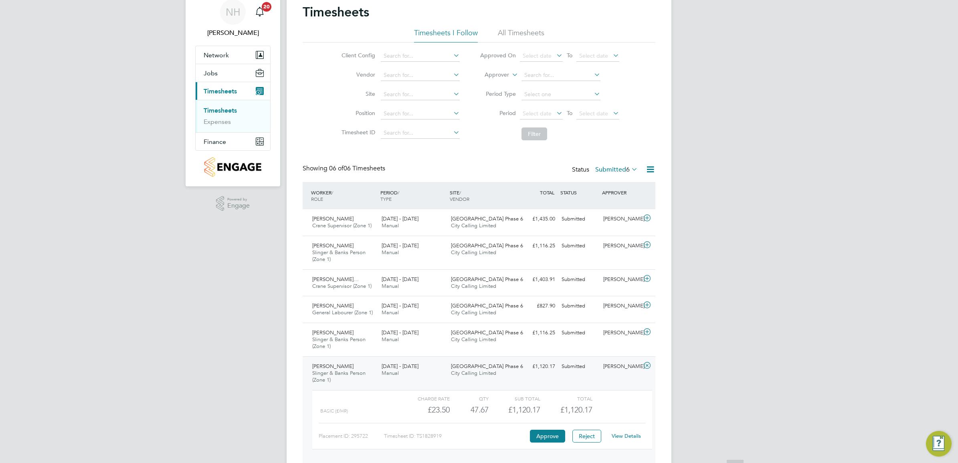
scroll to position [62, 0]
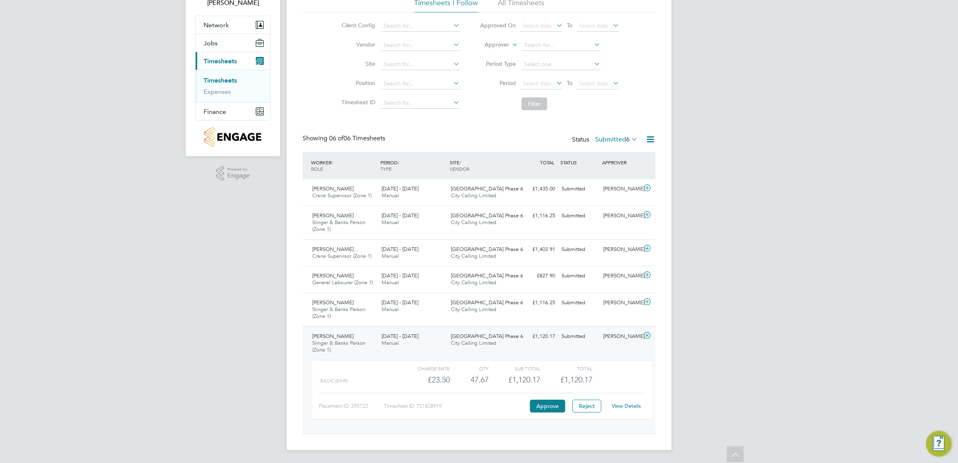
click at [625, 399] on div "Placement ID: 295722 Timesheet ID: TS1828919 Approve Reject View Details" at bounding box center [482, 403] width 327 height 20
click at [622, 405] on link "View Details" at bounding box center [626, 405] width 29 height 7
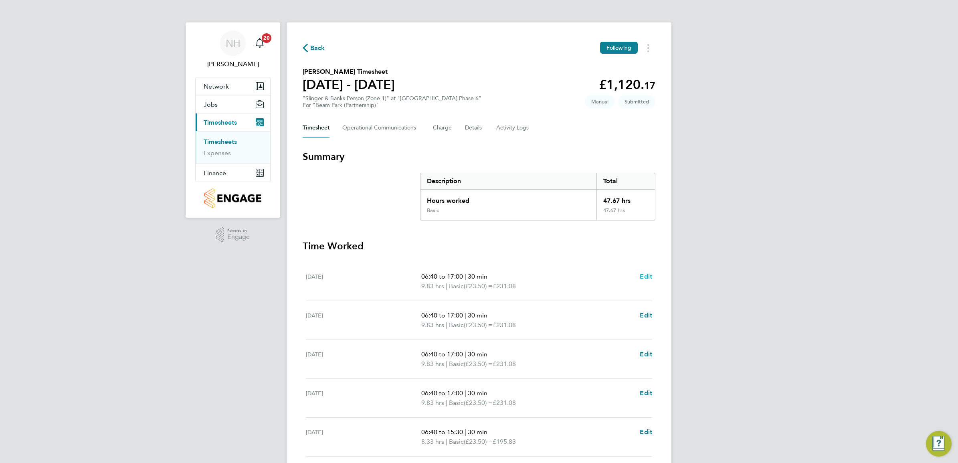
click at [642, 275] on span "Edit" at bounding box center [646, 276] width 12 height 8
select select "30"
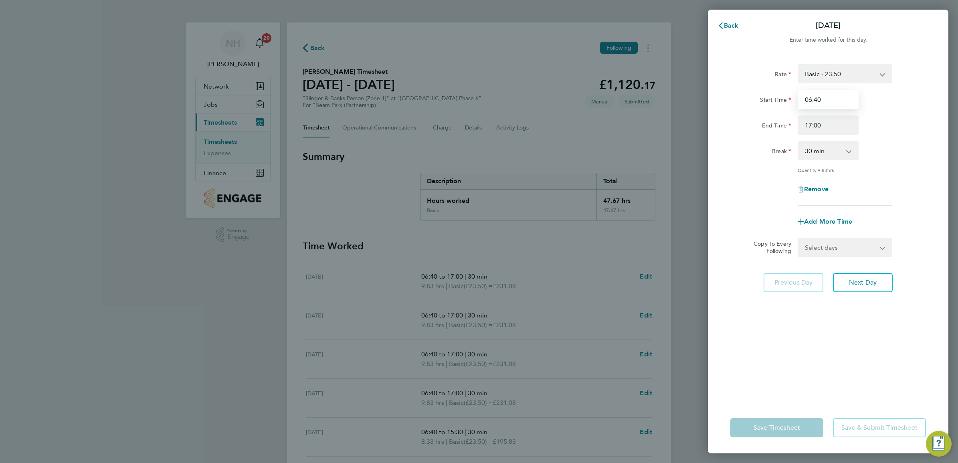
click at [818, 98] on input "06:40" at bounding box center [827, 99] width 61 height 19
type input "06:45"
click at [897, 146] on div "Break 0 min 15 min 30 min 45 min 60 min 75 min 90 min" at bounding box center [828, 150] width 202 height 19
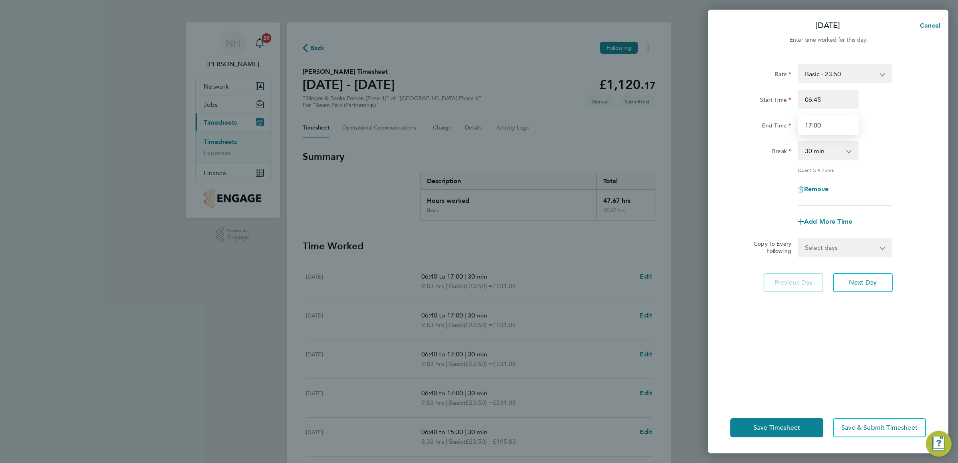
click at [832, 124] on input "17:00" at bounding box center [827, 124] width 61 height 19
type input "17:02"
click at [896, 161] on div "Rate Basic - 23.50 Start Time 06:45 End Time 17:02 Break 0 min 15 min 30 min 45…" at bounding box center [828, 134] width 196 height 141
click at [781, 408] on div "Save Timesheet Save & Submit Timesheet" at bounding box center [828, 427] width 240 height 51
click at [779, 428] on span "Save Timesheet" at bounding box center [776, 428] width 46 height 8
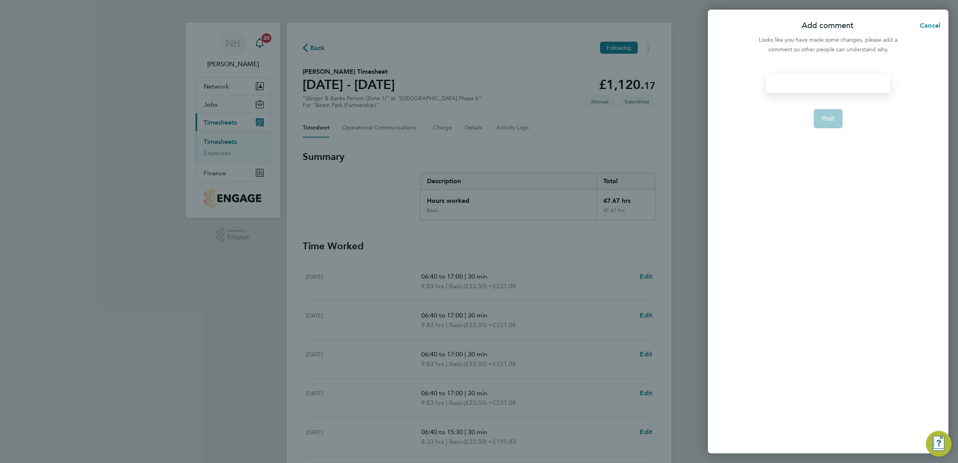
click at [770, 87] on div at bounding box center [828, 83] width 124 height 19
click at [833, 123] on button "Post" at bounding box center [827, 128] width 29 height 19
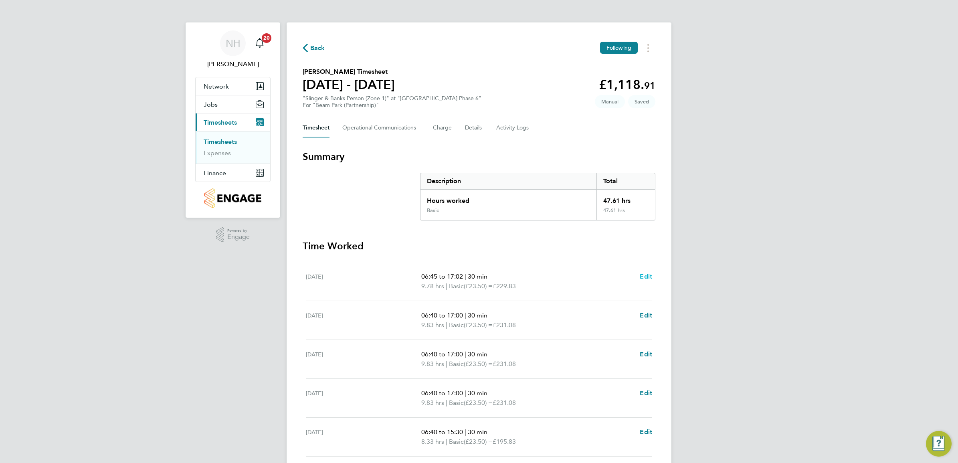
click at [649, 275] on span "Edit" at bounding box center [646, 276] width 12 height 8
select select "30"
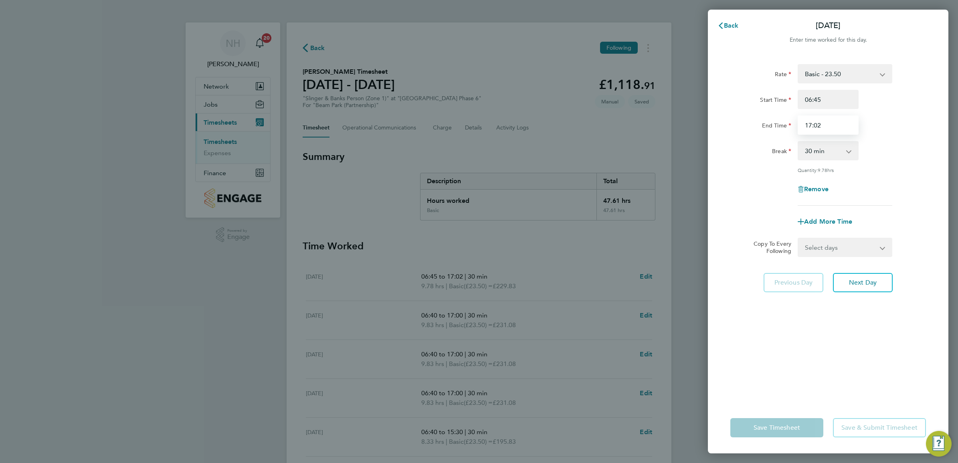
click at [820, 122] on input "17:02" at bounding box center [827, 124] width 61 height 19
type input "17:04"
click at [884, 151] on div "Break 0 min 15 min 30 min 45 min 60 min 75 min 90 min" at bounding box center [828, 150] width 202 height 19
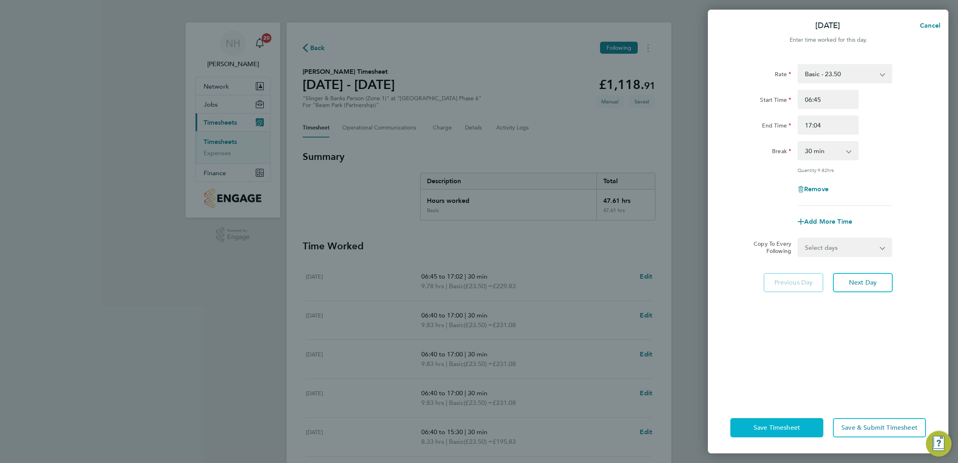
drag, startPoint x: 788, startPoint y: 423, endPoint x: 712, endPoint y: 399, distance: 79.6
click at [788, 424] on span "Save Timesheet" at bounding box center [776, 428] width 46 height 8
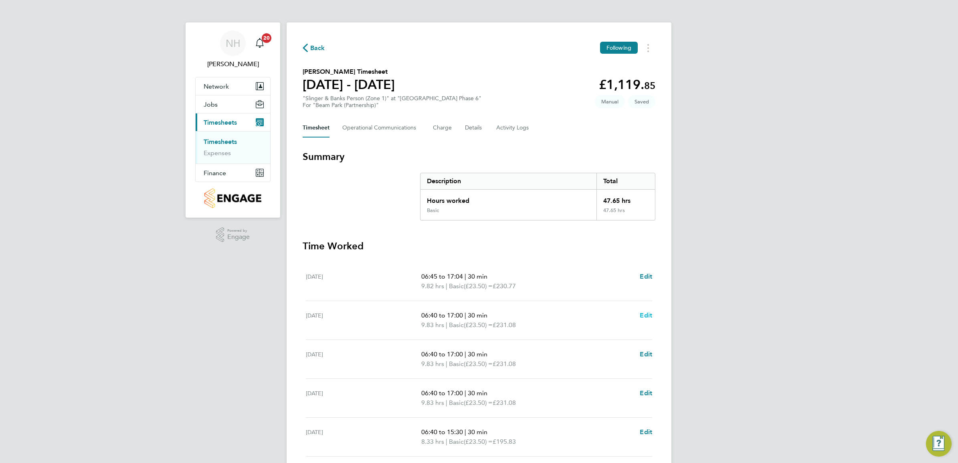
click at [647, 317] on span "Edit" at bounding box center [646, 315] width 12 height 8
select select "30"
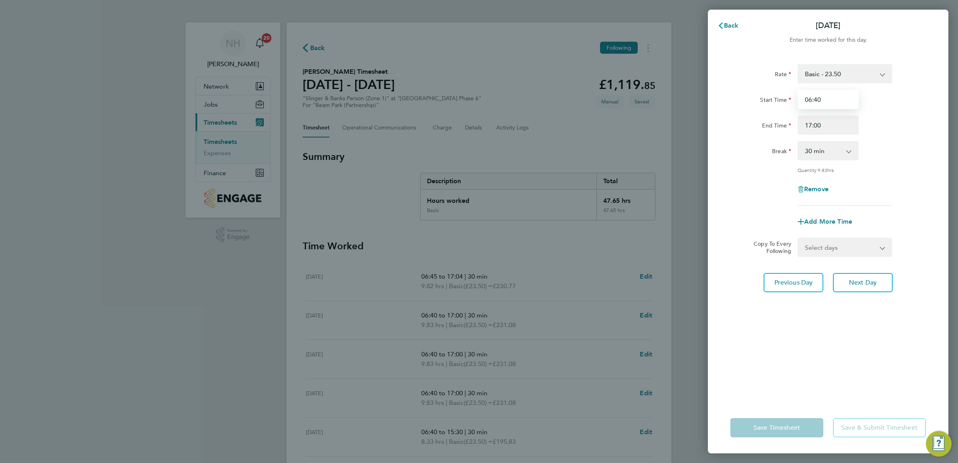
click at [816, 100] on input "06:40" at bounding box center [827, 99] width 61 height 19
type input "06:50"
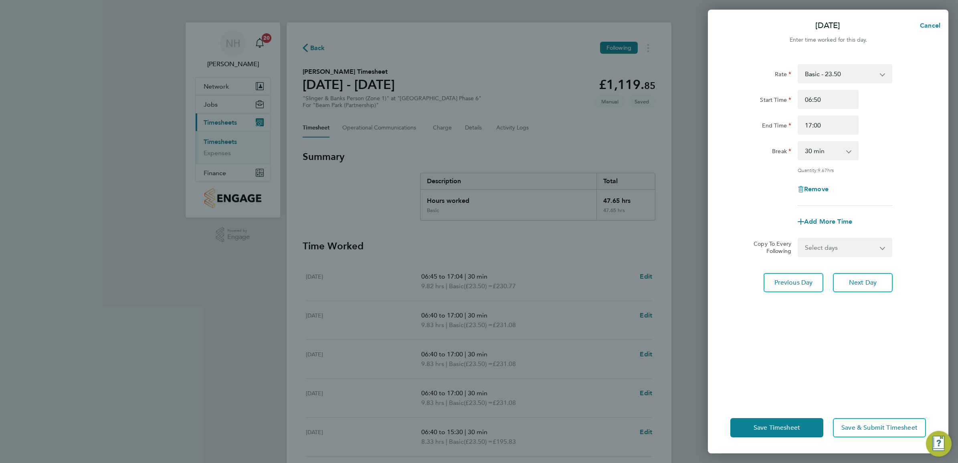
drag, startPoint x: 888, startPoint y: 167, endPoint x: 846, endPoint y: 233, distance: 78.7
click at [888, 168] on div "Quantity: 9.67 hrs" at bounding box center [844, 170] width 95 height 6
click at [773, 424] on span "Save Timesheet" at bounding box center [776, 428] width 46 height 8
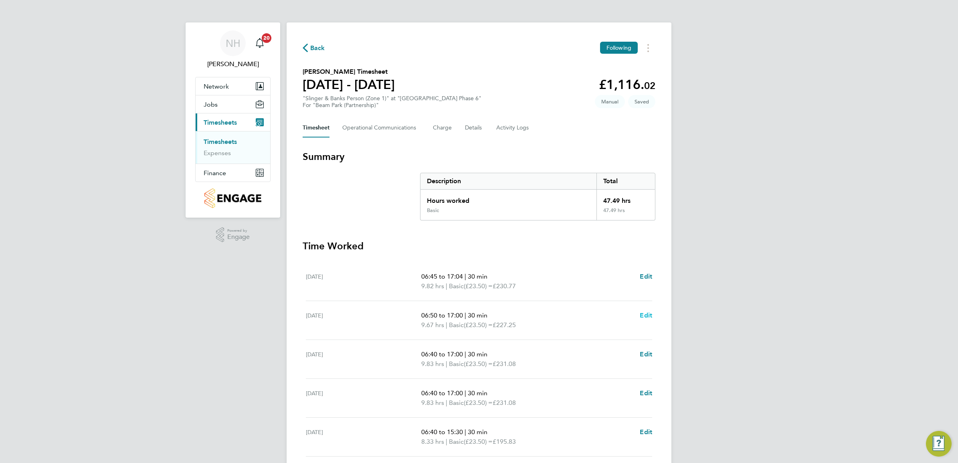
click at [646, 315] on span "Edit" at bounding box center [646, 315] width 12 height 8
select select "30"
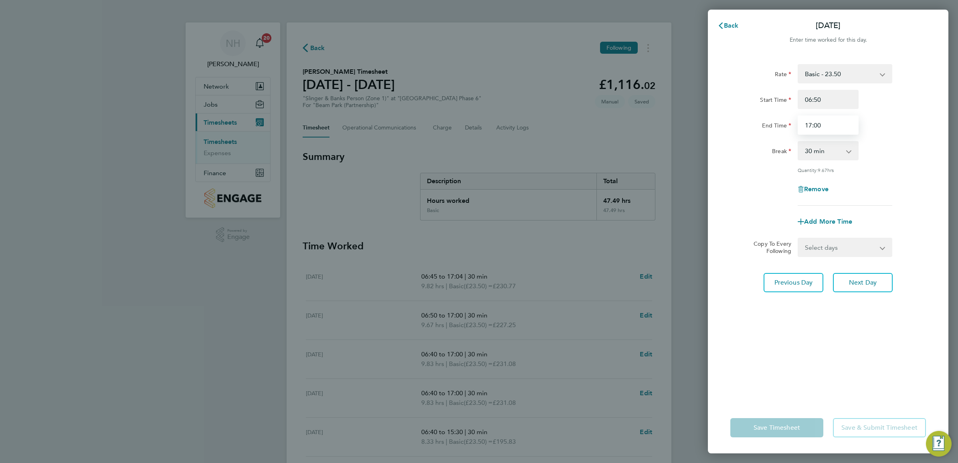
click at [825, 131] on input "17:00" at bounding box center [827, 124] width 61 height 19
type input "17:02"
click at [811, 393] on div "Rate Basic - 23.50 Start Time 06:50 End Time 17:02 Break 0 min 15 min 30 min 45…" at bounding box center [828, 227] width 240 height 347
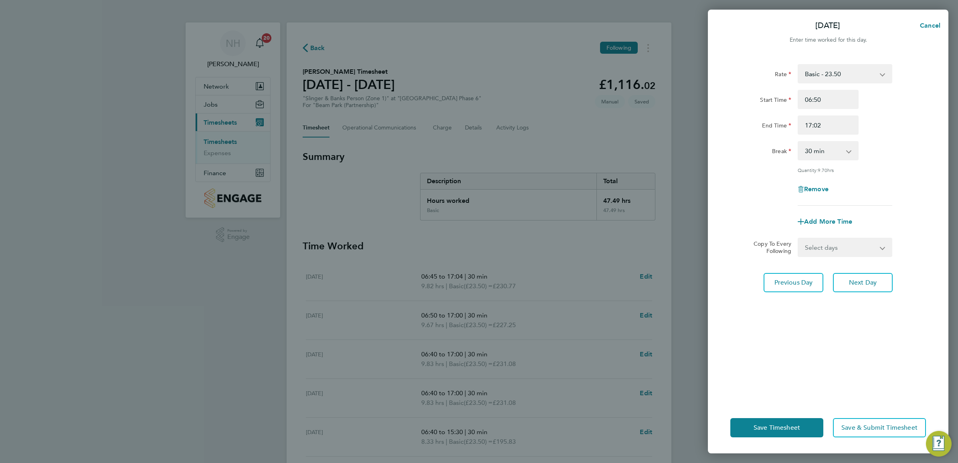
click at [785, 417] on div "Save Timesheet Save & Submit Timesheet" at bounding box center [828, 427] width 240 height 51
click at [785, 424] on span "Save Timesheet" at bounding box center [776, 428] width 46 height 8
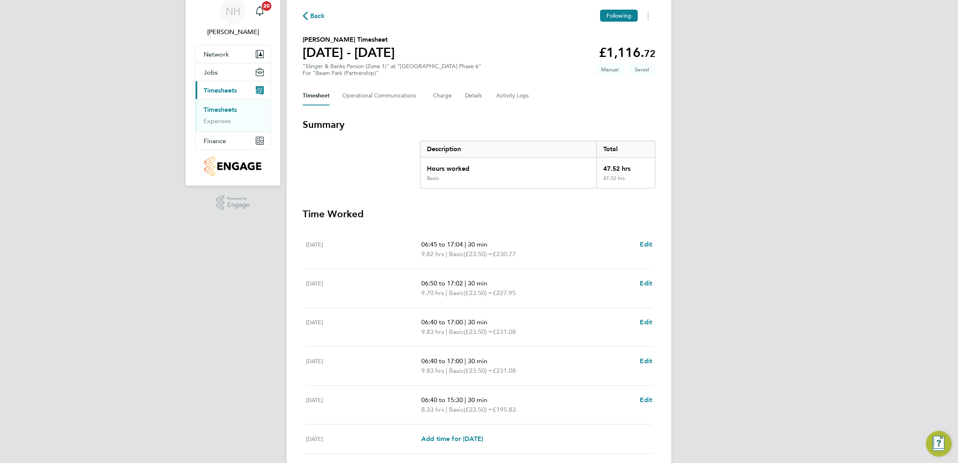
scroll to position [50, 0]
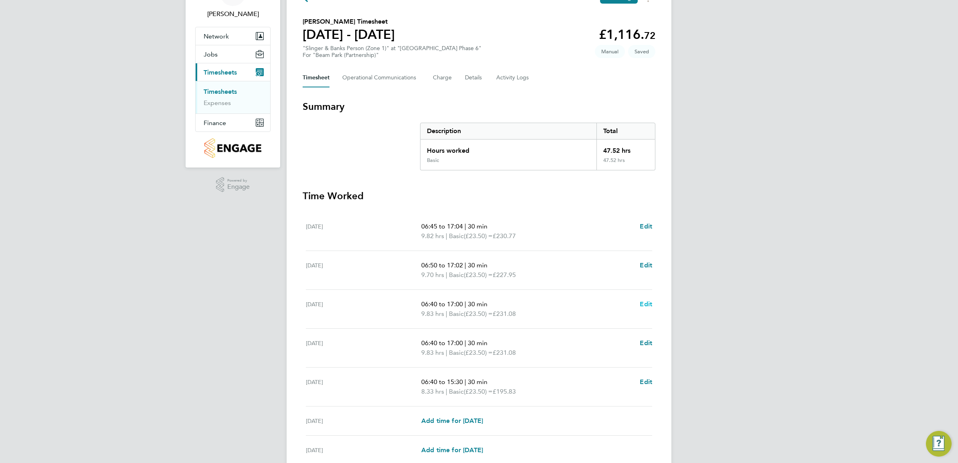
click at [644, 303] on span "Edit" at bounding box center [646, 304] width 12 height 8
select select "30"
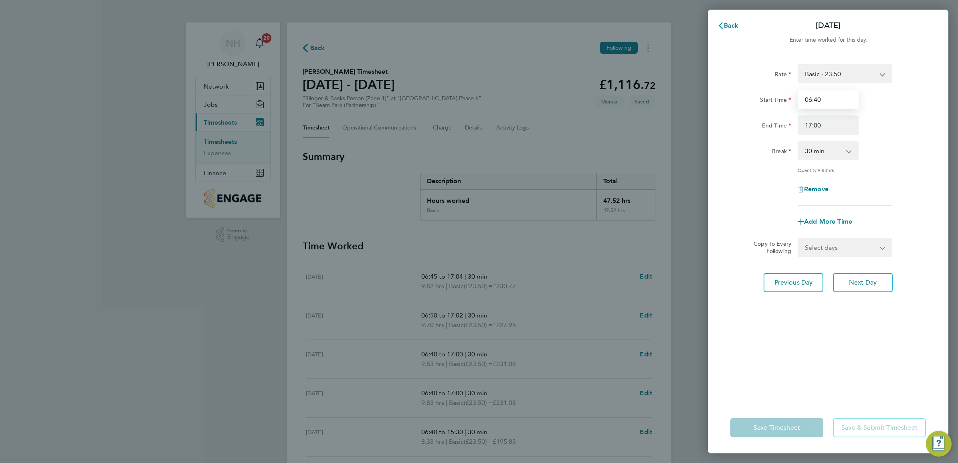
click at [816, 99] on input "06:40" at bounding box center [827, 99] width 61 height 19
type input "06:48"
click at [902, 154] on div "Break 0 min 15 min 30 min 45 min 60 min 75 min 90 min" at bounding box center [828, 150] width 202 height 19
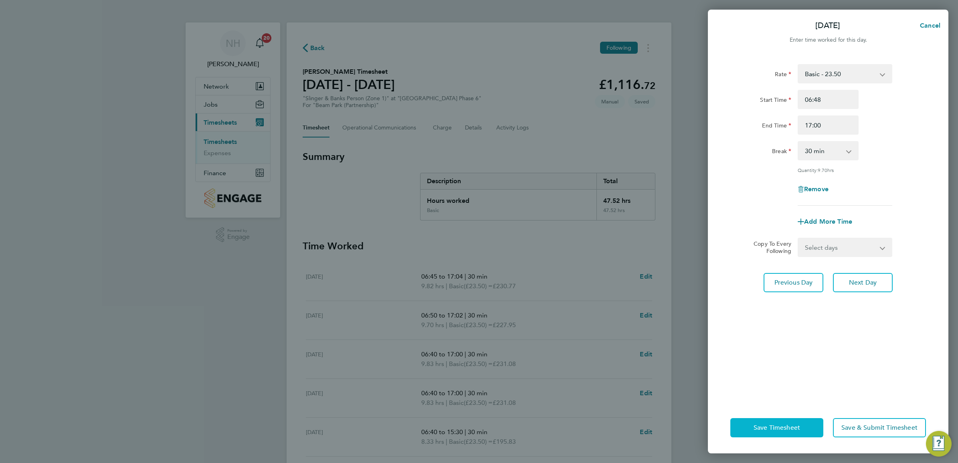
click at [777, 424] on span "Save Timesheet" at bounding box center [776, 428] width 46 height 8
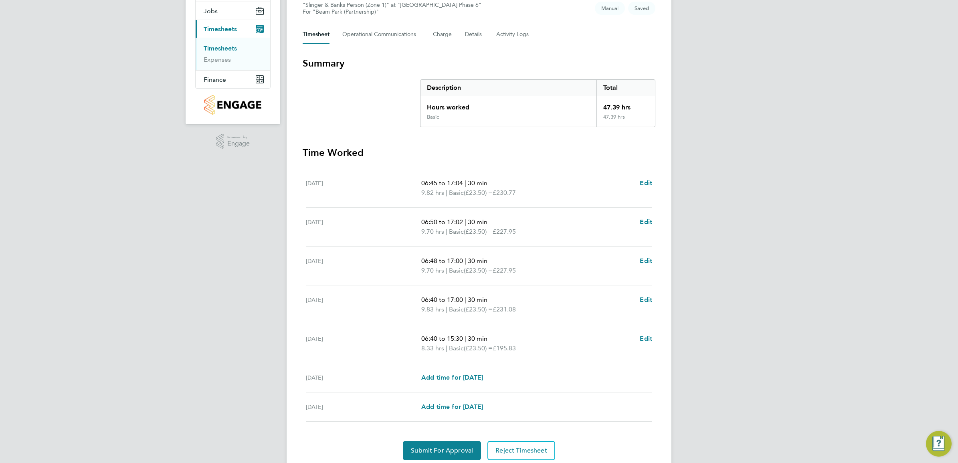
scroll to position [123, 0]
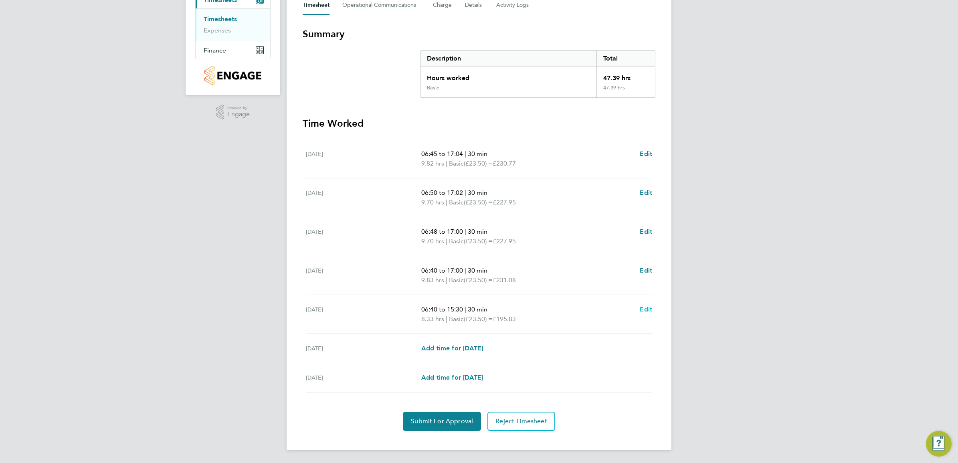
click at [642, 307] on span "Edit" at bounding box center [646, 309] width 12 height 8
select select "30"
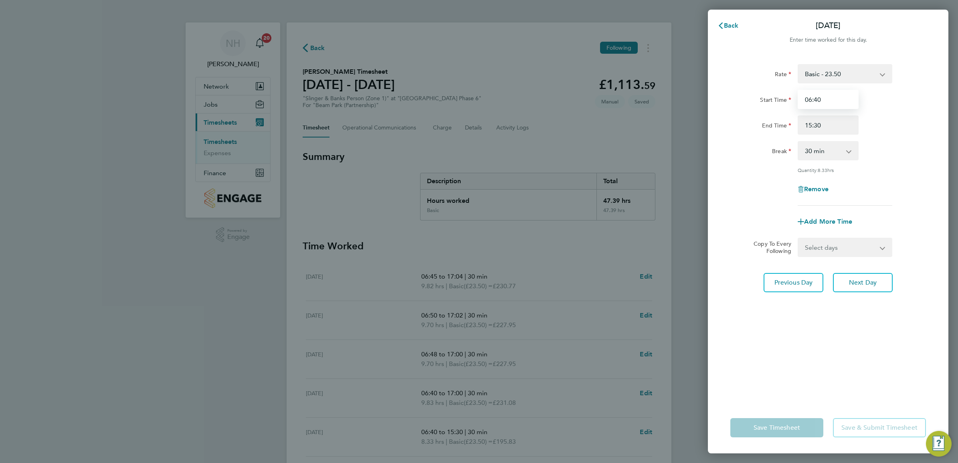
click at [820, 101] on input "06:40" at bounding box center [827, 99] width 61 height 19
type input "06:49"
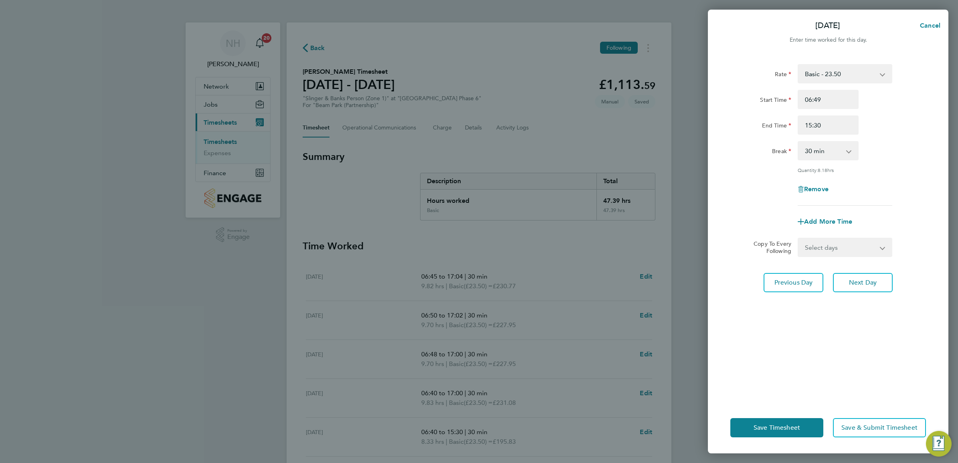
click at [932, 172] on div "Rate Basic - 23.50 Start Time 06:49 End Time 15:30 Break 0 min 15 min 30 min 45…" at bounding box center [828, 227] width 240 height 347
click at [791, 427] on span "Save Timesheet" at bounding box center [776, 428] width 46 height 8
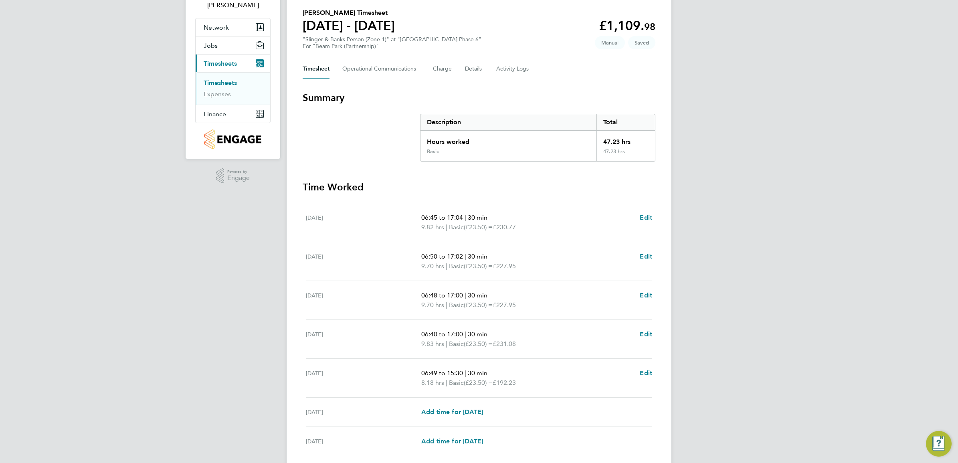
scroll to position [123, 0]
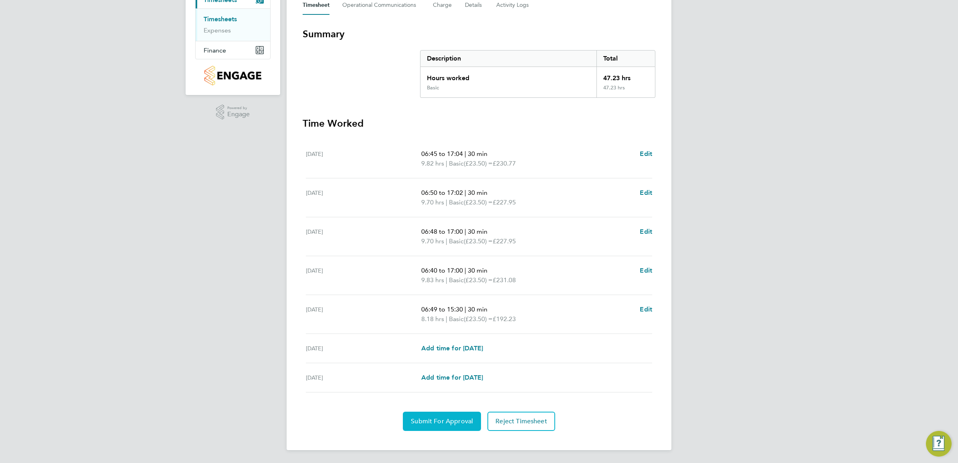
click at [448, 417] on span "Submit For Approval" at bounding box center [442, 421] width 62 height 8
click at [435, 417] on span "Approve Timesheet" at bounding box center [441, 421] width 59 height 8
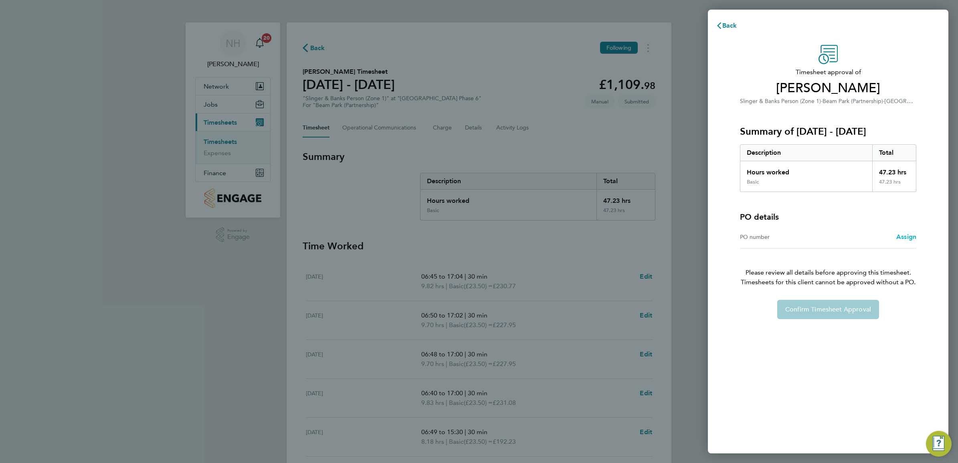
click at [906, 234] on span "Assign" at bounding box center [906, 237] width 20 height 8
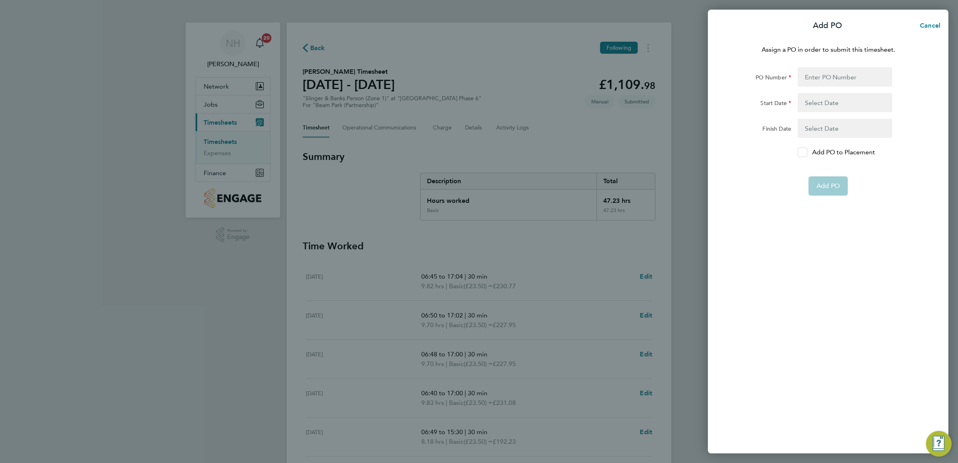
click at [801, 153] on icon at bounding box center [802, 152] width 6 height 5
click at [805, 152] on input "Add PO to Placement" at bounding box center [805, 152] width 0 height 0
click at [806, 79] on input "PO Number" at bounding box center [844, 76] width 95 height 19
type input "H66979"
type input "[DATE]"
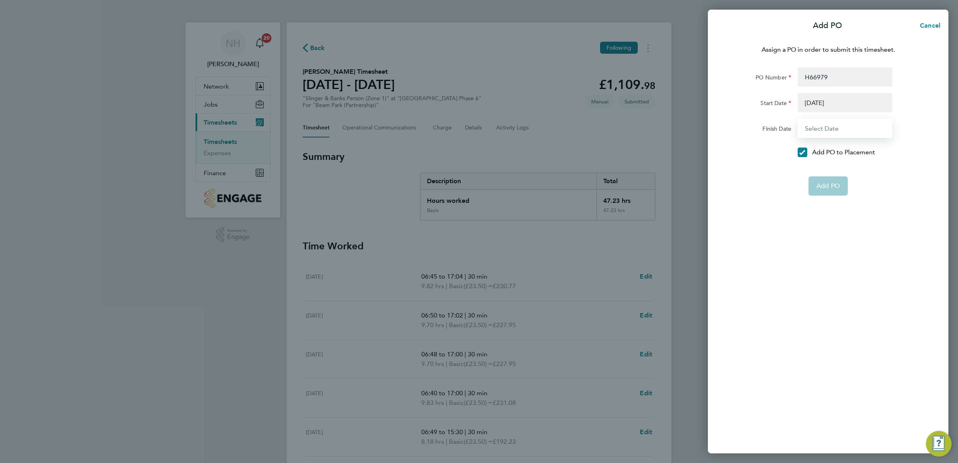
type input "[DATE]"
click at [838, 161] on button "Add PO" at bounding box center [827, 166] width 39 height 19
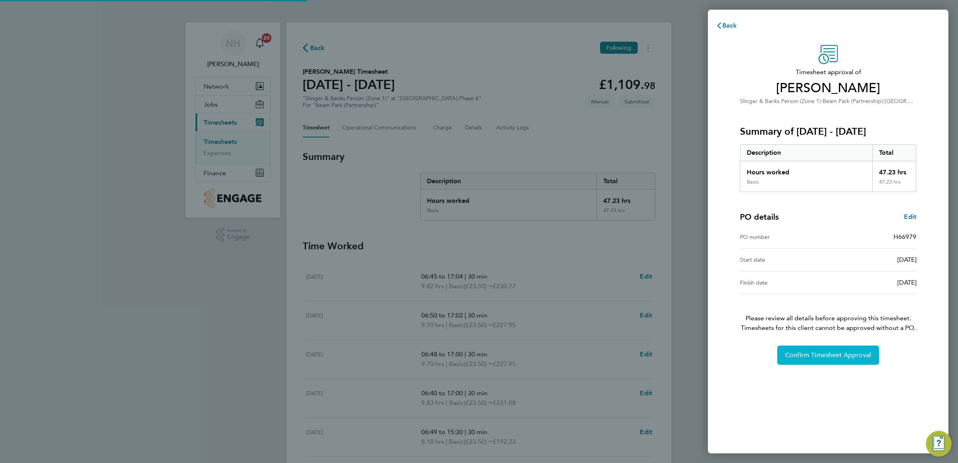
click at [826, 359] on span "Confirm Timesheet Approval" at bounding box center [828, 355] width 86 height 8
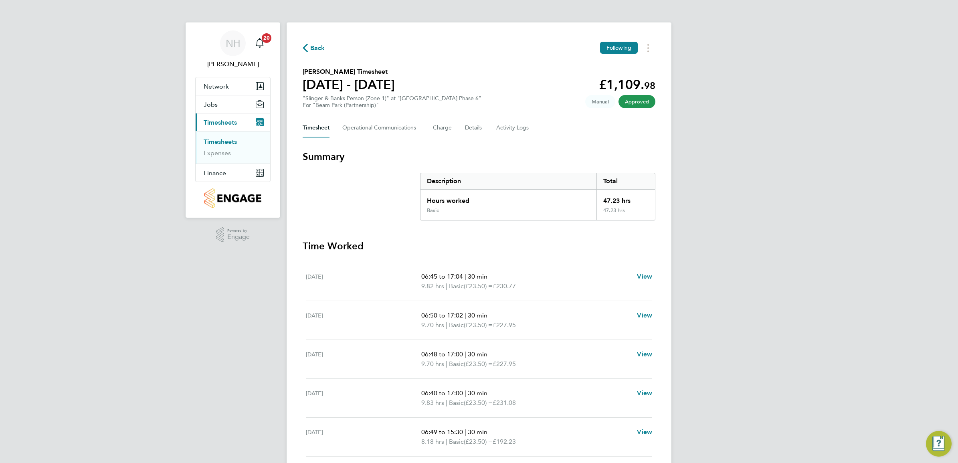
click at [315, 48] on span "Back" at bounding box center [317, 48] width 15 height 10
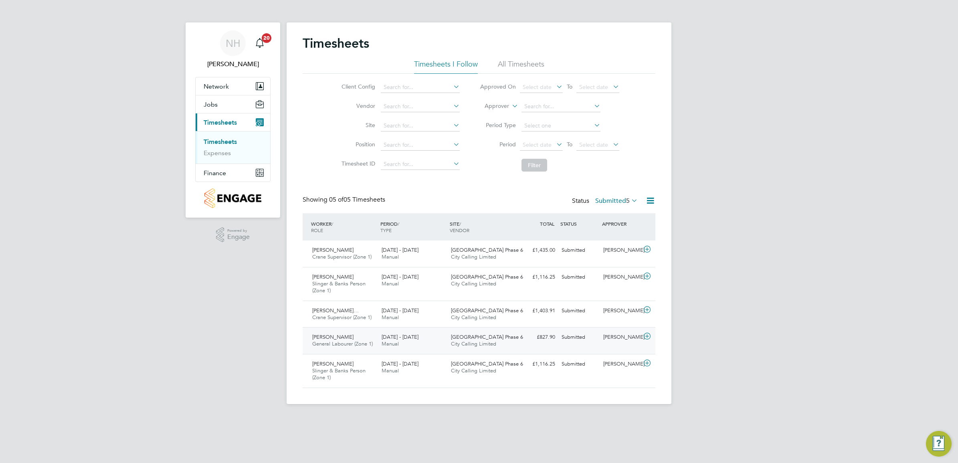
click at [618, 339] on div "[PERSON_NAME]" at bounding box center [621, 337] width 42 height 13
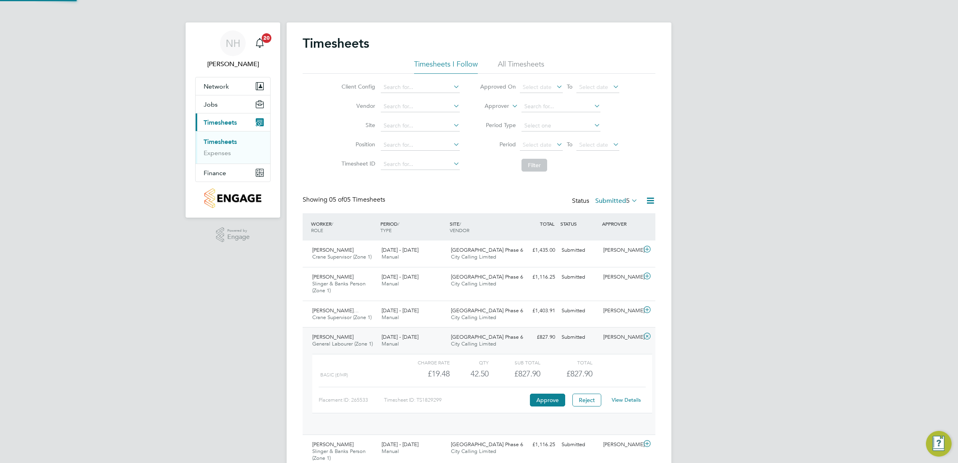
scroll to position [13, 78]
click at [623, 399] on link "View Details" at bounding box center [626, 399] width 29 height 7
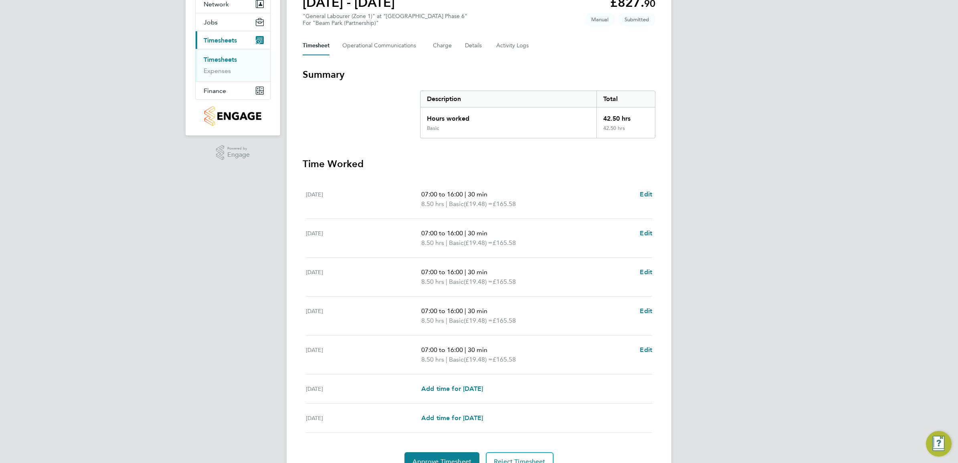
scroll to position [100, 0]
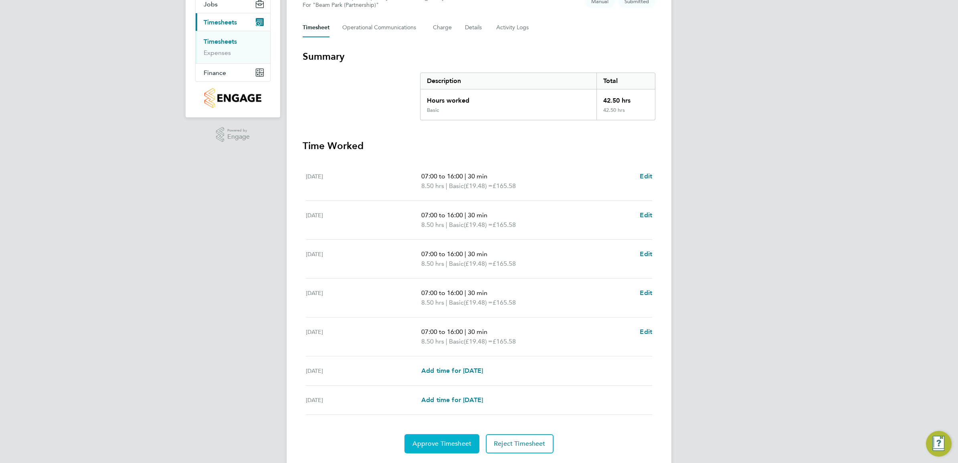
click at [439, 445] on span "Approve Timesheet" at bounding box center [441, 444] width 59 height 8
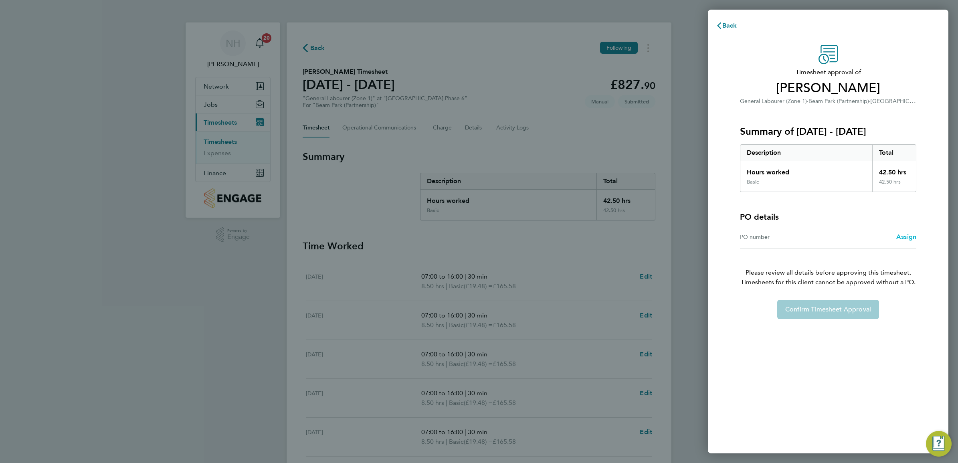
click at [907, 237] on span "Assign" at bounding box center [906, 237] width 20 height 8
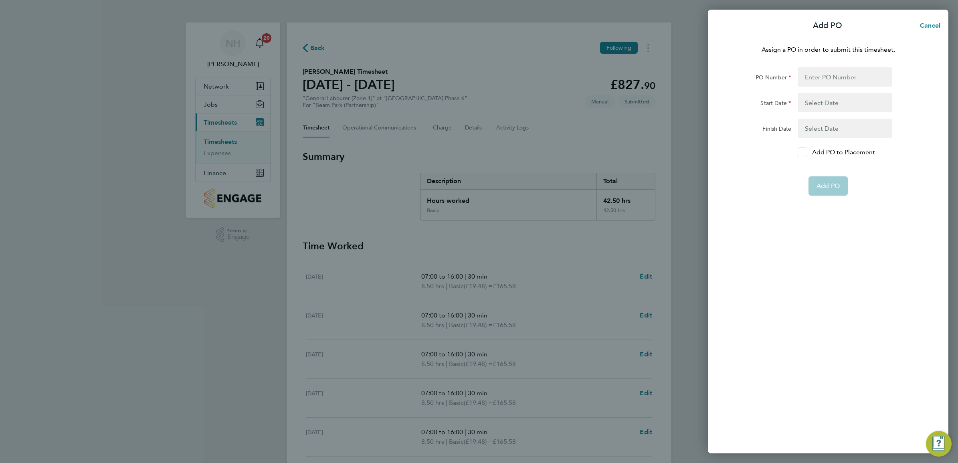
click at [800, 150] on icon at bounding box center [802, 152] width 6 height 5
click at [805, 152] on input "Add PO to Placement" at bounding box center [805, 152] width 0 height 0
click at [809, 78] on input "PO Number" at bounding box center [844, 76] width 95 height 19
type input "H66979"
type input "[DATE]"
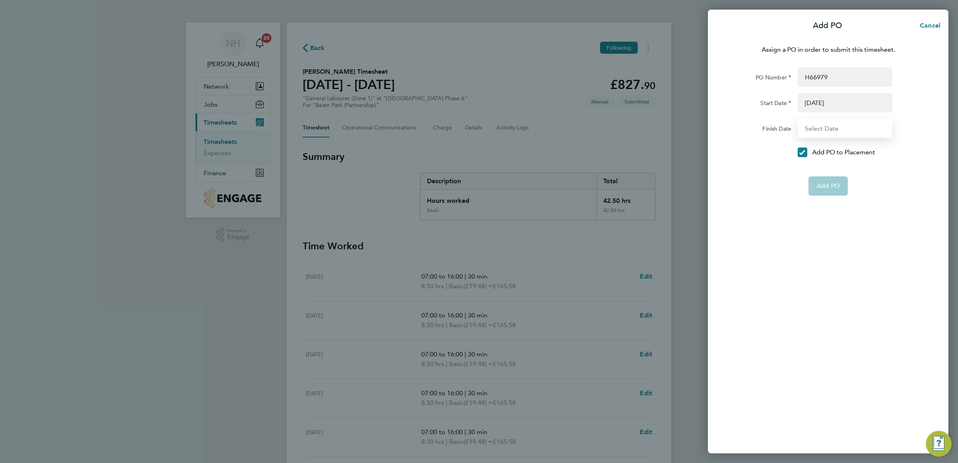
type input "[DATE]"
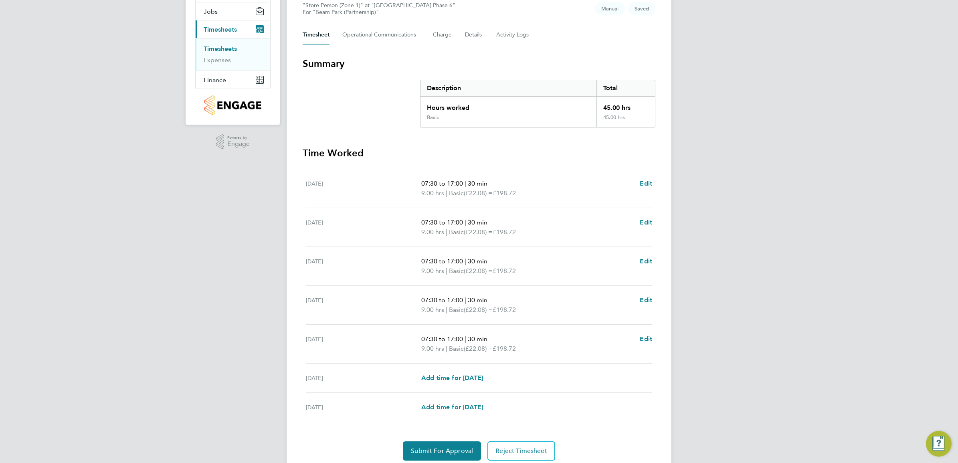
scroll to position [100, 0]
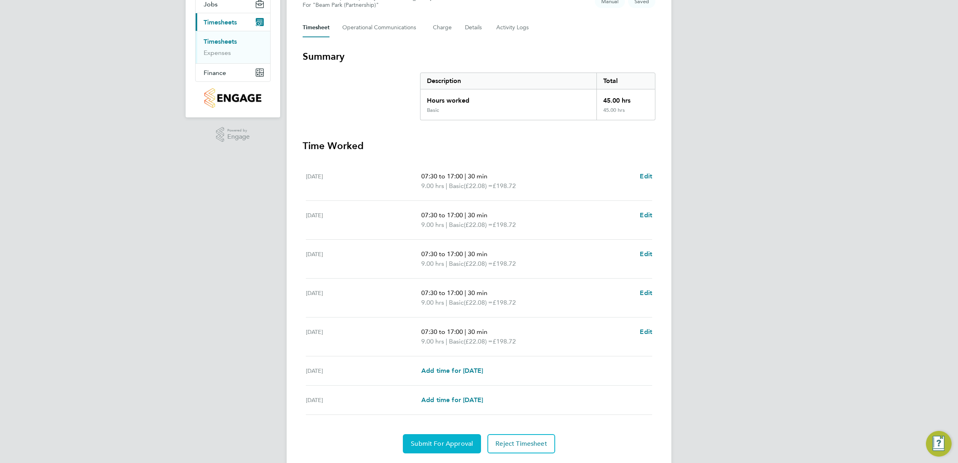
drag, startPoint x: 460, startPoint y: 438, endPoint x: 459, endPoint y: 432, distance: 6.5
click at [460, 438] on button "Submit For Approval" at bounding box center [442, 443] width 78 height 19
click at [448, 446] on span "Approve Timesheet" at bounding box center [441, 444] width 59 height 8
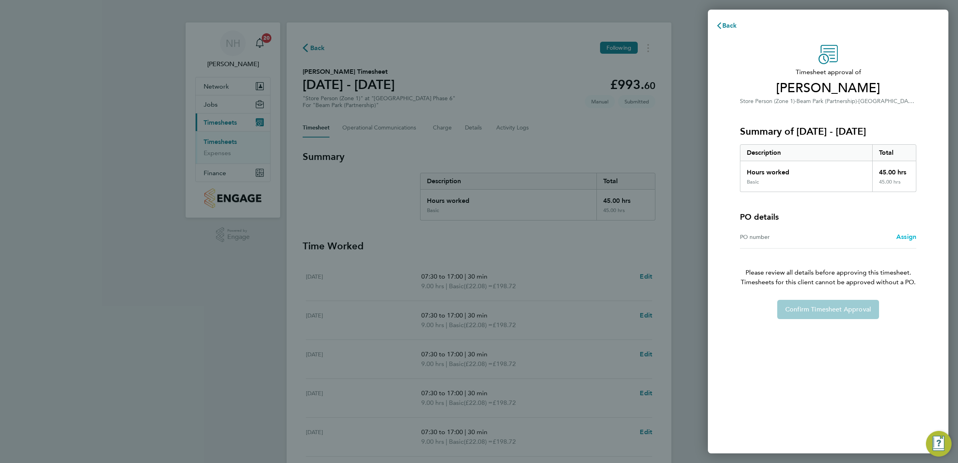
click at [908, 236] on span "Assign" at bounding box center [906, 237] width 20 height 8
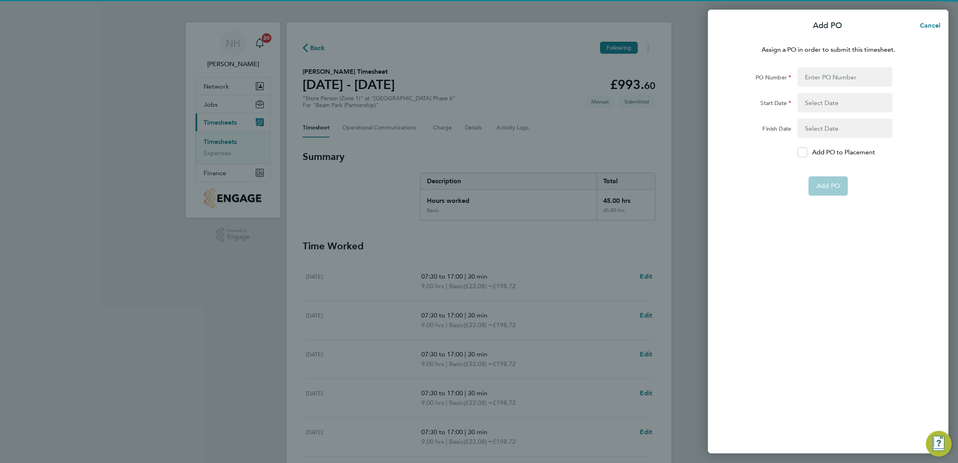
click at [798, 147] on form "PO Number Start Date Finish Date Add PO to Placement Add PO" at bounding box center [828, 131] width 196 height 128
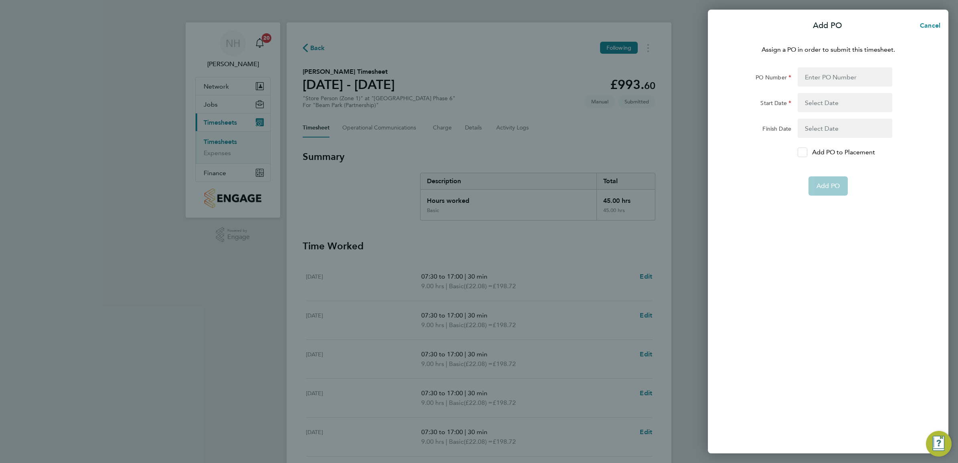
click at [802, 153] on icon at bounding box center [802, 152] width 6 height 5
click at [805, 152] on input "Add PO to Placement" at bounding box center [805, 152] width 0 height 0
click at [817, 79] on input "PO Number" at bounding box center [844, 76] width 95 height 19
type input "H66979"
type input "[DATE]"
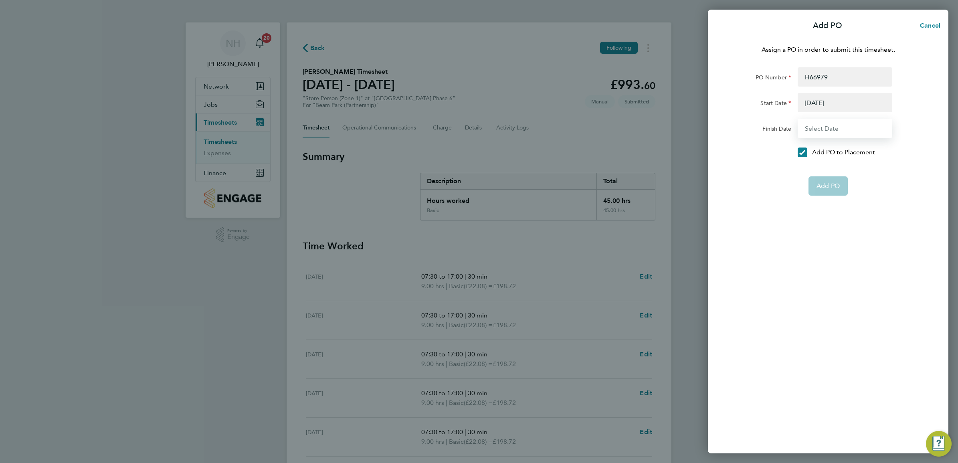
type input "[DATE]"
click at [828, 165] on span "Add PO" at bounding box center [827, 167] width 23 height 8
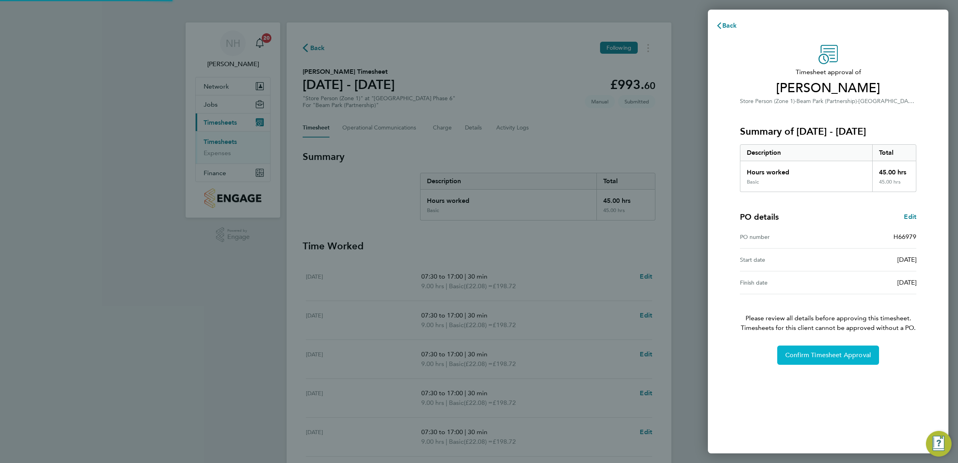
click at [840, 357] on span "Confirm Timesheet Approval" at bounding box center [828, 355] width 86 height 8
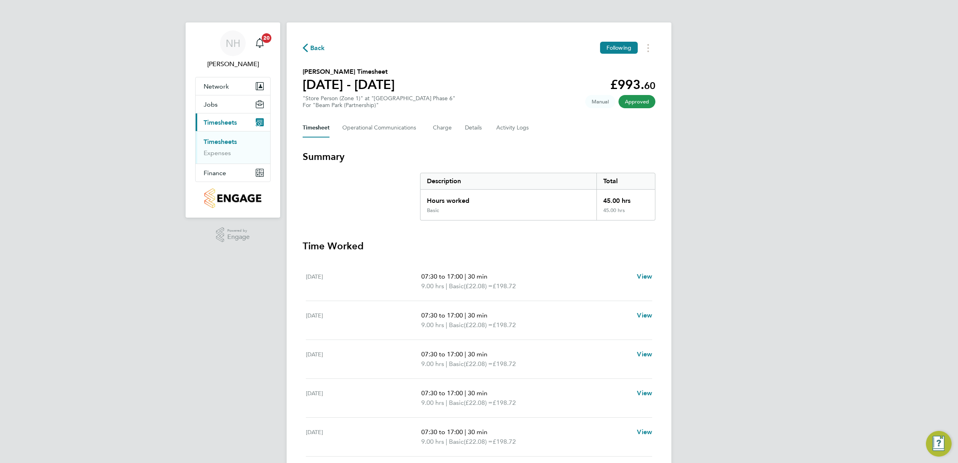
click at [310, 43] on span "Back" at bounding box center [317, 48] width 15 height 10
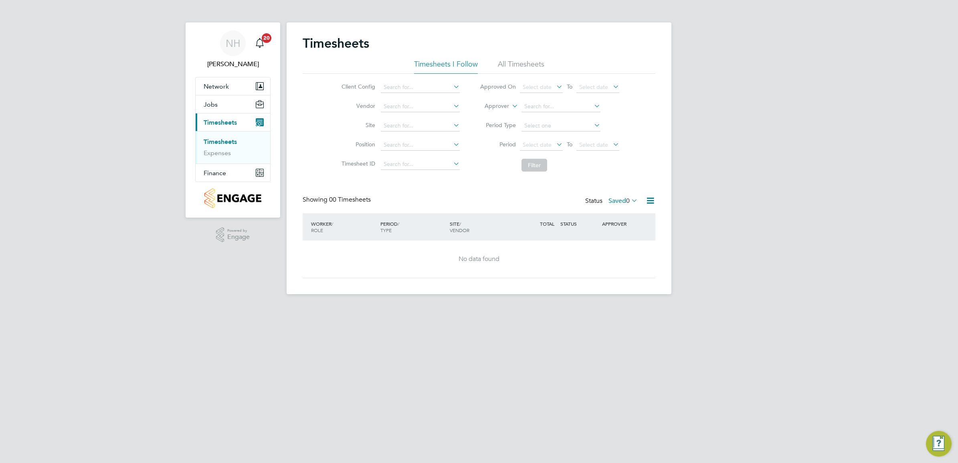
click at [613, 202] on label "Saved 0" at bounding box center [622, 201] width 29 height 8
click at [616, 240] on li "Submitted" at bounding box center [612, 237] width 37 height 11
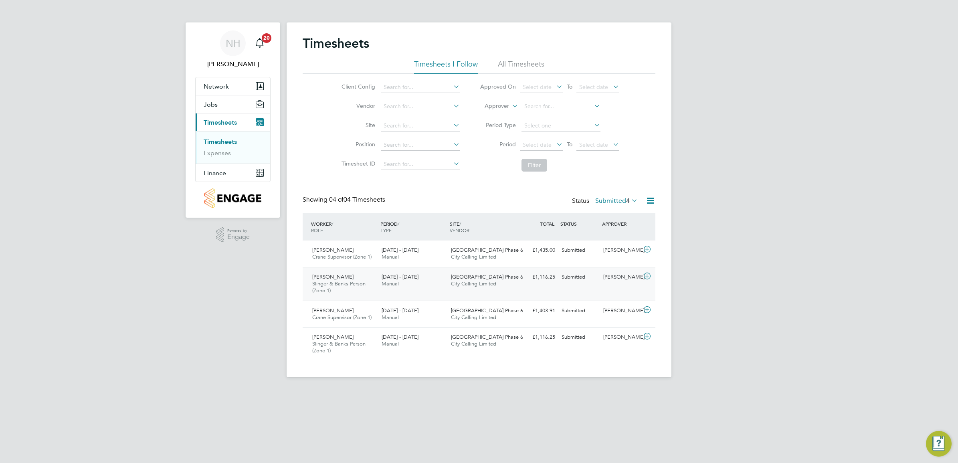
click at [611, 275] on div "[PERSON_NAME]" at bounding box center [621, 276] width 42 height 13
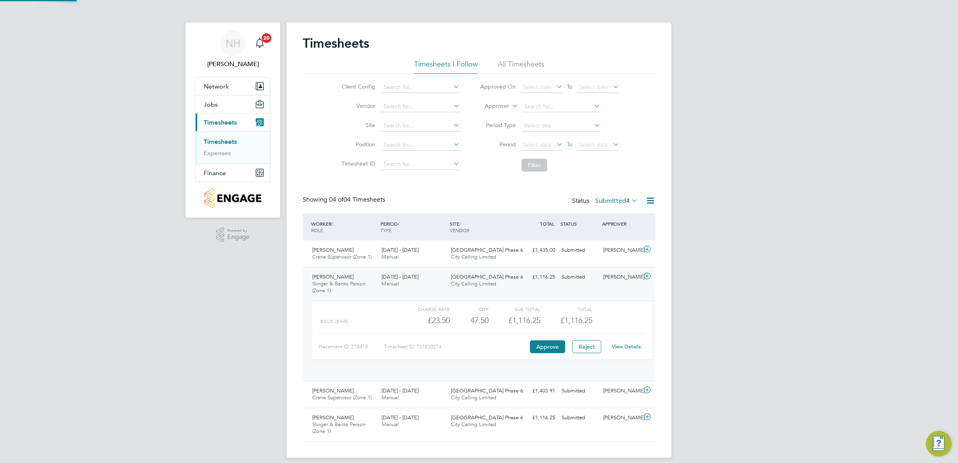
scroll to position [13, 78]
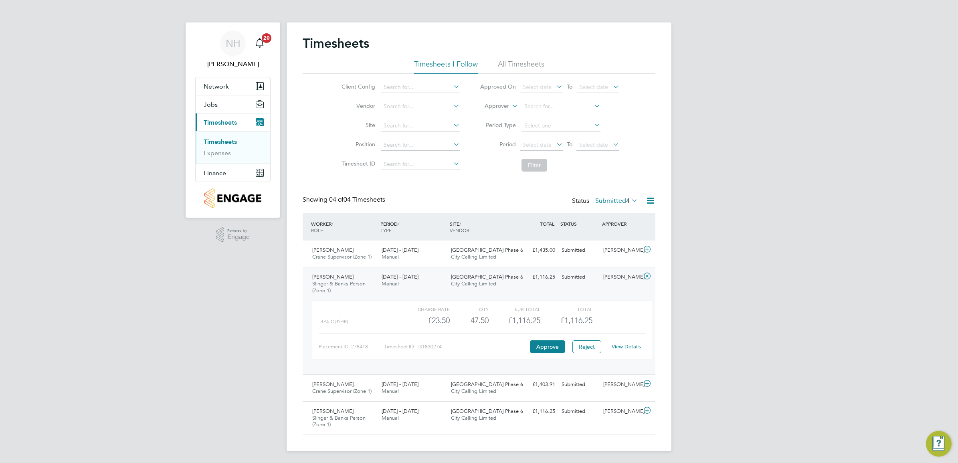
click at [627, 348] on link "View Details" at bounding box center [626, 346] width 29 height 7
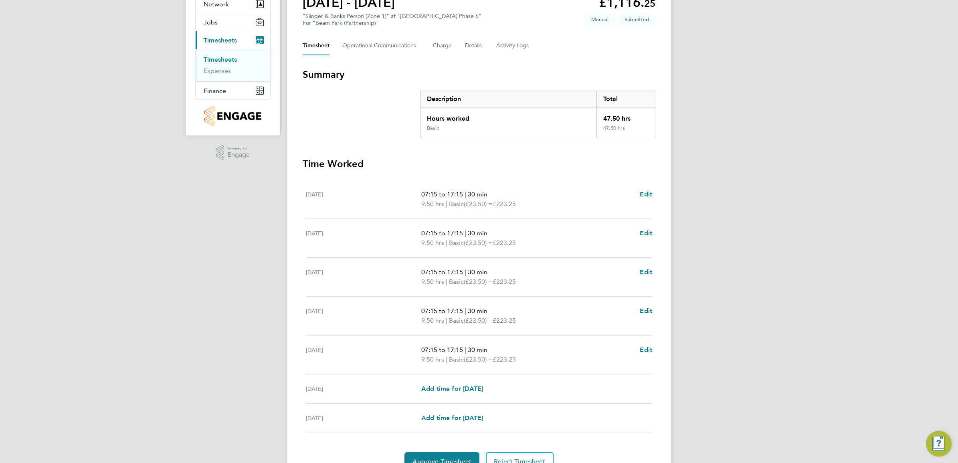
scroll to position [100, 0]
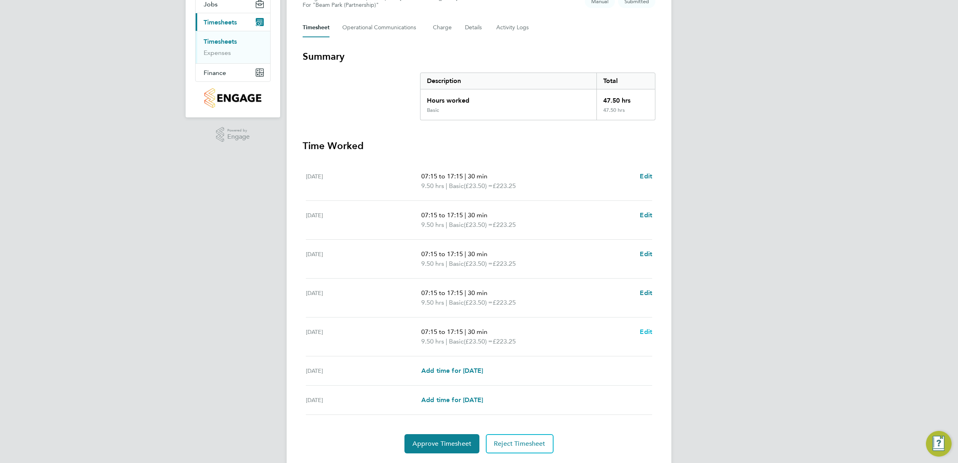
click at [646, 329] on span "Edit" at bounding box center [646, 332] width 12 height 8
select select "30"
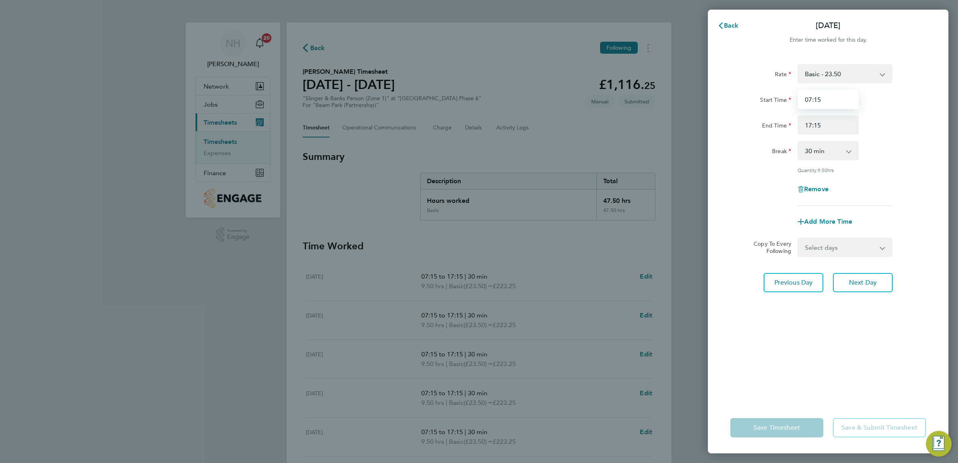
click at [819, 99] on input "07:15" at bounding box center [827, 99] width 61 height 19
type input "07:00"
drag, startPoint x: 890, startPoint y: 121, endPoint x: 876, endPoint y: 133, distance: 17.9
click at [890, 122] on div "End Time 17:15" at bounding box center [828, 124] width 202 height 19
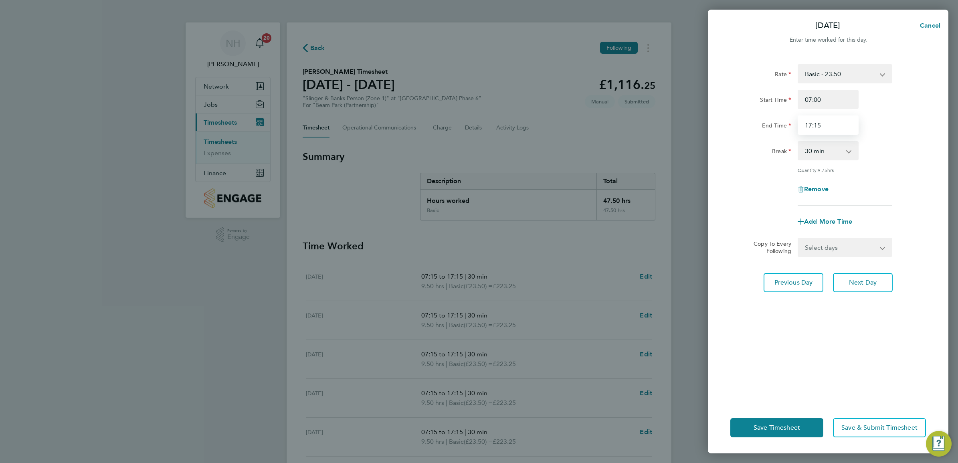
click at [821, 125] on input "17:15" at bounding box center [827, 124] width 61 height 19
click at [807, 123] on input "17:00" at bounding box center [827, 124] width 61 height 19
click at [815, 123] on input "15:00" at bounding box center [827, 124] width 61 height 19
type input "15:10"
click at [922, 167] on div "Quantity: 9.75 hrs" at bounding box center [828, 170] width 202 height 6
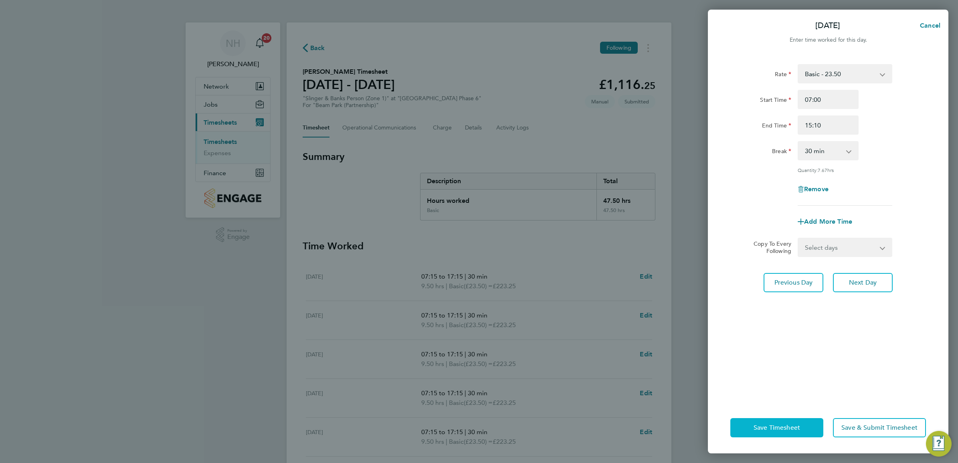
click at [781, 428] on span "Save Timesheet" at bounding box center [776, 428] width 46 height 8
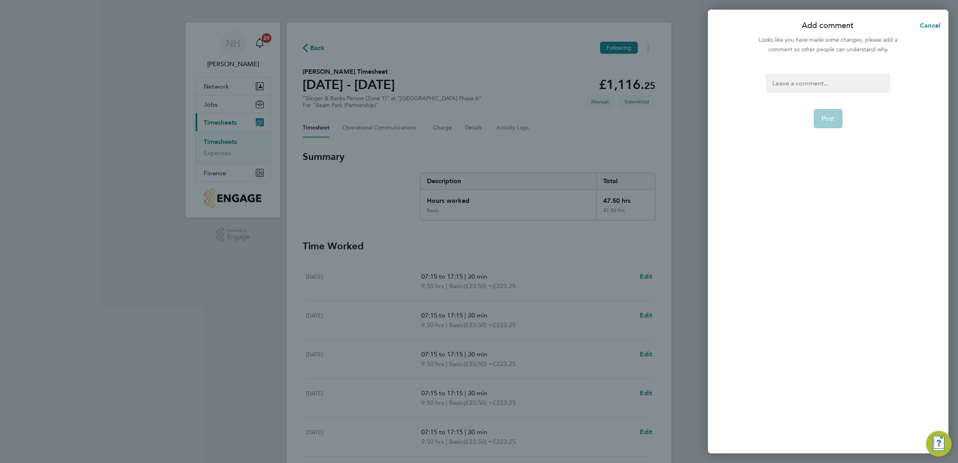
click at [783, 81] on div at bounding box center [828, 83] width 124 height 19
click at [782, 82] on div at bounding box center [828, 83] width 124 height 19
drag, startPoint x: 838, startPoint y: 119, endPoint x: 832, endPoint y: 117, distance: 6.3
click at [836, 119] on button "Post" at bounding box center [827, 118] width 29 height 19
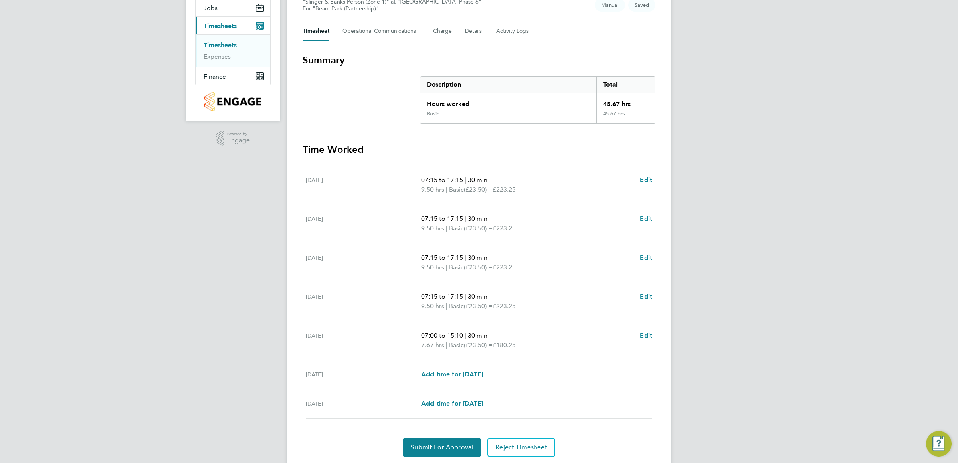
scroll to position [123, 0]
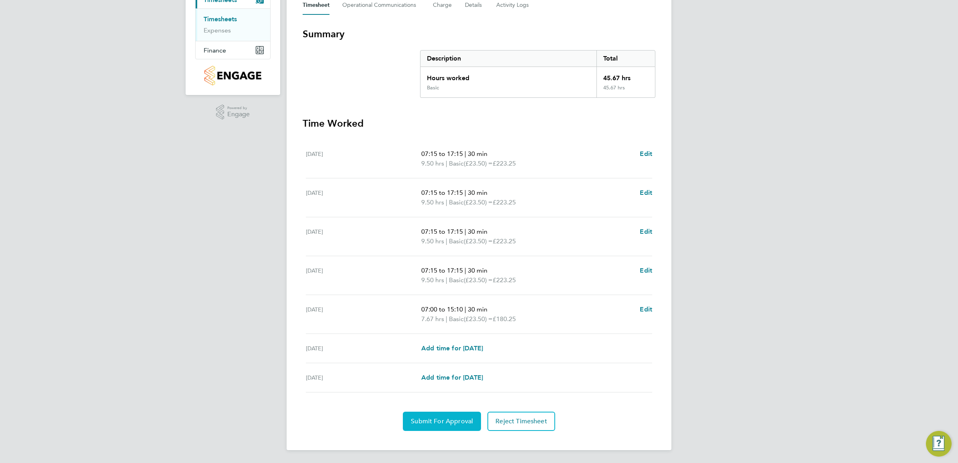
click at [460, 419] on span "Submit For Approval" at bounding box center [442, 421] width 62 height 8
click at [445, 425] on button "Approve Timesheet" at bounding box center [441, 421] width 75 height 19
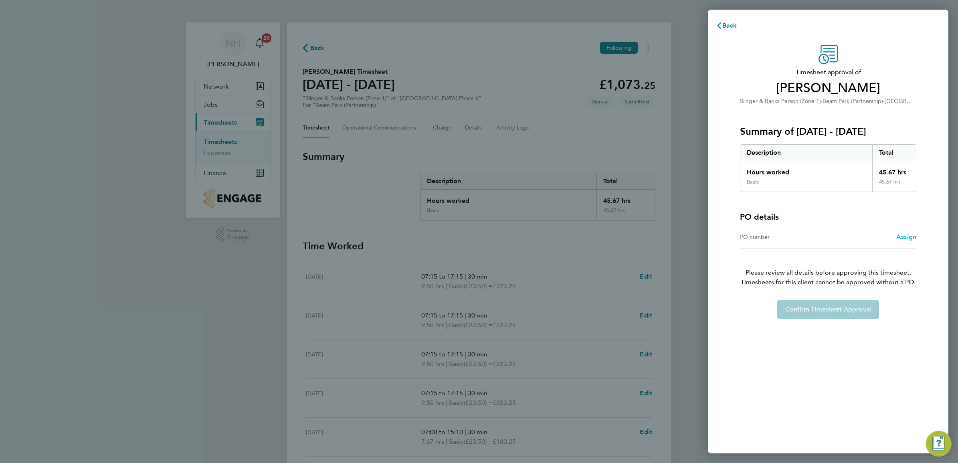
click at [904, 239] on span "Assign" at bounding box center [906, 237] width 20 height 8
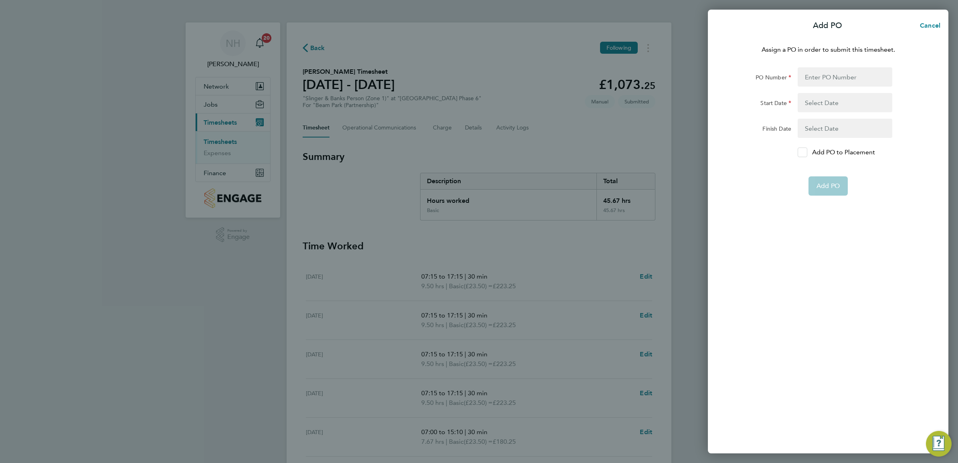
drag, startPoint x: 799, startPoint y: 152, endPoint x: 799, endPoint y: 142, distance: 10.0
click at [799, 151] on icon at bounding box center [802, 152] width 6 height 5
click at [805, 152] on input "Add PO to Placement" at bounding box center [805, 152] width 0 height 0
click at [805, 81] on input "PO Number" at bounding box center [844, 76] width 95 height 19
type input "H66979"
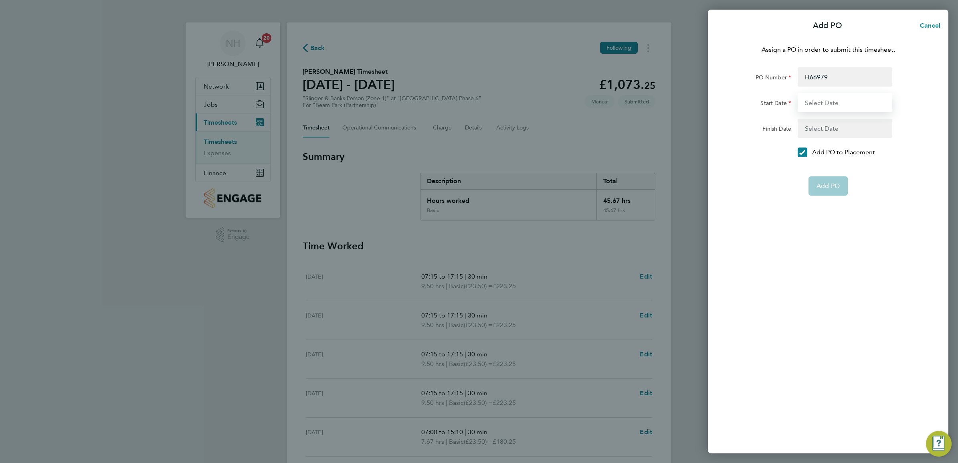
type input "[DATE]"
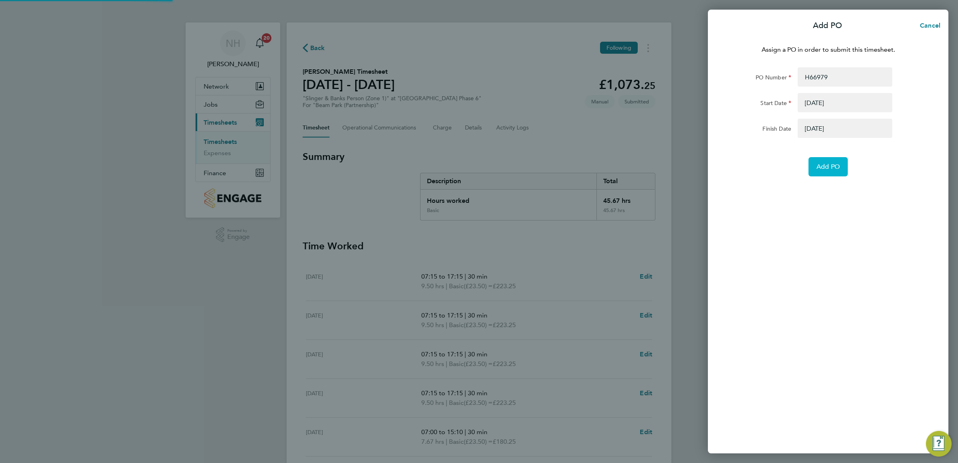
click at [822, 174] on button "Add PO" at bounding box center [827, 166] width 39 height 19
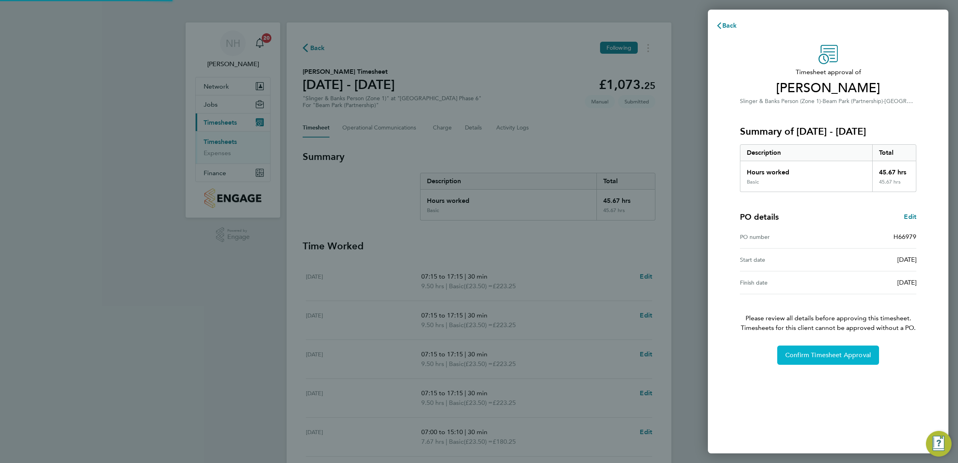
click at [827, 361] on button "Confirm Timesheet Approval" at bounding box center [828, 354] width 102 height 19
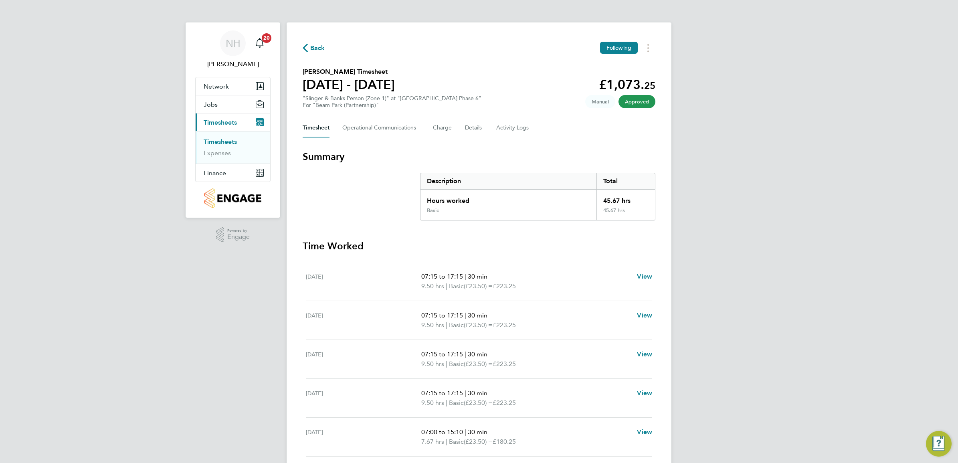
click at [316, 48] on span "Back" at bounding box center [317, 48] width 15 height 10
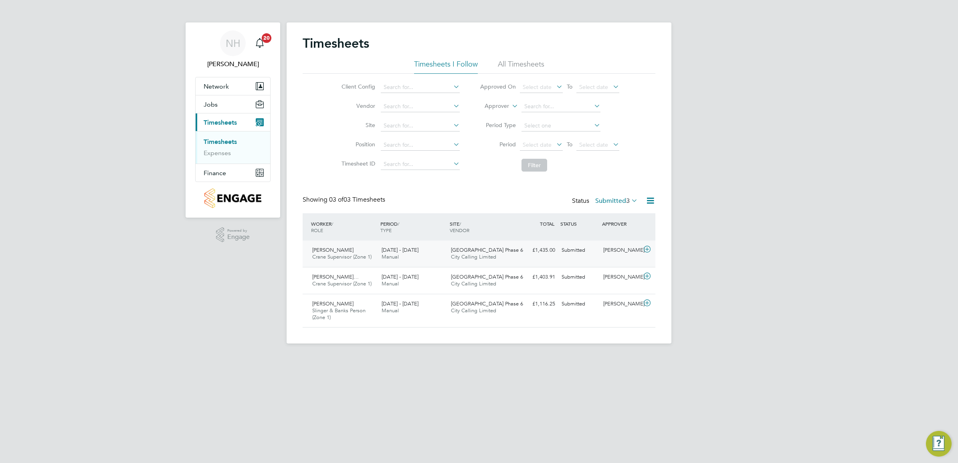
click at [624, 249] on div "[PERSON_NAME]" at bounding box center [621, 250] width 42 height 13
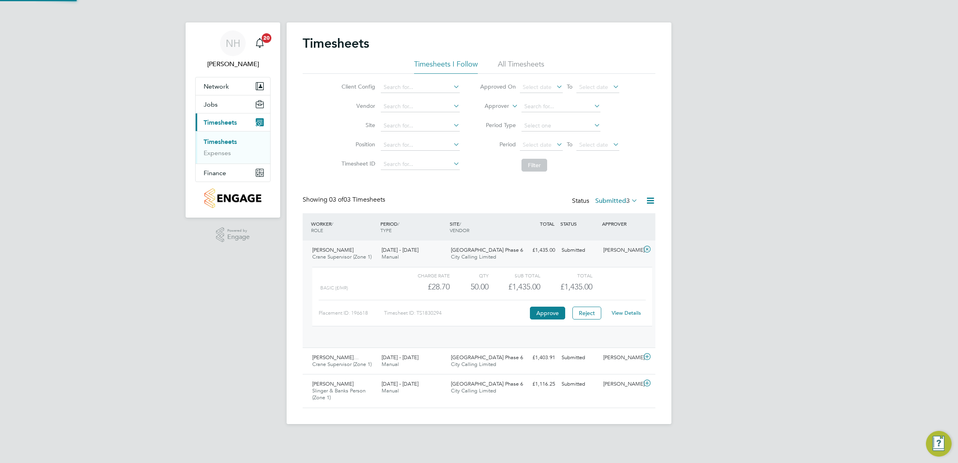
scroll to position [13, 78]
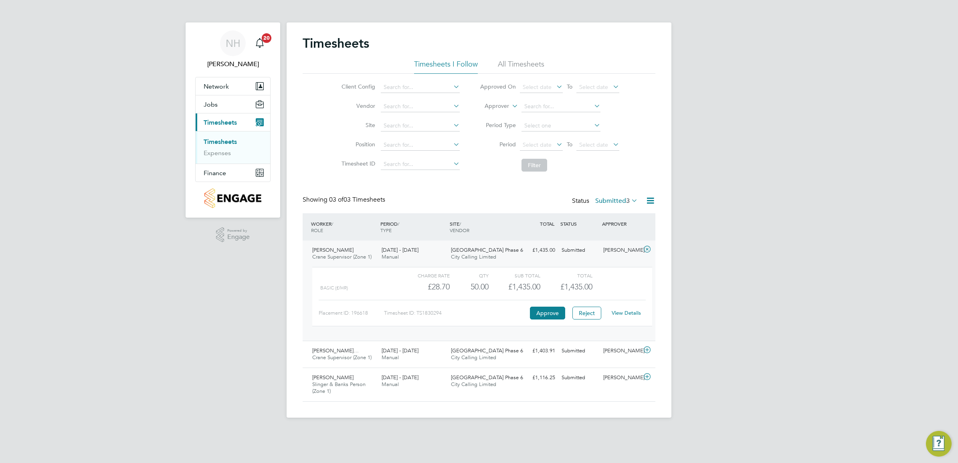
click at [626, 312] on link "View Details" at bounding box center [626, 312] width 29 height 7
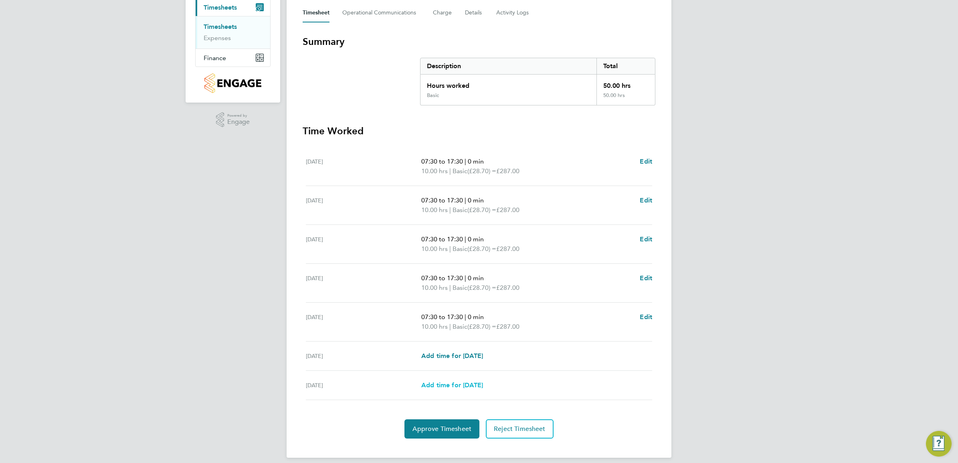
scroll to position [123, 0]
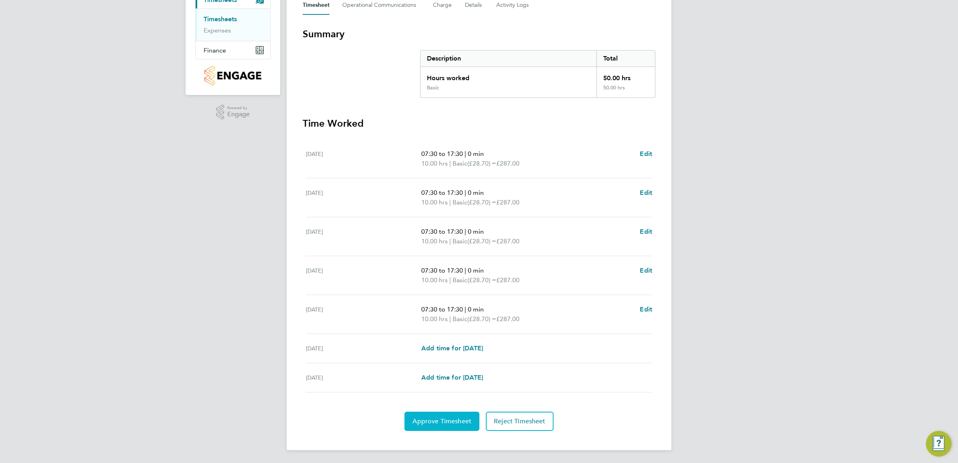
click at [448, 419] on span "Approve Timesheet" at bounding box center [441, 421] width 59 height 8
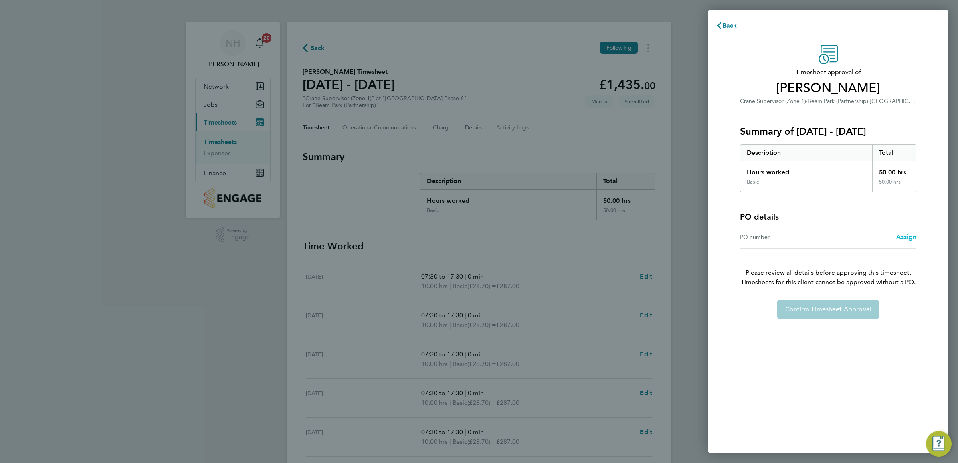
click at [905, 234] on span "Assign" at bounding box center [906, 237] width 20 height 8
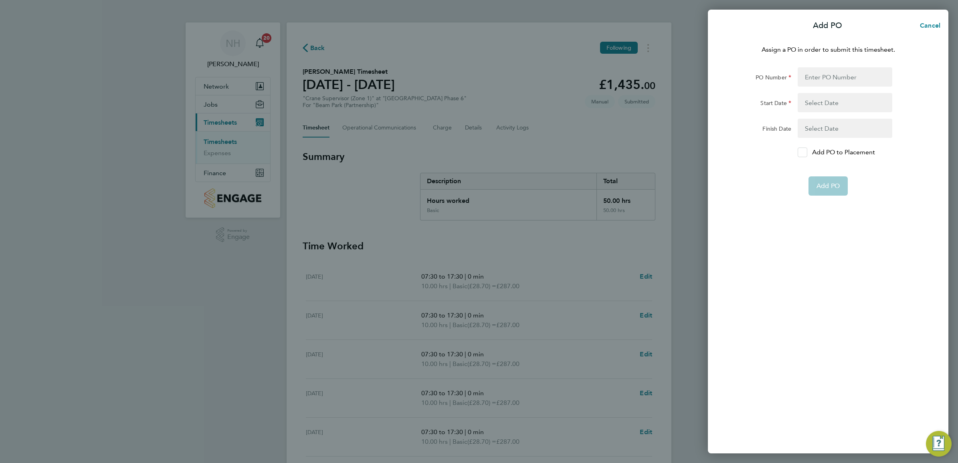
click at [801, 151] on icon at bounding box center [802, 152] width 6 height 5
click at [805, 152] on input "Add PO to Placement" at bounding box center [805, 152] width 0 height 0
click at [813, 77] on input "PO Number" at bounding box center [844, 76] width 95 height 19
type input "H66979"
type input "[DATE]"
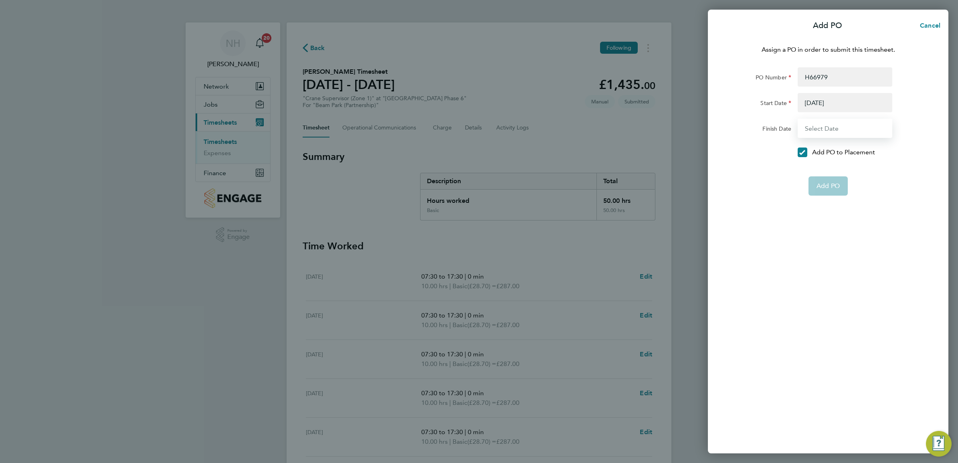
type input "[DATE]"
click at [827, 175] on button "Add PO" at bounding box center [827, 166] width 39 height 19
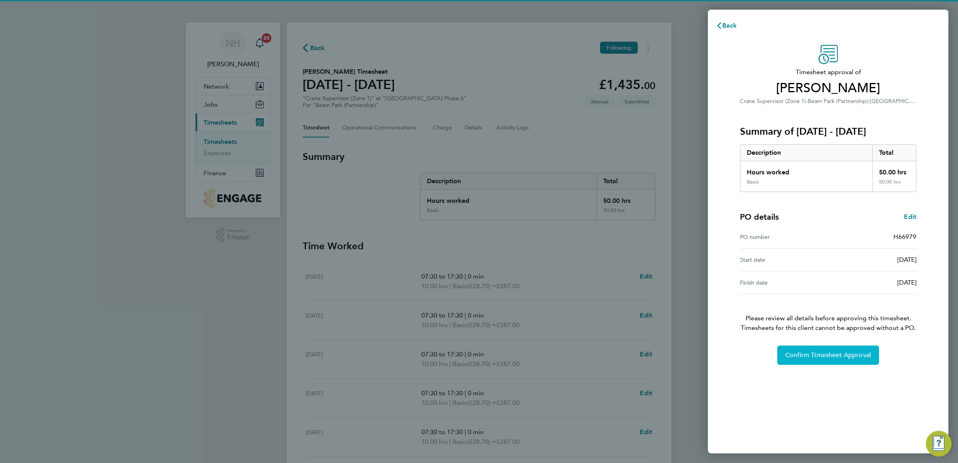
click at [829, 355] on span "Confirm Timesheet Approval" at bounding box center [828, 355] width 86 height 8
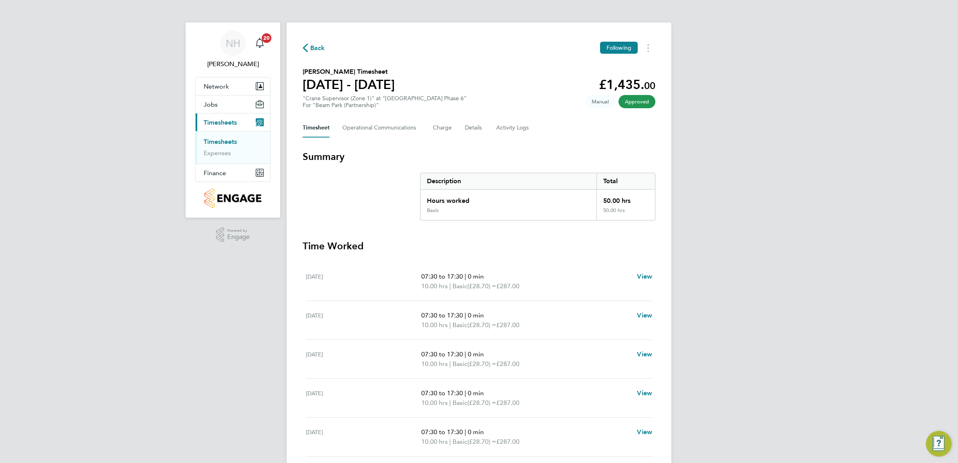
click at [314, 45] on span "Back" at bounding box center [317, 48] width 15 height 10
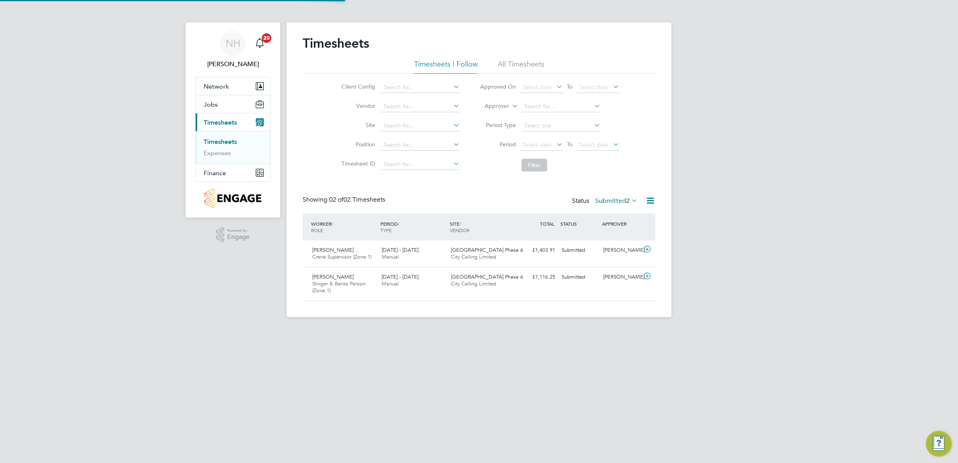
scroll to position [20, 69]
click at [623, 248] on div "[PERSON_NAME]" at bounding box center [621, 250] width 42 height 13
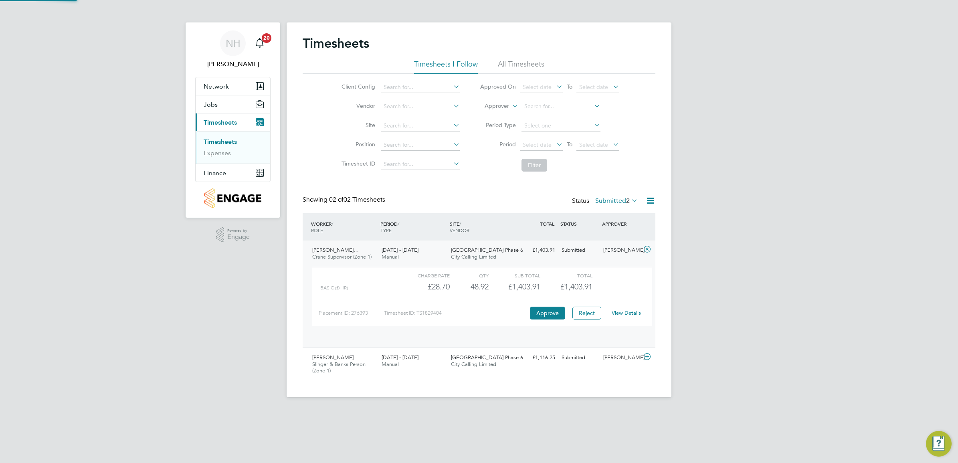
scroll to position [13, 78]
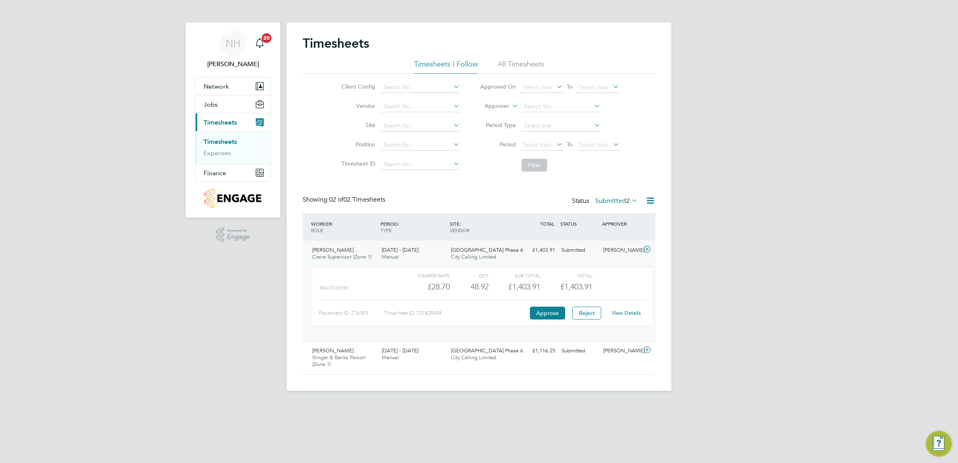
click at [624, 313] on link "View Details" at bounding box center [626, 312] width 29 height 7
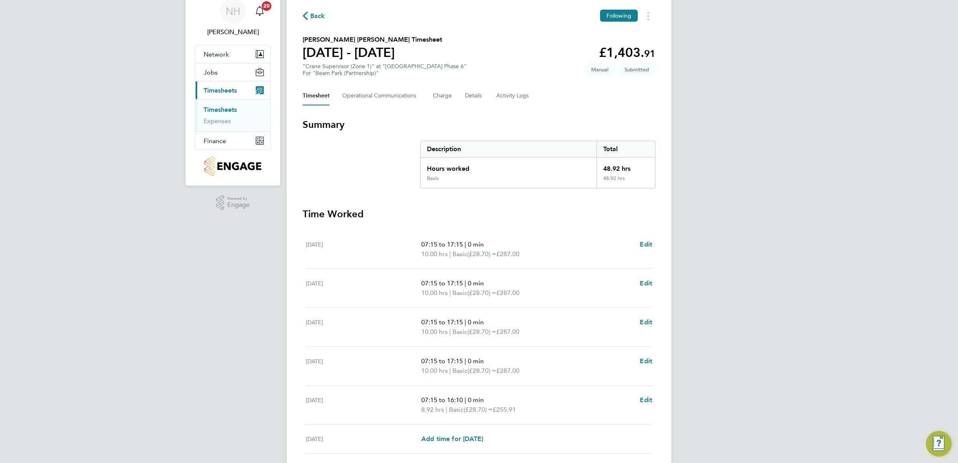
scroll to position [50, 0]
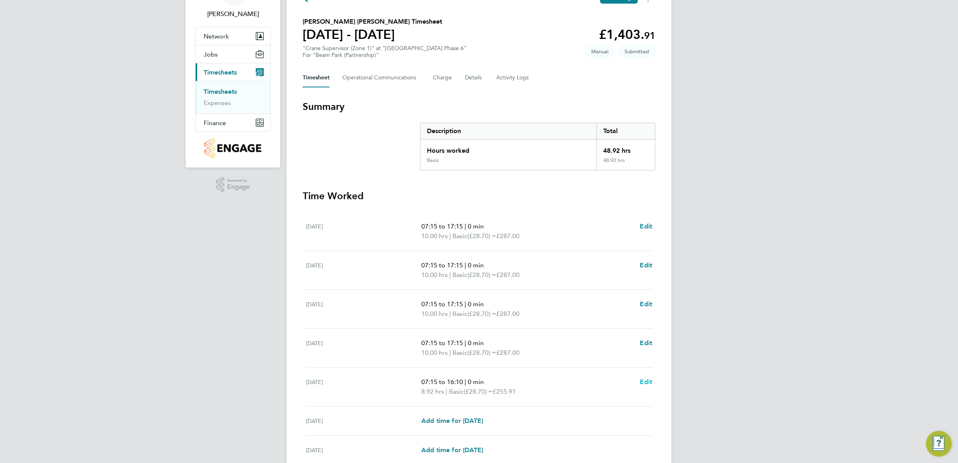
click at [650, 382] on span "Edit" at bounding box center [646, 382] width 12 height 8
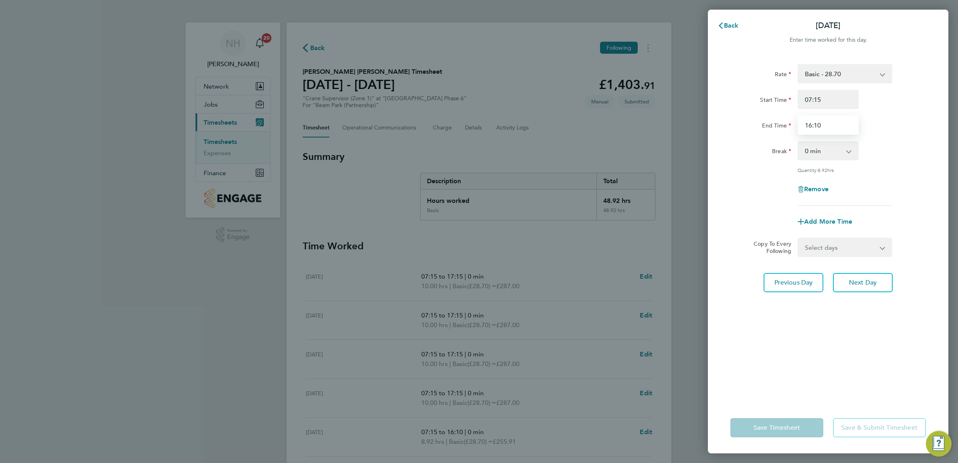
click at [809, 125] on input "16:10" at bounding box center [827, 124] width 61 height 19
click at [816, 121] on input "15:10" at bounding box center [827, 124] width 61 height 19
type input "15:00"
click at [926, 155] on div "Break 0 min 15 min 30 min 45 min 60 min 75 min 90 min" at bounding box center [828, 150] width 202 height 19
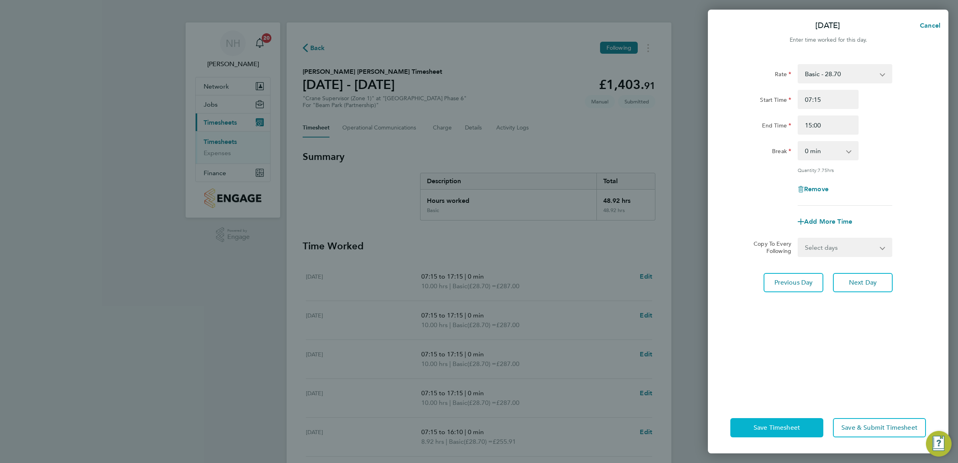
click at [775, 421] on button "Save Timesheet" at bounding box center [776, 427] width 93 height 19
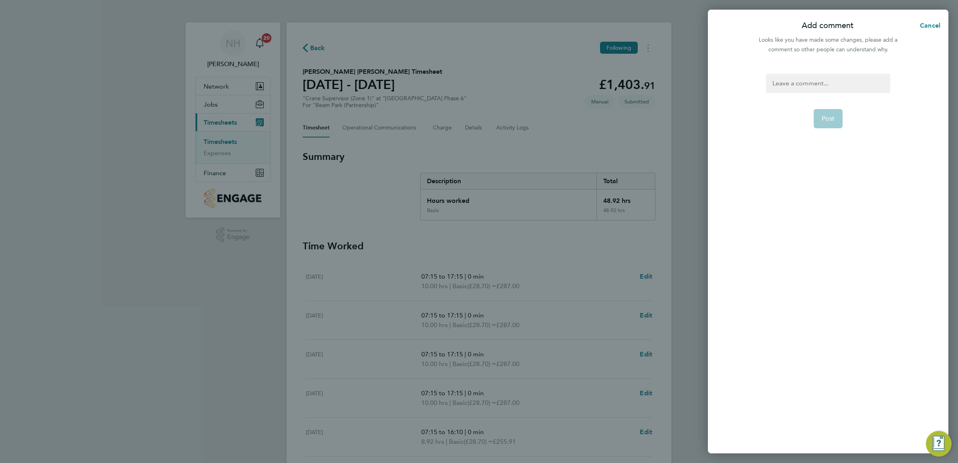
click at [788, 91] on div at bounding box center [828, 83] width 124 height 19
click at [843, 192] on form "times in and out Post" at bounding box center [828, 197] width 130 height 246
click at [829, 129] on form "times in and out Post" at bounding box center [828, 197] width 130 height 246
click at [830, 119] on span "Post" at bounding box center [827, 119] width 13 height 8
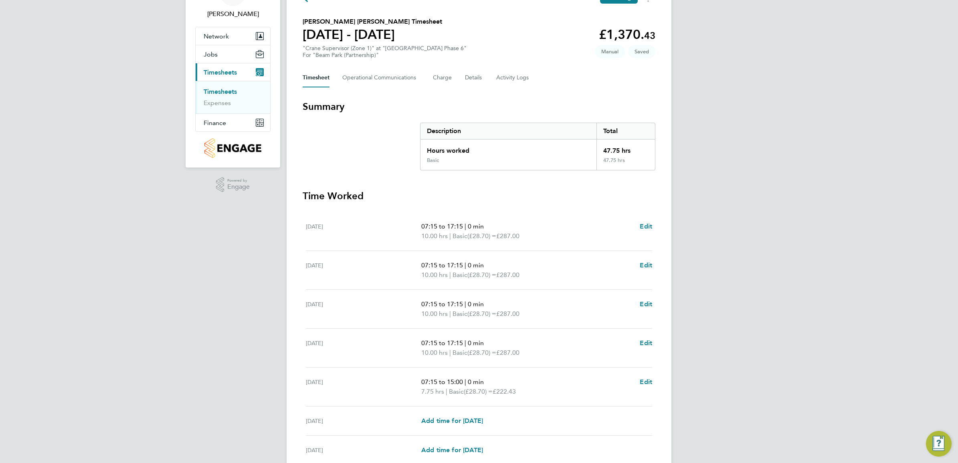
scroll to position [100, 0]
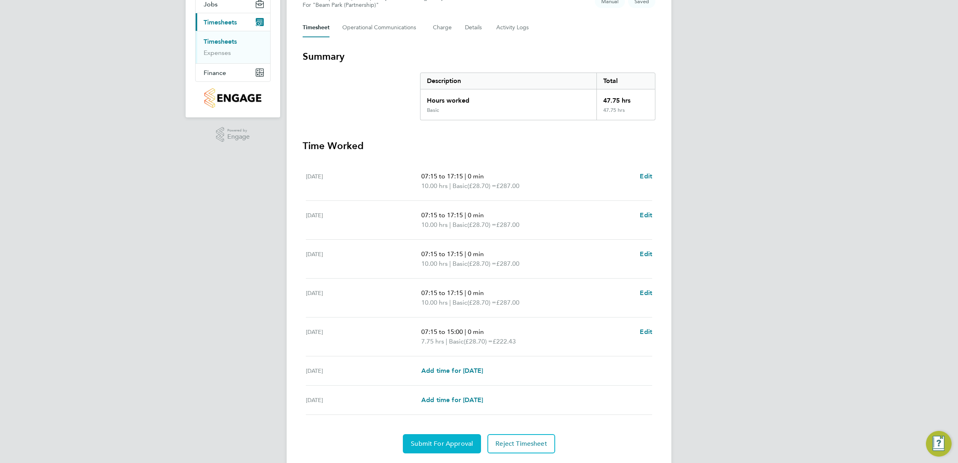
drag, startPoint x: 444, startPoint y: 436, endPoint x: 453, endPoint y: 432, distance: 9.9
click at [444, 435] on button "Submit For Approval" at bounding box center [442, 443] width 78 height 19
click at [445, 443] on span "Approve Timesheet" at bounding box center [441, 444] width 59 height 8
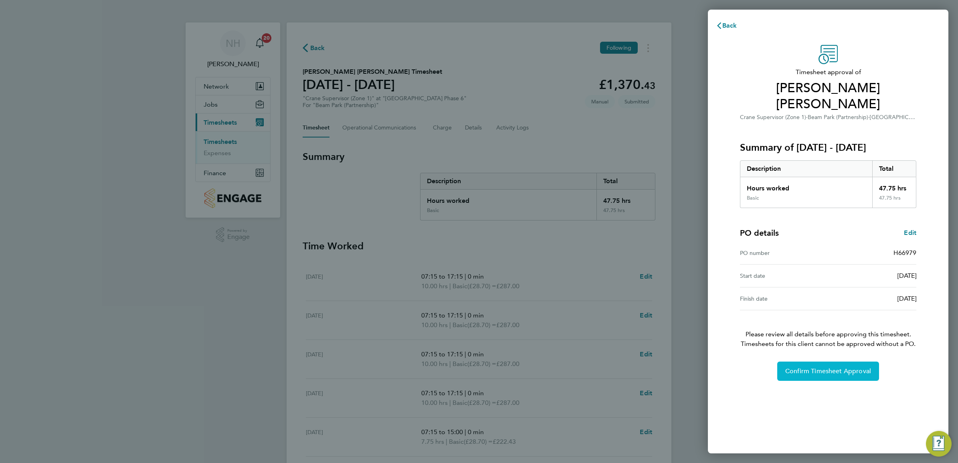
drag, startPoint x: 807, startPoint y: 365, endPoint x: 813, endPoint y: 345, distance: 20.2
click at [807, 364] on button "Confirm Timesheet Approval" at bounding box center [828, 370] width 102 height 19
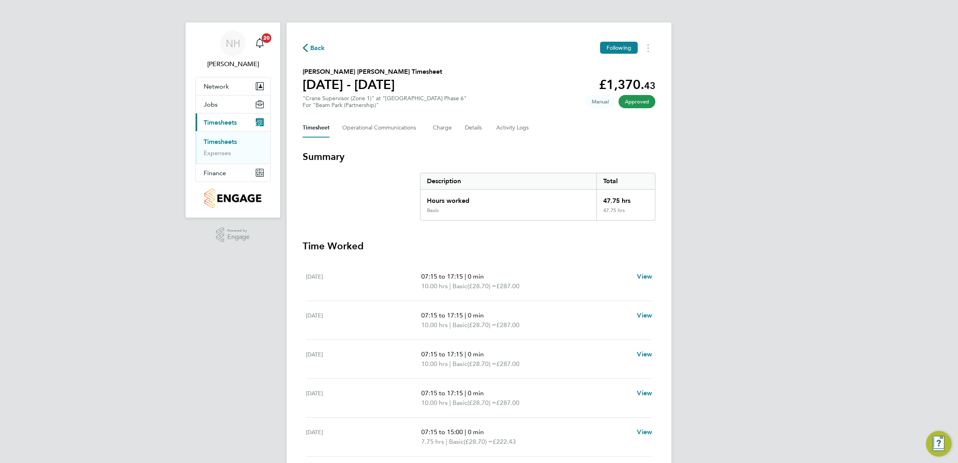
click at [317, 52] on span "Back" at bounding box center [317, 48] width 15 height 10
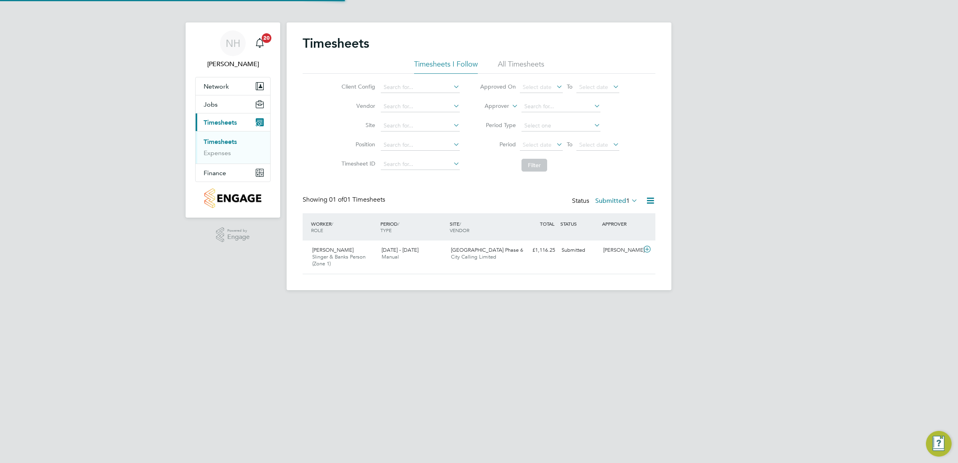
scroll to position [20, 69]
click at [612, 252] on div "[PERSON_NAME]" at bounding box center [621, 250] width 42 height 13
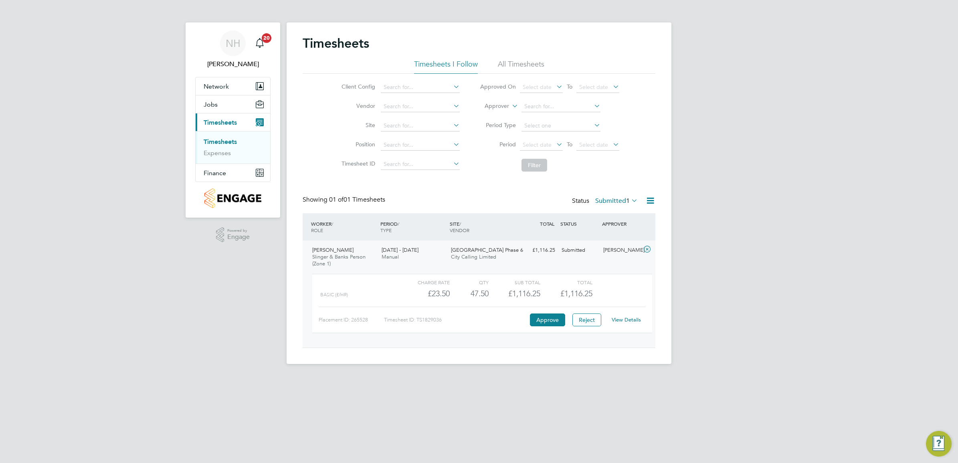
click at [626, 321] on link "View Details" at bounding box center [626, 319] width 29 height 7
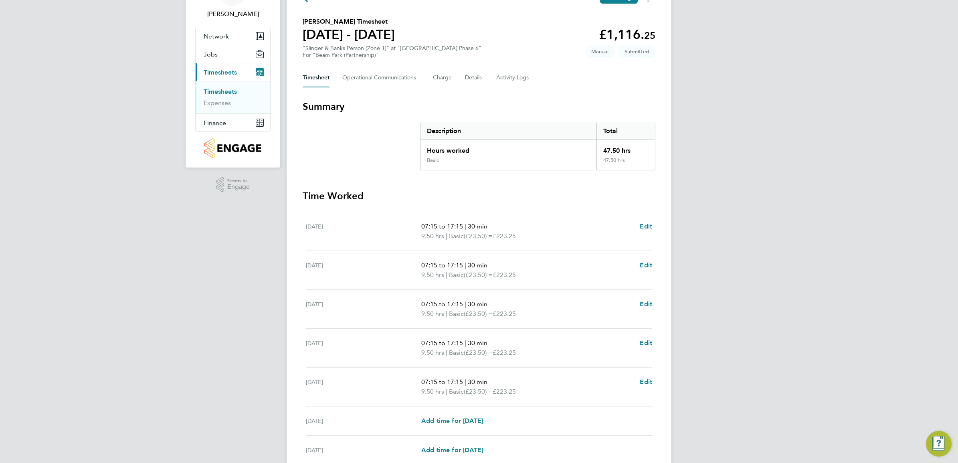
scroll to position [100, 0]
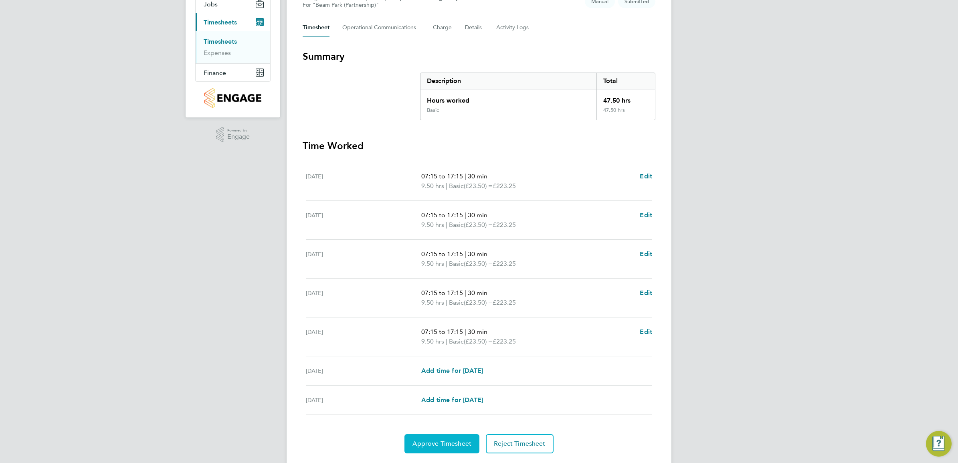
click at [446, 443] on span "Approve Timesheet" at bounding box center [441, 444] width 59 height 8
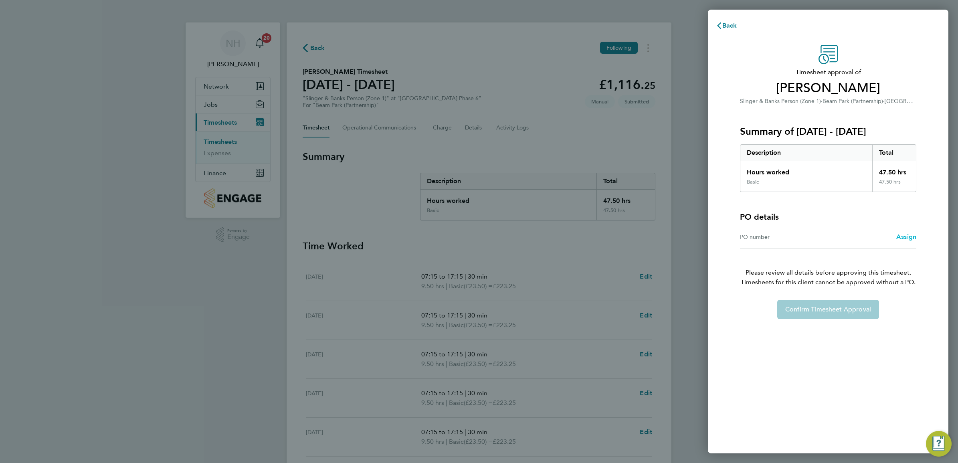
click at [902, 235] on span "Assign" at bounding box center [906, 237] width 20 height 8
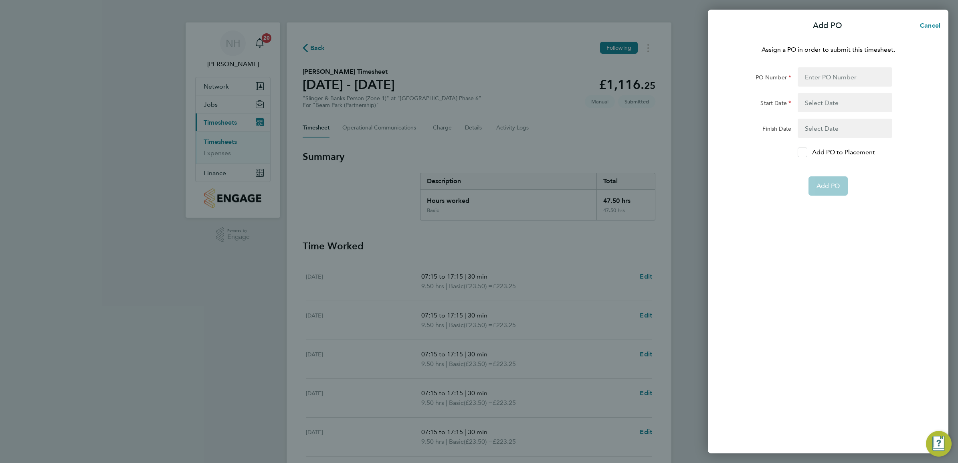
click at [803, 153] on icon at bounding box center [802, 152] width 6 height 5
click at [805, 152] on input "Add PO to Placement" at bounding box center [805, 152] width 0 height 0
click at [799, 81] on input "PO Number" at bounding box center [844, 76] width 95 height 19
type input "H66979"
type input "[DATE]"
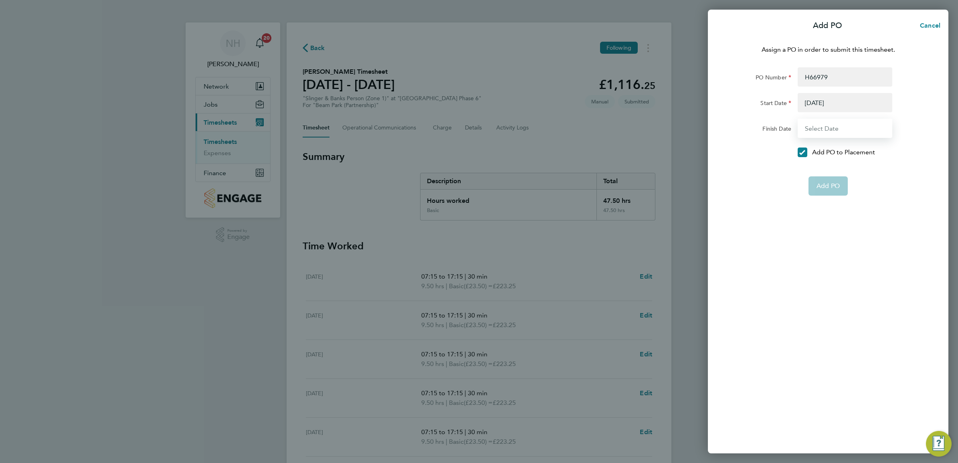
type input "[DATE]"
click at [821, 171] on button "Add PO" at bounding box center [827, 166] width 39 height 19
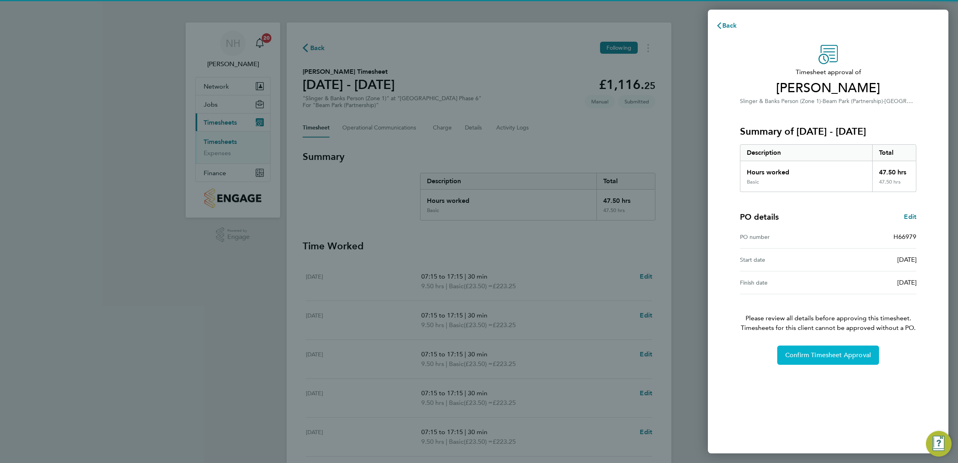
click at [824, 358] on span "Confirm Timesheet Approval" at bounding box center [828, 355] width 86 height 8
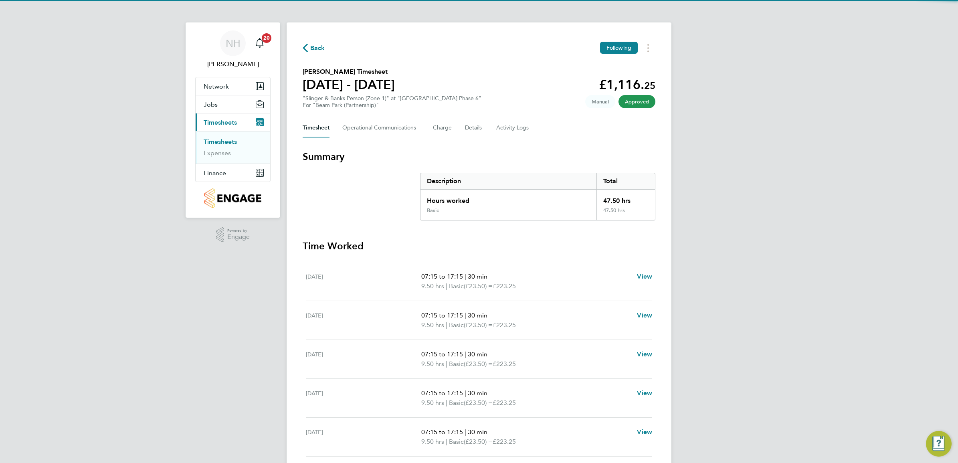
click at [319, 48] on span "Back" at bounding box center [317, 48] width 15 height 10
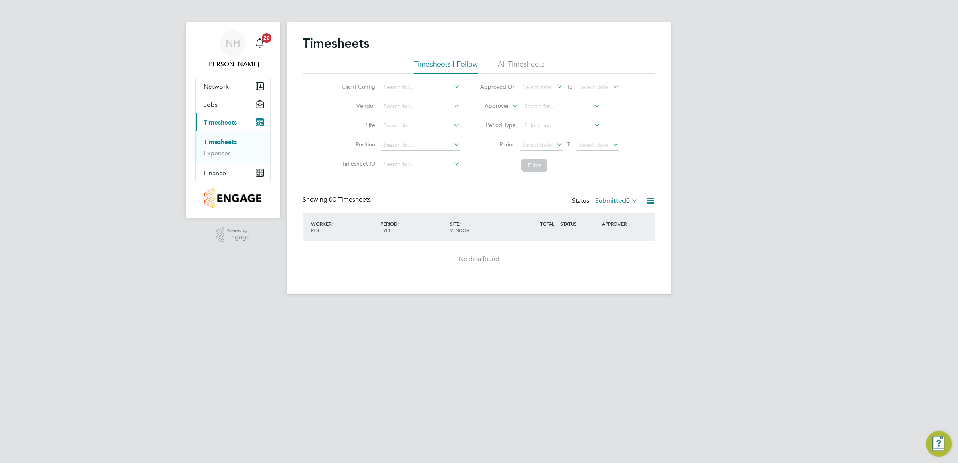
click at [616, 201] on label "Submitted 0" at bounding box center [616, 201] width 42 height 8
click at [618, 238] on li "Submitted" at bounding box center [605, 237] width 37 height 11
click at [215, 139] on link "Timesheets" at bounding box center [220, 142] width 33 height 8
click at [601, 200] on label "Submitted 0" at bounding box center [616, 201] width 42 height 8
click at [233, 139] on link "Timesheets" at bounding box center [220, 142] width 33 height 8
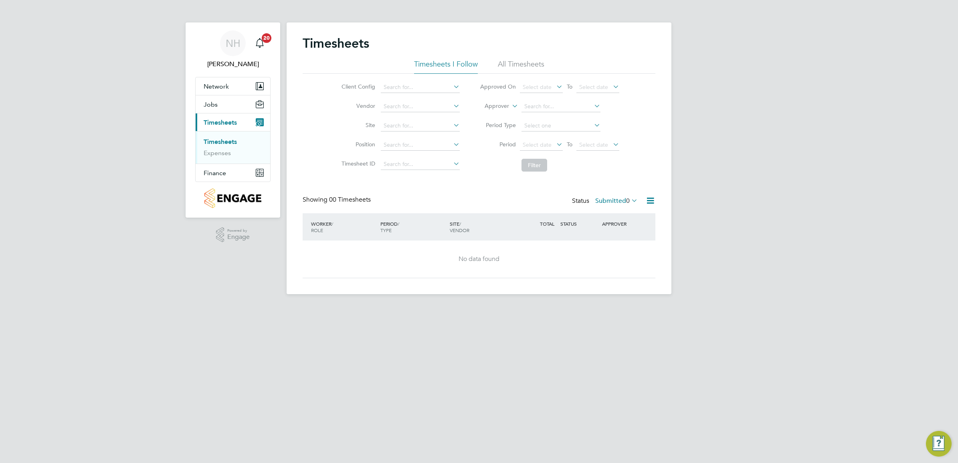
click at [693, 307] on html "NH [PERSON_NAME] Notifications 20 Applications: Network Team Members Sites Work…" at bounding box center [479, 153] width 958 height 307
click at [234, 142] on link "Timesheets" at bounding box center [220, 142] width 33 height 8
